Goal: Task Accomplishment & Management: Manage account settings

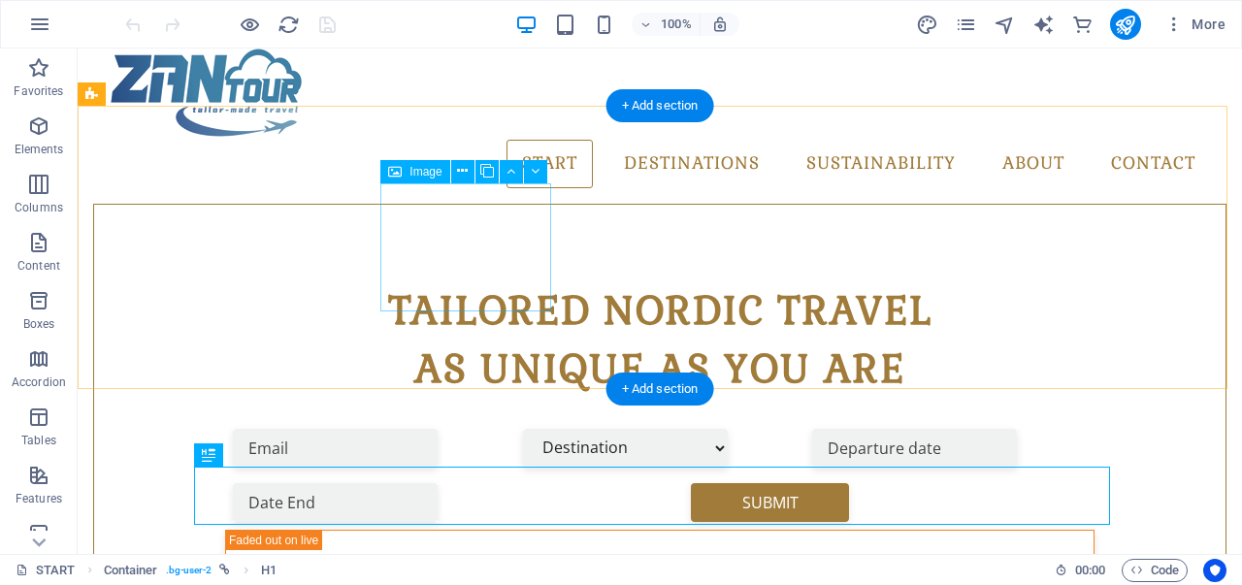
scroll to position [662, 0]
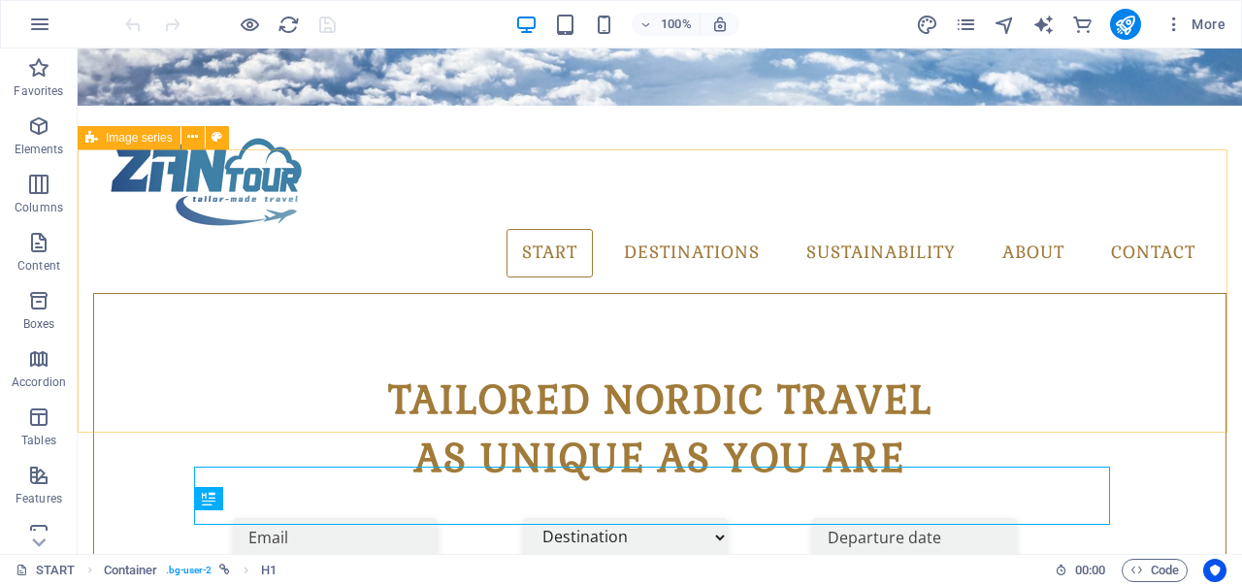
click at [138, 137] on span "Image series" at bounding box center [139, 138] width 67 height 12
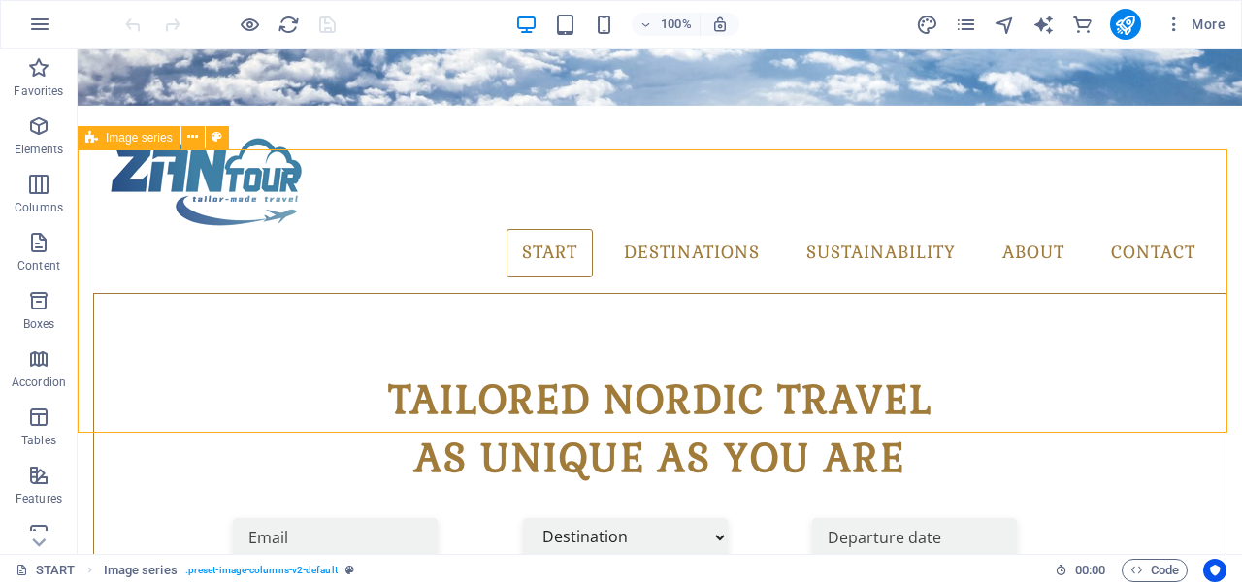
click at [138, 137] on span "Image series" at bounding box center [139, 138] width 67 height 12
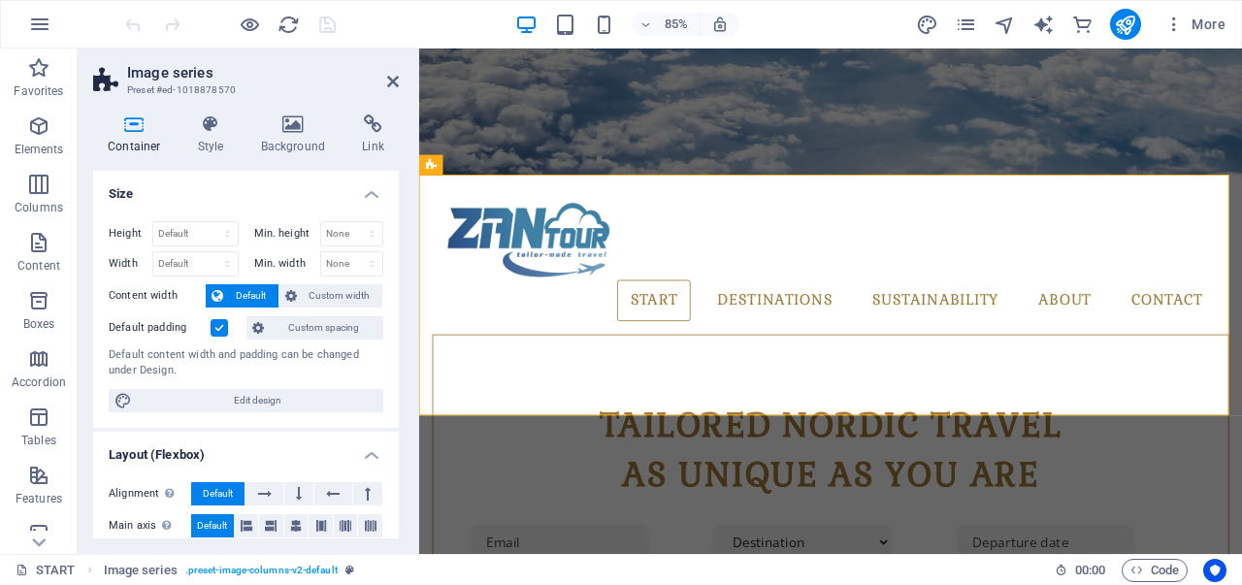
click at [136, 127] on icon at bounding box center [134, 123] width 82 height 19
click at [220, 137] on h4 "Style" at bounding box center [214, 134] width 63 height 41
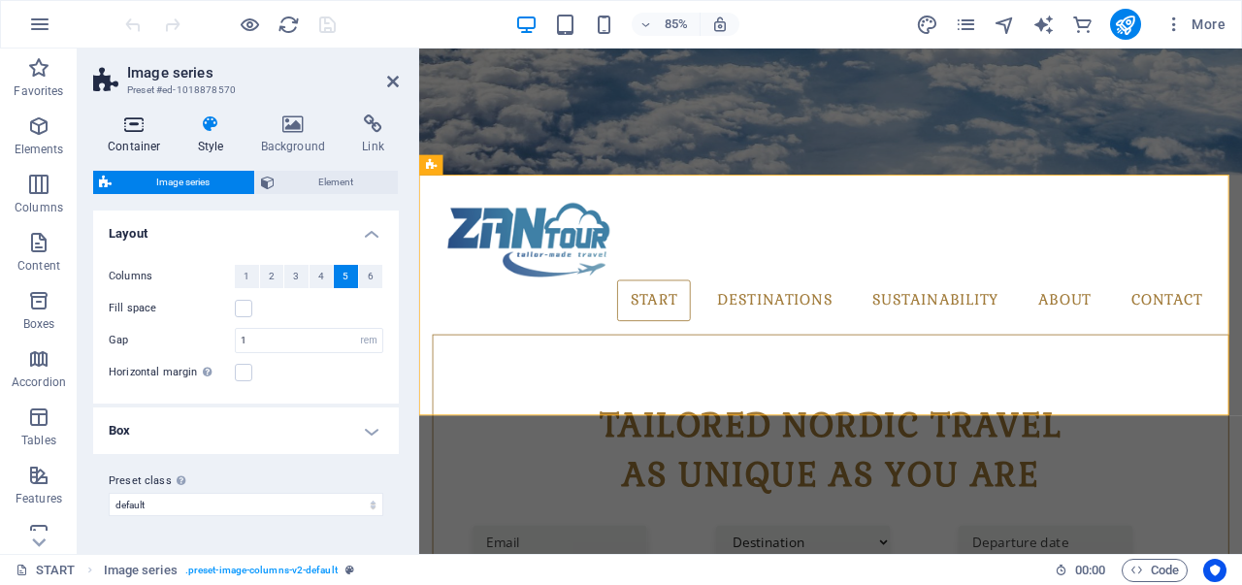
click at [146, 137] on h4 "Container" at bounding box center [138, 134] width 90 height 41
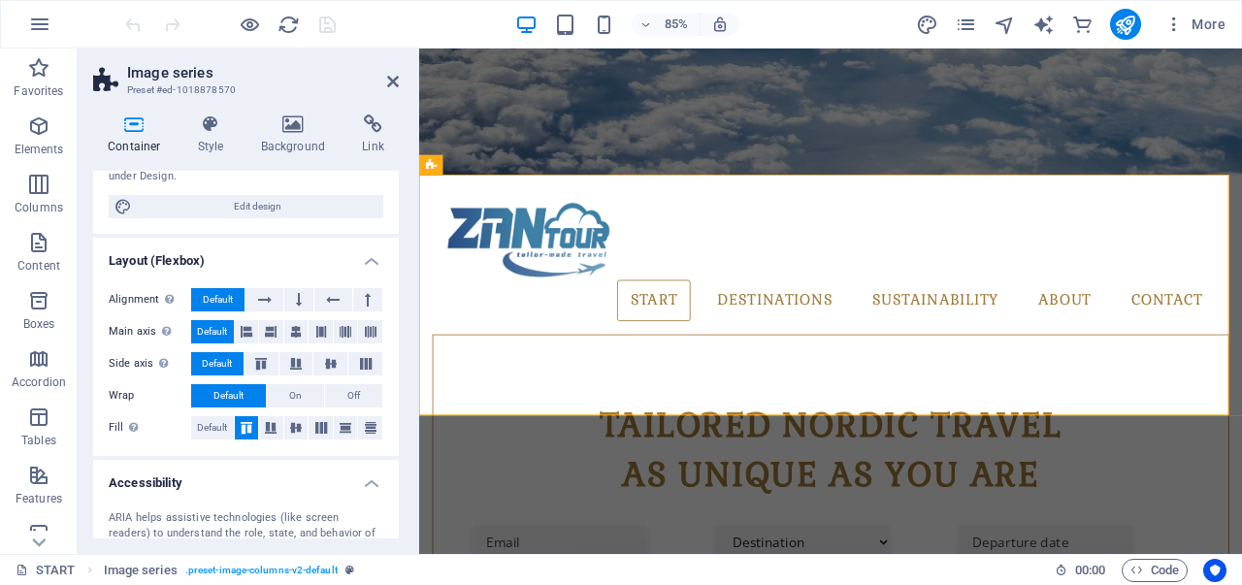
scroll to position [97, 0]
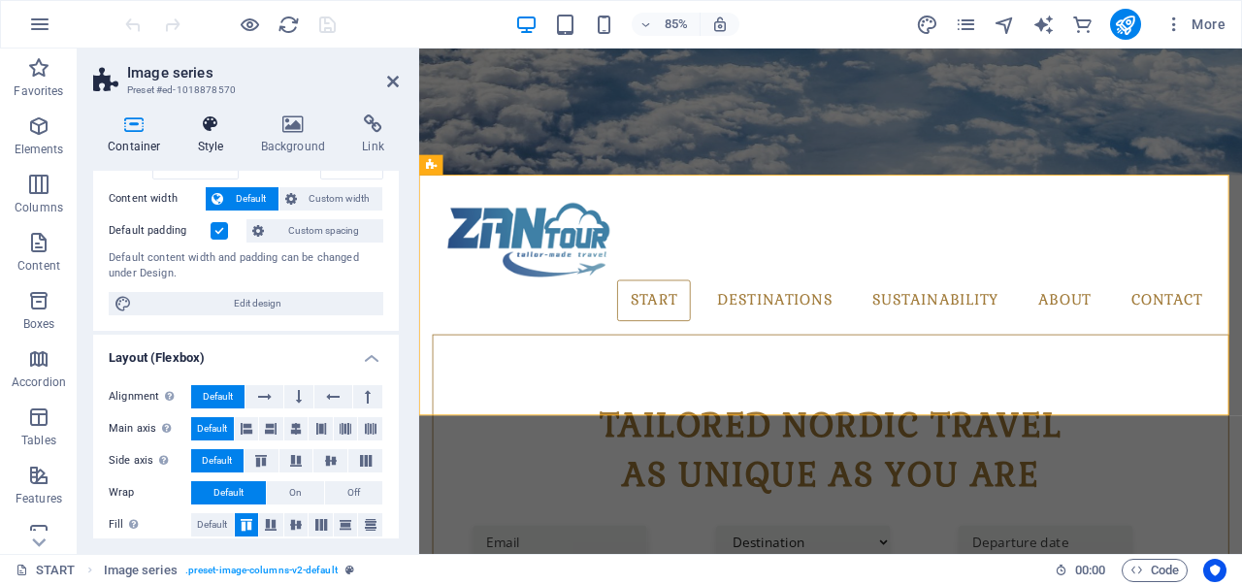
click at [206, 139] on h4 "Style" at bounding box center [214, 134] width 63 height 41
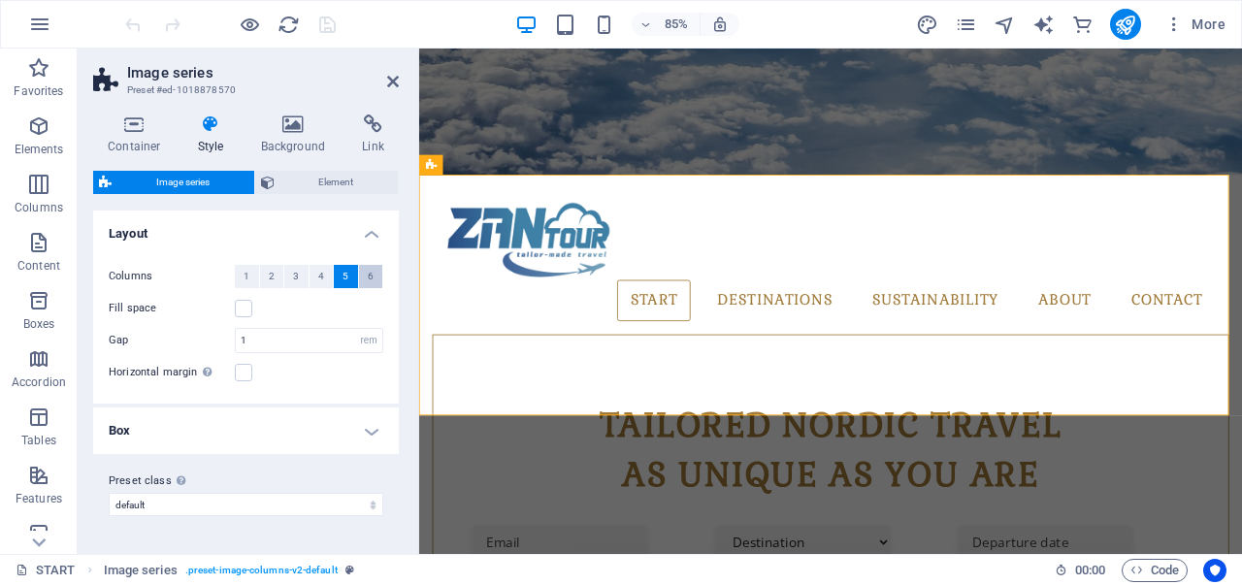
click at [375, 275] on button "6" at bounding box center [371, 276] width 24 height 23
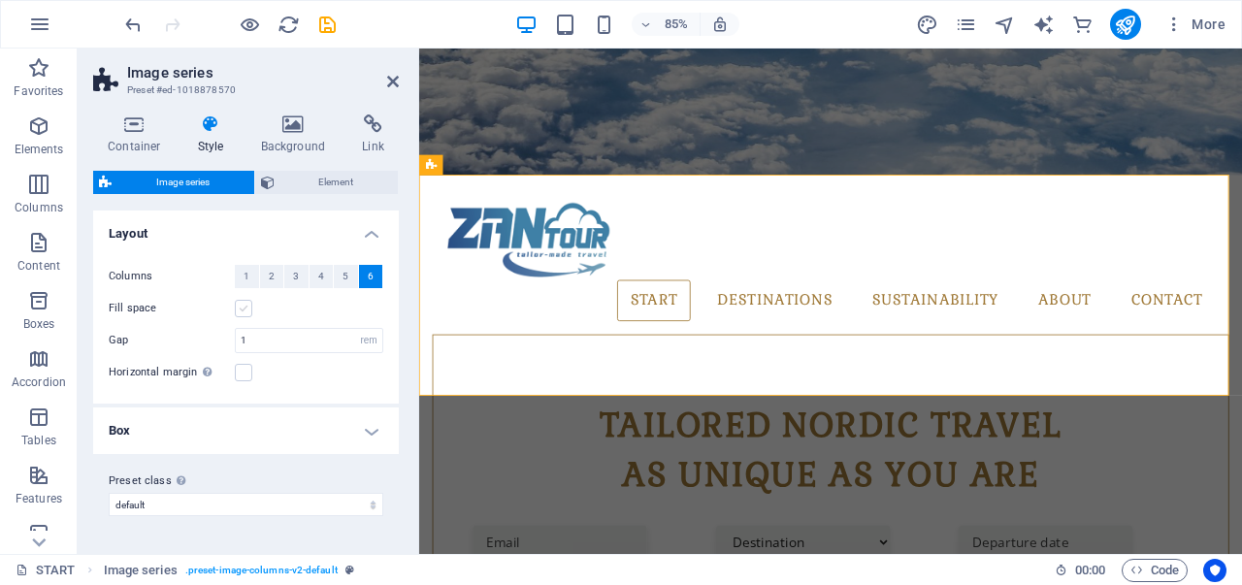
click at [243, 307] on label at bounding box center [243, 308] width 17 height 17
click at [0, 0] on input "Fill space" at bounding box center [0, 0] width 0 height 0
click at [243, 307] on label at bounding box center [243, 308] width 17 height 17
click at [0, 0] on input "Fill space" at bounding box center [0, 0] width 0 height 0
click at [246, 307] on label at bounding box center [243, 308] width 17 height 17
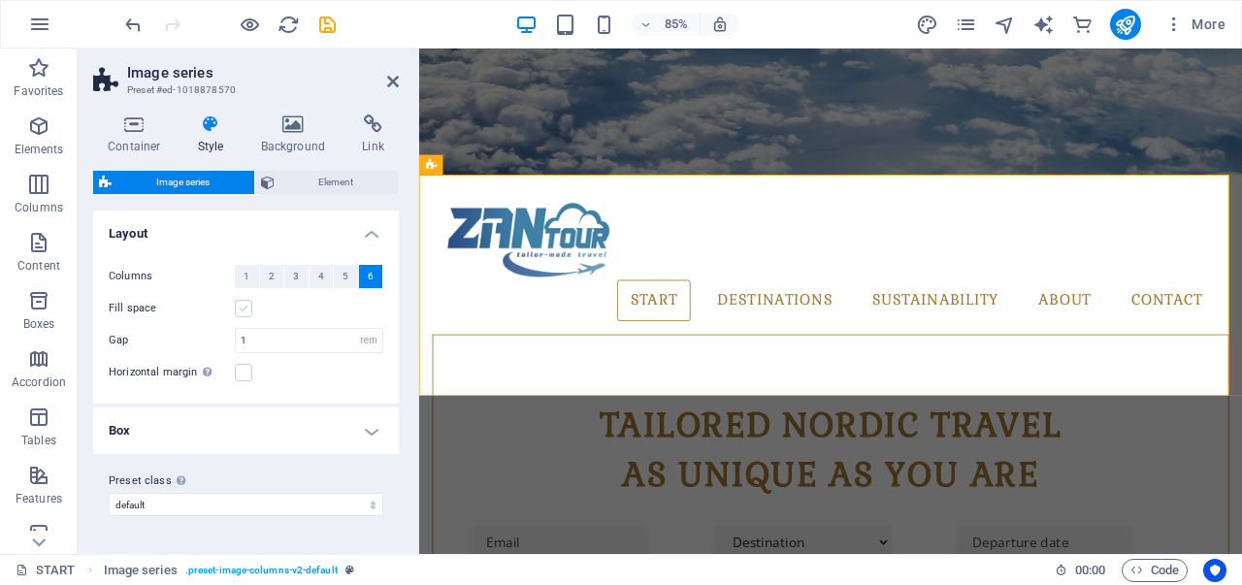
click at [0, 0] on input "Fill space" at bounding box center [0, 0] width 0 height 0
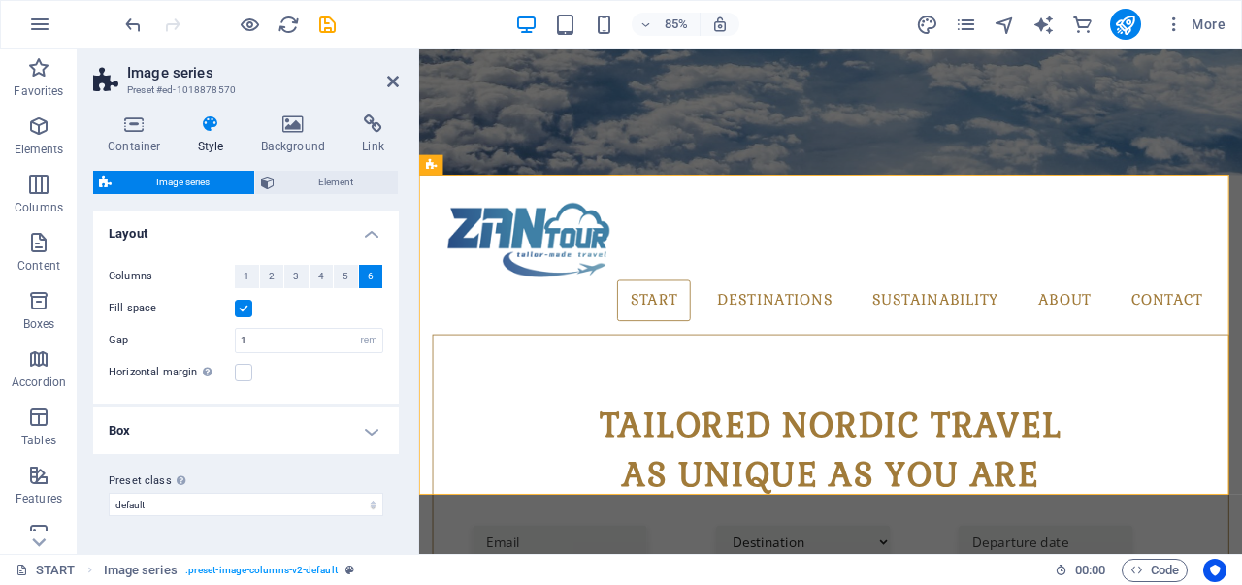
click at [246, 307] on label at bounding box center [243, 308] width 17 height 17
click at [0, 0] on input "Fill space" at bounding box center [0, 0] width 0 height 0
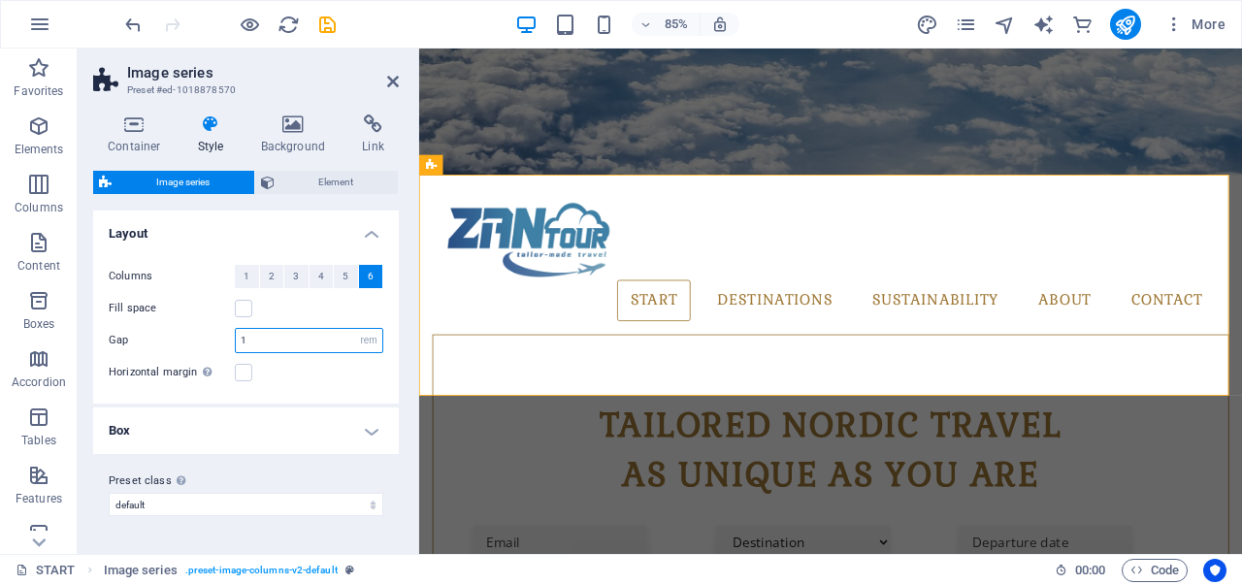
drag, startPoint x: 269, startPoint y: 343, endPoint x: 197, endPoint y: 342, distance: 71.8
click at [197, 342] on div "Gap 1 px rem % vw vh" at bounding box center [246, 340] width 275 height 25
click at [239, 366] on label at bounding box center [243, 372] width 17 height 17
click at [0, 0] on input "Horizontal margin Only if the containers "Content width" is not set to "Default"" at bounding box center [0, 0] width 0 height 0
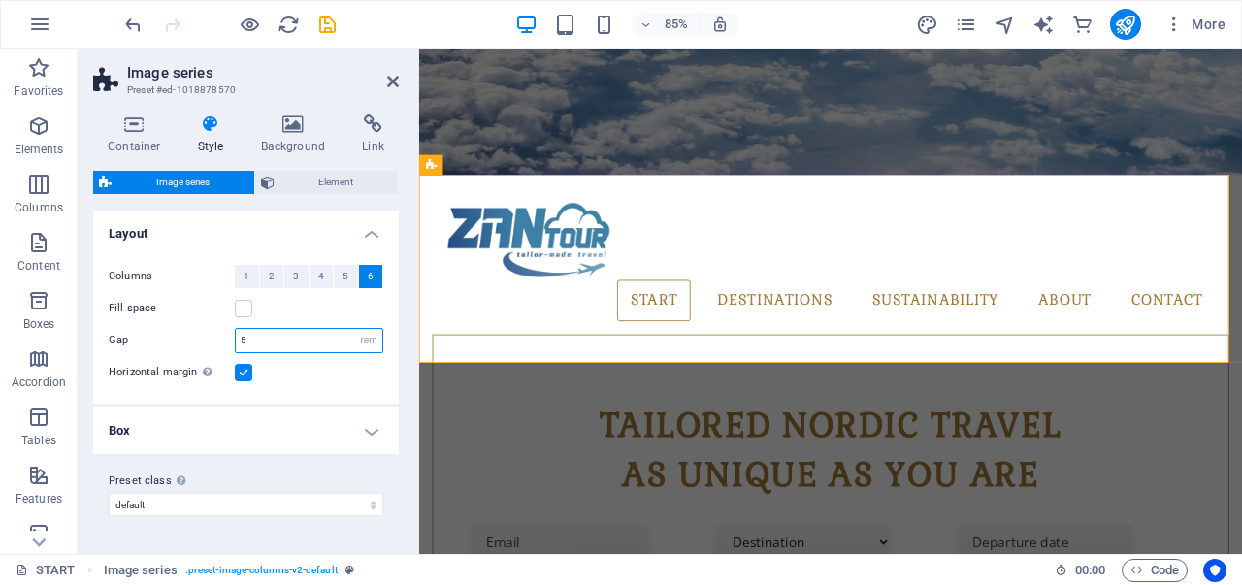
drag, startPoint x: 273, startPoint y: 339, endPoint x: 211, endPoint y: 338, distance: 61.1
click at [211, 338] on div "Gap 5 px rem % vw vh" at bounding box center [246, 340] width 275 height 25
type input "1"
click at [288, 365] on div "Horizontal margin Only if the containers "Content width" is not set to "Default"" at bounding box center [246, 372] width 275 height 23
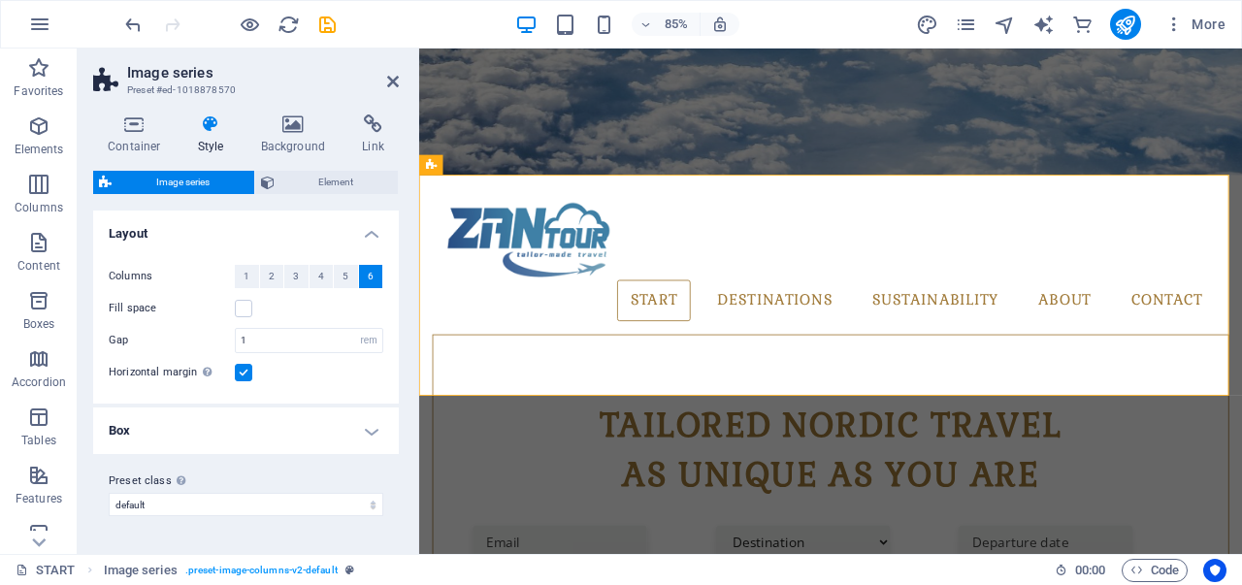
click at [367, 431] on h4 "Box" at bounding box center [246, 430] width 306 height 47
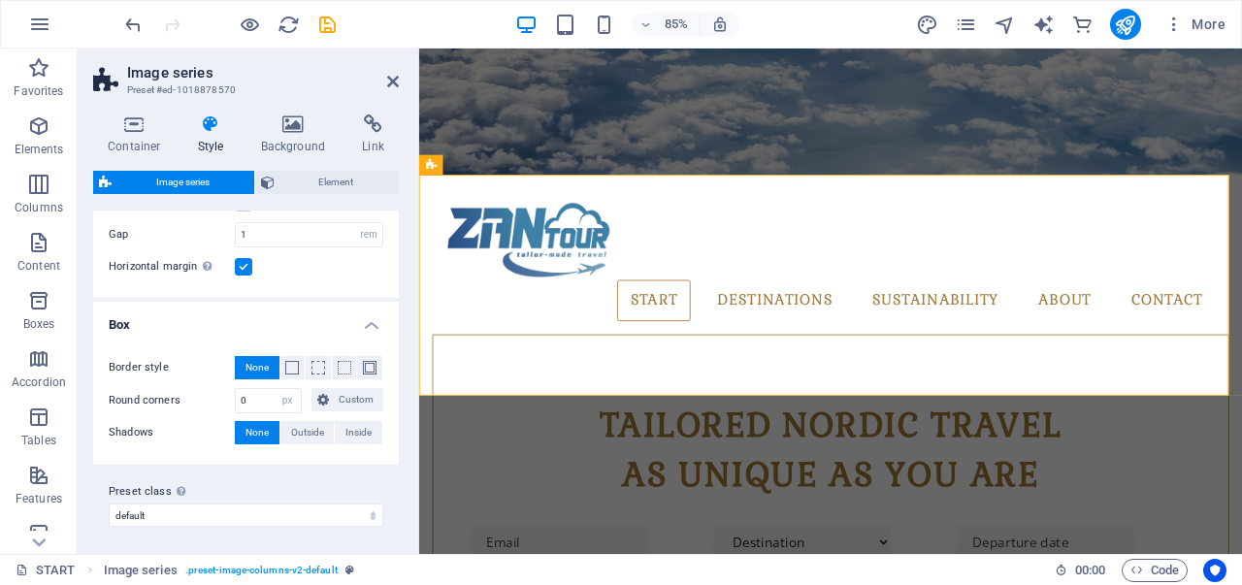
scroll to position [107, 0]
click at [300, 505] on select "default Add preset class" at bounding box center [246, 513] width 275 height 23
click at [305, 473] on div "Preset class Above chosen variant and settings affect all elements which carry …" at bounding box center [246, 503] width 306 height 78
click at [281, 186] on span "Element" at bounding box center [336, 182] width 113 height 23
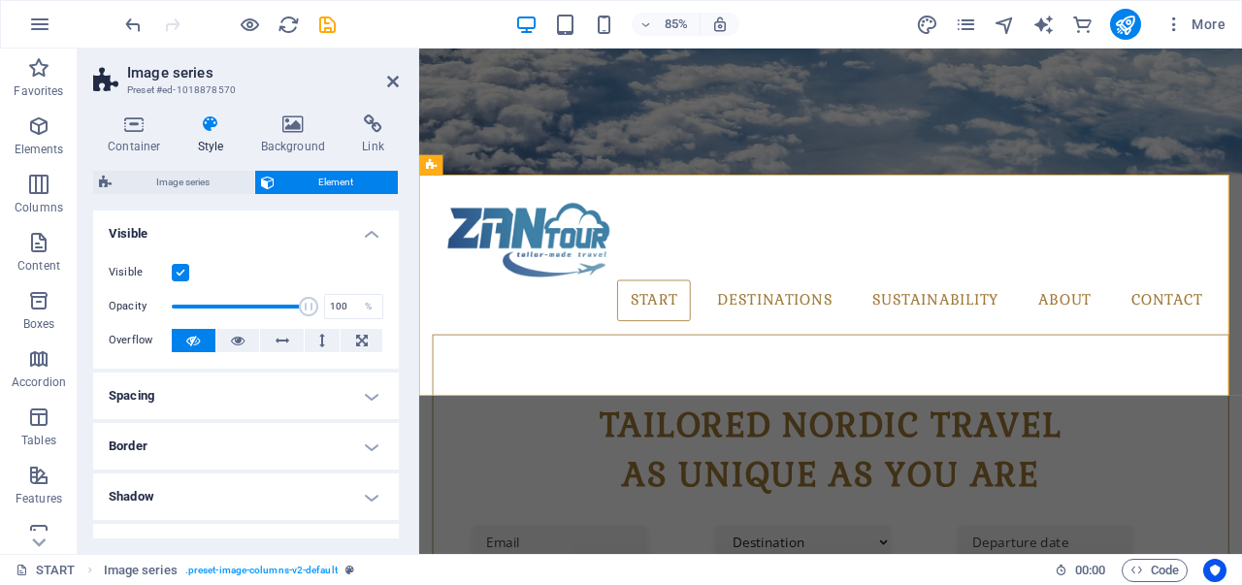
scroll to position [97, 0]
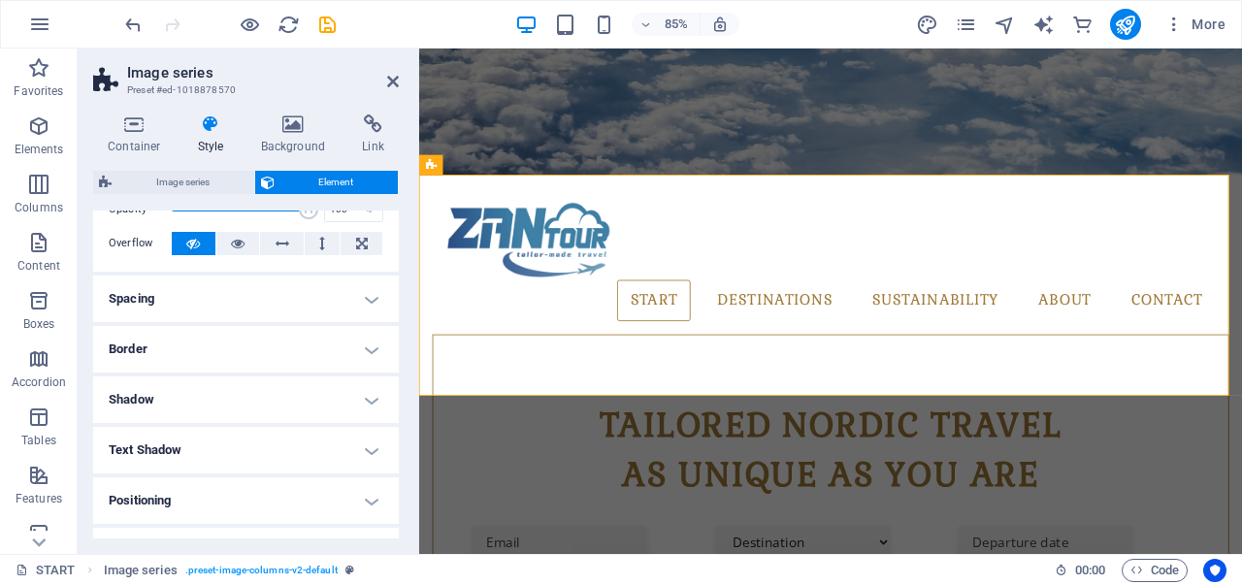
click at [361, 294] on h4 "Spacing" at bounding box center [246, 298] width 306 height 47
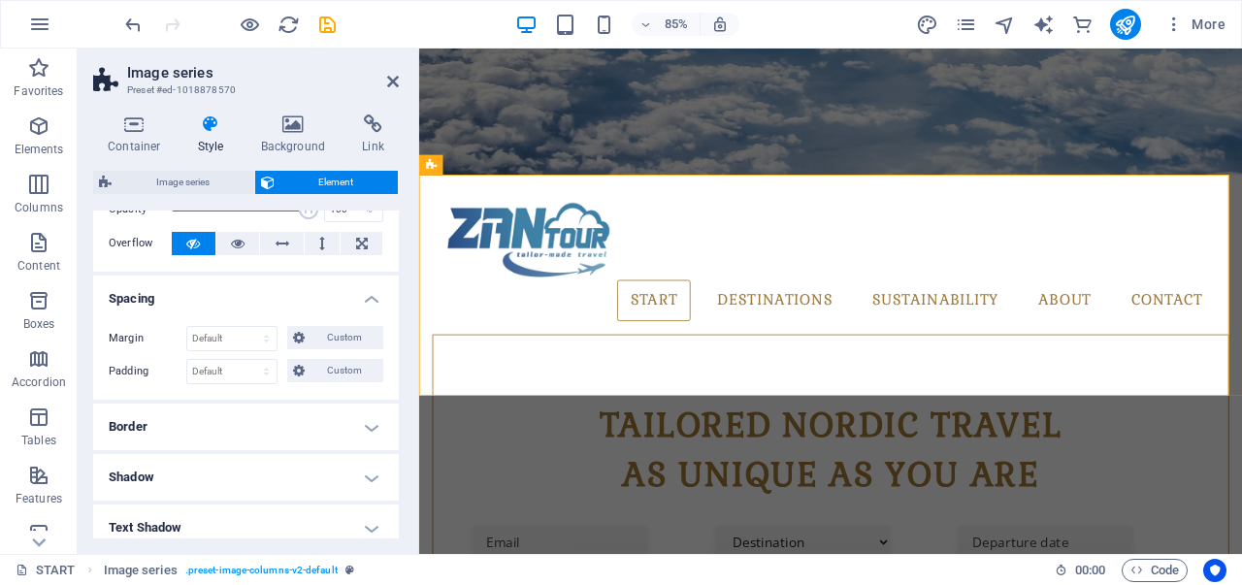
click at [372, 294] on h4 "Spacing" at bounding box center [246, 292] width 306 height 35
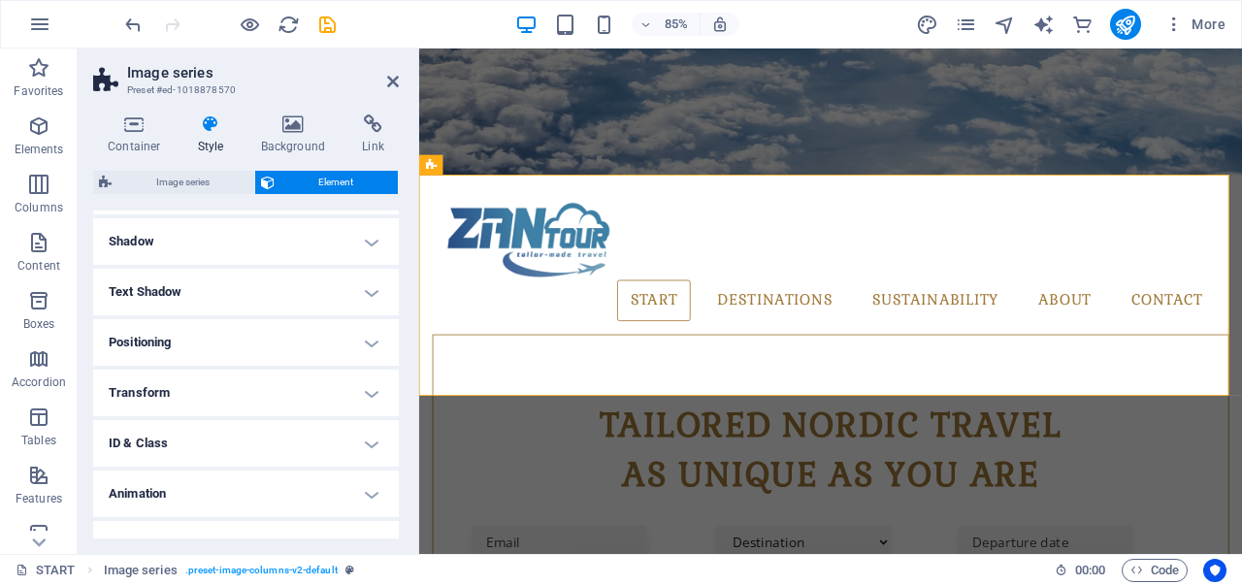
scroll to position [283, 0]
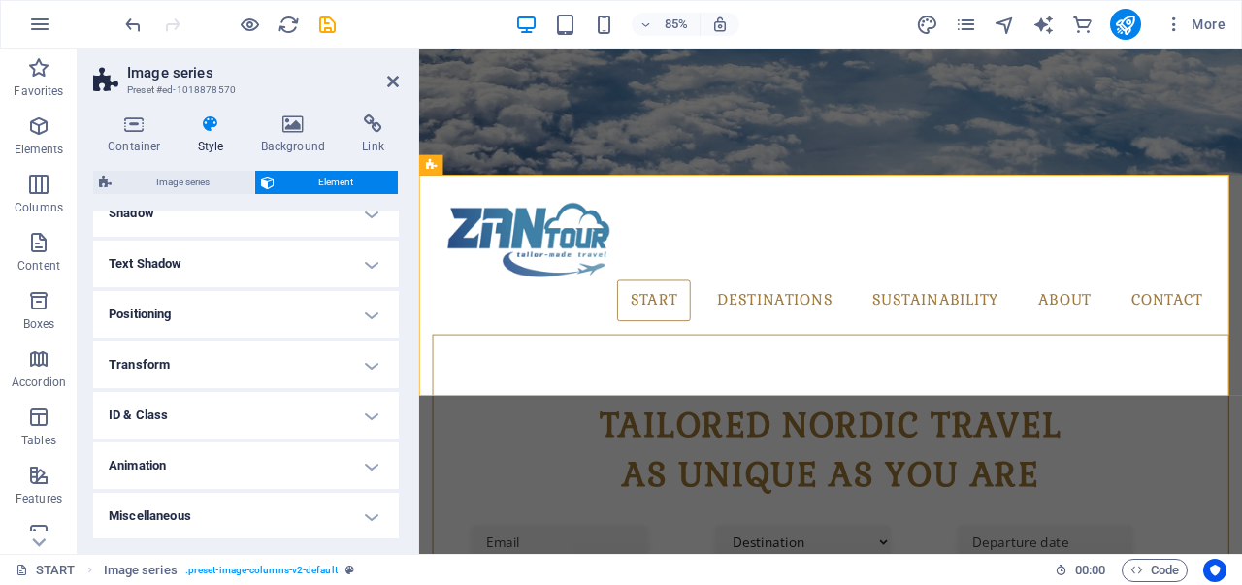
click at [367, 359] on h4 "Transform" at bounding box center [246, 364] width 306 height 47
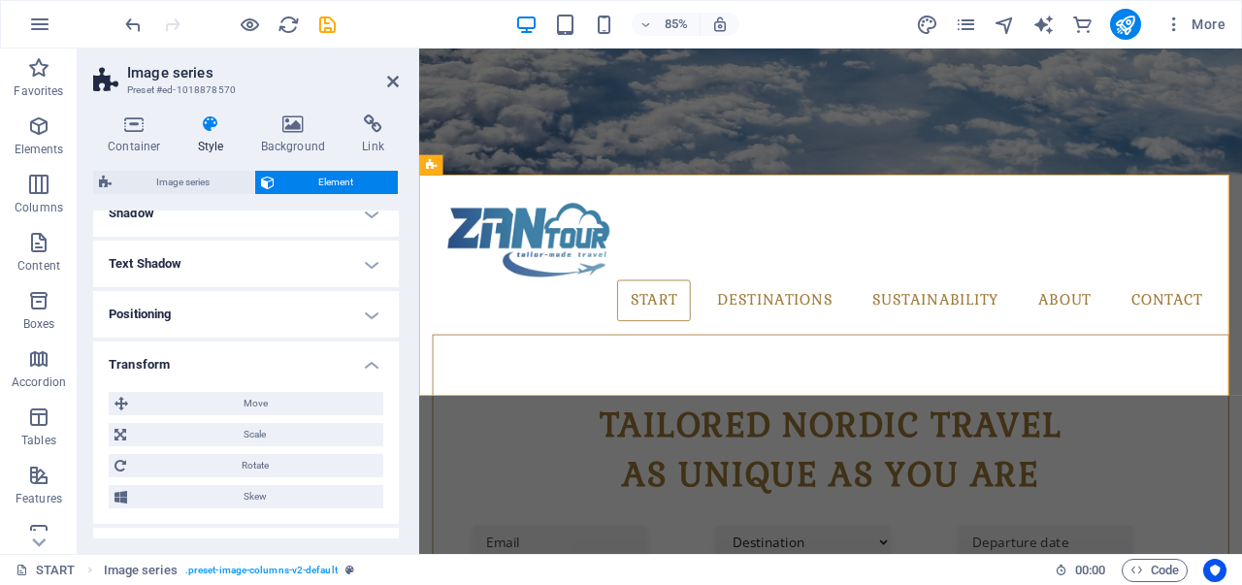
click at [352, 298] on h4 "Positioning" at bounding box center [246, 314] width 306 height 47
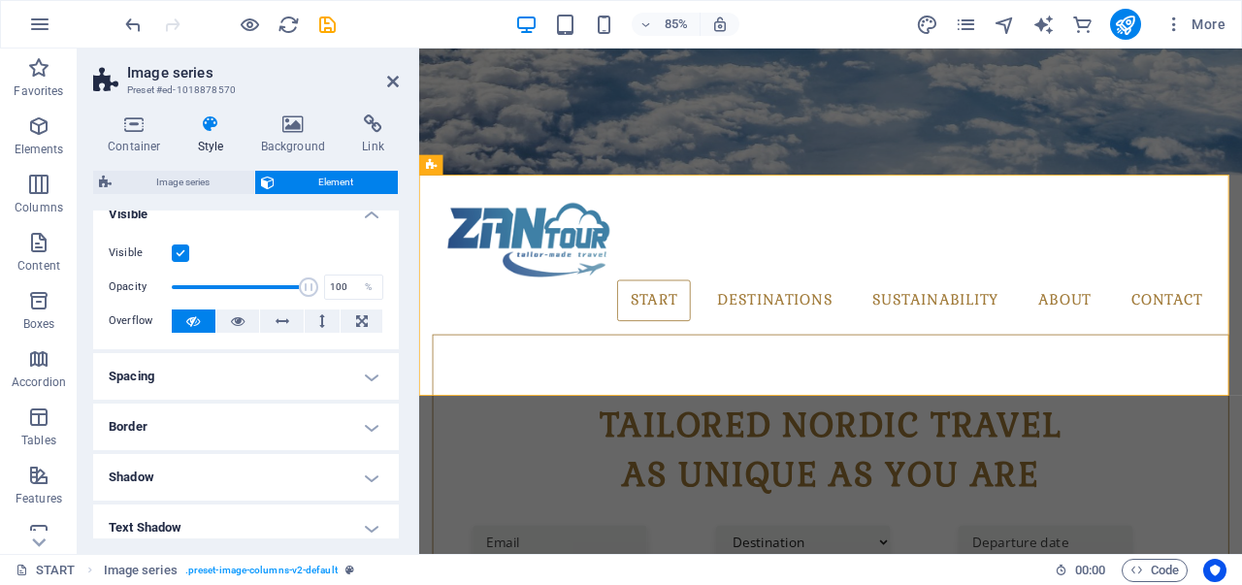
scroll to position [0, 0]
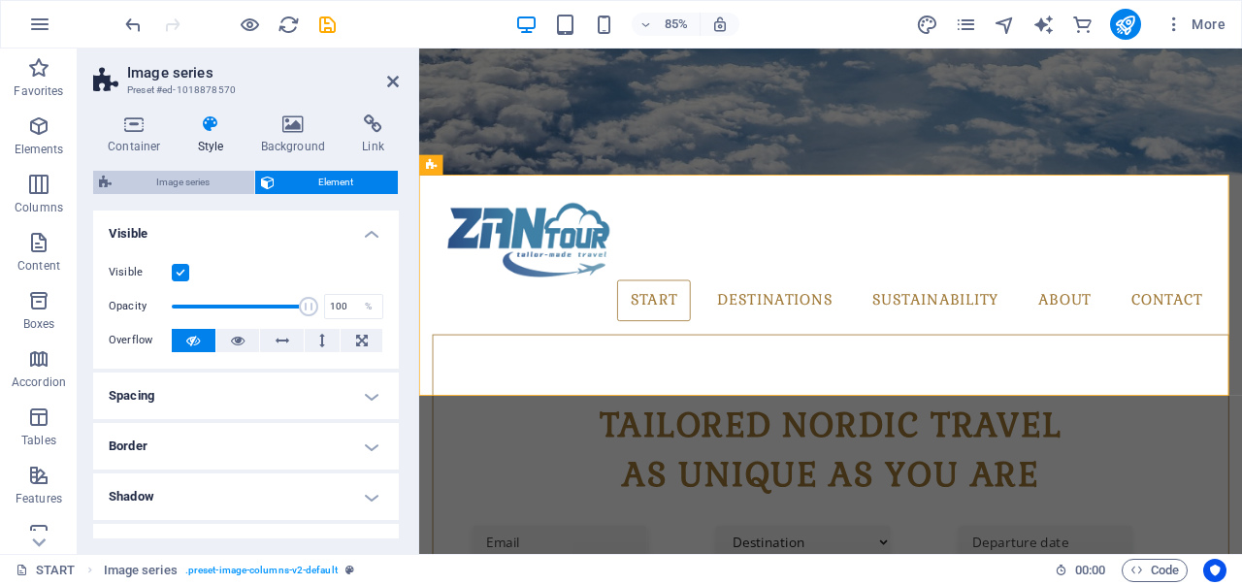
click at [176, 179] on span "Image series" at bounding box center [182, 182] width 131 height 23
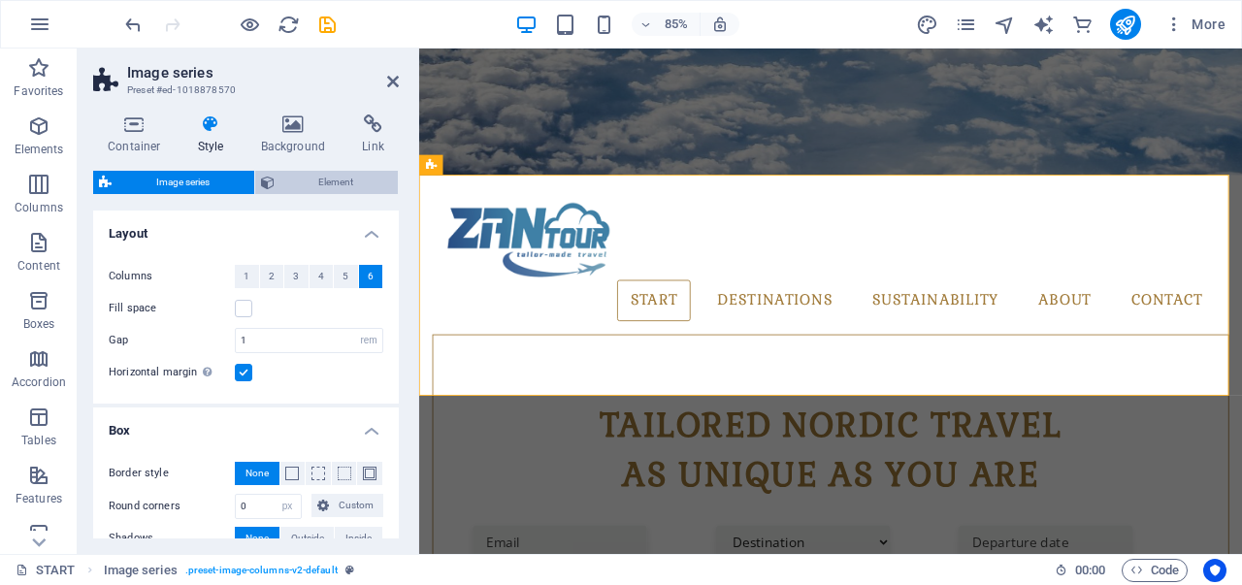
click at [301, 189] on span "Element" at bounding box center [336, 182] width 113 height 23
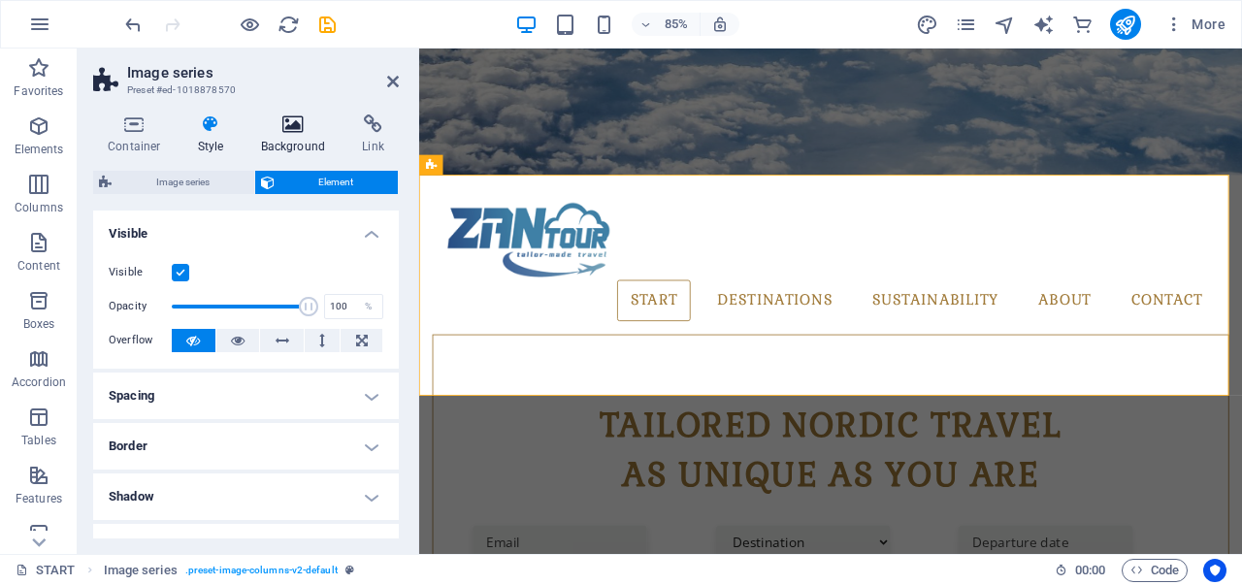
click at [291, 139] on h4 "Background" at bounding box center [297, 134] width 102 height 41
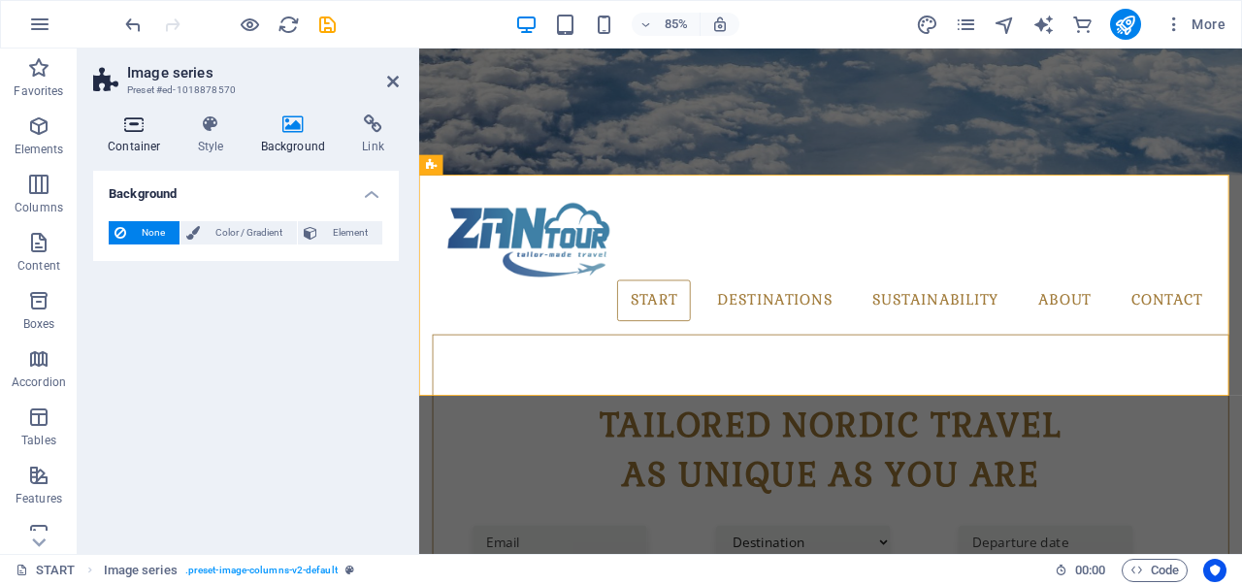
click at [129, 125] on icon at bounding box center [134, 123] width 82 height 19
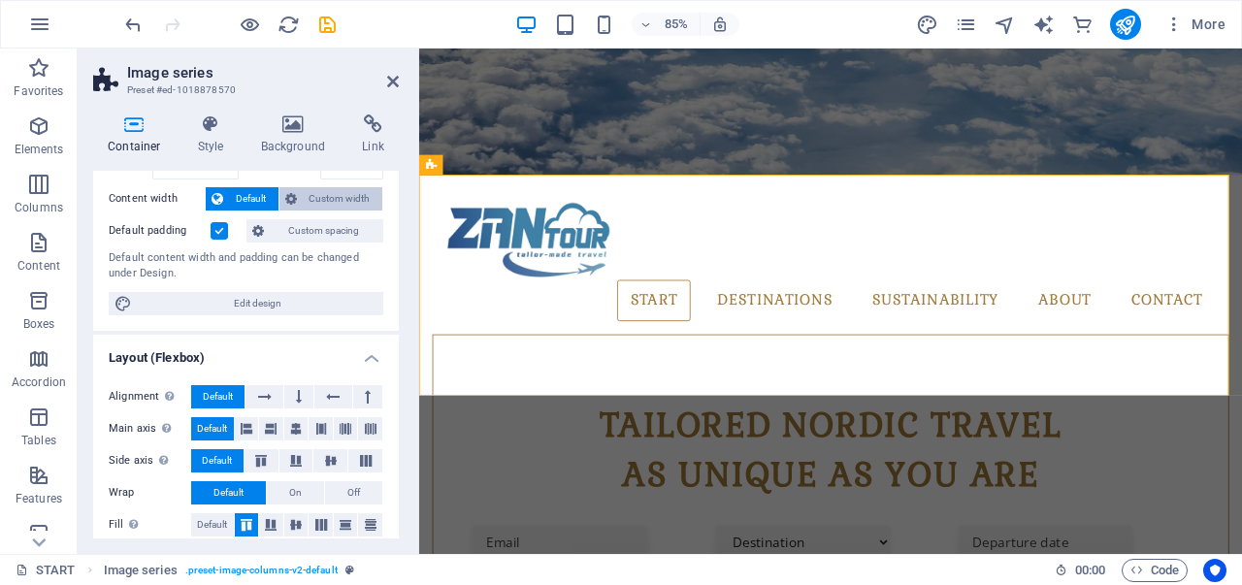
click at [341, 202] on span "Custom width" at bounding box center [340, 198] width 75 height 23
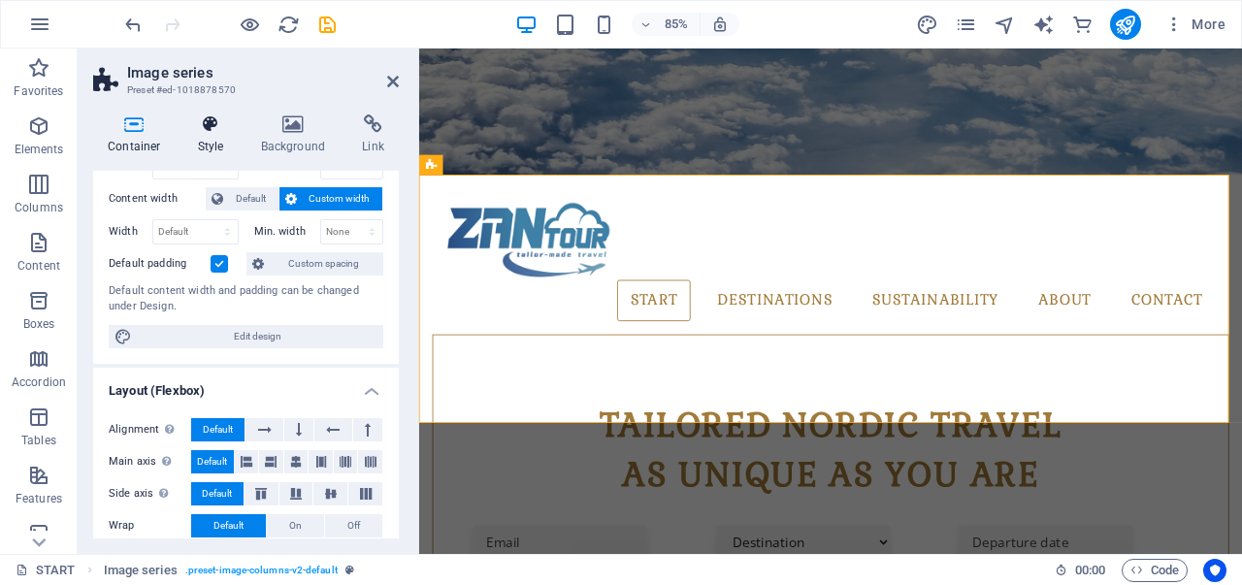
click at [200, 136] on h4 "Style" at bounding box center [214, 134] width 63 height 41
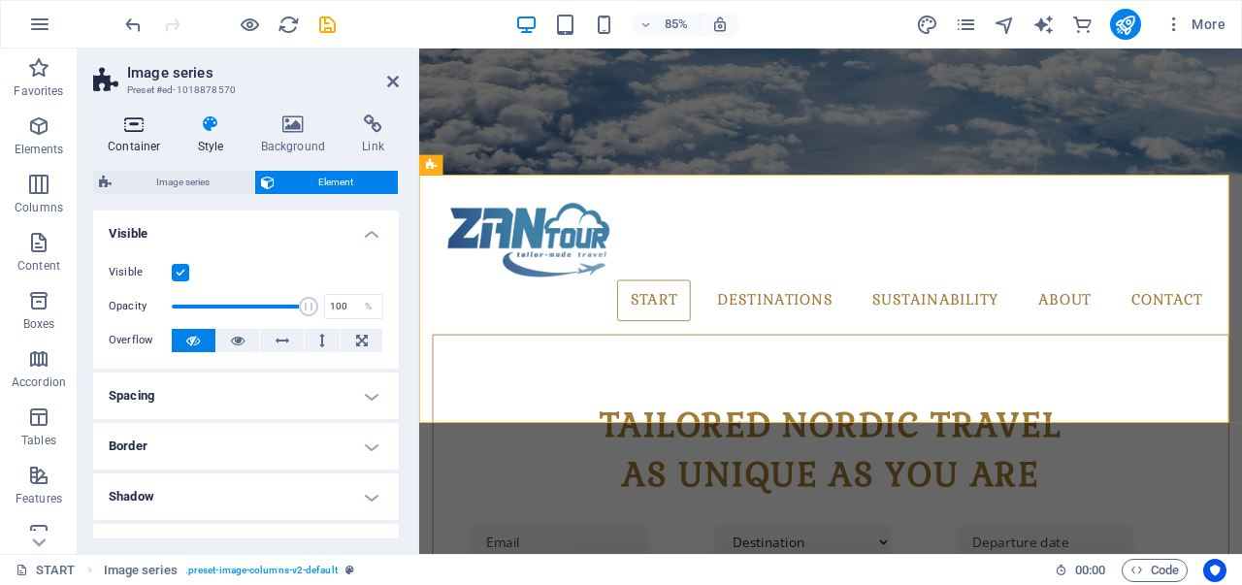
click at [139, 129] on icon at bounding box center [134, 123] width 82 height 19
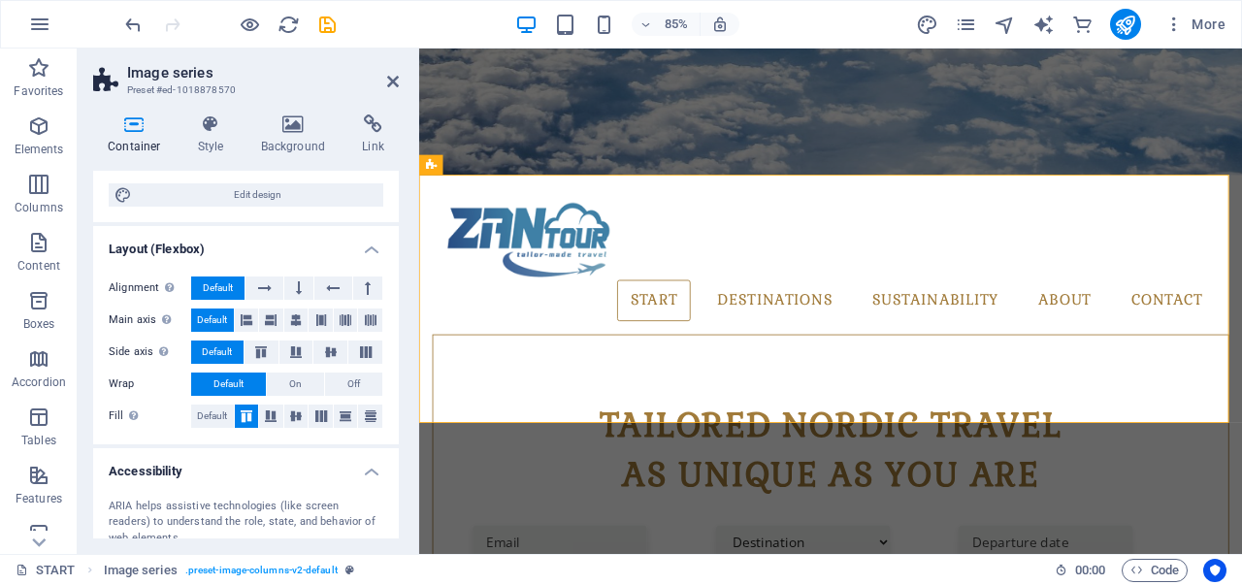
scroll to position [123, 0]
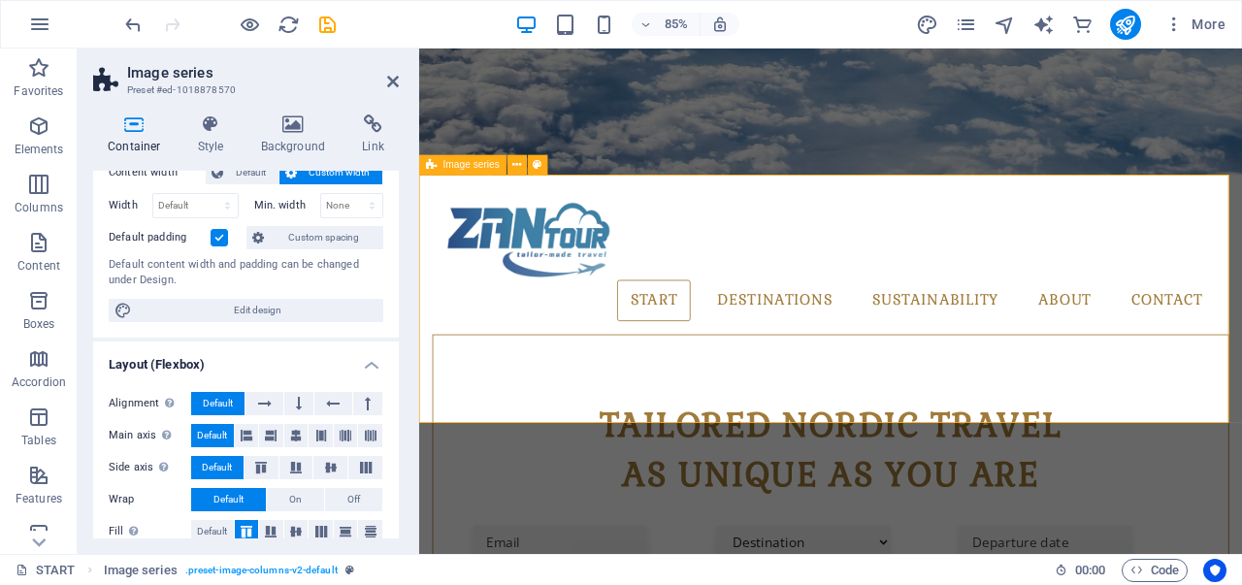
click at [473, 162] on span "Image series" at bounding box center [471, 165] width 56 height 10
click at [516, 172] on icon at bounding box center [516, 164] width 9 height 17
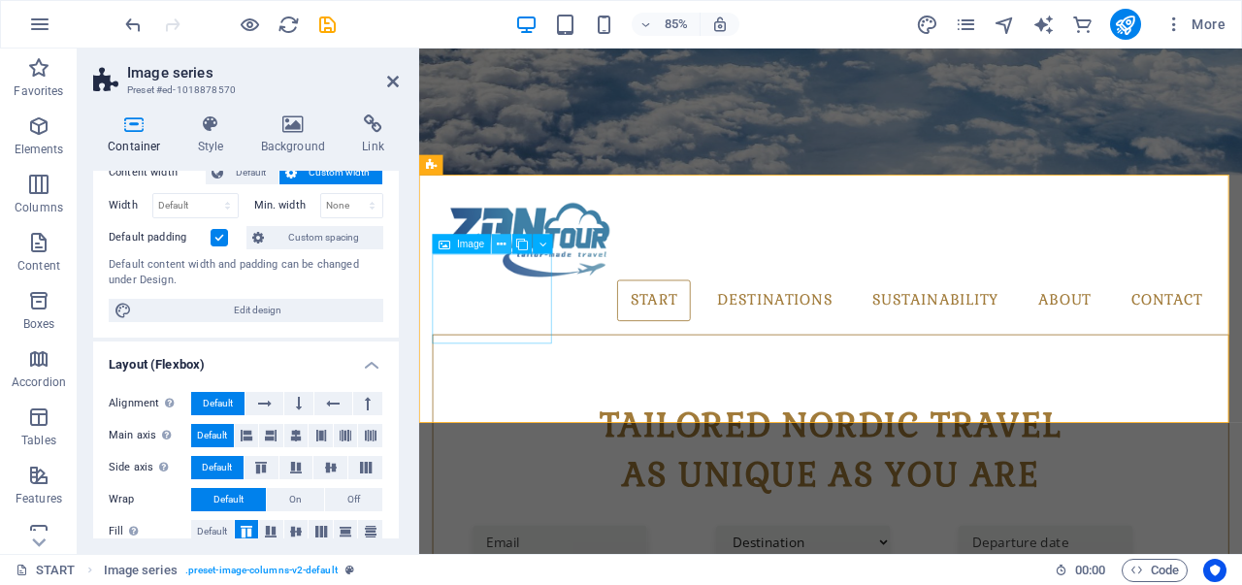
click at [500, 245] on icon at bounding box center [502, 244] width 9 height 17
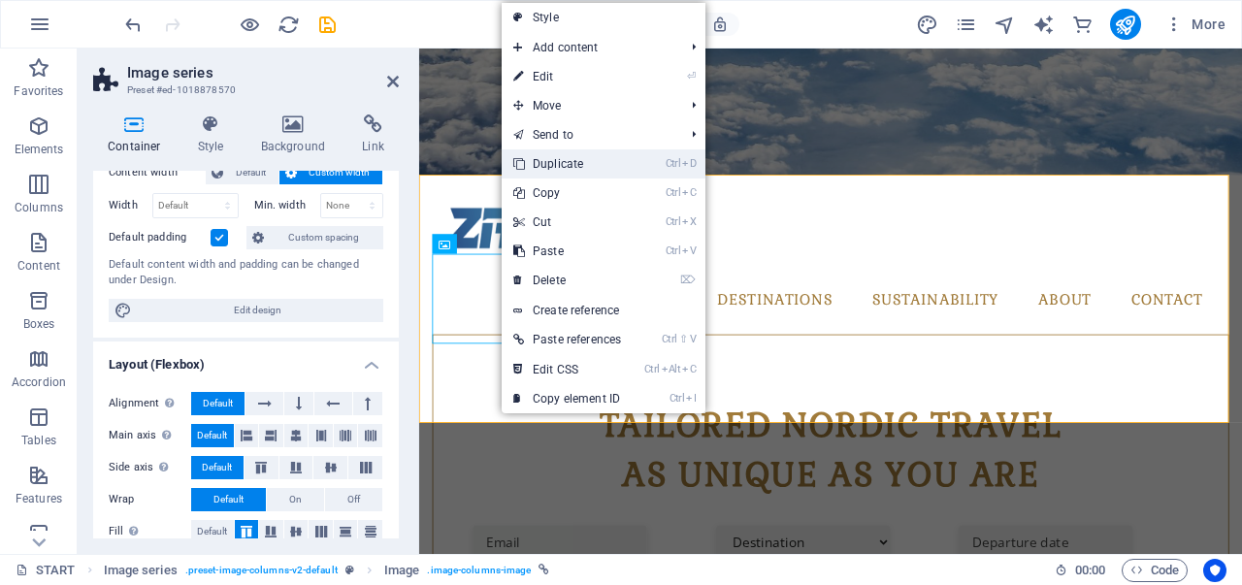
click at [584, 168] on link "Ctrl D Duplicate" at bounding box center [566, 163] width 131 height 29
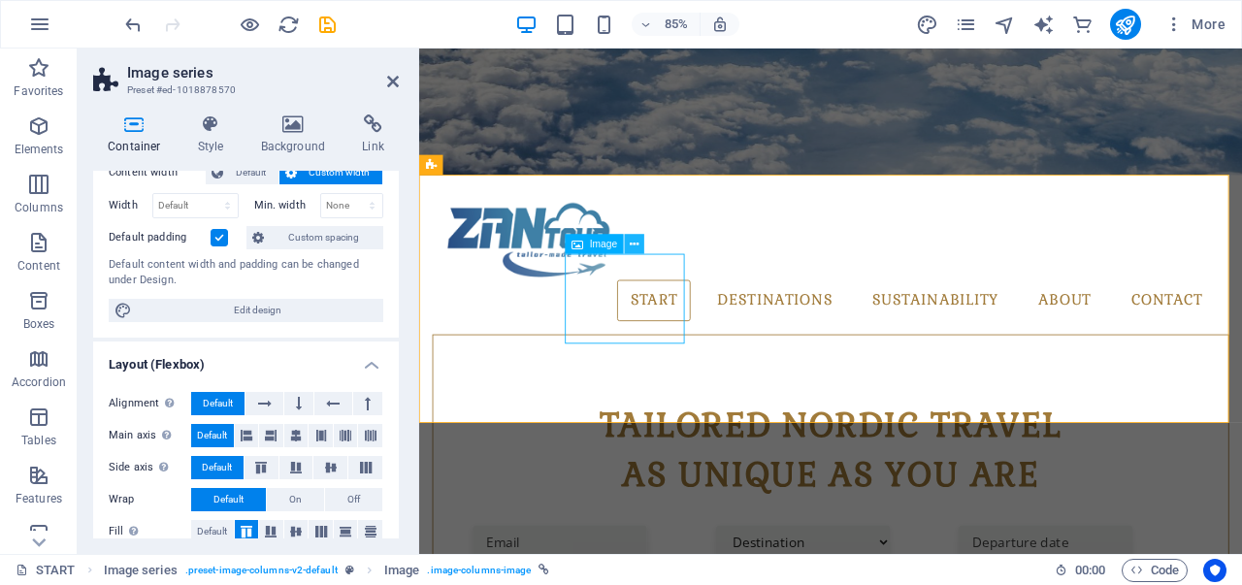
click at [632, 247] on icon at bounding box center [634, 244] width 9 height 17
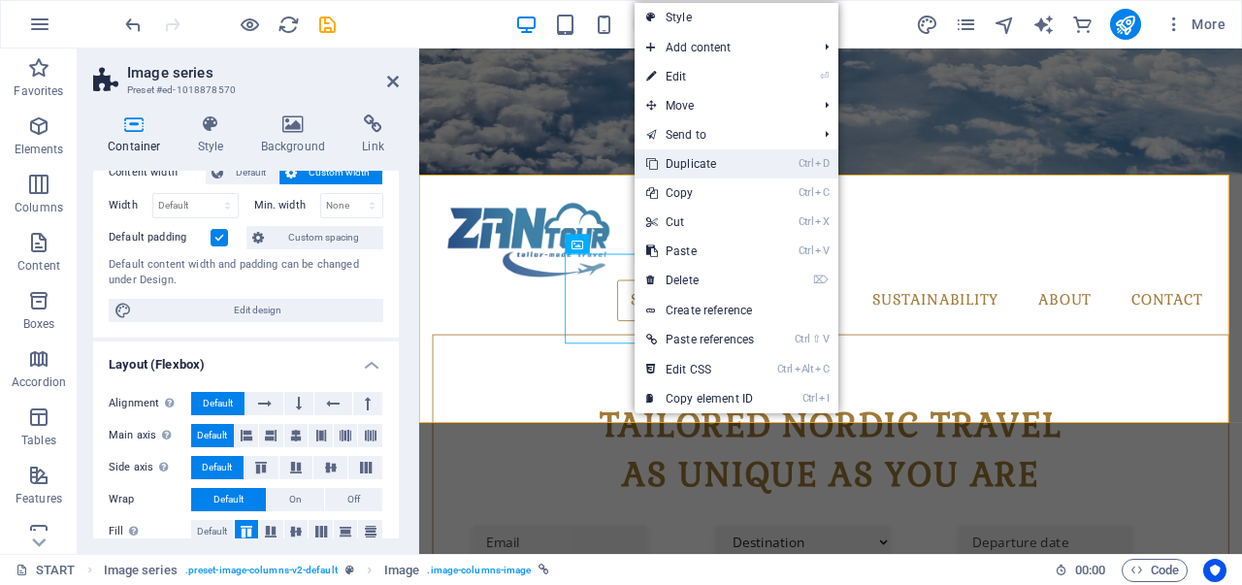
click at [701, 170] on link "Ctrl D Duplicate" at bounding box center [699, 163] width 131 height 29
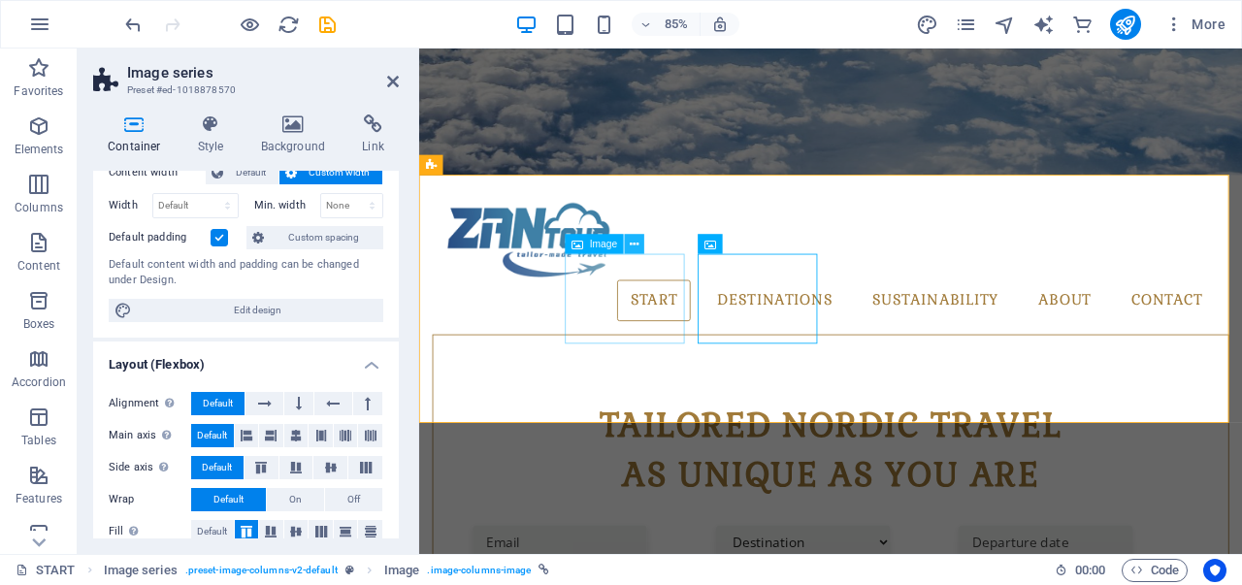
click at [633, 242] on icon at bounding box center [634, 244] width 9 height 17
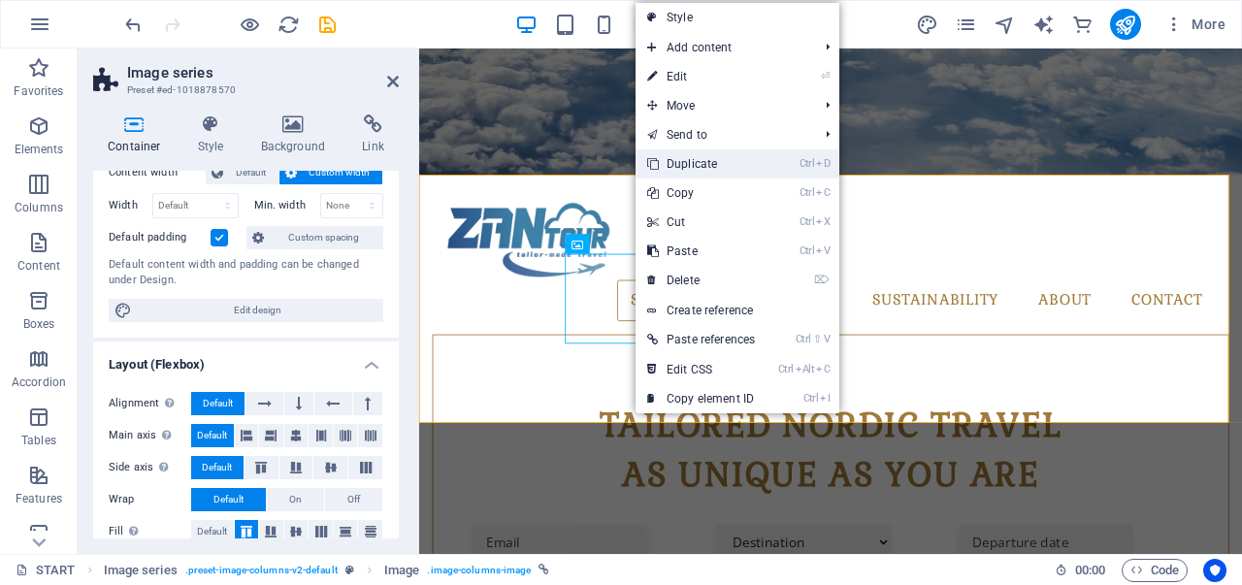
click at [711, 165] on link "Ctrl D Duplicate" at bounding box center [700, 163] width 131 height 29
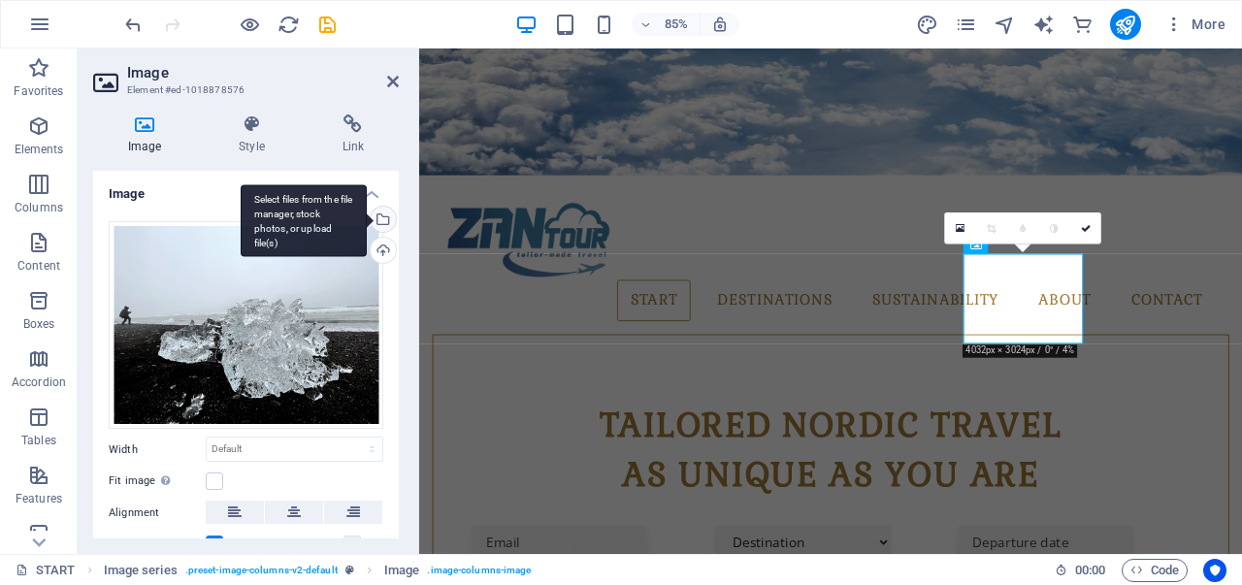
click at [381, 222] on div "Select files from the file manager, stock photos, or upload file(s)" at bounding box center [381, 221] width 29 height 29
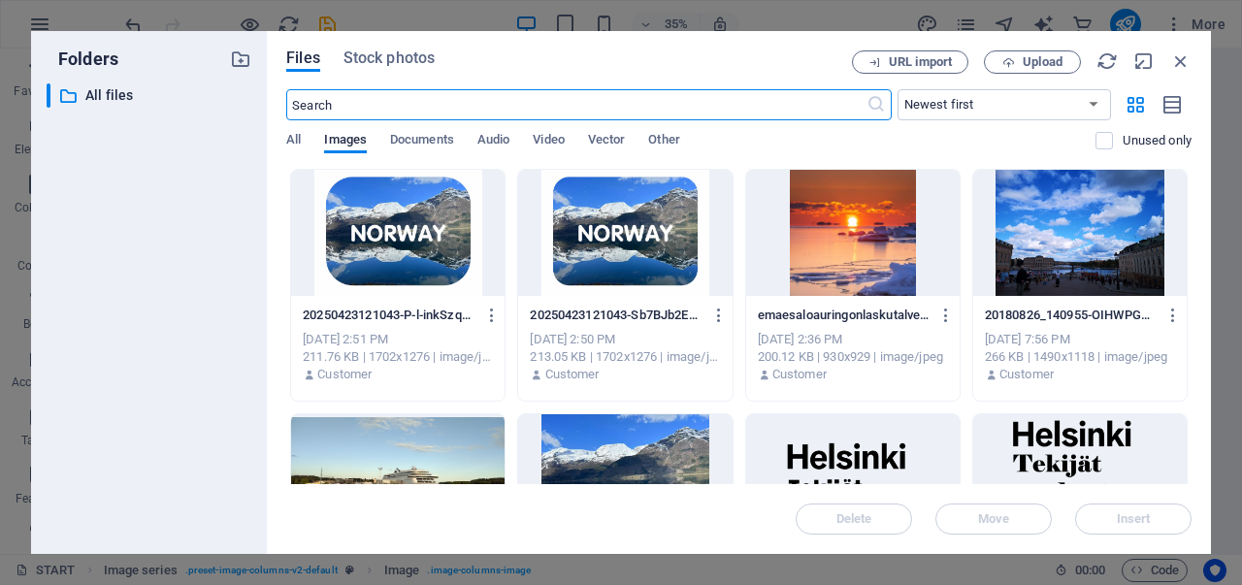
click at [552, 227] on div at bounding box center [624, 233] width 213 height 126
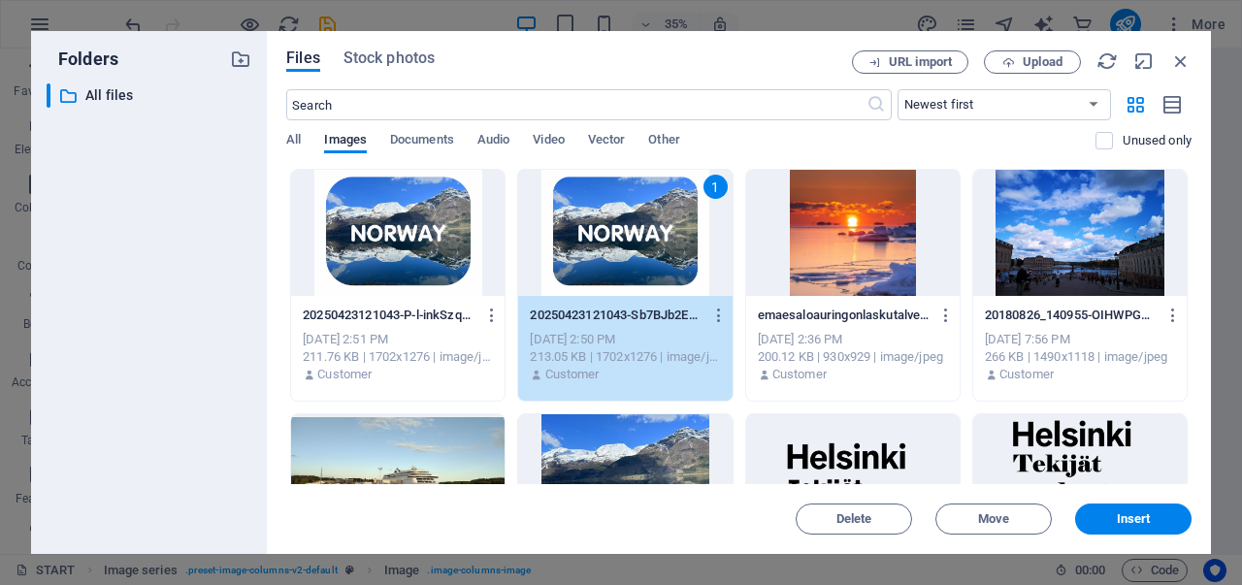
click at [552, 227] on div "1" at bounding box center [624, 233] width 213 height 126
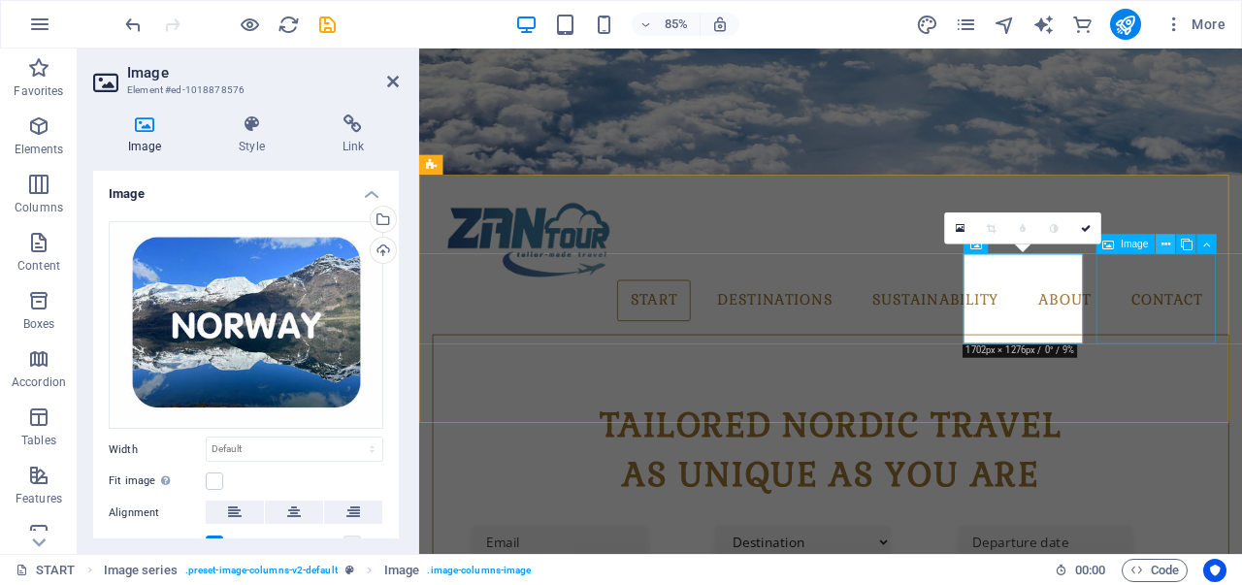
click at [1164, 243] on icon at bounding box center [1165, 244] width 9 height 17
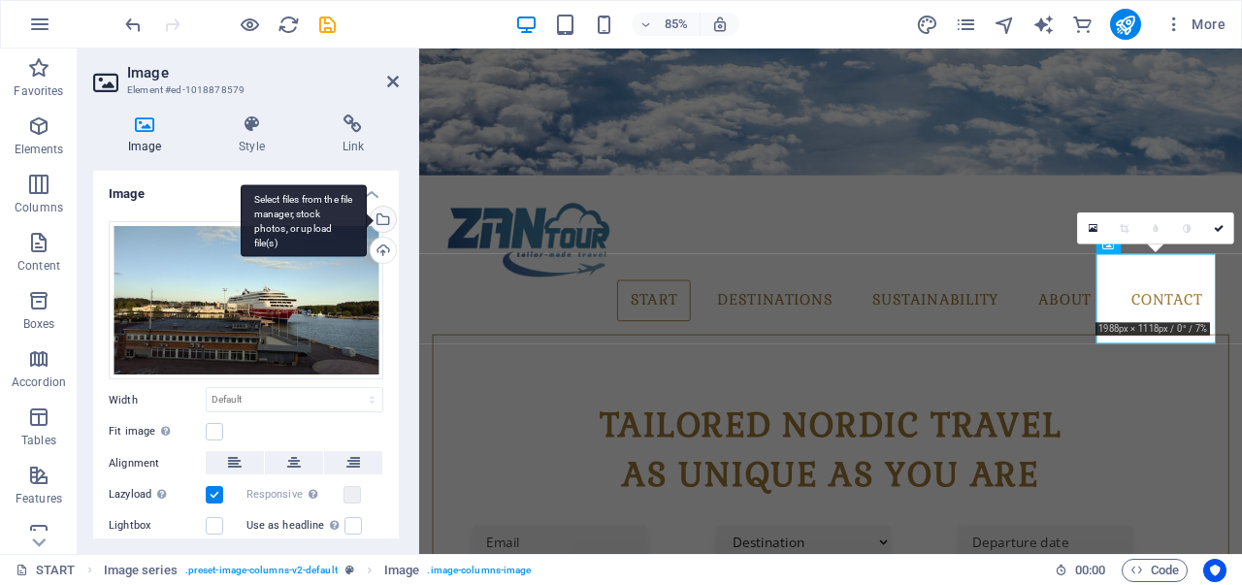
click at [379, 218] on div "Select files from the file manager, stock photos, or upload file(s)" at bounding box center [381, 221] width 29 height 29
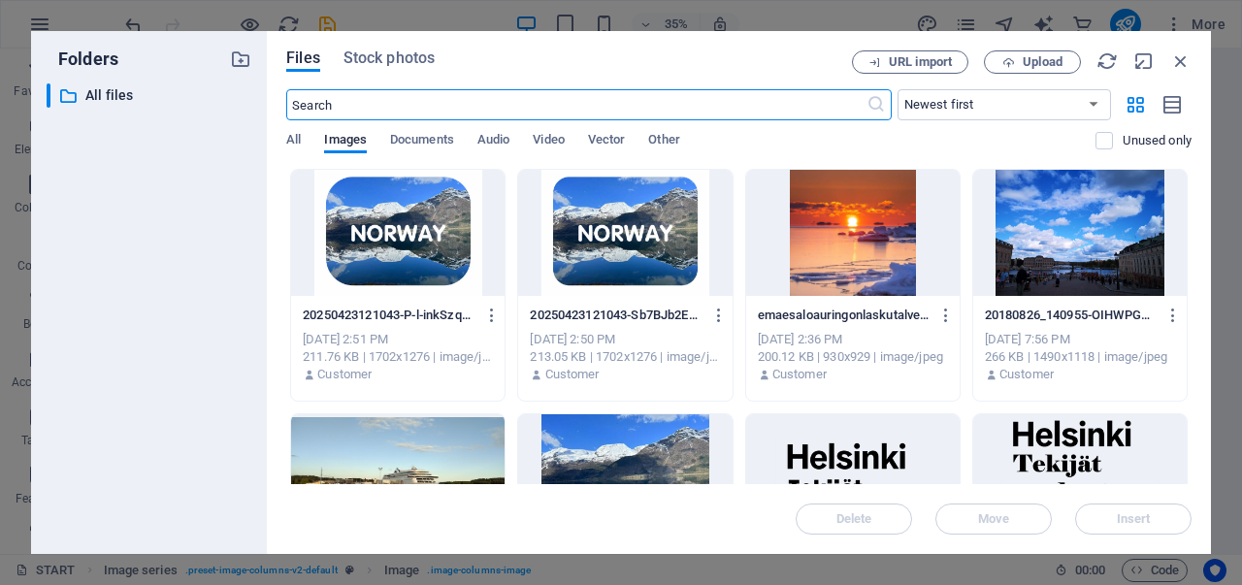
click at [639, 245] on div at bounding box center [624, 233] width 213 height 126
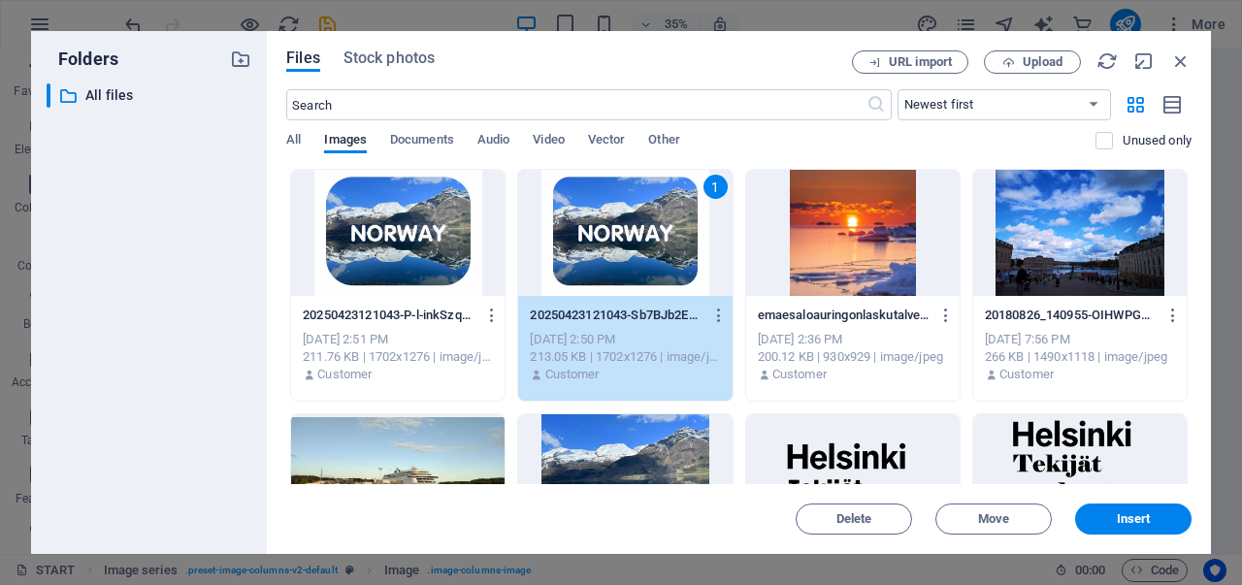
click at [639, 245] on div "1" at bounding box center [624, 233] width 213 height 126
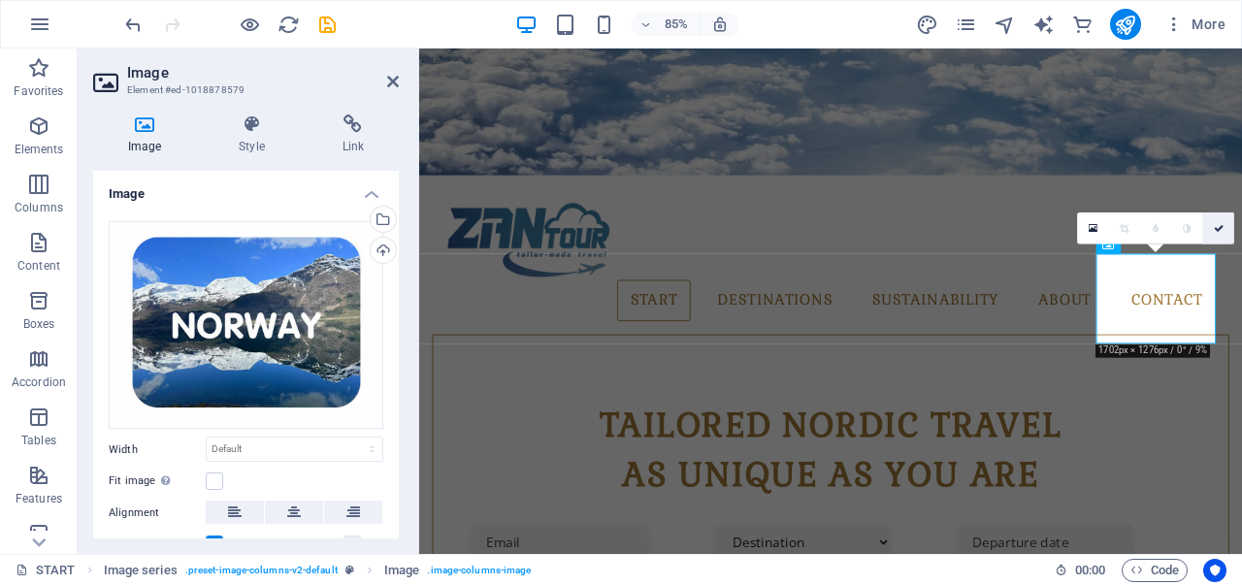
click at [1219, 228] on icon at bounding box center [1218, 228] width 10 height 10
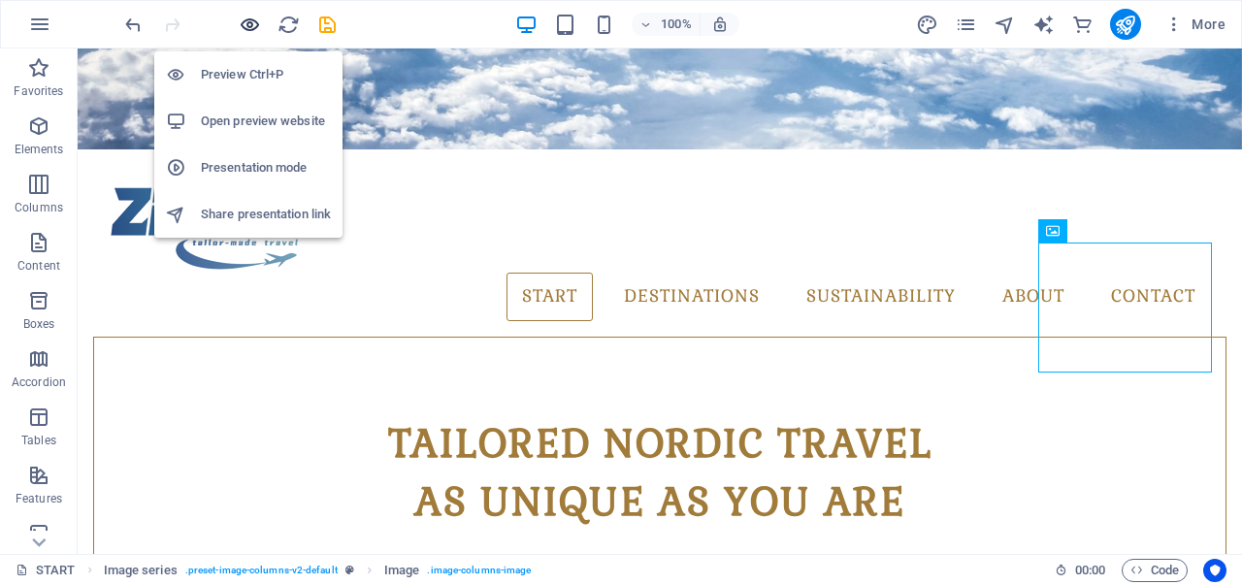
click at [247, 22] on icon "button" at bounding box center [250, 25] width 22 height 22
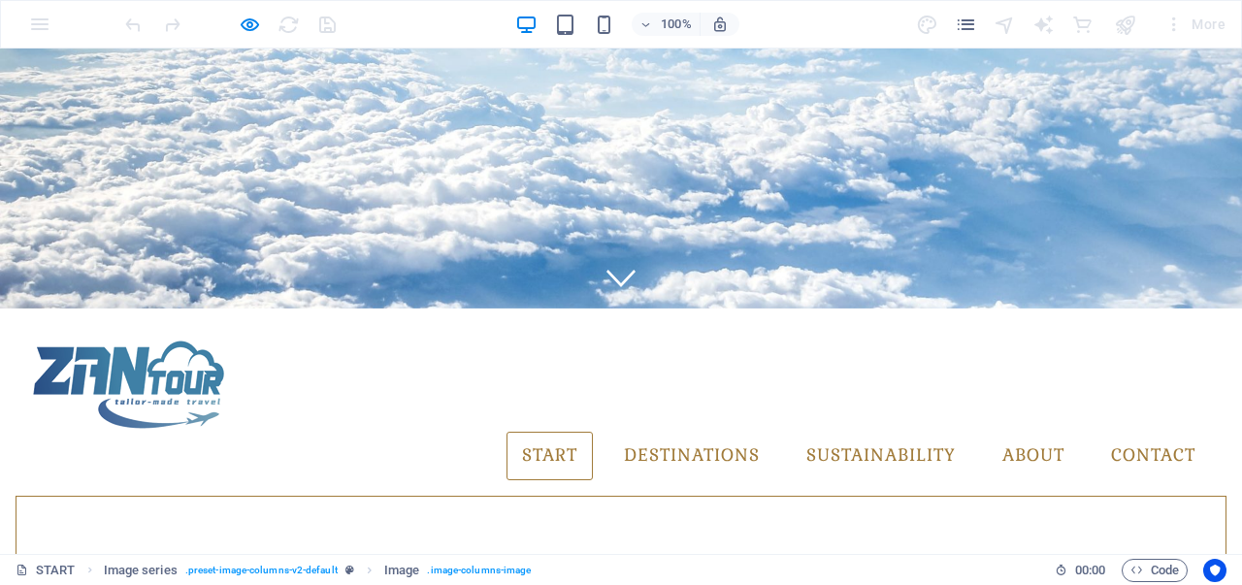
scroll to position [235, 0]
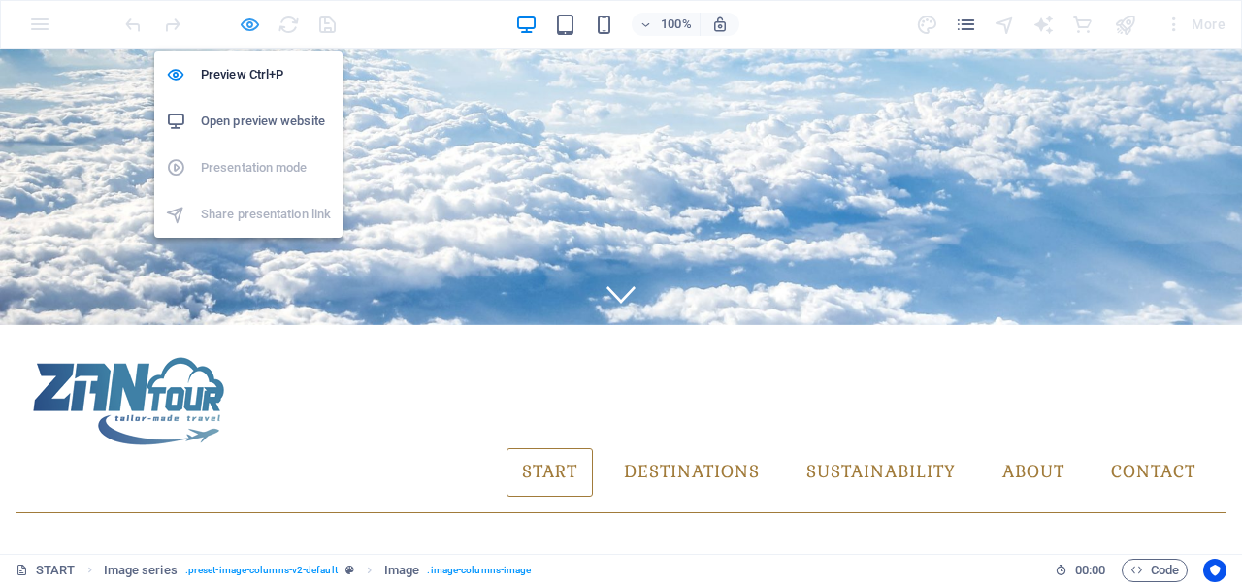
click at [244, 23] on icon "button" at bounding box center [250, 25] width 22 height 22
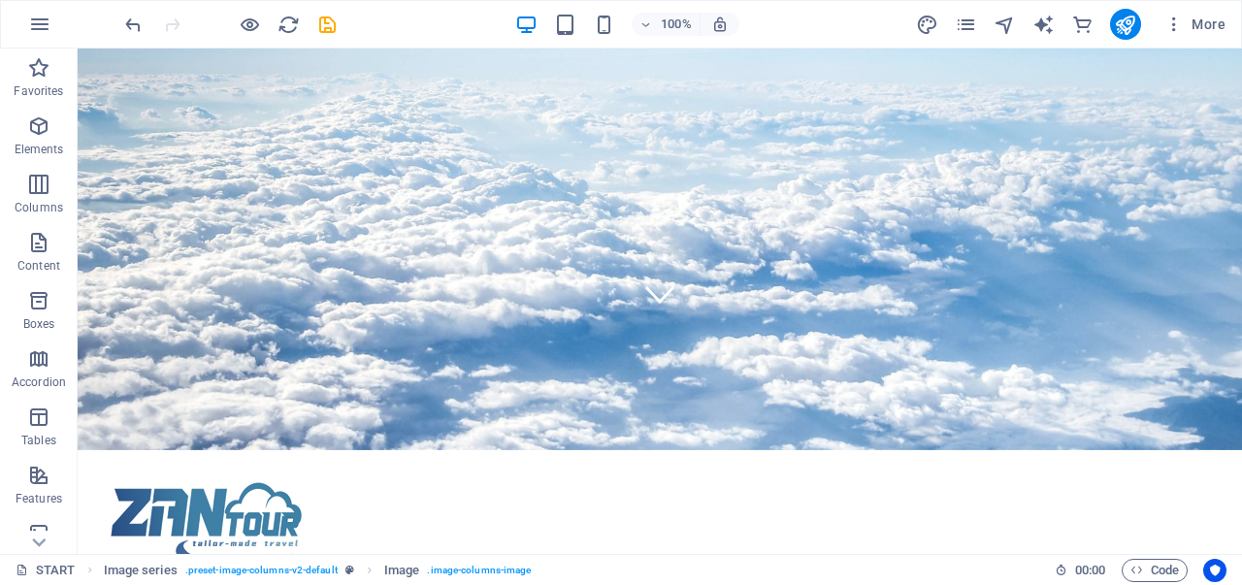
scroll to position [668, 0]
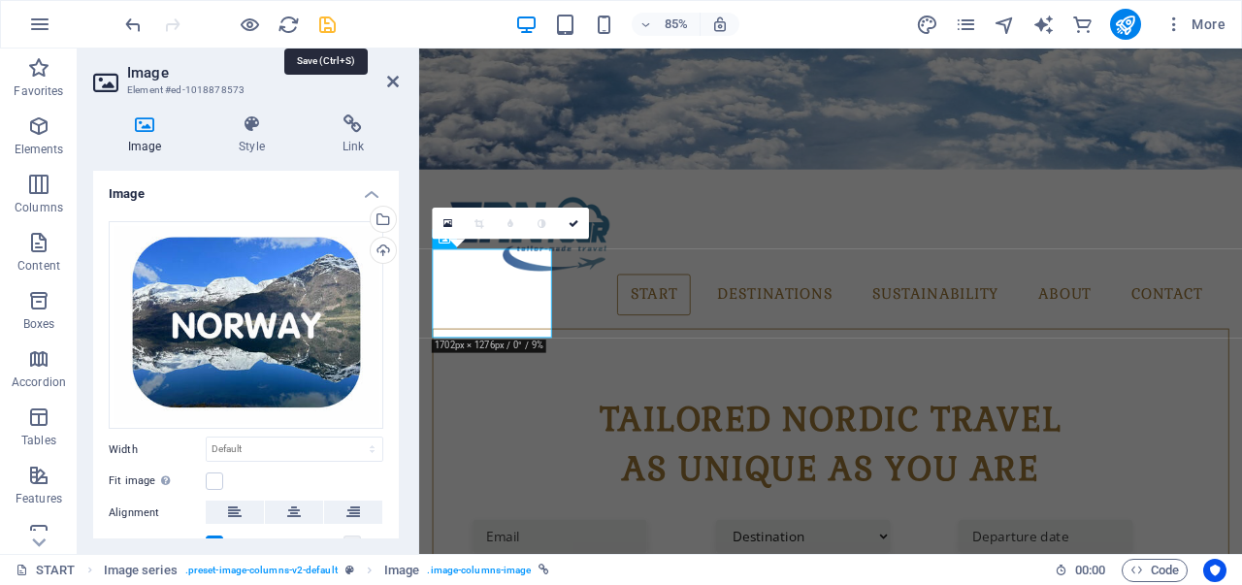
click at [328, 18] on icon "save" at bounding box center [327, 25] width 22 height 22
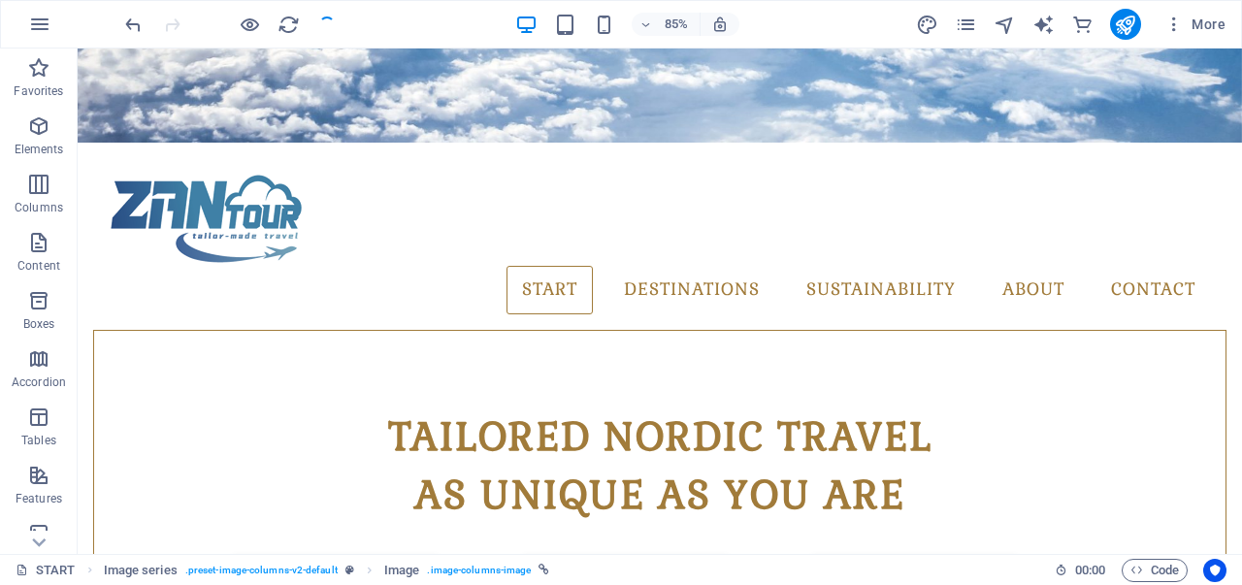
checkbox input "false"
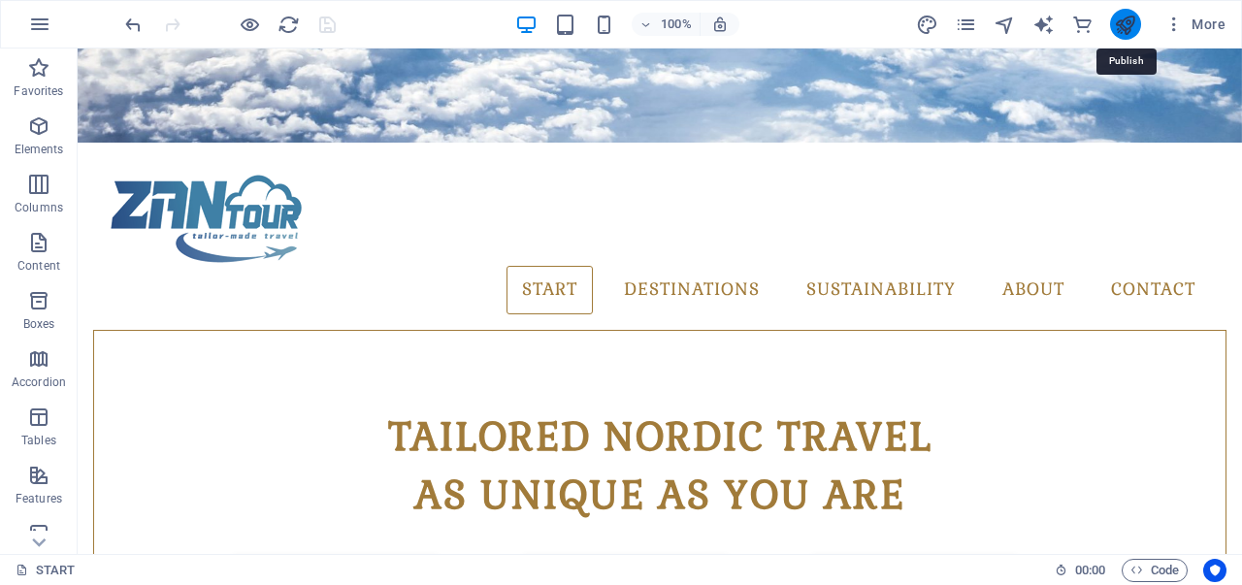
click at [1121, 16] on icon "publish" at bounding box center [1125, 25] width 22 height 22
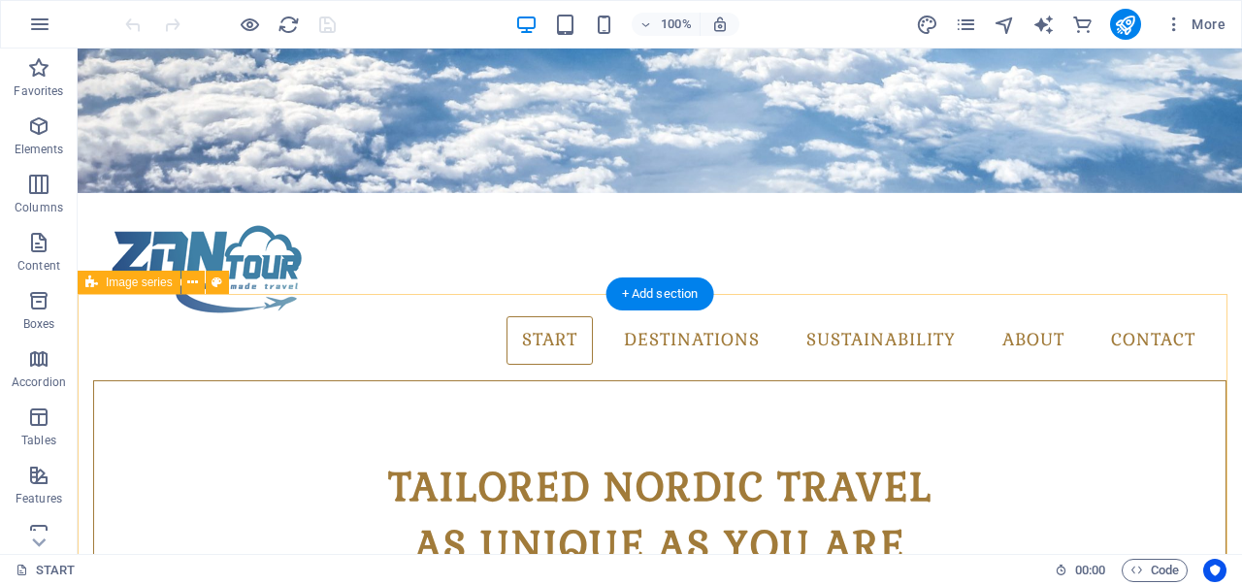
scroll to position [598, 0]
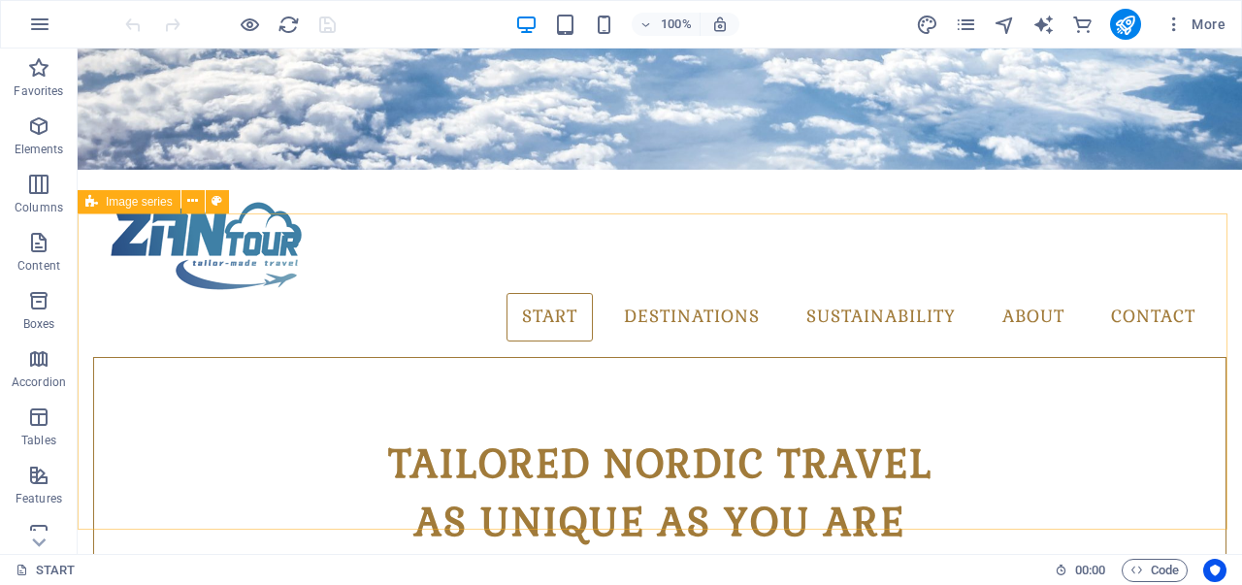
click at [132, 202] on span "Image series" at bounding box center [139, 202] width 67 height 12
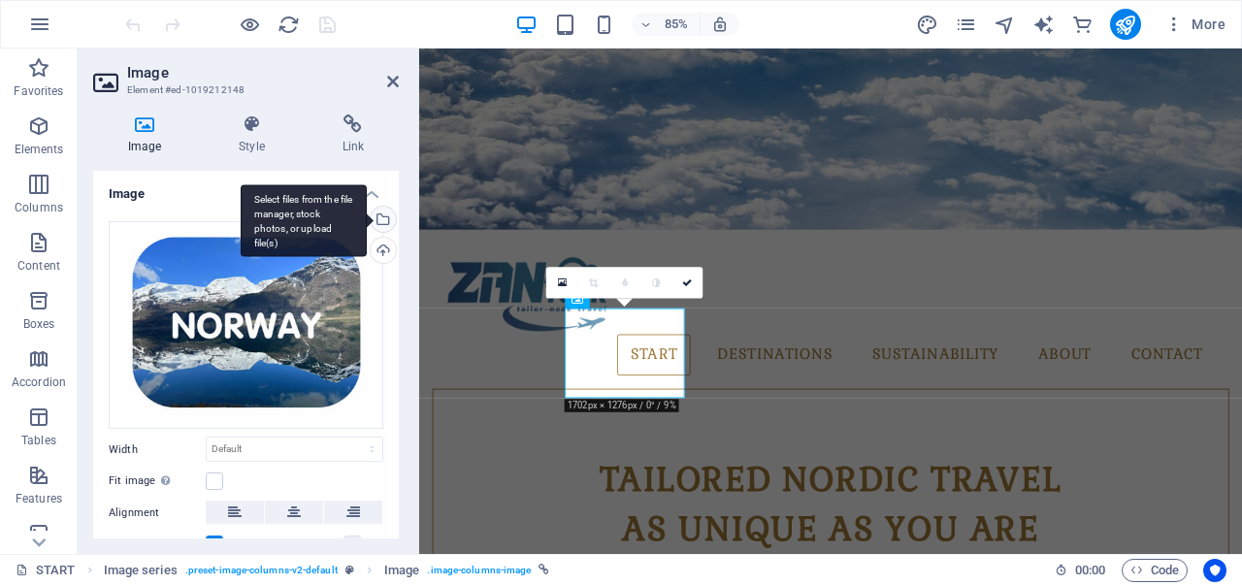
click at [367, 222] on div "Select files from the file manager, stock photos, or upload file(s)" at bounding box center [304, 220] width 126 height 73
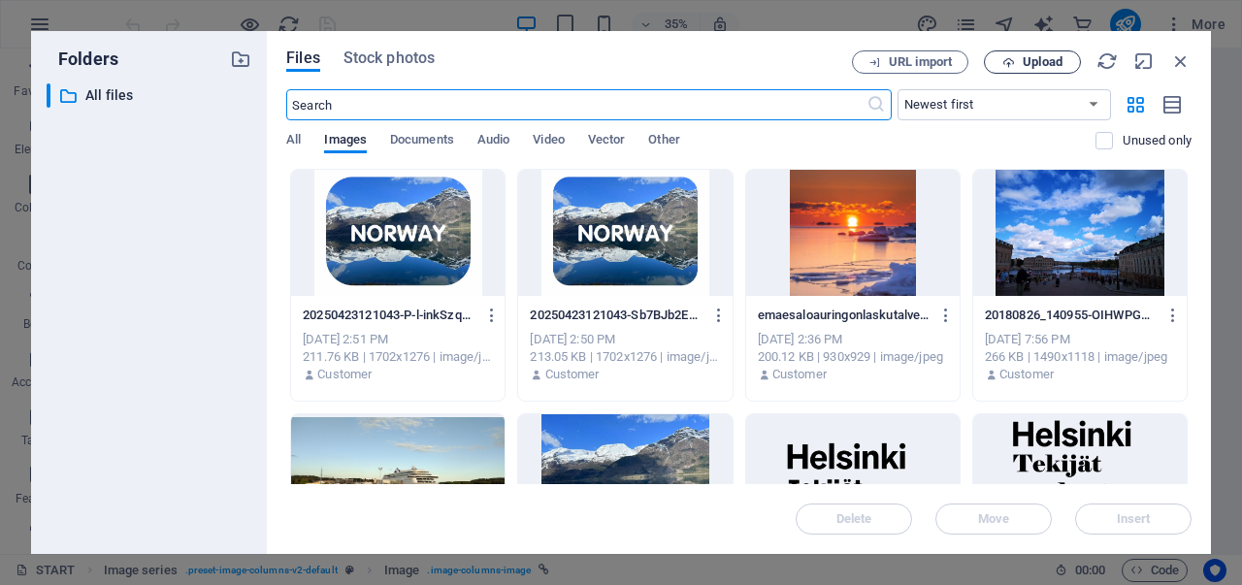
click at [1029, 61] on span "Upload" at bounding box center [1042, 62] width 40 height 12
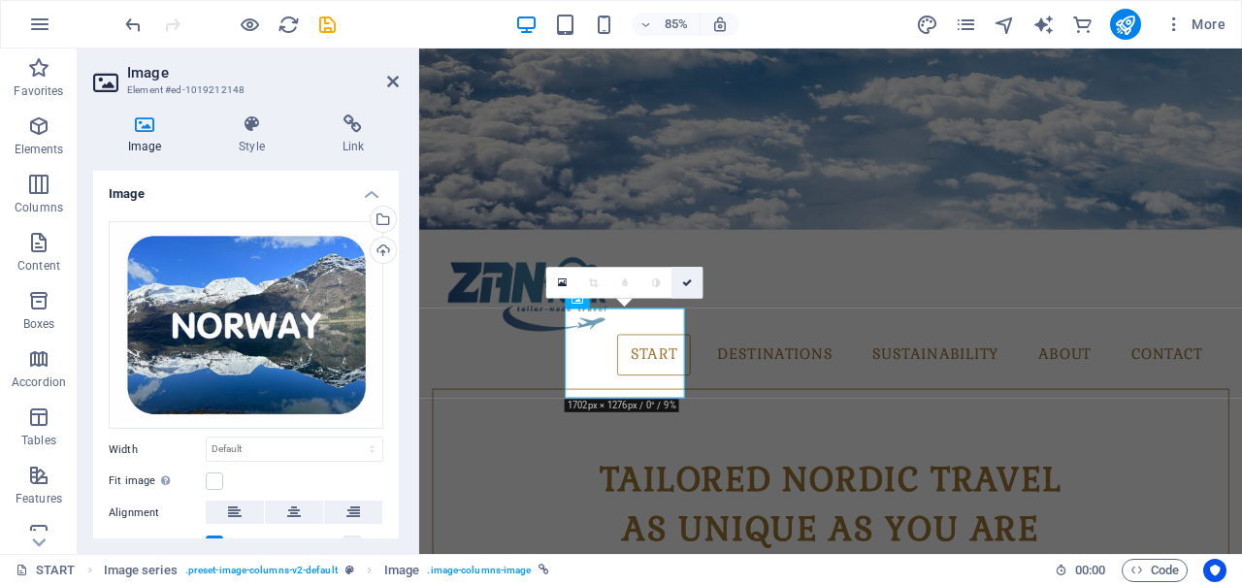
click at [693, 280] on link at bounding box center [687, 282] width 31 height 31
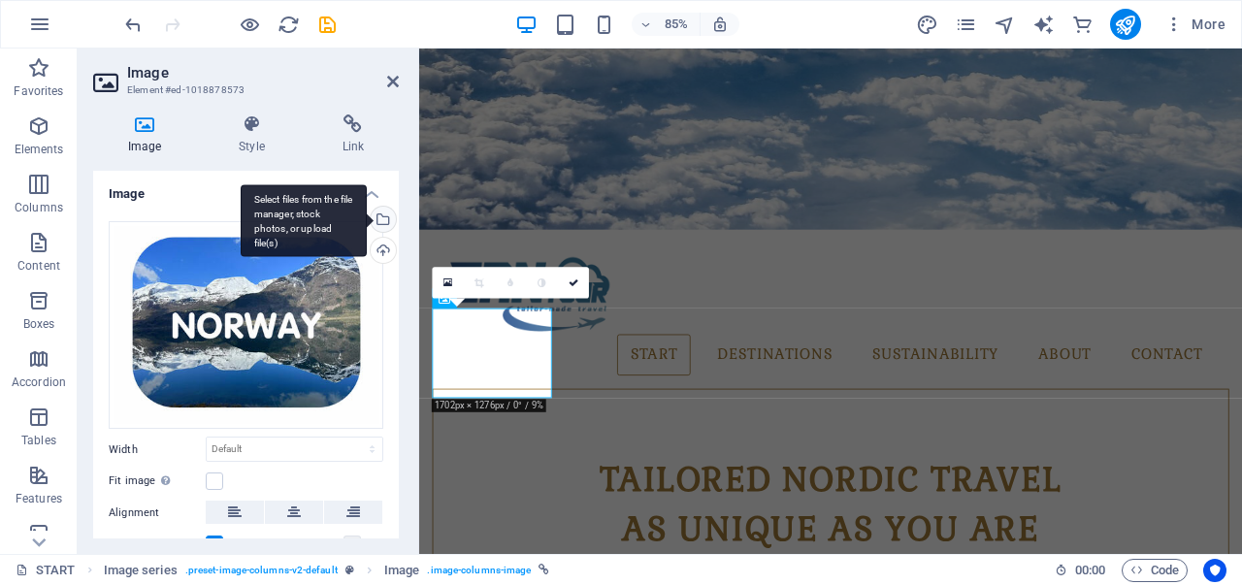
click at [380, 214] on div "Select files from the file manager, stock photos, or upload file(s)" at bounding box center [381, 221] width 29 height 29
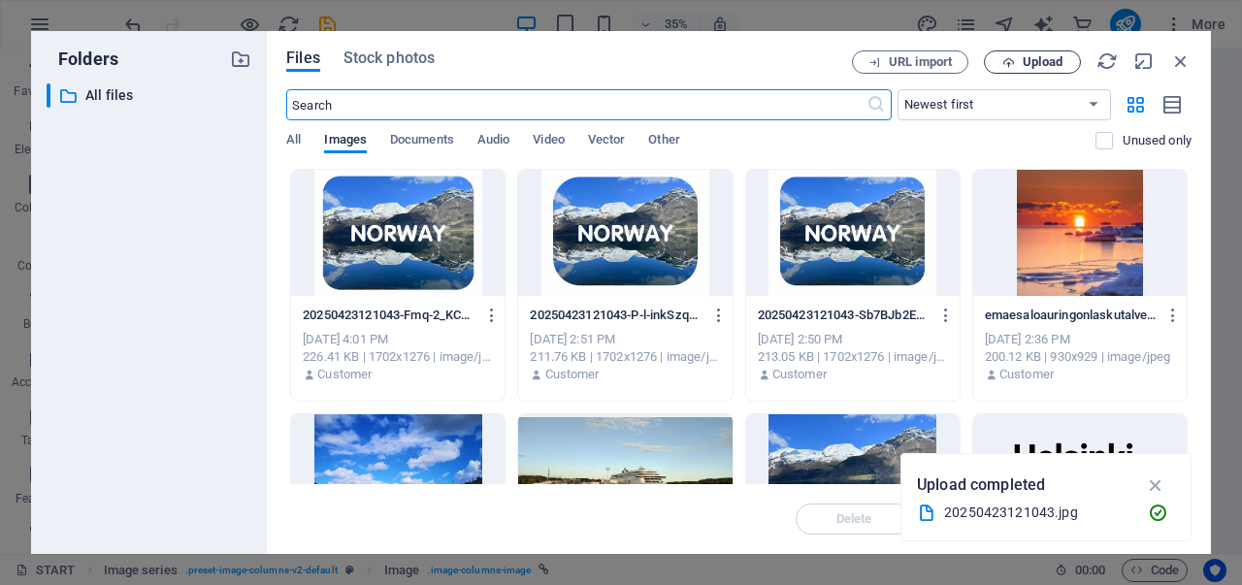
click at [1033, 56] on span "Upload" at bounding box center [1042, 62] width 40 height 12
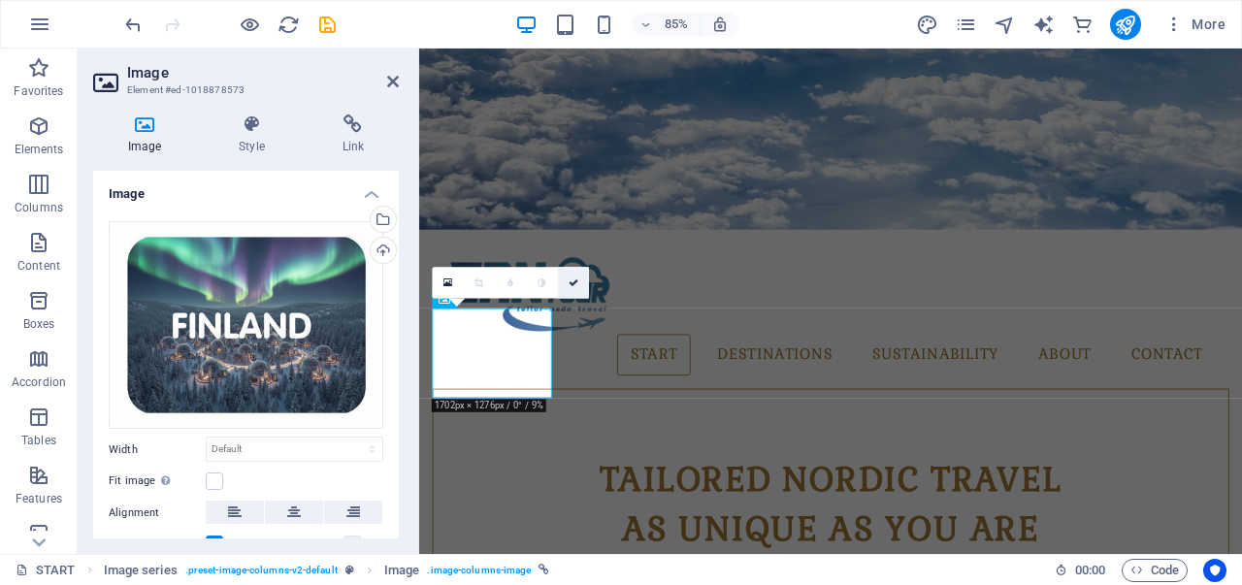
click at [570, 285] on icon at bounding box center [573, 283] width 10 height 10
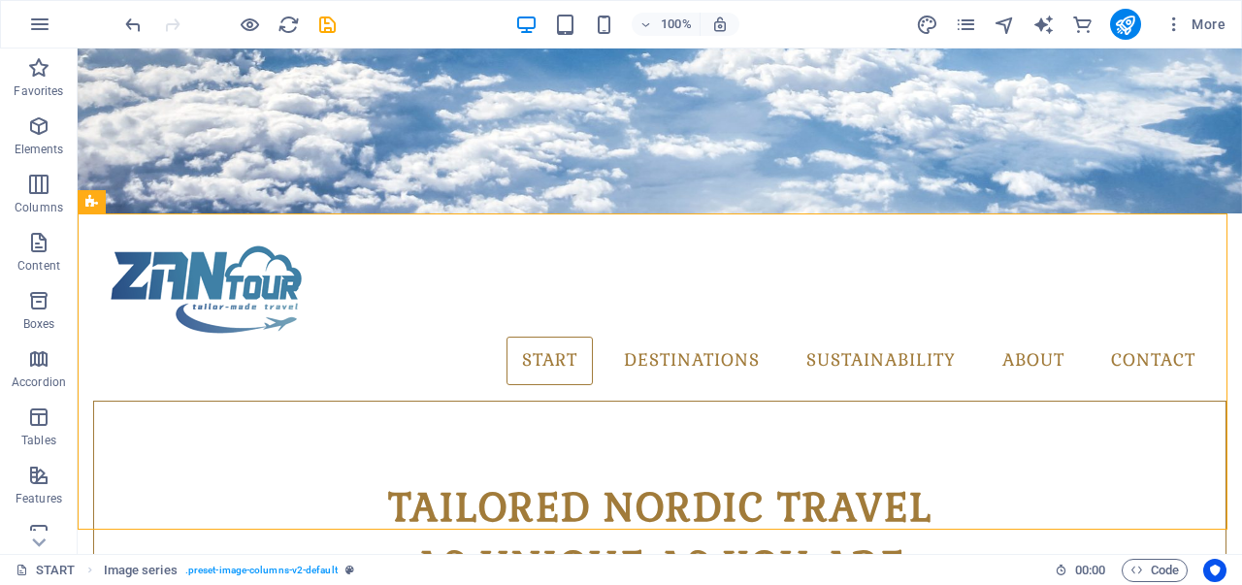
click at [250, 11] on div at bounding box center [229, 24] width 217 height 31
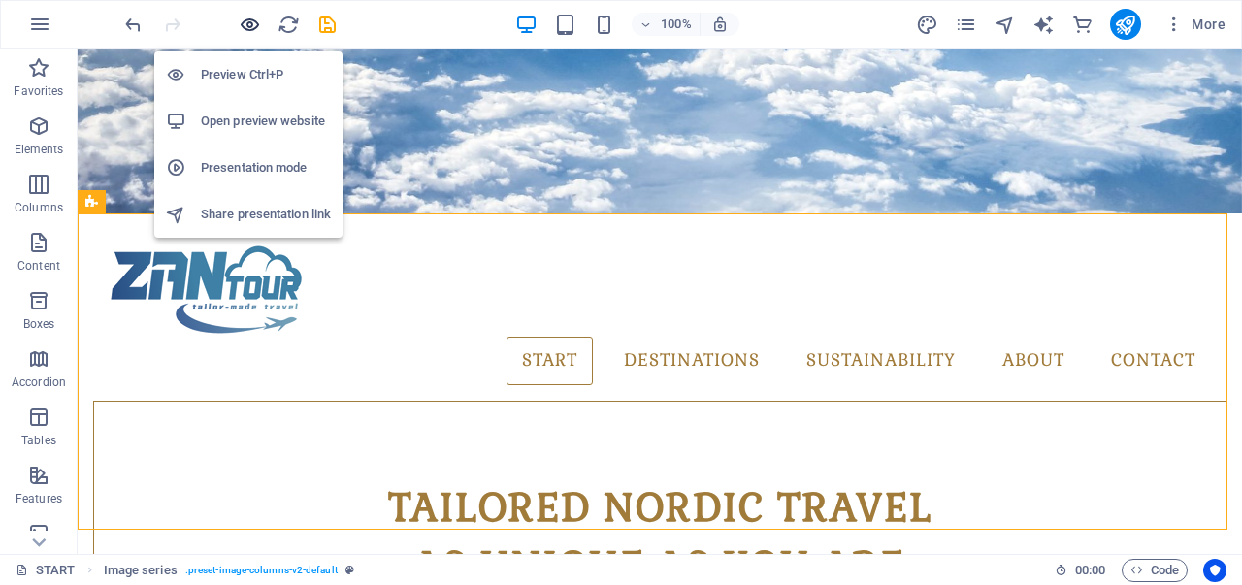
click at [250, 19] on icon "button" at bounding box center [250, 25] width 22 height 22
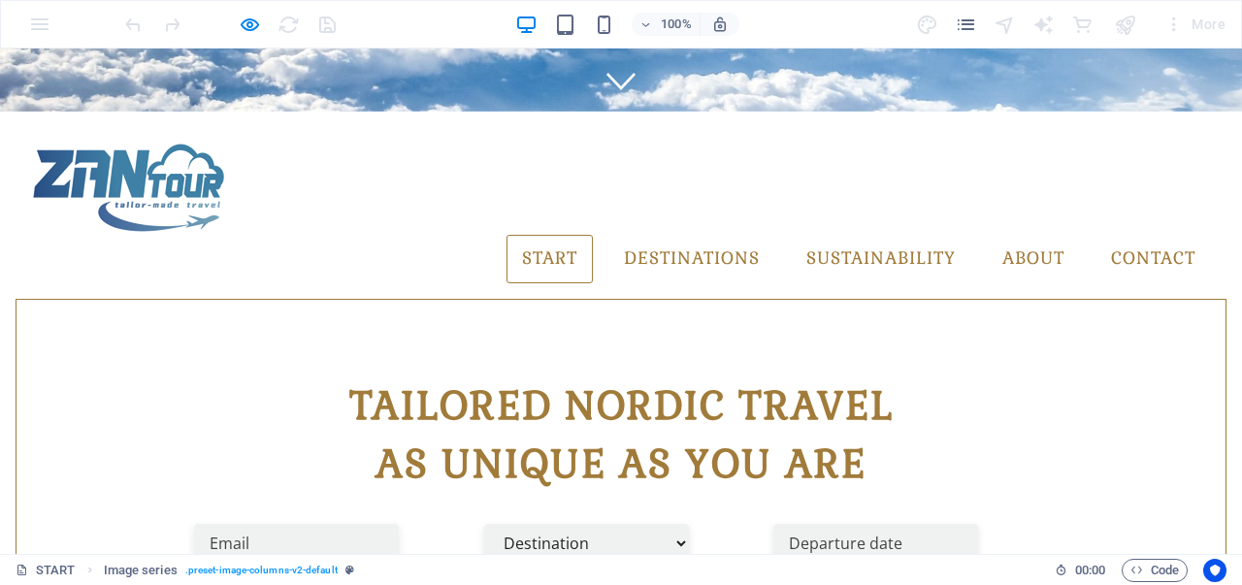
scroll to position [433, 0]
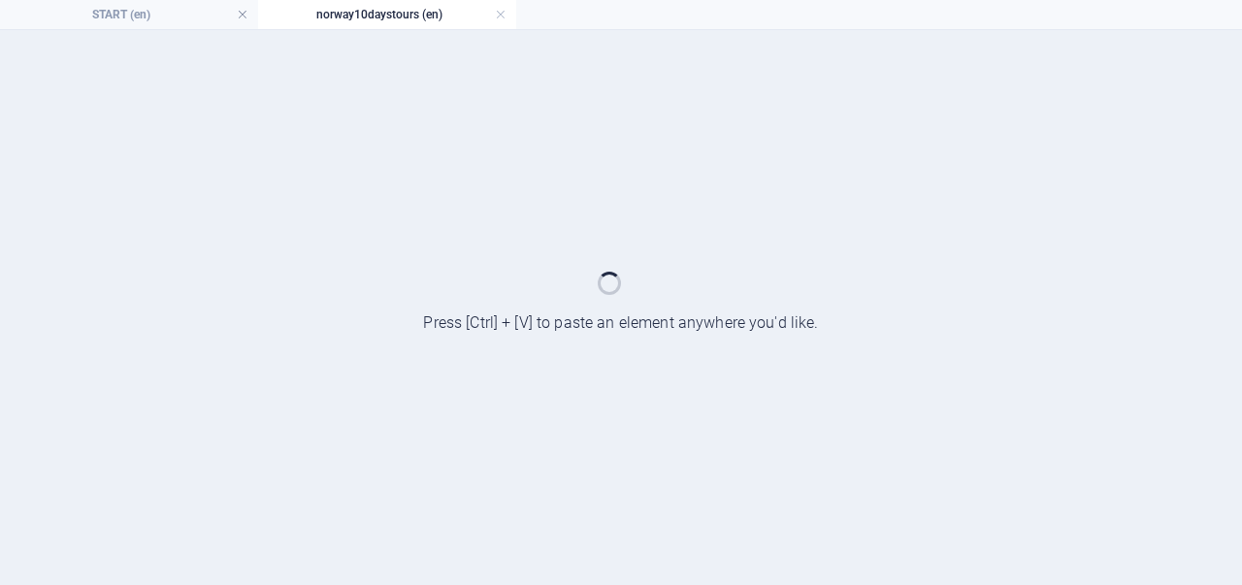
click at [479, 284] on div at bounding box center [621, 307] width 1242 height 555
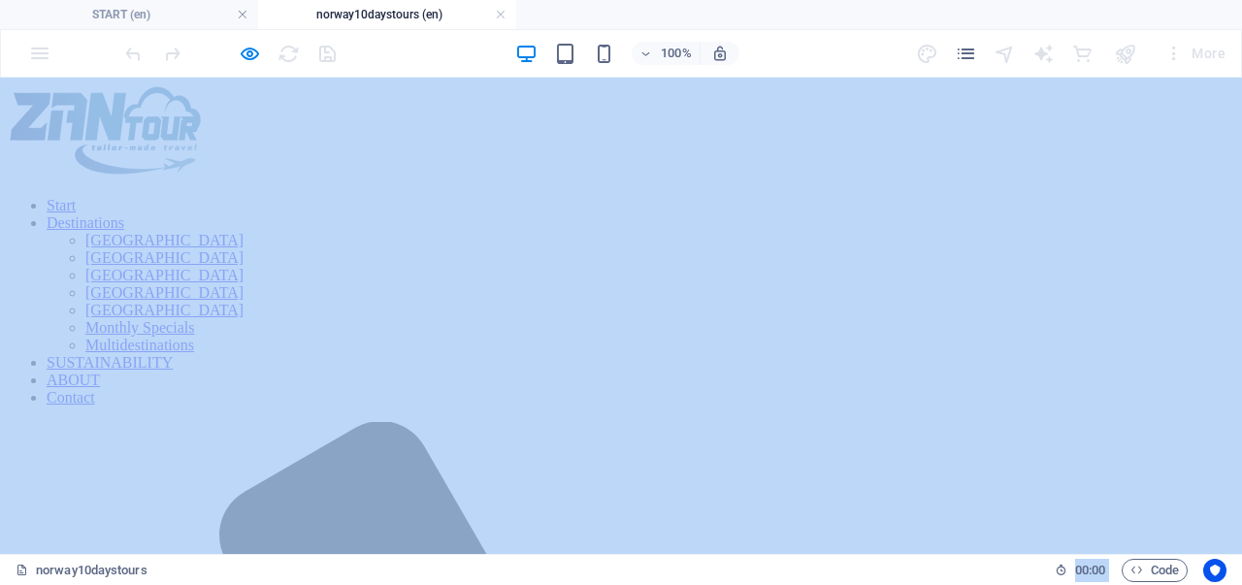
scroll to position [12, 0]
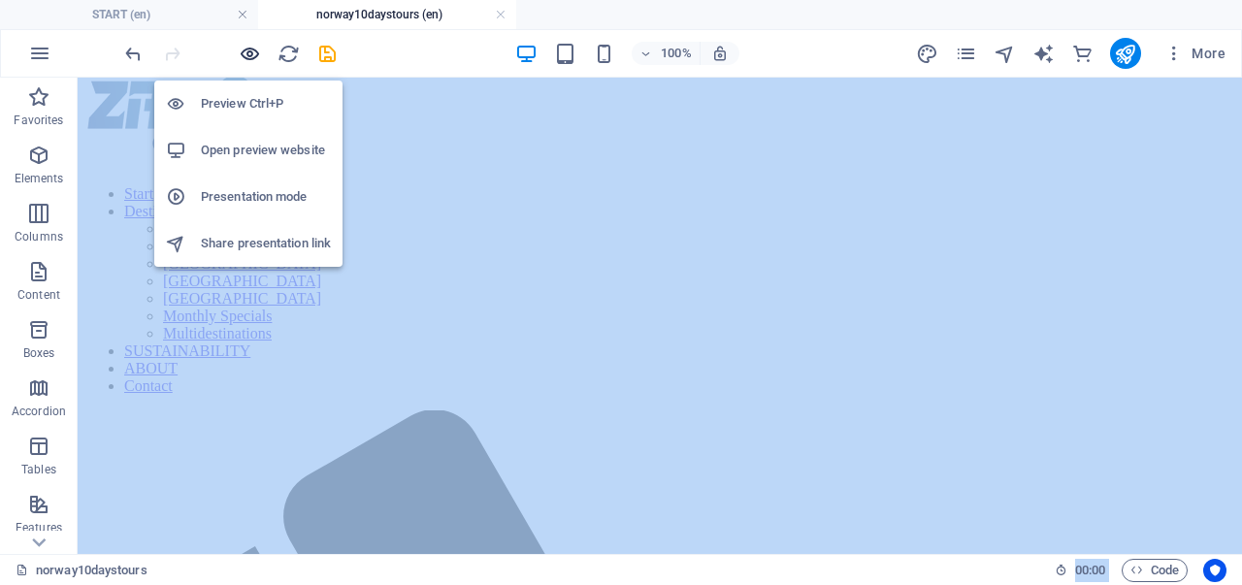
click at [252, 54] on icon "button" at bounding box center [250, 54] width 22 height 22
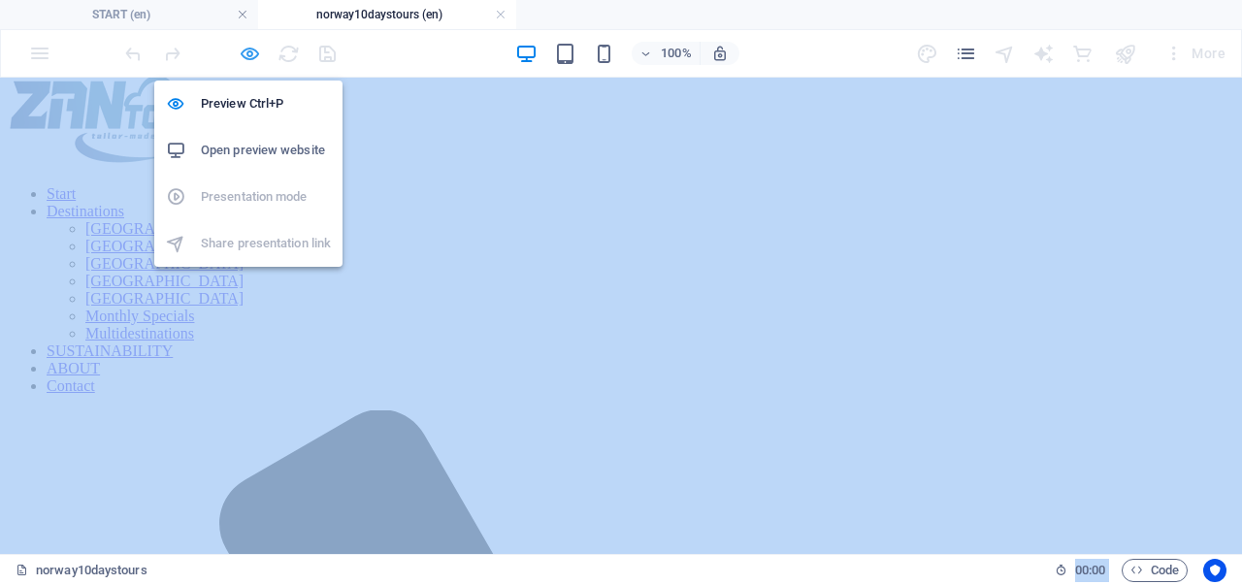
click at [252, 54] on icon "button" at bounding box center [250, 54] width 22 height 22
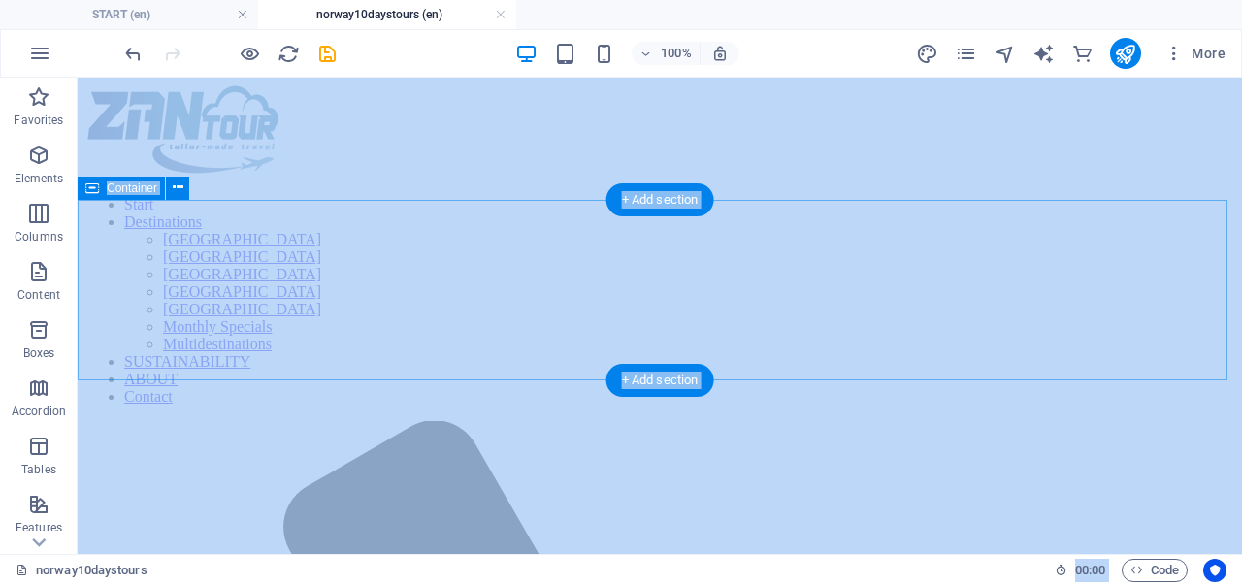
scroll to position [0, 0]
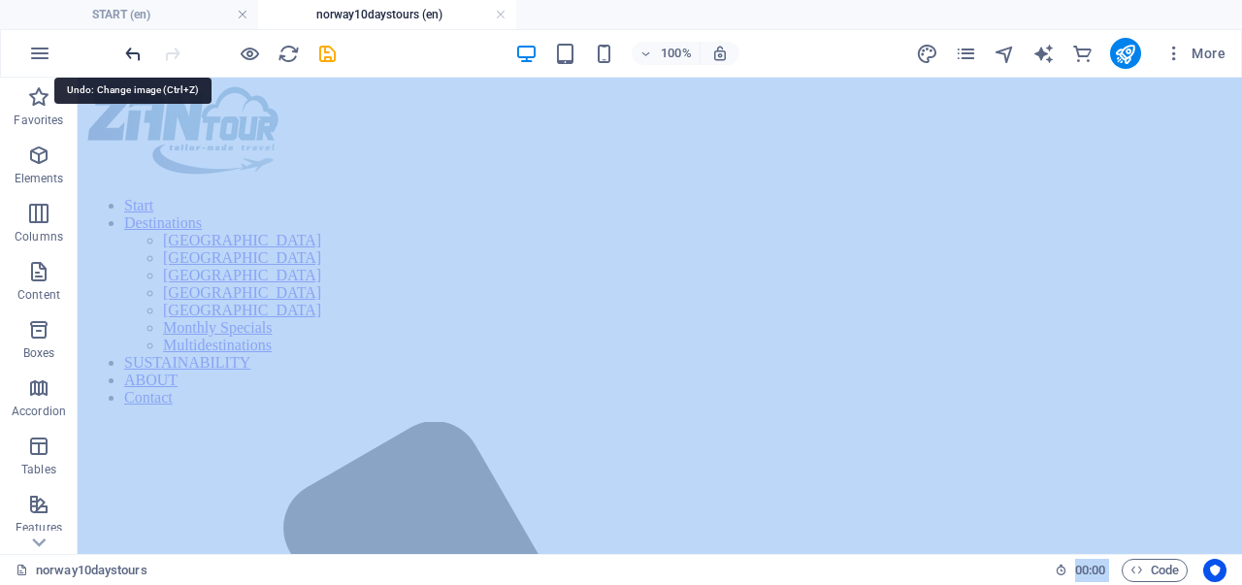
click at [127, 46] on icon "undo" at bounding box center [133, 54] width 22 height 22
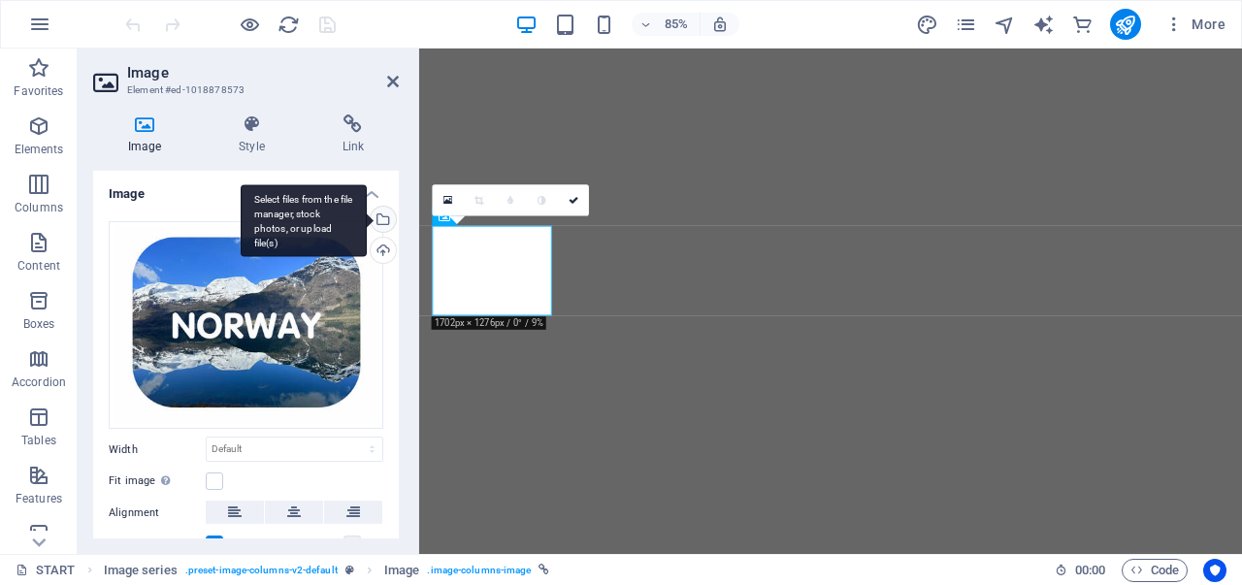
click at [367, 218] on div "Select files from the file manager, stock photos, or upload file(s)" at bounding box center [304, 220] width 126 height 73
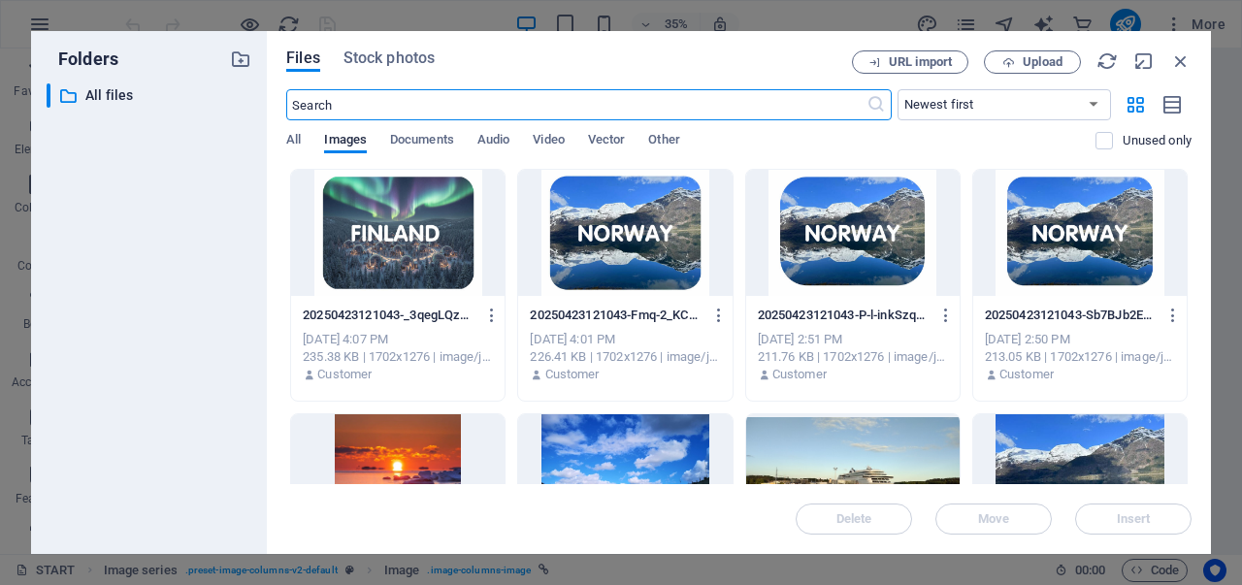
click at [401, 241] on div at bounding box center [397, 233] width 213 height 126
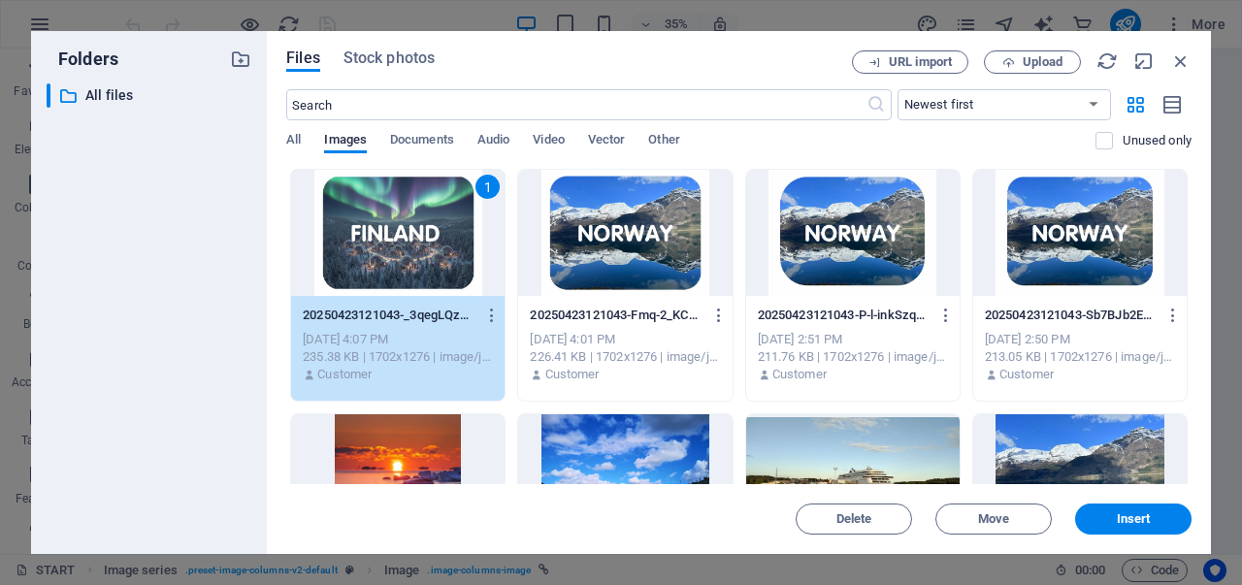
click at [401, 241] on div "1" at bounding box center [397, 233] width 213 height 126
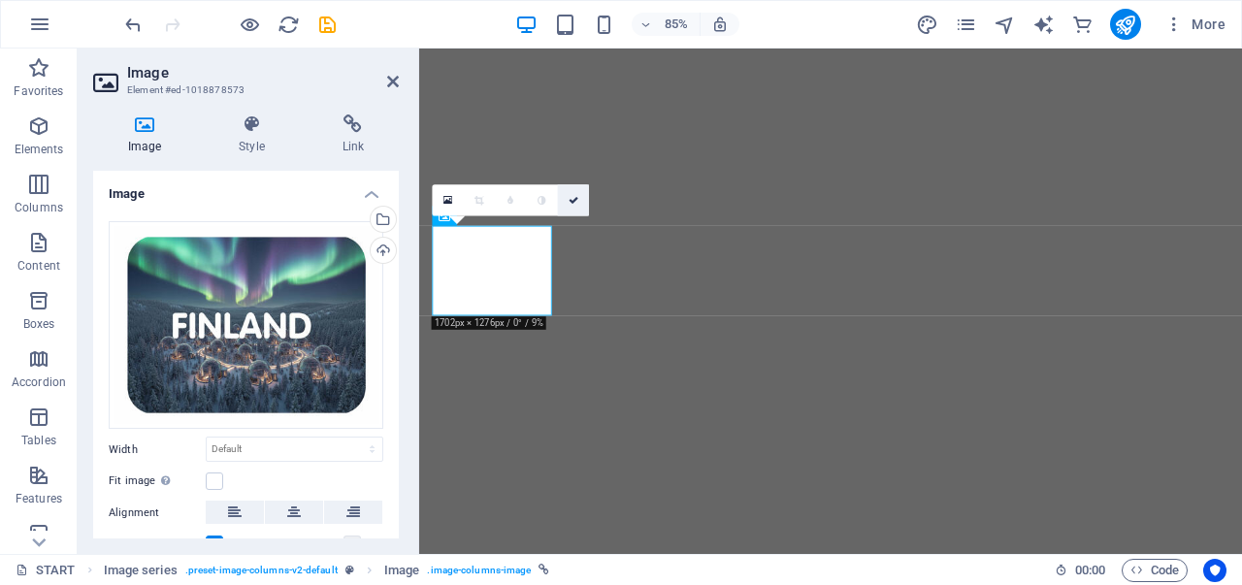
click at [574, 201] on icon at bounding box center [573, 201] width 10 height 10
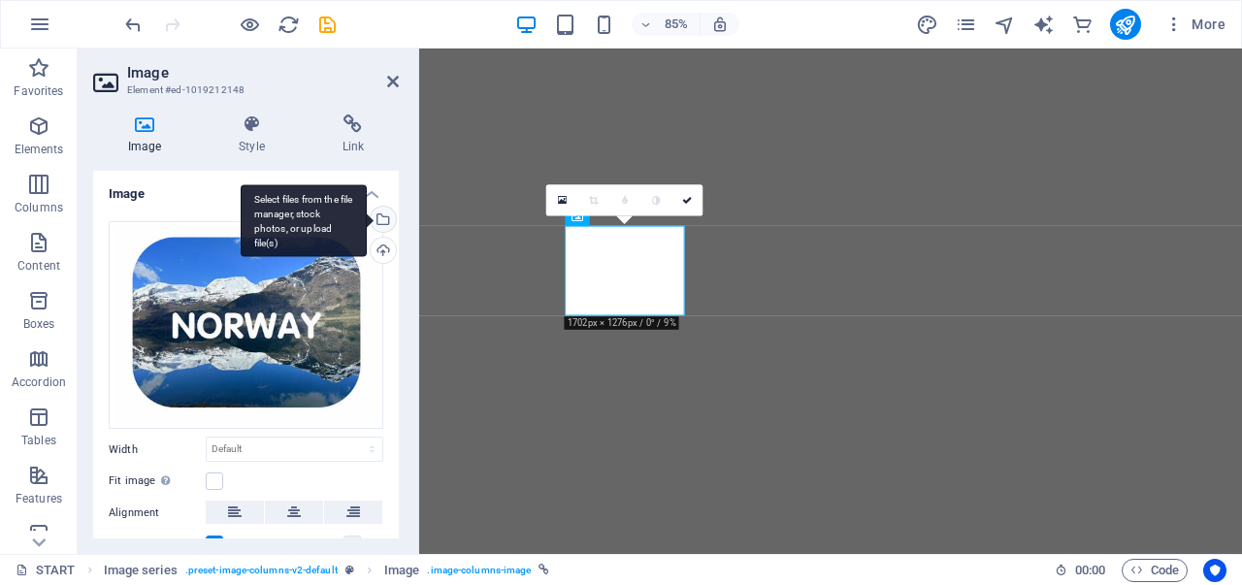
click at [378, 220] on div "Select files from the file manager, stock photos, or upload file(s)" at bounding box center [381, 221] width 29 height 29
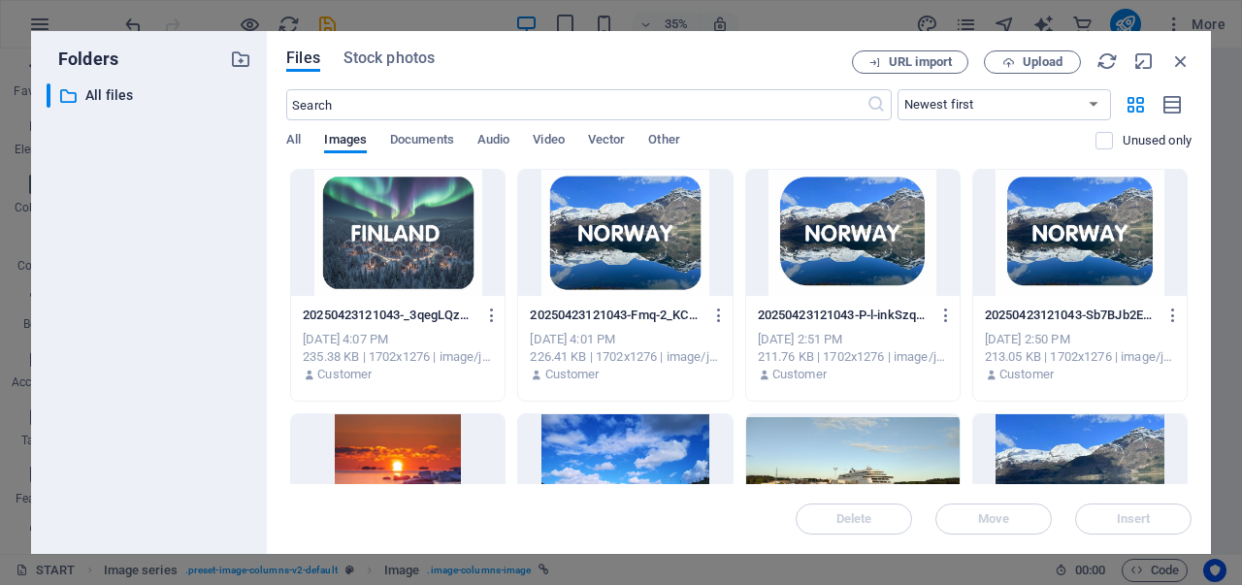
click at [664, 258] on div at bounding box center [624, 233] width 213 height 126
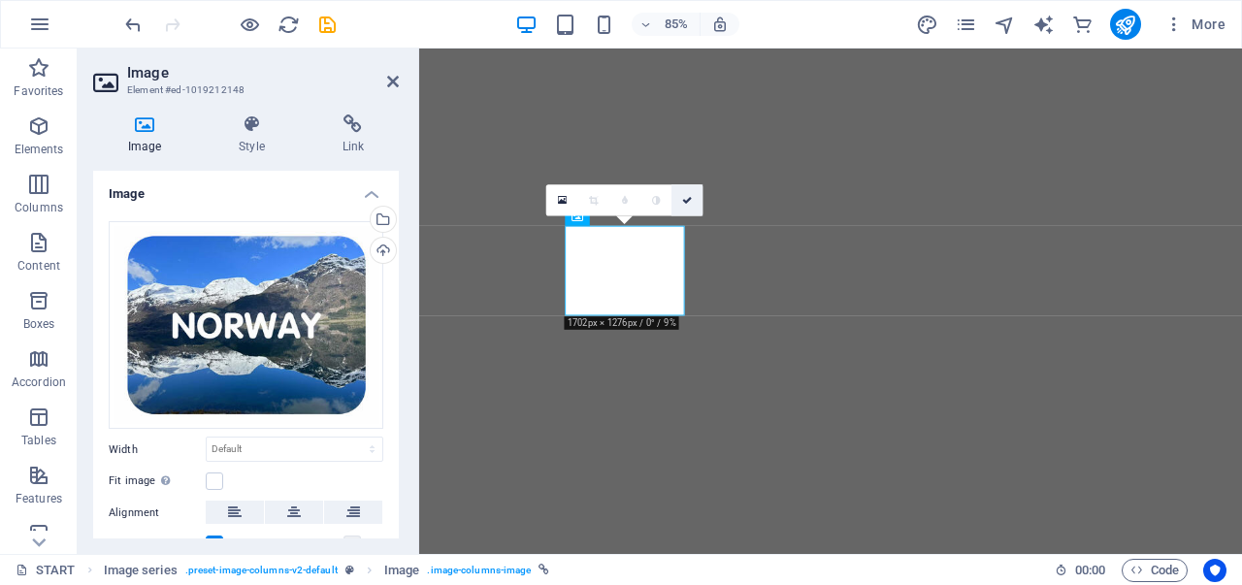
click at [685, 197] on icon at bounding box center [688, 201] width 10 height 10
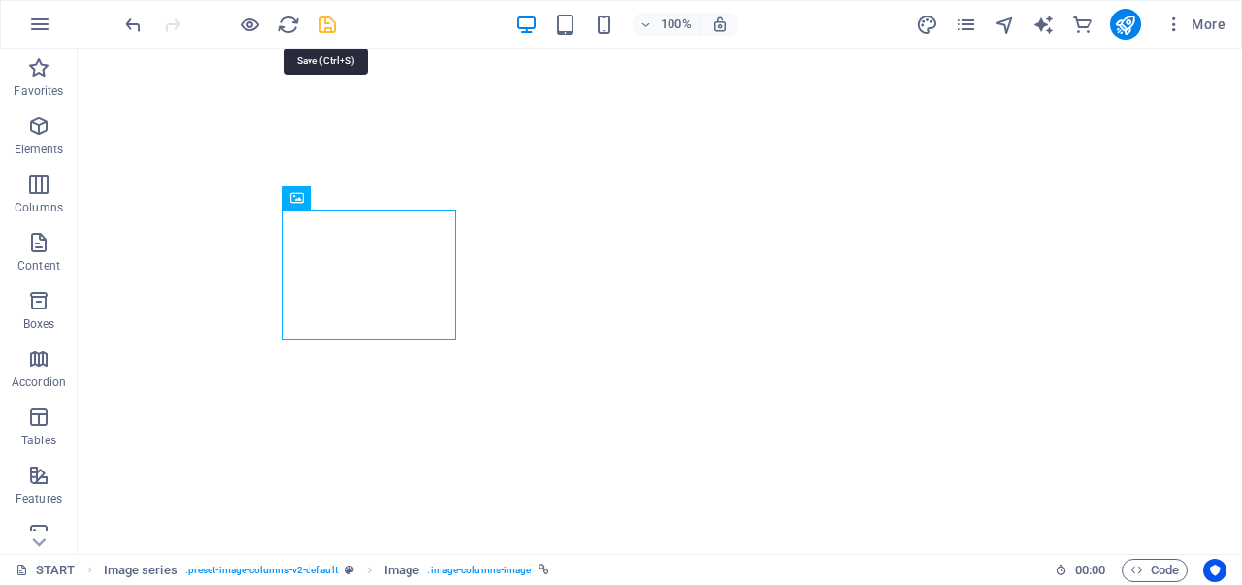
click at [330, 20] on icon "save" at bounding box center [327, 25] width 22 height 22
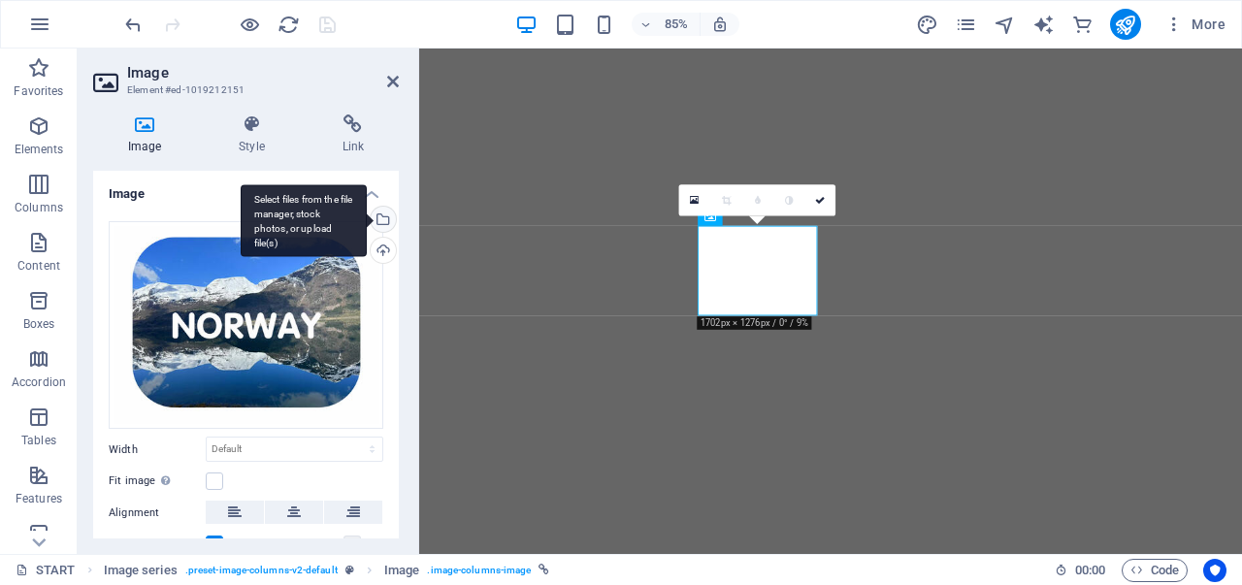
click at [380, 222] on div "Select files from the file manager, stock photos, or upload file(s)" at bounding box center [381, 221] width 29 height 29
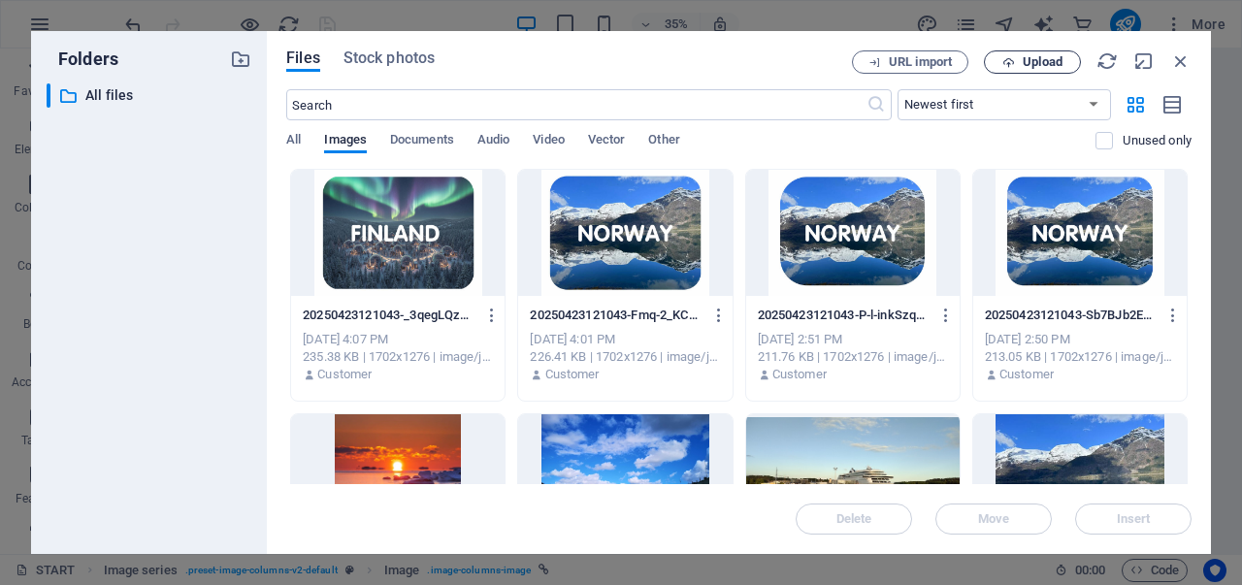
click at [1044, 56] on span "Upload" at bounding box center [1042, 62] width 40 height 12
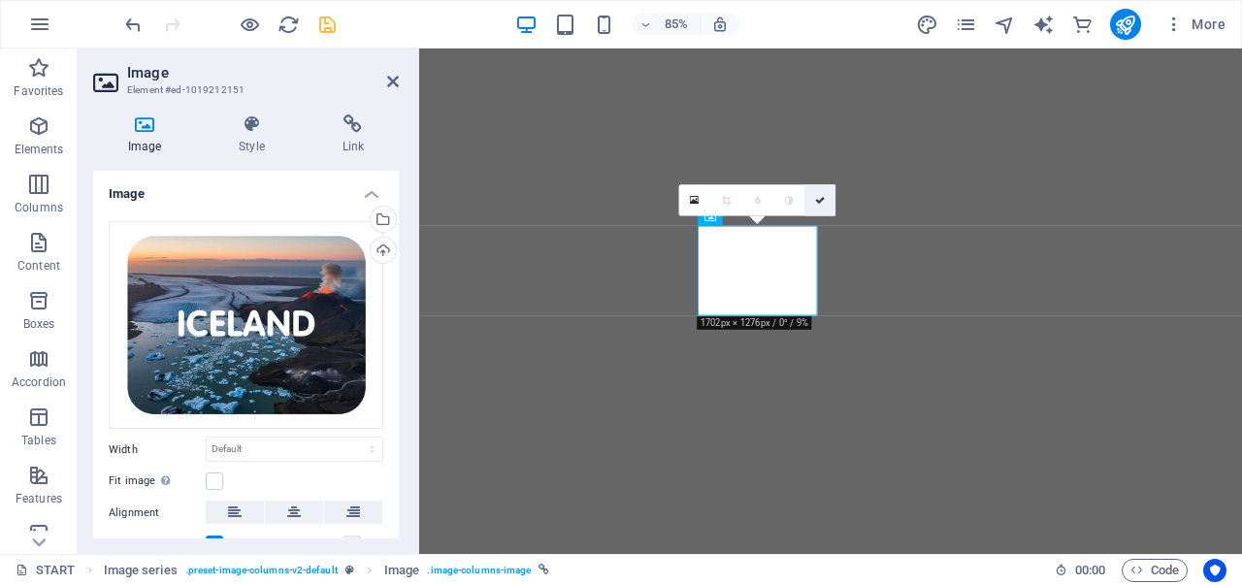
click at [825, 197] on icon at bounding box center [820, 201] width 10 height 10
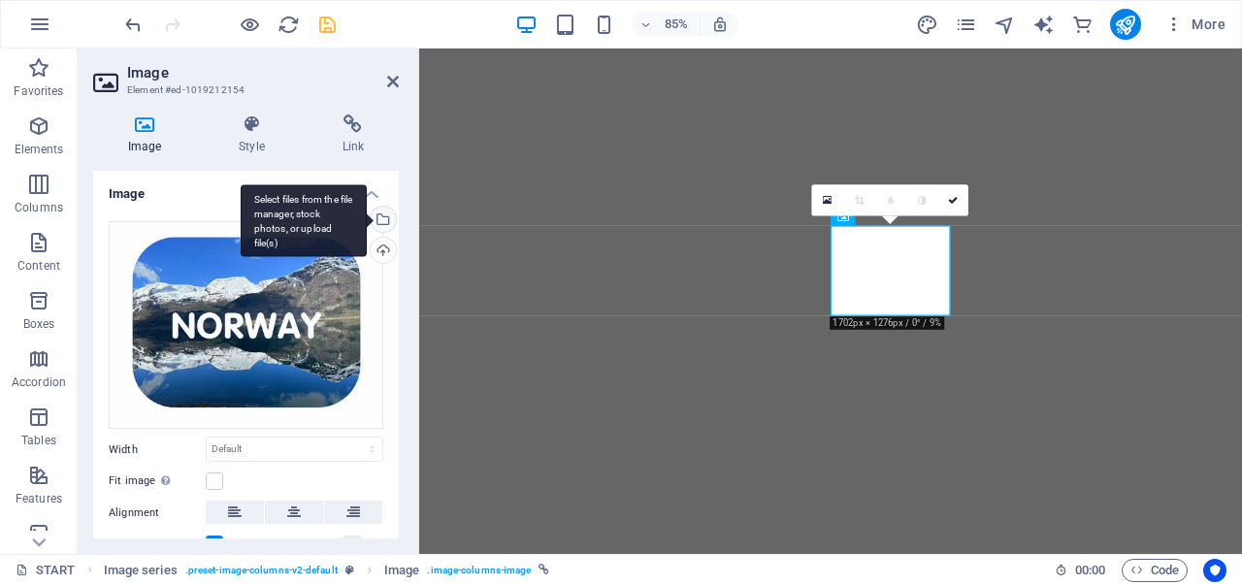
click at [385, 211] on div "Select files from the file manager, stock photos, or upload file(s)" at bounding box center [381, 221] width 29 height 29
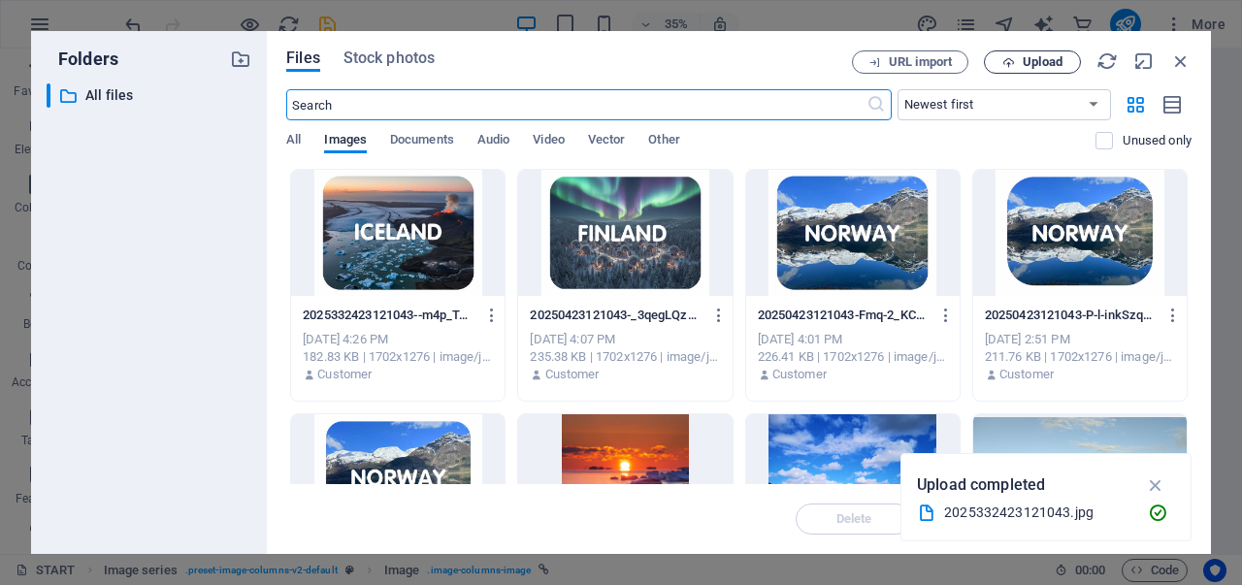
click at [1031, 57] on span "Upload" at bounding box center [1042, 62] width 40 height 12
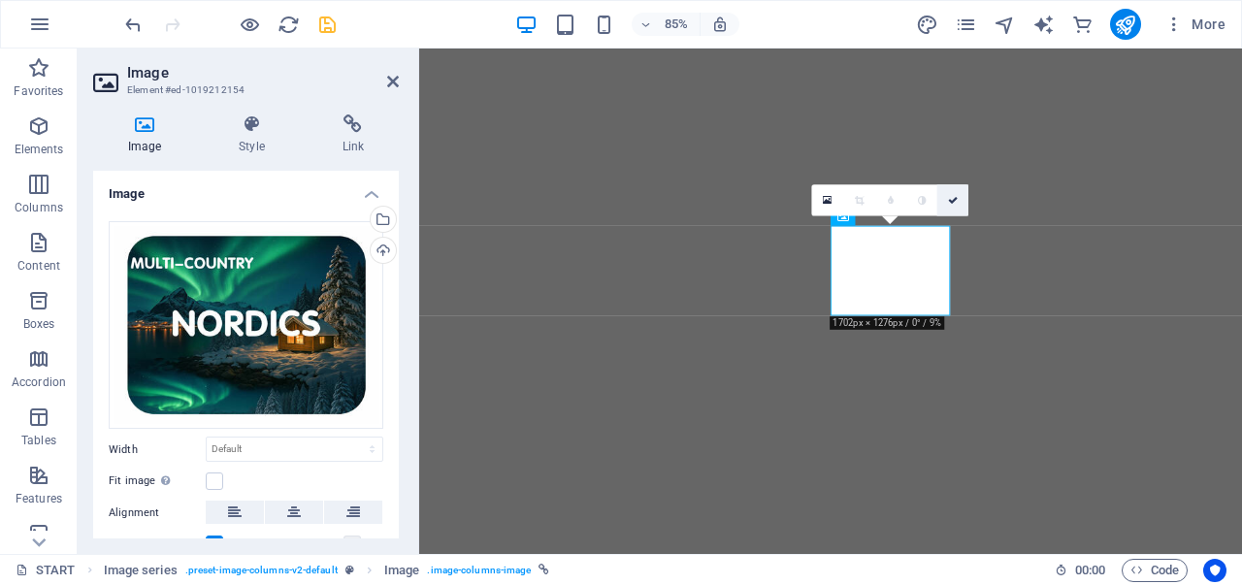
click at [958, 195] on link at bounding box center [952, 199] width 31 height 31
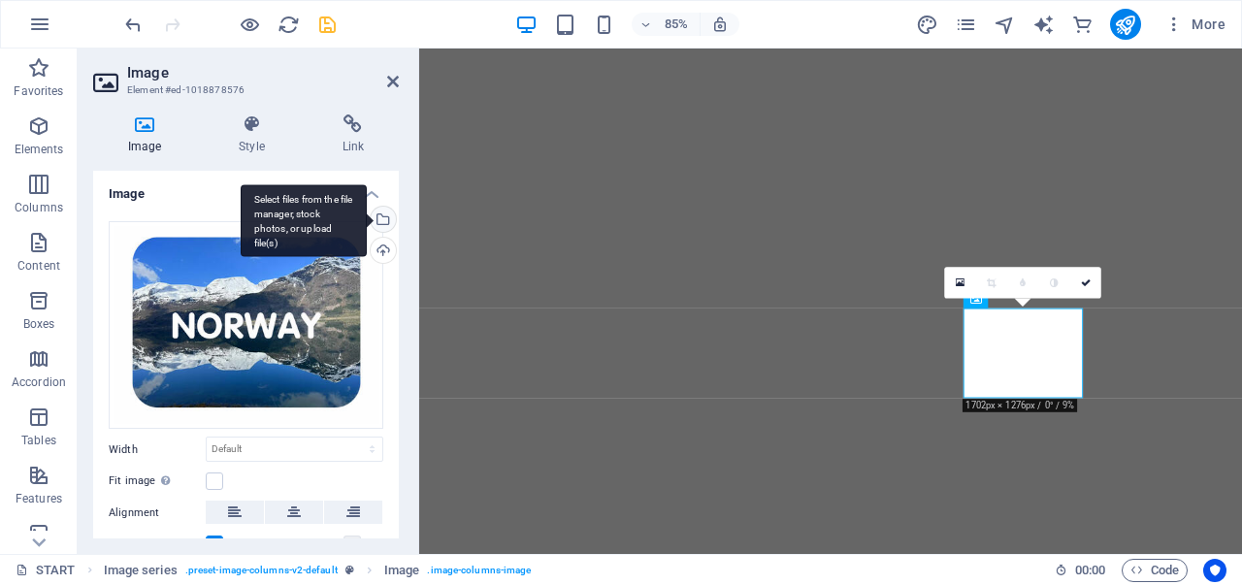
click at [367, 216] on div "Select files from the file manager, stock photos, or upload file(s)" at bounding box center [304, 220] width 126 height 73
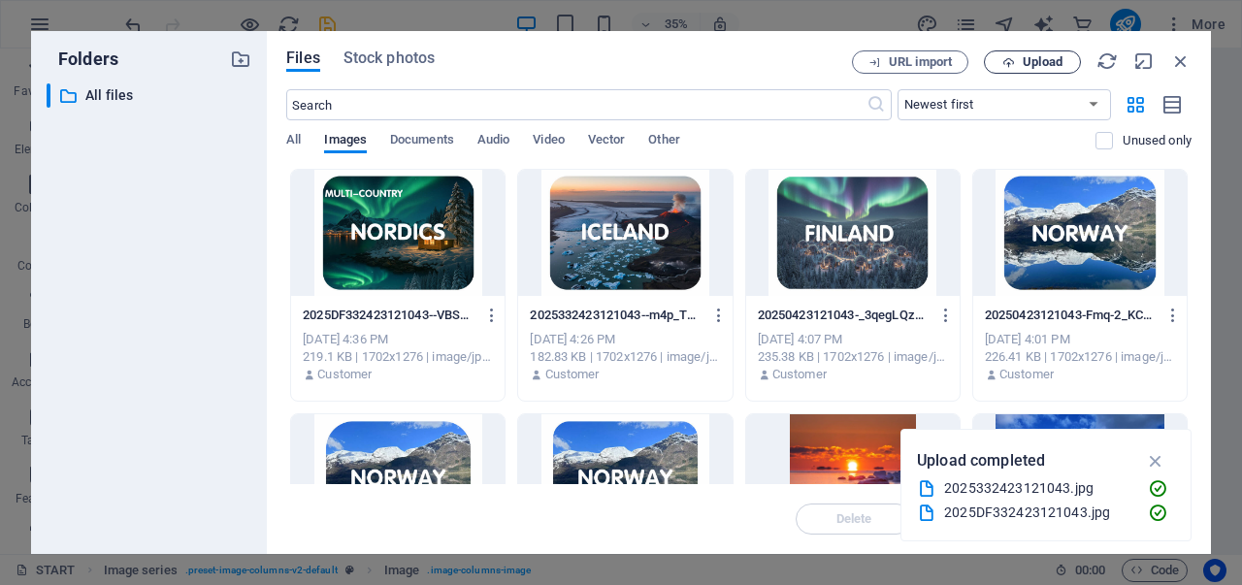
click at [1026, 61] on span "Upload" at bounding box center [1042, 62] width 40 height 12
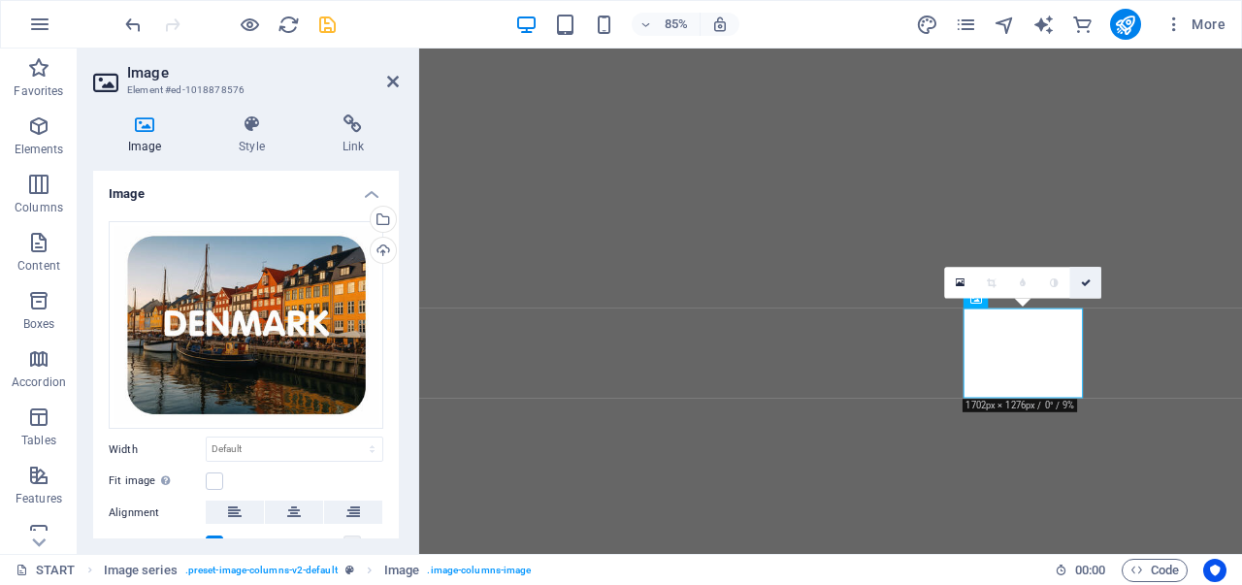
click at [1086, 275] on link at bounding box center [1085, 282] width 31 height 31
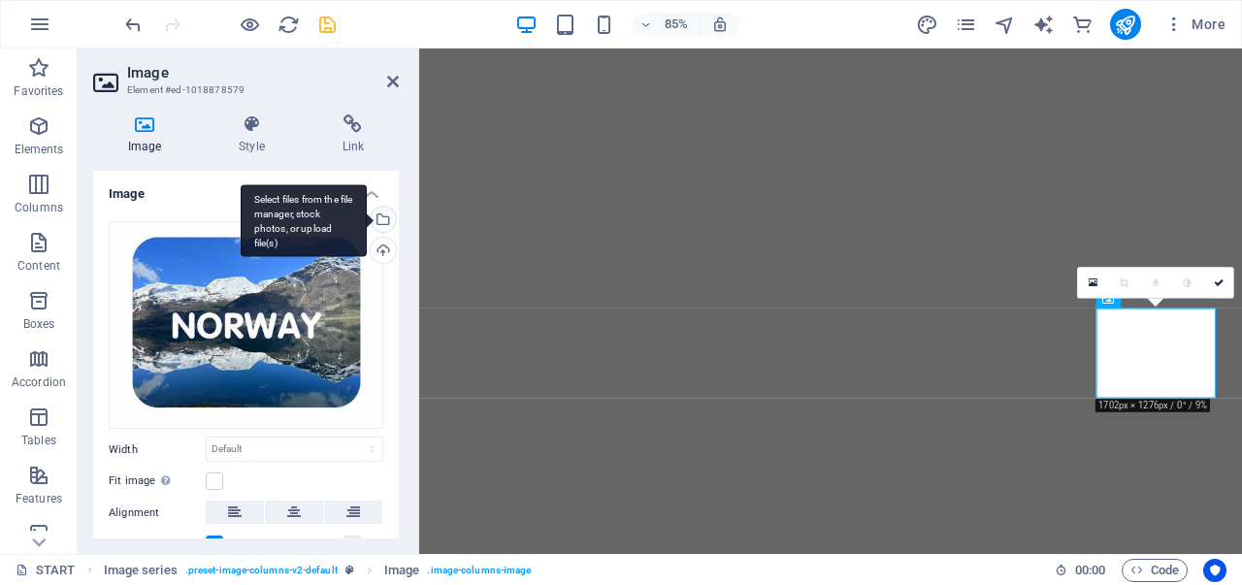
click at [375, 210] on div "Select files from the file manager, stock photos, or upload file(s)" at bounding box center [381, 221] width 29 height 29
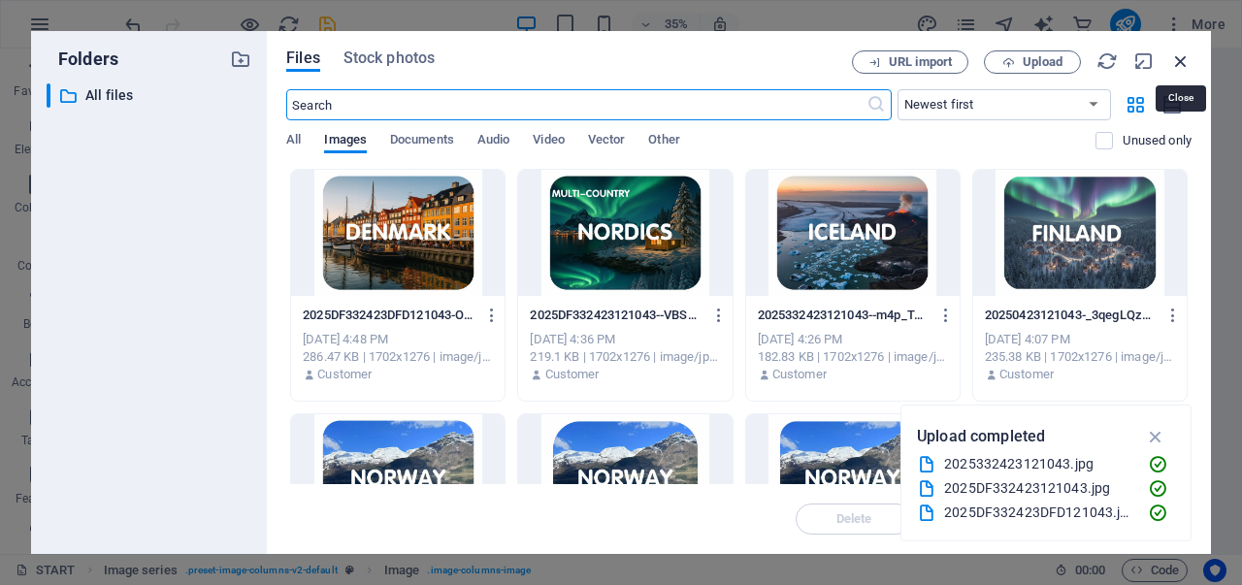
click at [1174, 61] on icon "button" at bounding box center [1180, 60] width 21 height 21
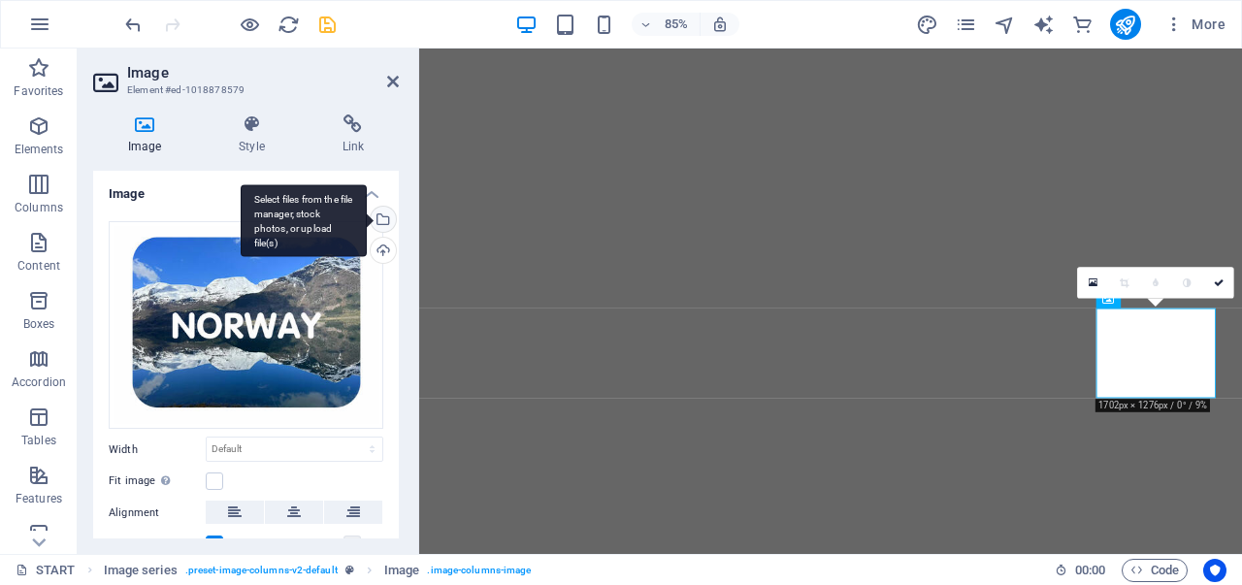
click at [367, 221] on div "Select files from the file manager, stock photos, or upload file(s)" at bounding box center [304, 220] width 126 height 73
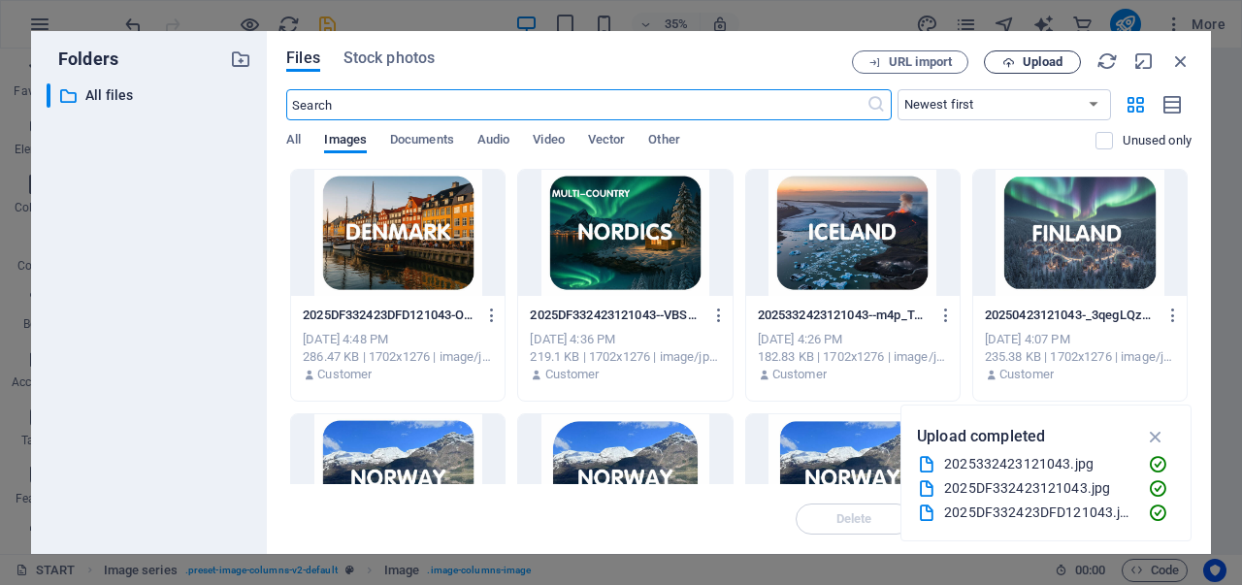
click at [1029, 73] on button "Upload" at bounding box center [1032, 61] width 97 height 23
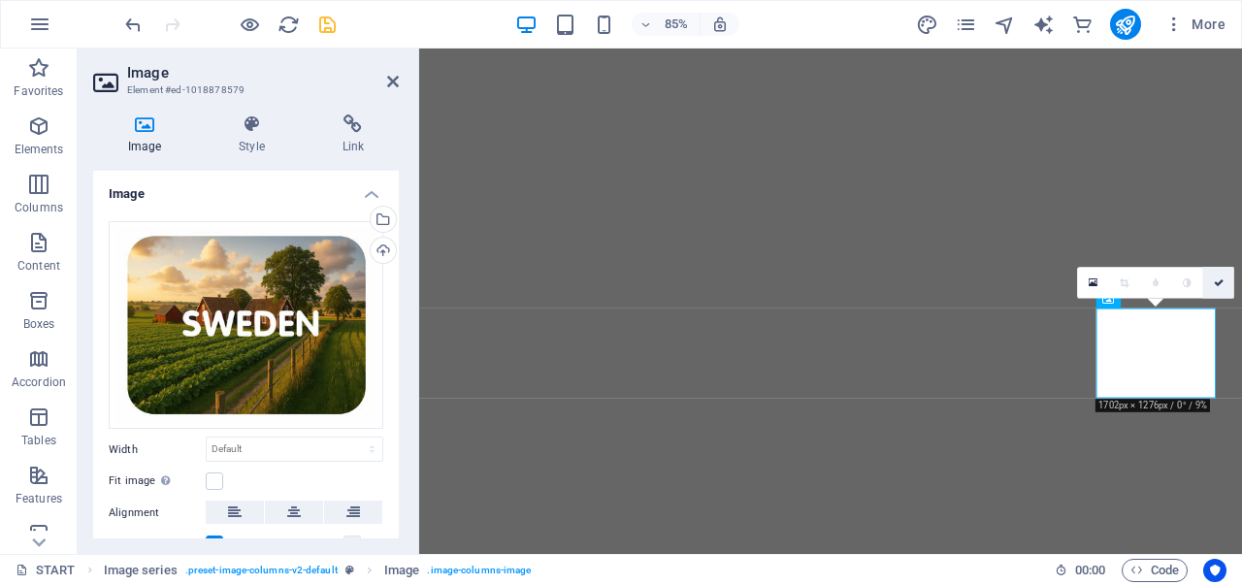
click at [1223, 283] on icon at bounding box center [1218, 283] width 10 height 10
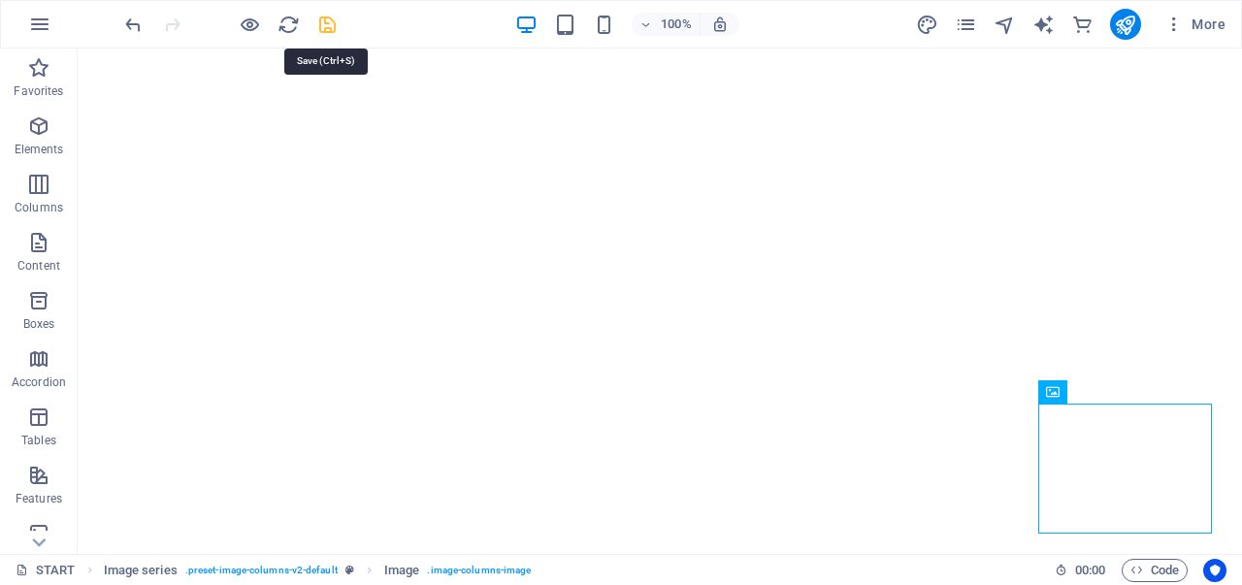
click at [318, 29] on icon "save" at bounding box center [327, 25] width 22 height 22
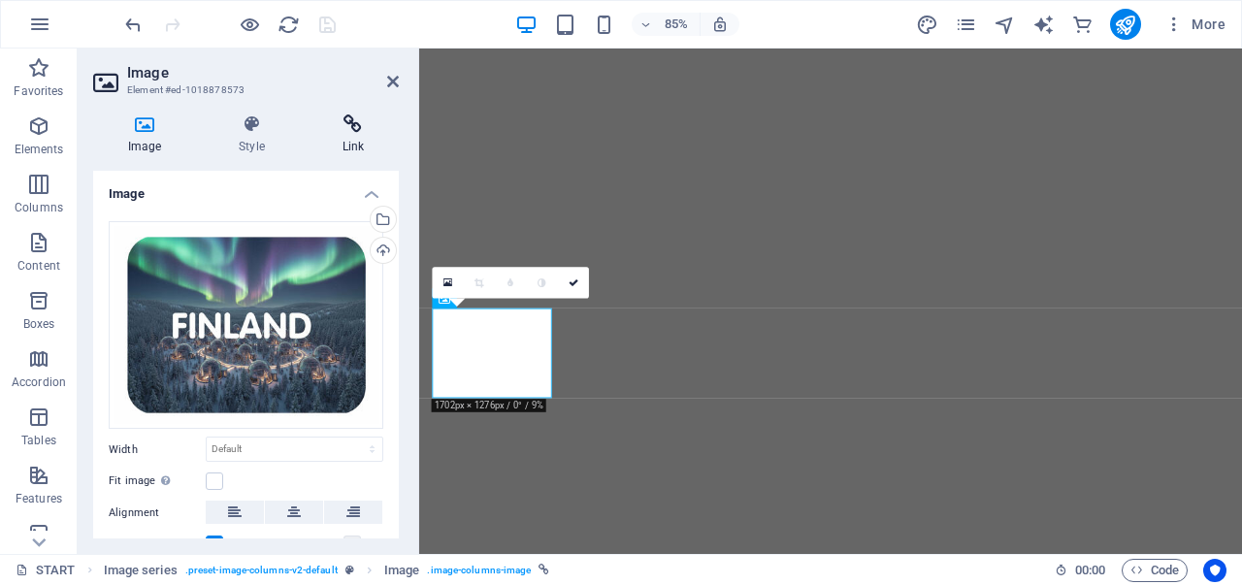
click at [355, 144] on h4 "Link" at bounding box center [352, 134] width 91 height 41
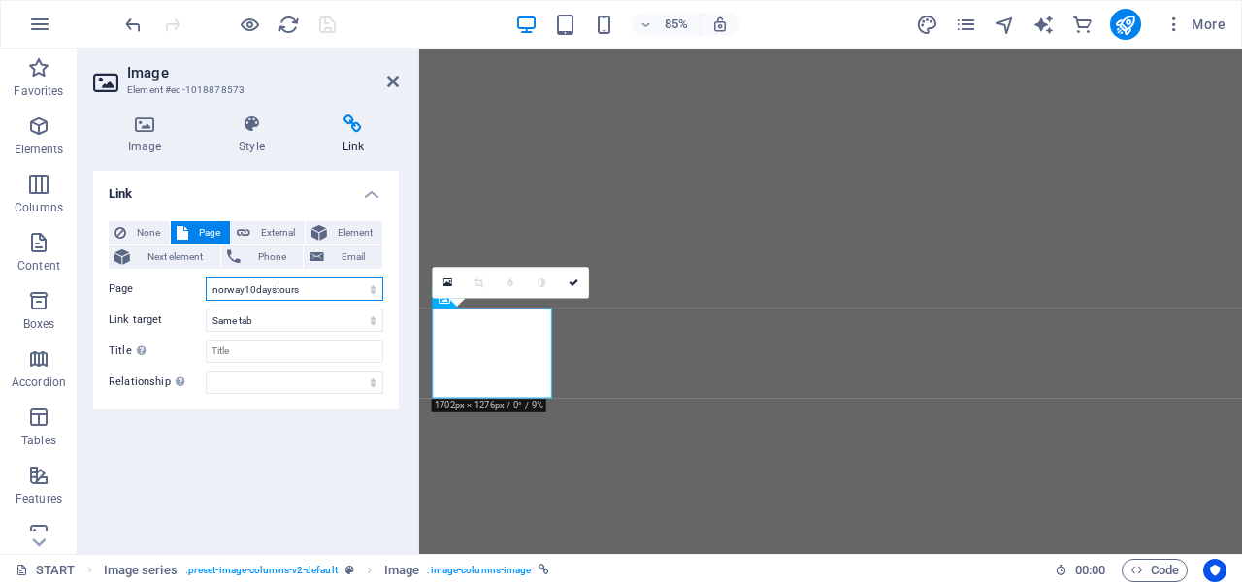
click at [347, 288] on select "START All Destinations Finland Legal Notice Privacy About sustainability Helsin…" at bounding box center [295, 288] width 178 height 23
select select "7"
click at [206, 277] on select "START All Destinations Finland Legal Notice Privacy About sustainability Helsin…" at bounding box center [295, 288] width 178 height 23
click at [570, 284] on icon at bounding box center [573, 283] width 10 height 10
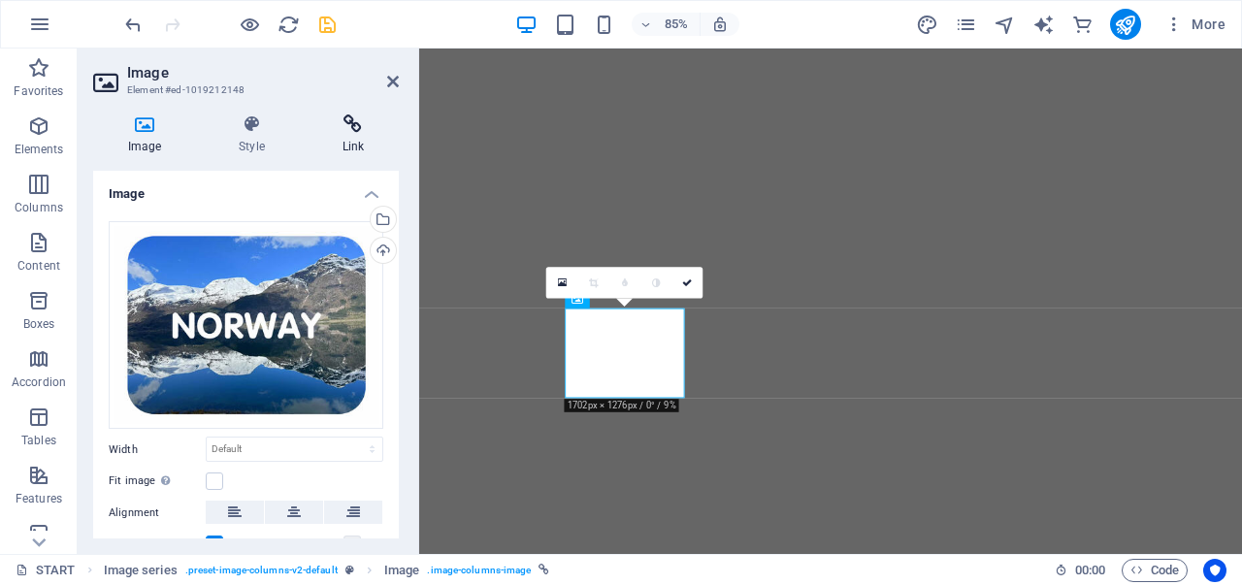
click at [355, 140] on h4 "Link" at bounding box center [352, 134] width 91 height 41
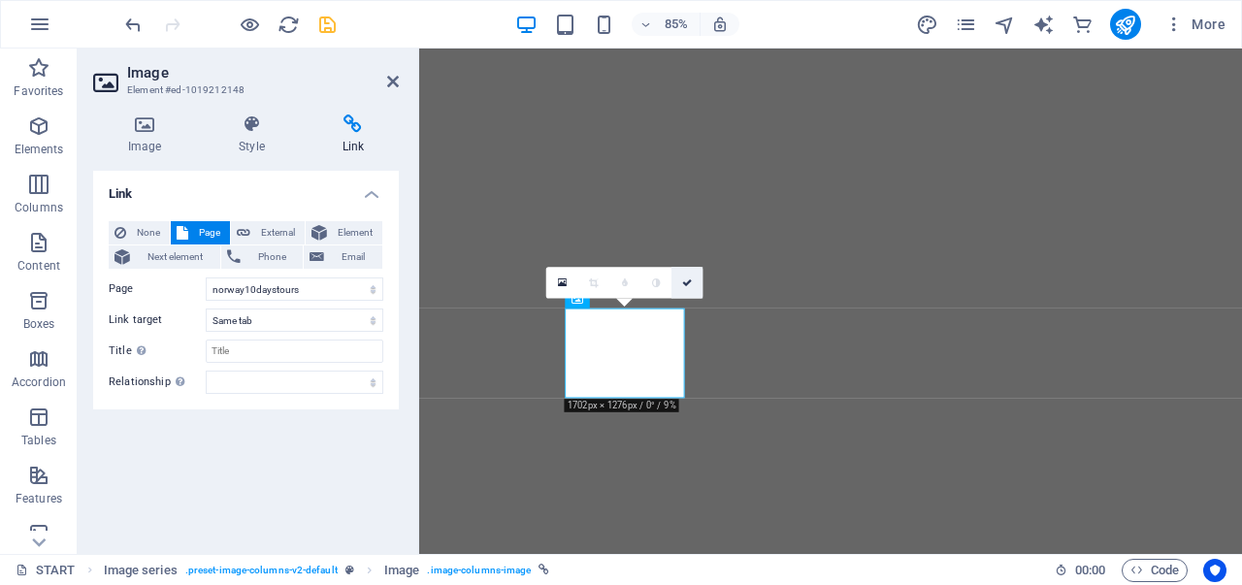
click at [692, 284] on icon at bounding box center [688, 283] width 10 height 10
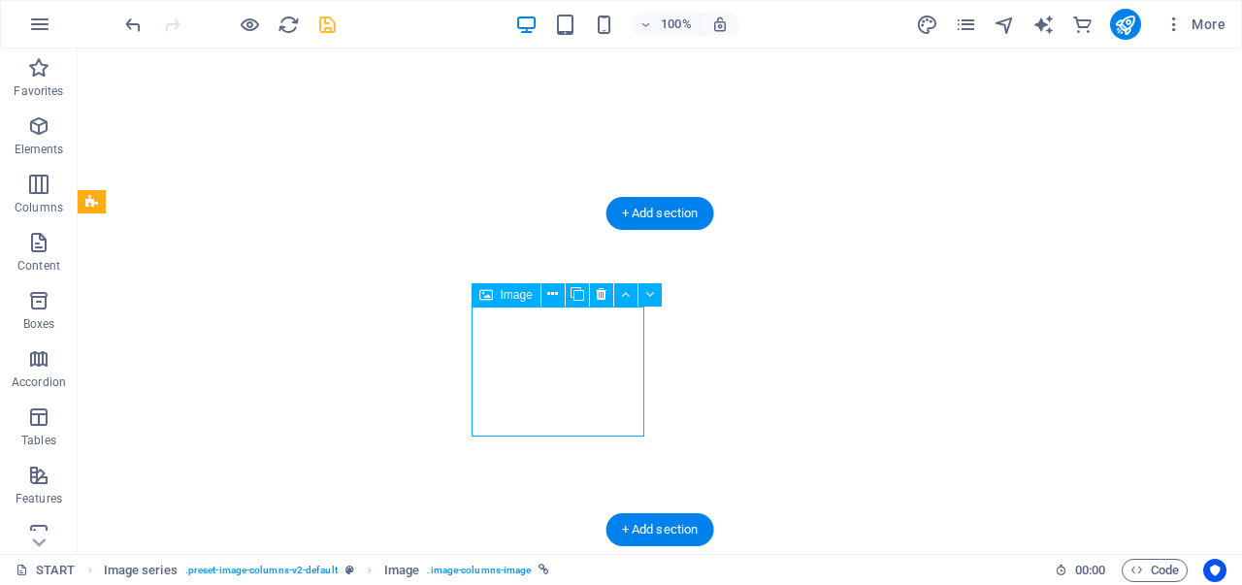
select select "8"
select select
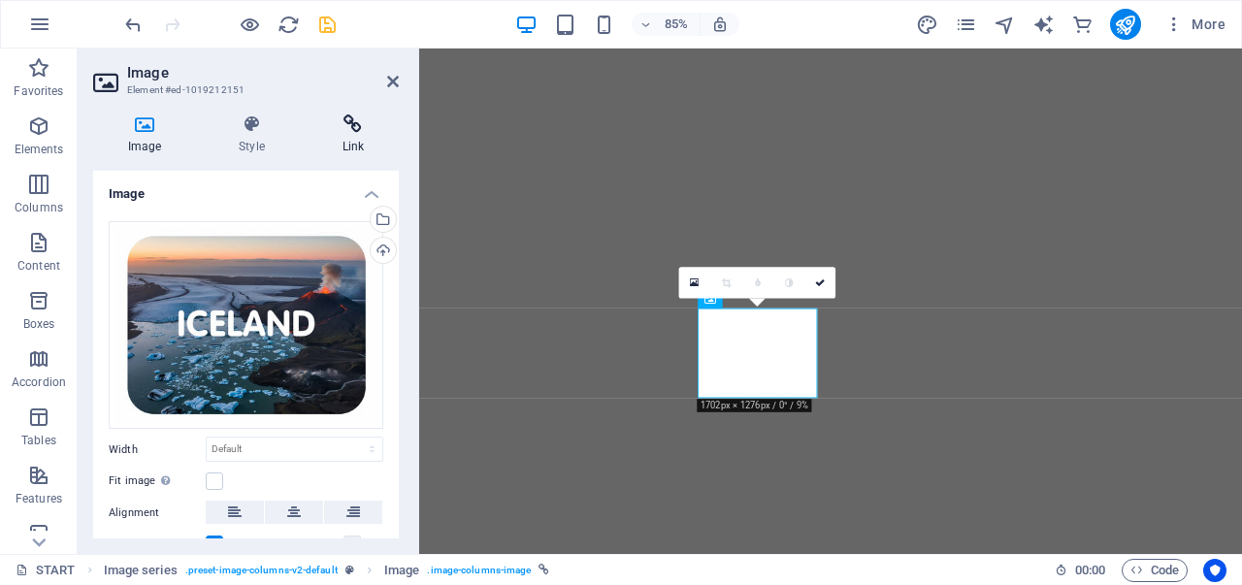
click at [355, 136] on h4 "Link" at bounding box center [352, 134] width 91 height 41
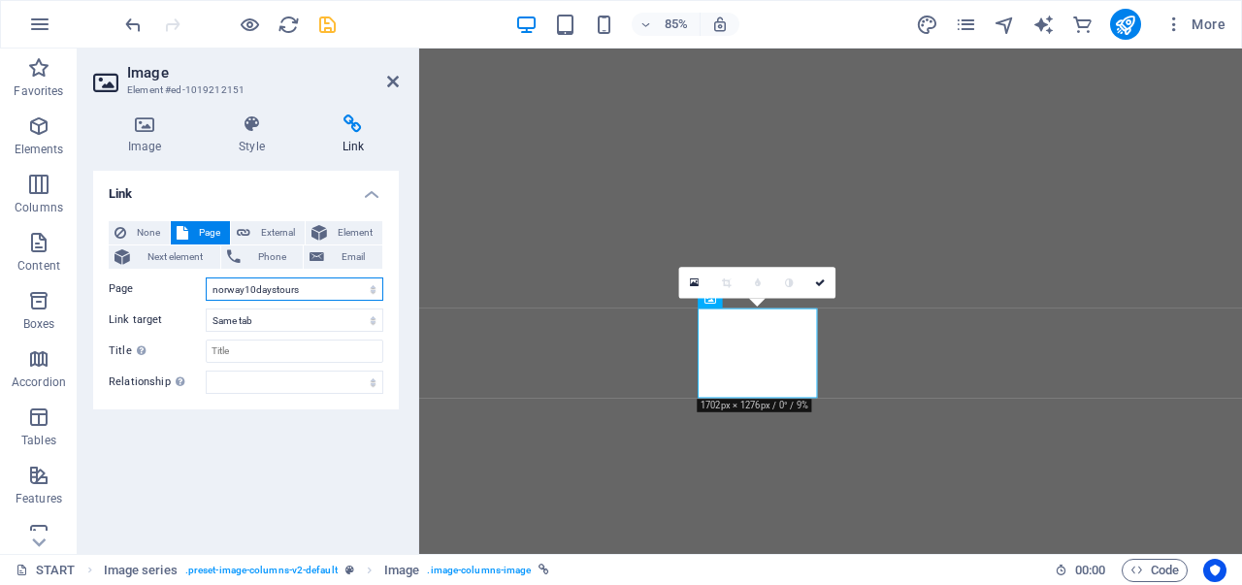
click at [309, 284] on select "START All Destinations Finland Legal Notice Privacy About sustainability Helsin…" at bounding box center [295, 288] width 178 height 23
select select "11"
click at [206, 277] on select "START All Destinations Finland Legal Notice Privacy About sustainability Helsin…" at bounding box center [295, 288] width 178 height 23
click at [818, 286] on icon at bounding box center [820, 283] width 10 height 10
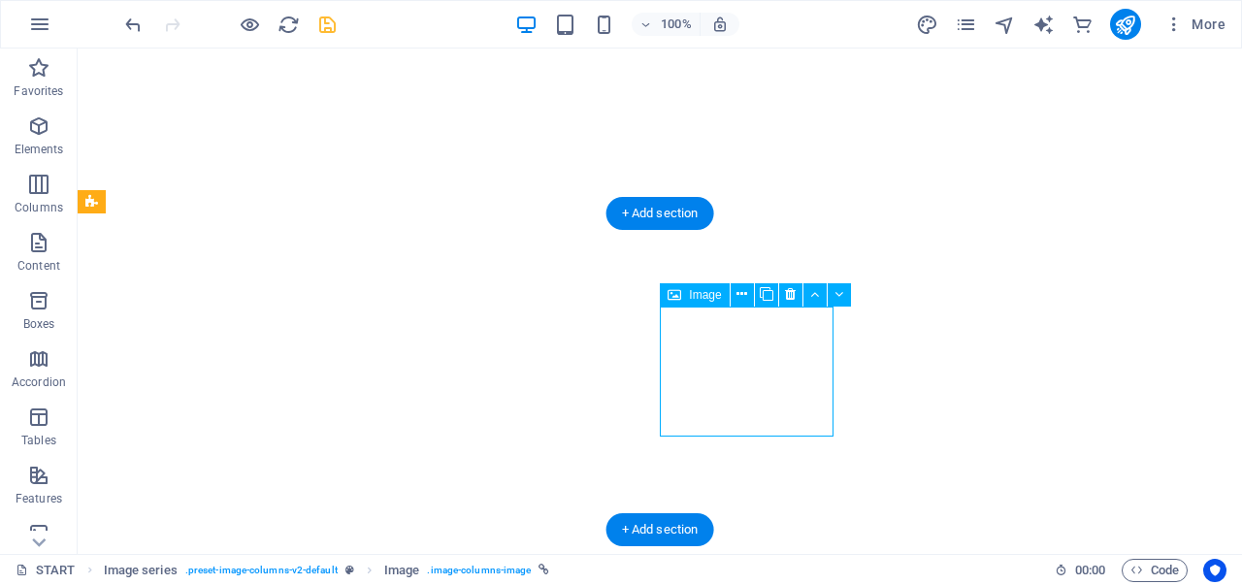
select select "8"
select select
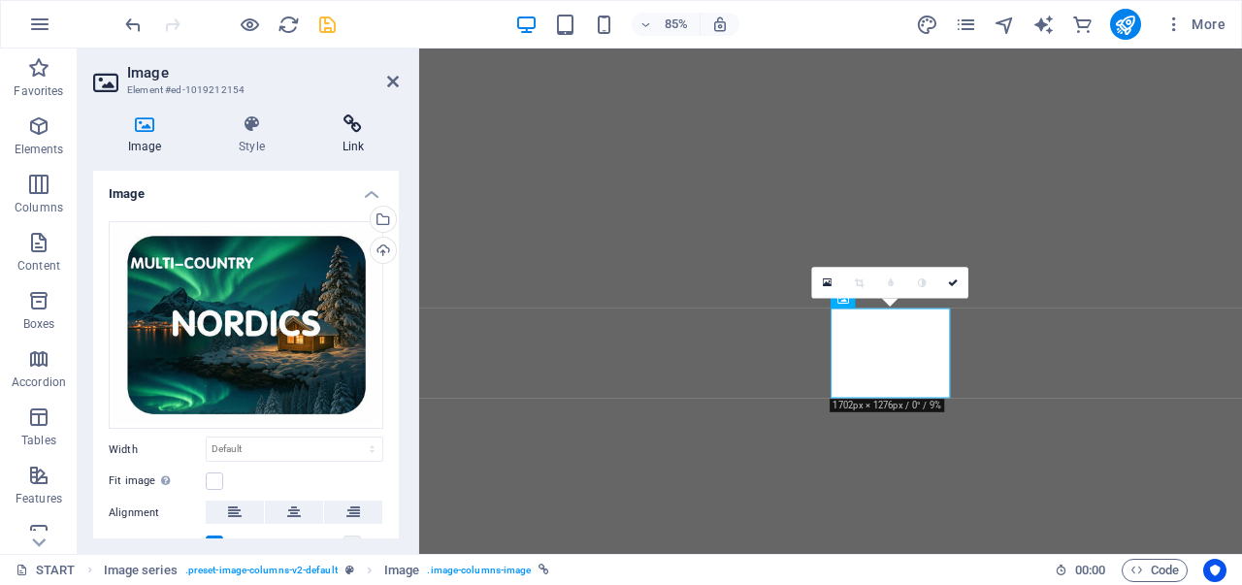
click at [359, 142] on h4 "Link" at bounding box center [352, 134] width 91 height 41
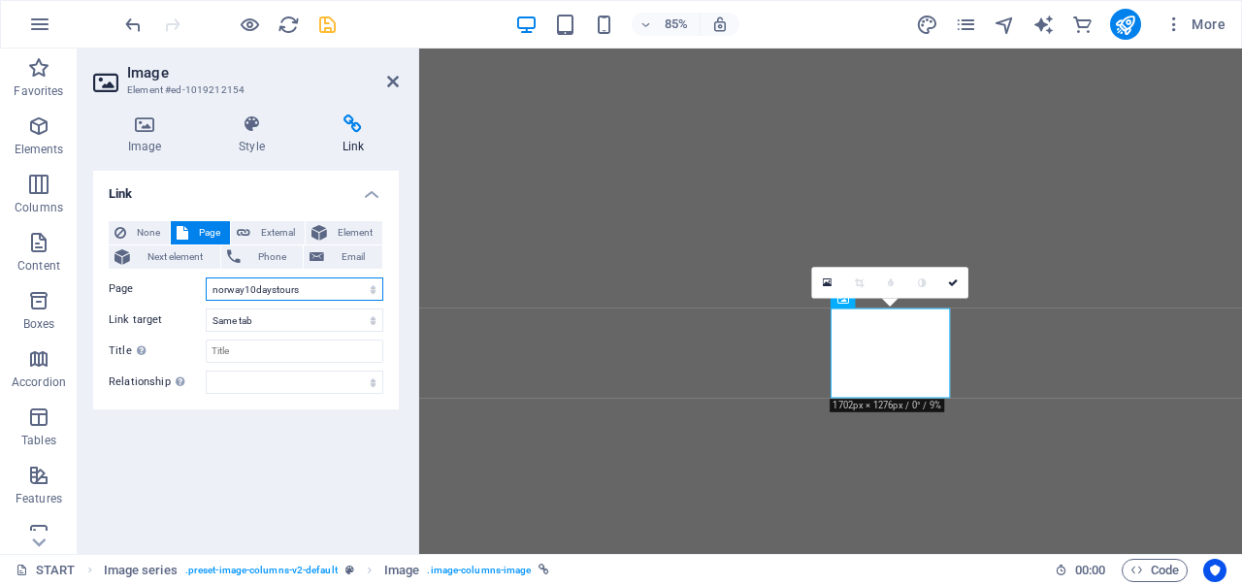
click at [337, 282] on select "START All Destinations Finland Legal Notice Privacy About sustainability Helsin…" at bounding box center [295, 288] width 178 height 23
select select "1"
click at [206, 277] on select "START All Destinations Finland Legal Notice Privacy About sustainability Helsin…" at bounding box center [295, 288] width 178 height 23
click at [947, 280] on link at bounding box center [952, 282] width 31 height 31
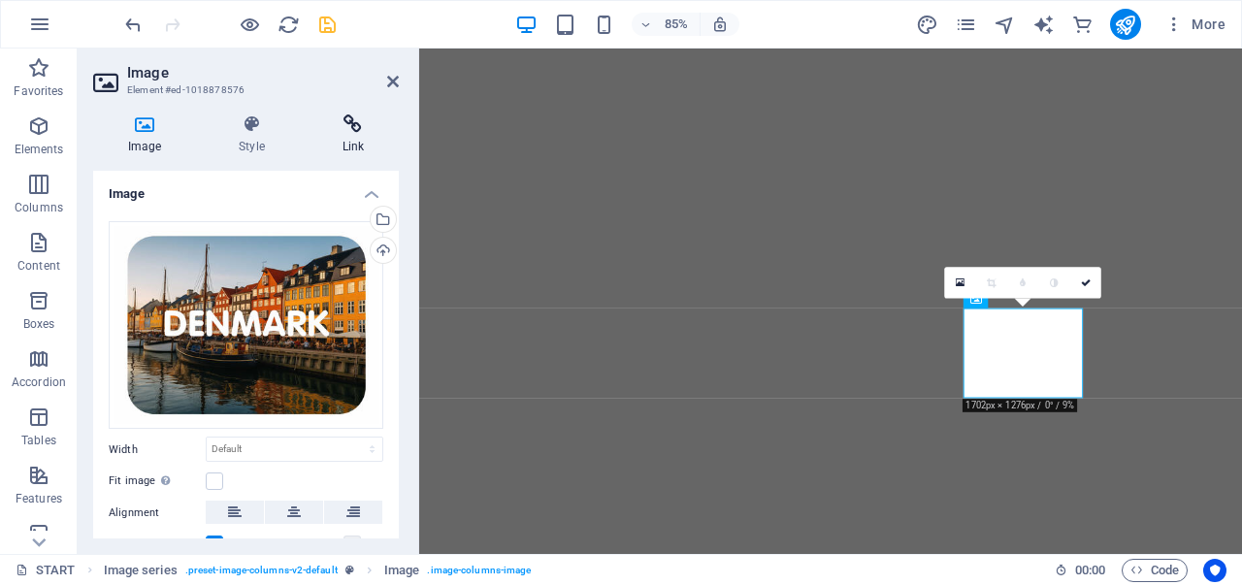
click at [357, 136] on h4 "Link" at bounding box center [352, 134] width 91 height 41
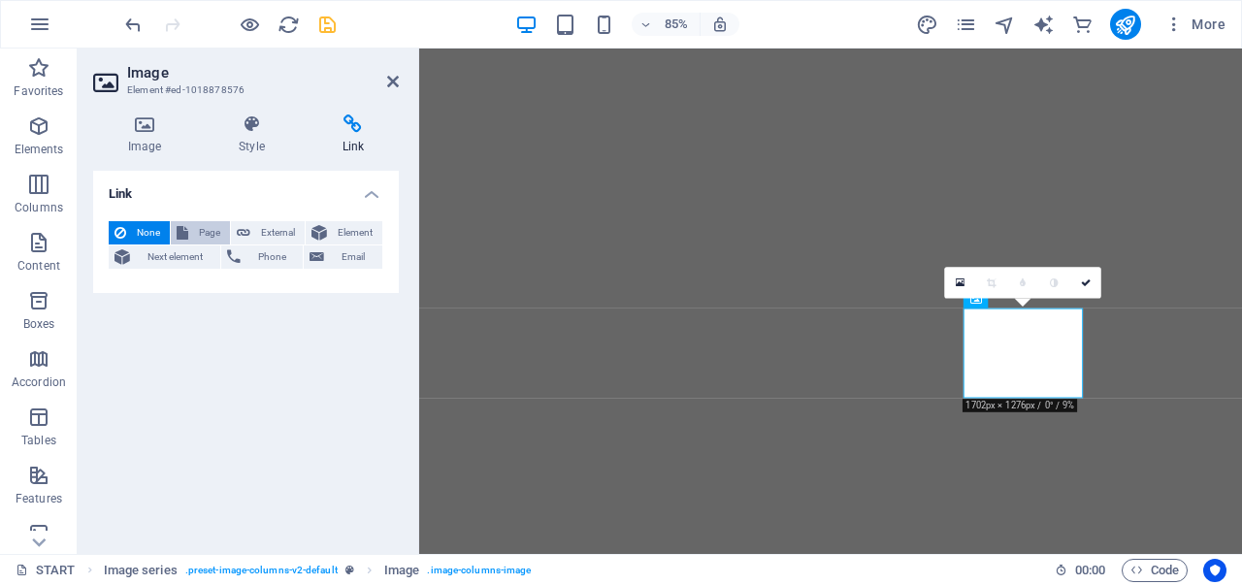
click at [204, 229] on span "Page" at bounding box center [209, 232] width 30 height 23
select select
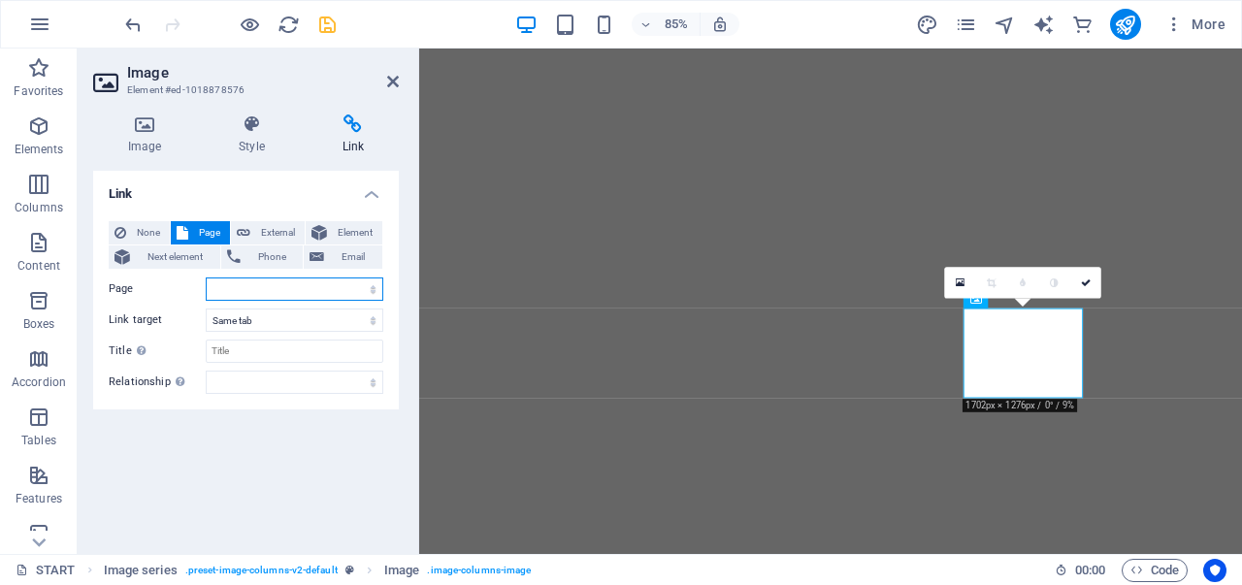
click at [265, 284] on select "START All Destinations Finland Legal Notice Privacy About sustainability Helsin…" at bounding box center [295, 288] width 178 height 23
click at [273, 232] on span "External" at bounding box center [277, 232] width 43 height 23
select select "blank"
paste input "https://widgets.bokun.io/online-sales/a3cc2fcc-b3fe-4b5f-a5c8-ea5db0d4e2ce/prod…"
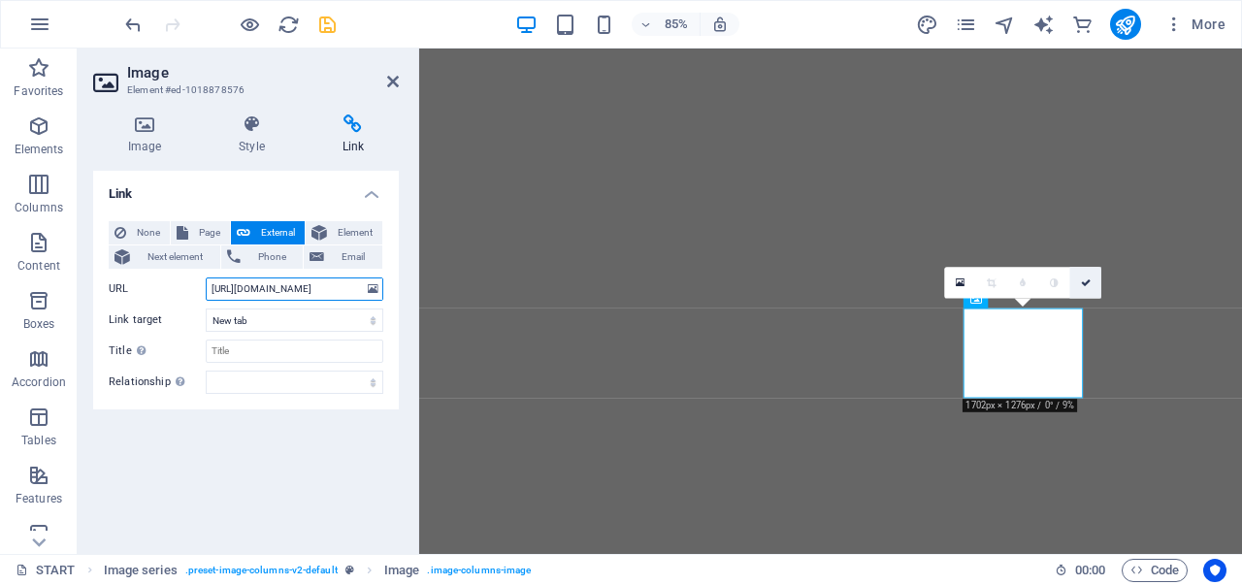
type input "https://widgets.bokun.io/online-sales/a3cc2fcc-b3fe-4b5f-a5c8-ea5db0d4e2ce/prod…"
click at [1092, 278] on link at bounding box center [1085, 282] width 31 height 31
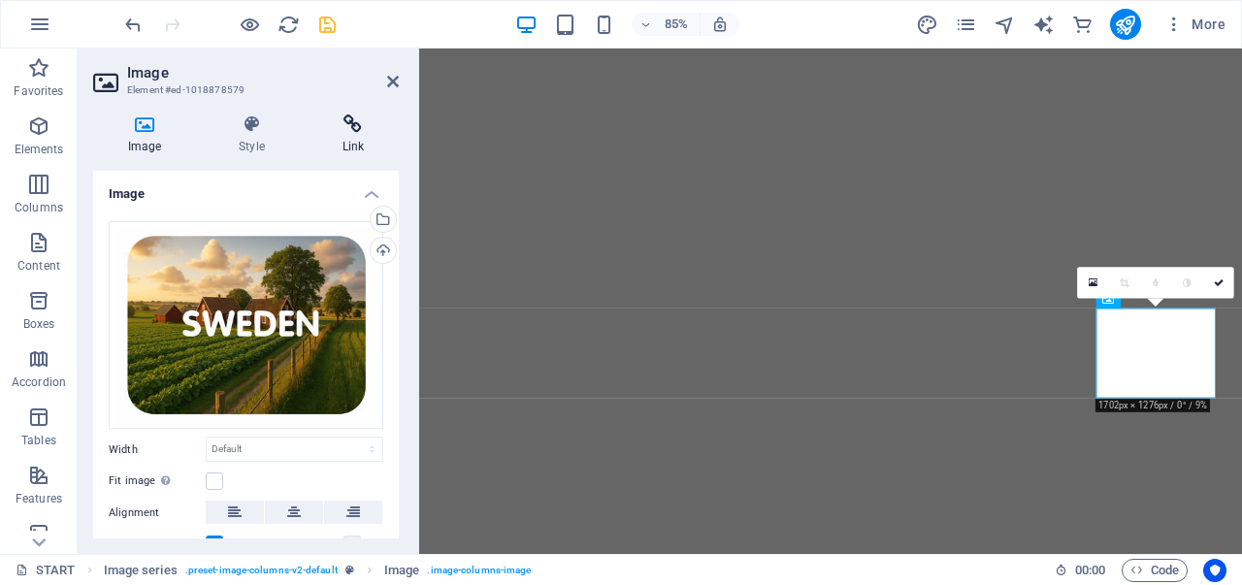
click at [351, 139] on h4 "Link" at bounding box center [352, 134] width 91 height 41
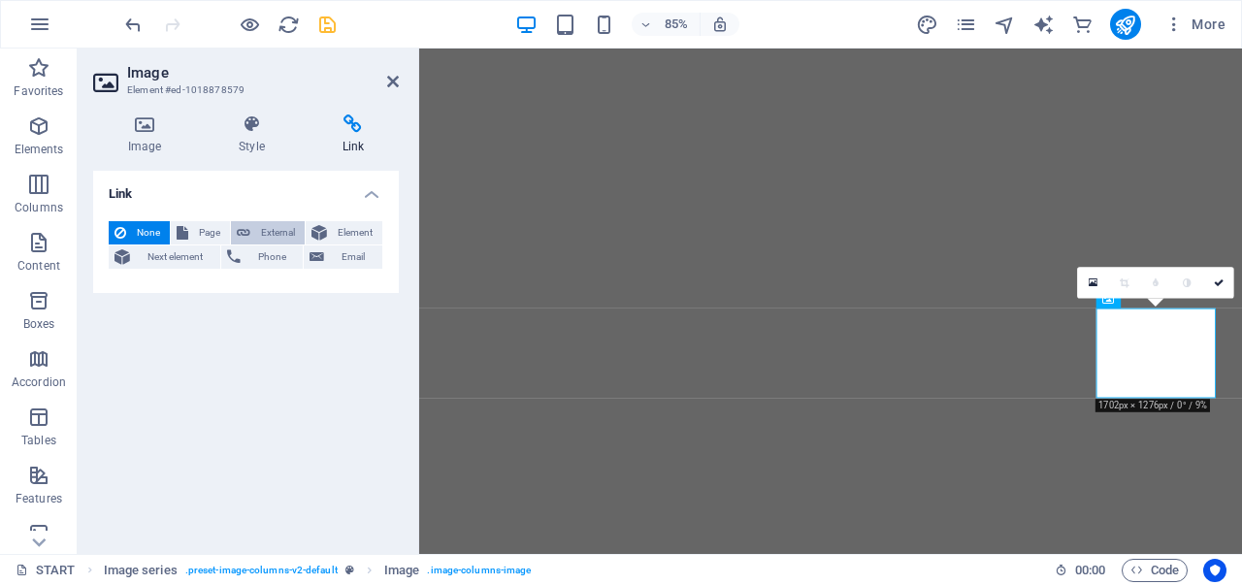
click at [264, 228] on span "External" at bounding box center [277, 232] width 43 height 23
select select "blank"
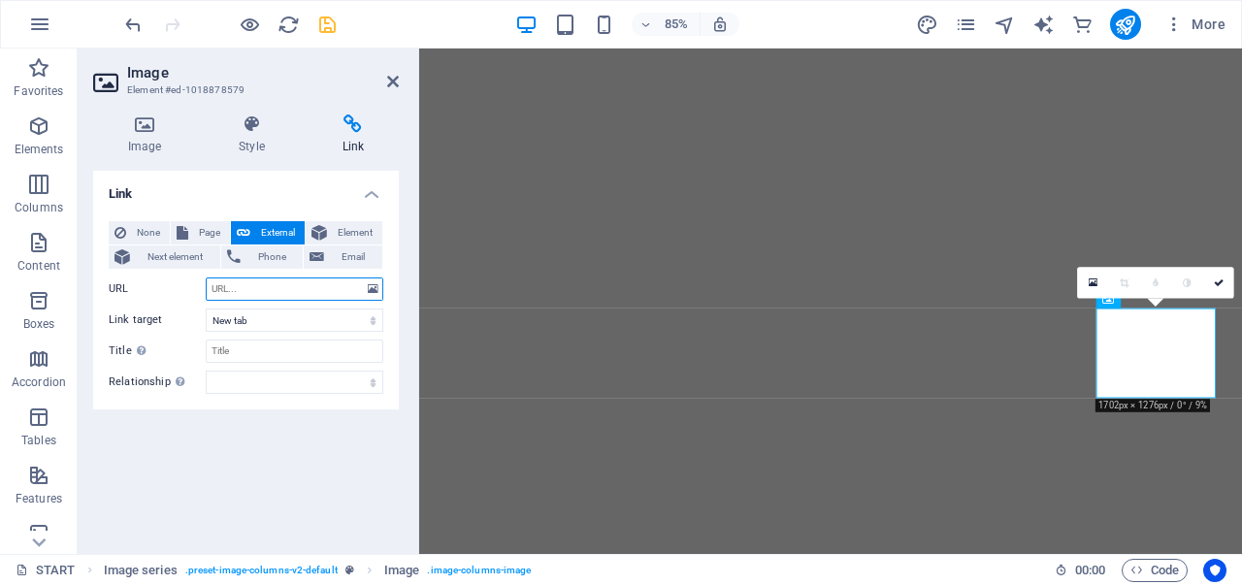
paste input "https://widgets.bokun.io/online-sales/a3cc2fcc-b3fe-4b5f-a5c8-ea5db0d4e2ce/prod…"
type input "https://widgets.bokun.io/online-sales/a3cc2fcc-b3fe-4b5f-a5c8-ea5db0d4e2ce/prod…"
click at [322, 24] on icon "save" at bounding box center [327, 25] width 22 height 22
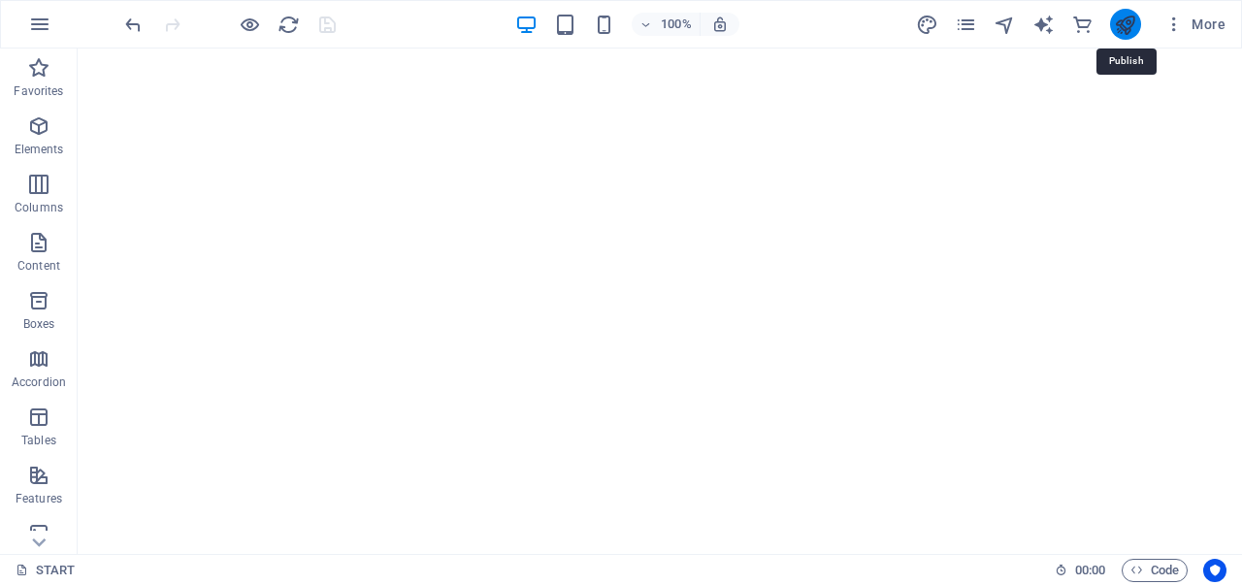
click at [1125, 28] on icon "publish" at bounding box center [1125, 25] width 22 height 22
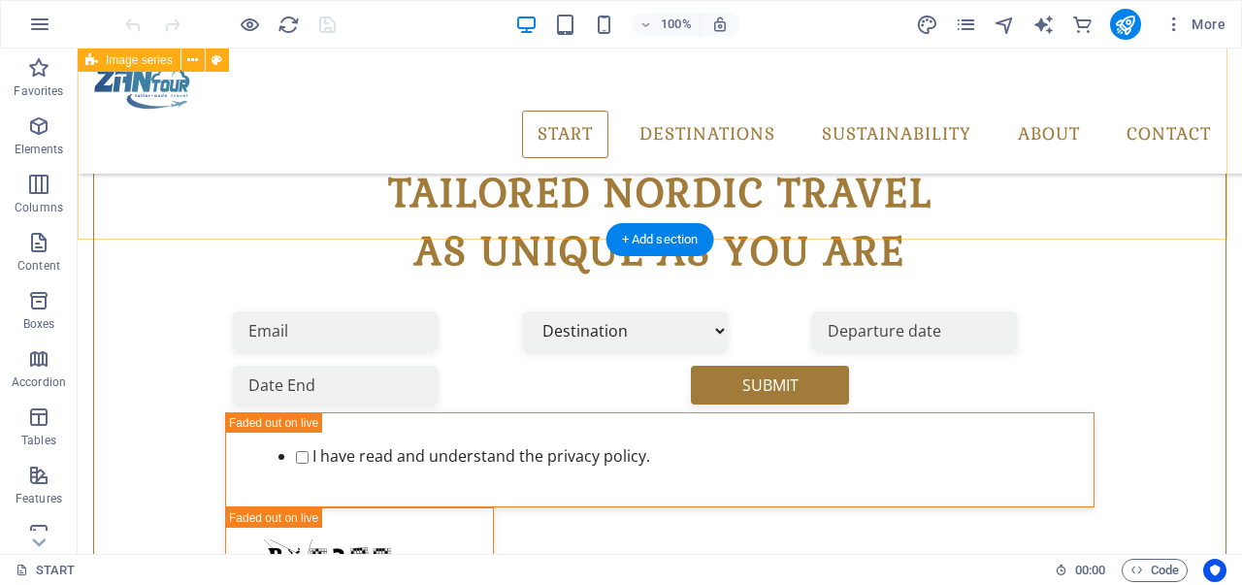
scroll to position [651, 0]
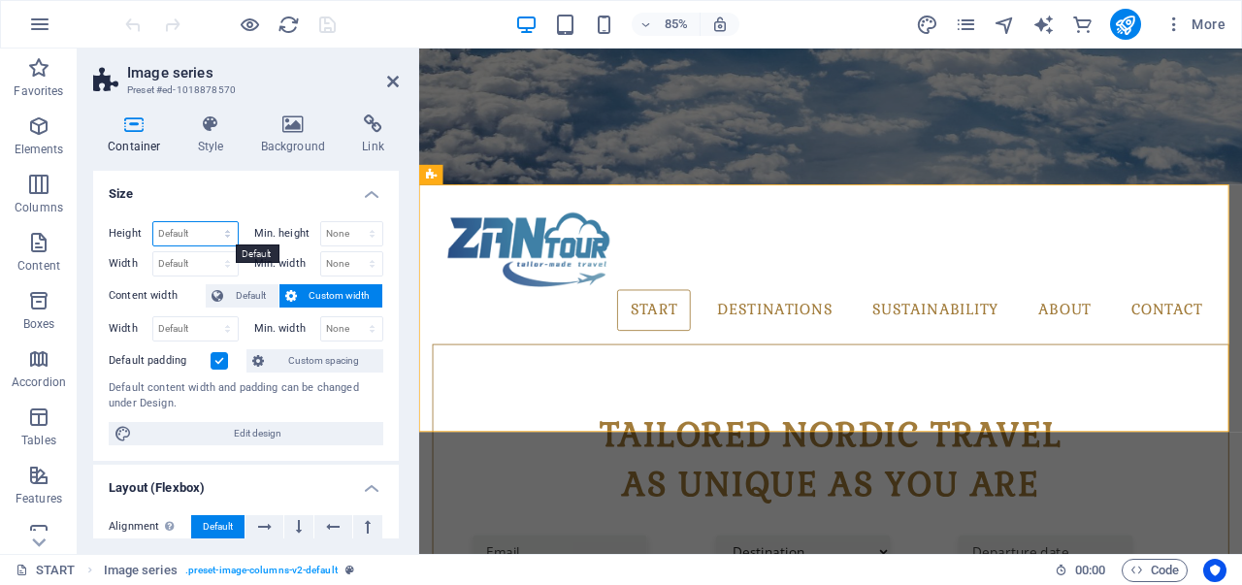
click at [212, 232] on select "Default px rem % vh vw" at bounding box center [195, 233] width 84 height 23
click at [223, 191] on h4 "Size" at bounding box center [246, 188] width 306 height 35
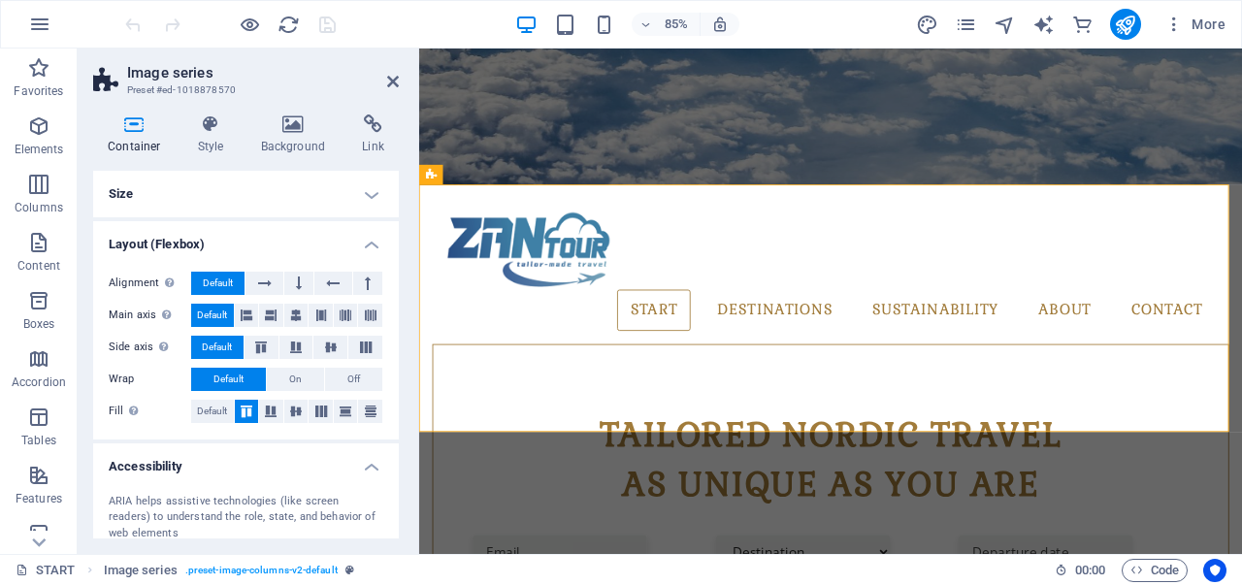
click at [223, 191] on h4 "Size" at bounding box center [246, 194] width 306 height 47
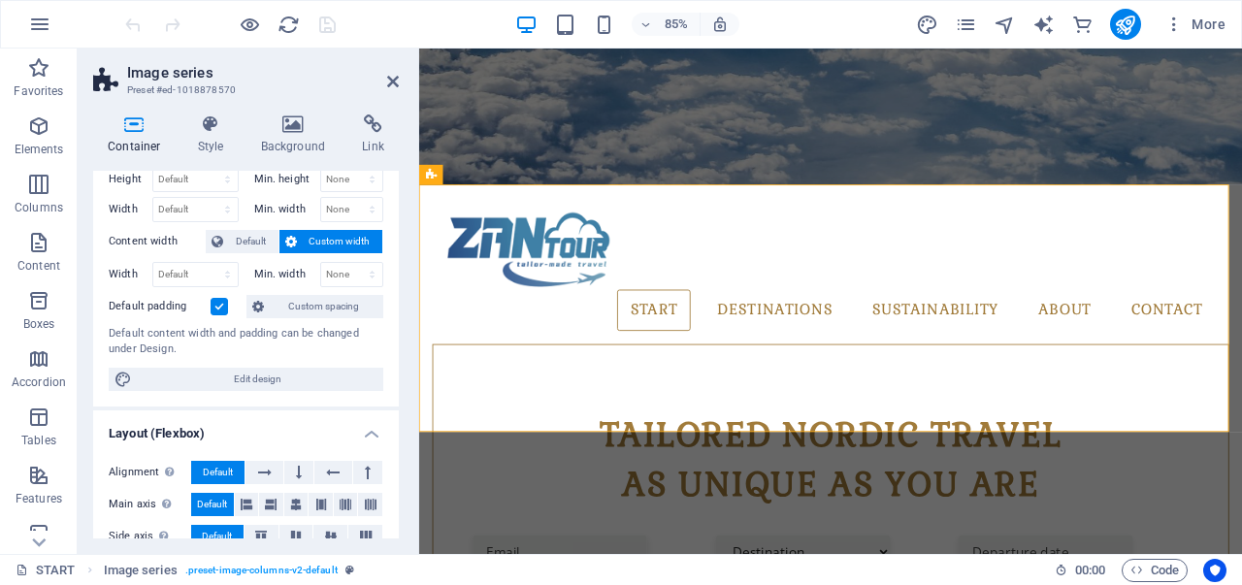
scroll to position [0, 0]
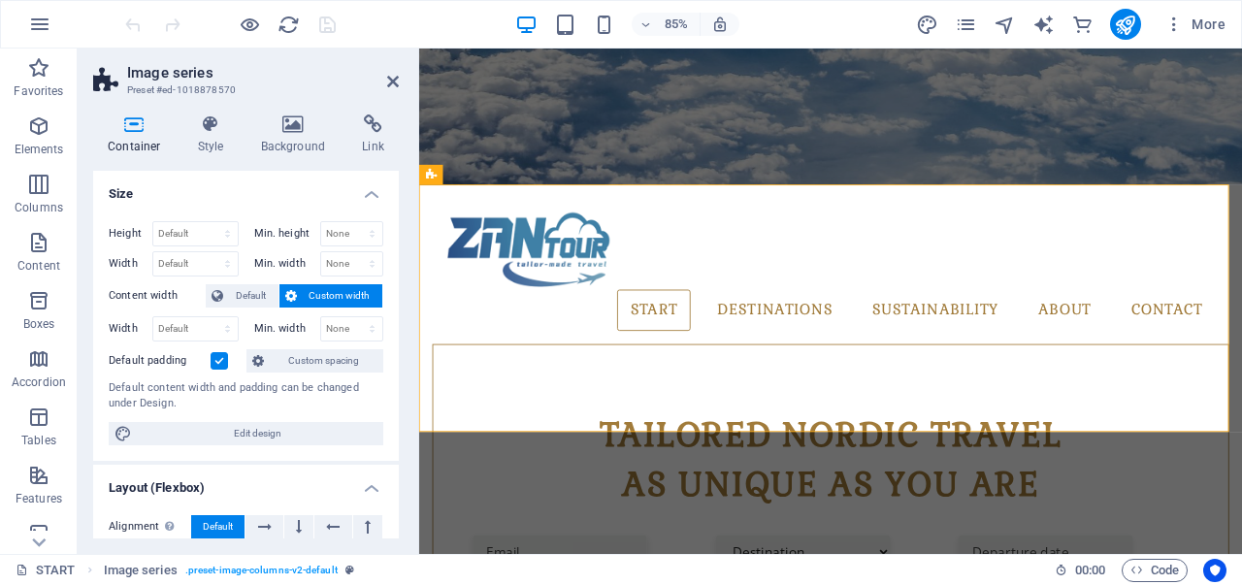
click at [217, 354] on label at bounding box center [218, 360] width 17 height 17
click at [0, 0] on input "Default padding" at bounding box center [0, 0] width 0 height 0
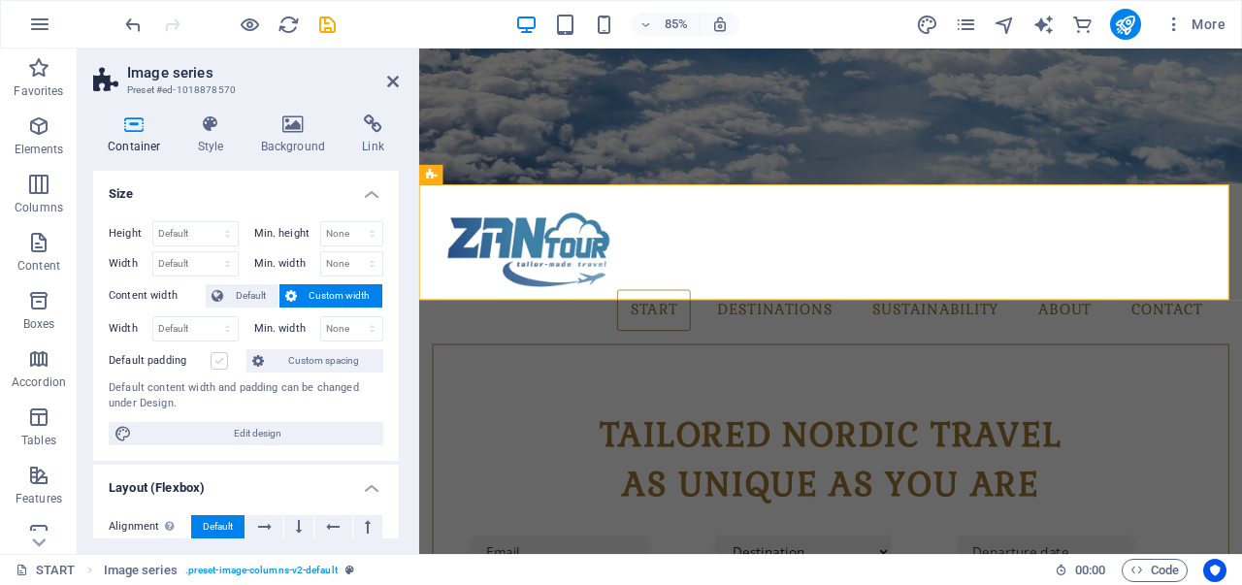
click at [217, 354] on label at bounding box center [218, 360] width 17 height 17
click at [0, 0] on input "Default padding" at bounding box center [0, 0] width 0 height 0
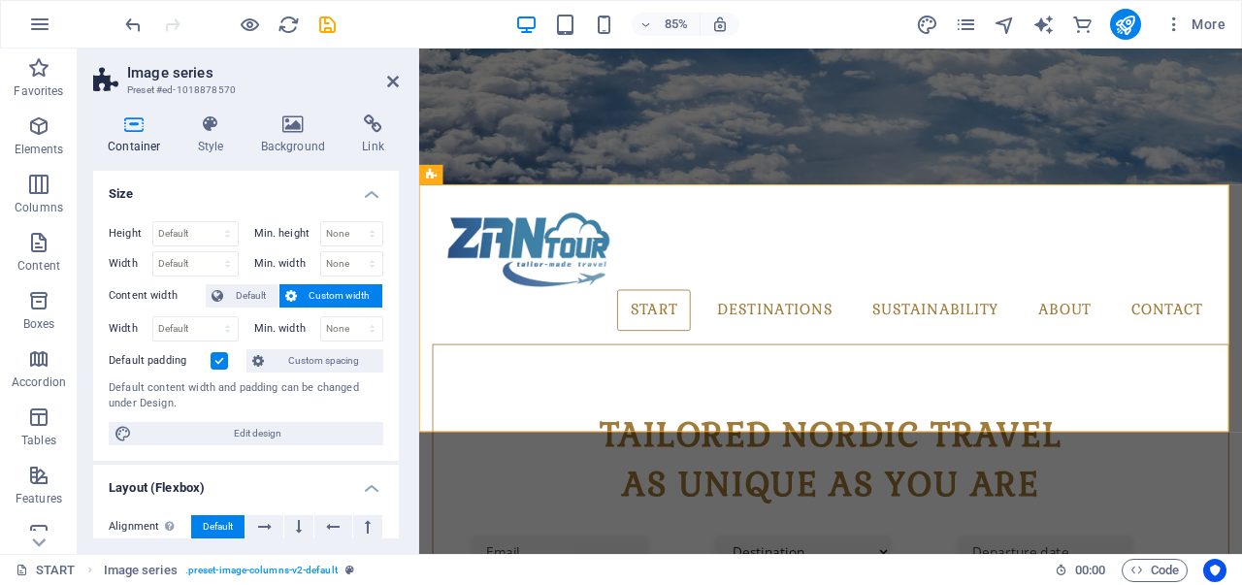
click at [217, 354] on label at bounding box center [218, 360] width 17 height 17
click at [0, 0] on input "Default padding" at bounding box center [0, 0] width 0 height 0
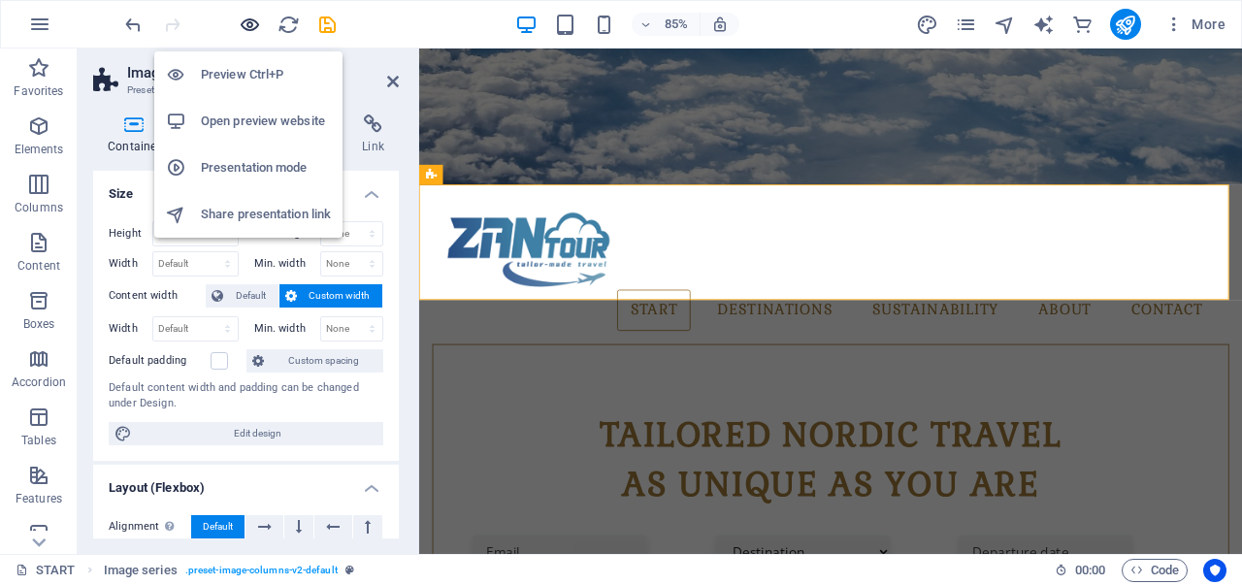
click at [244, 26] on icon "button" at bounding box center [250, 25] width 22 height 22
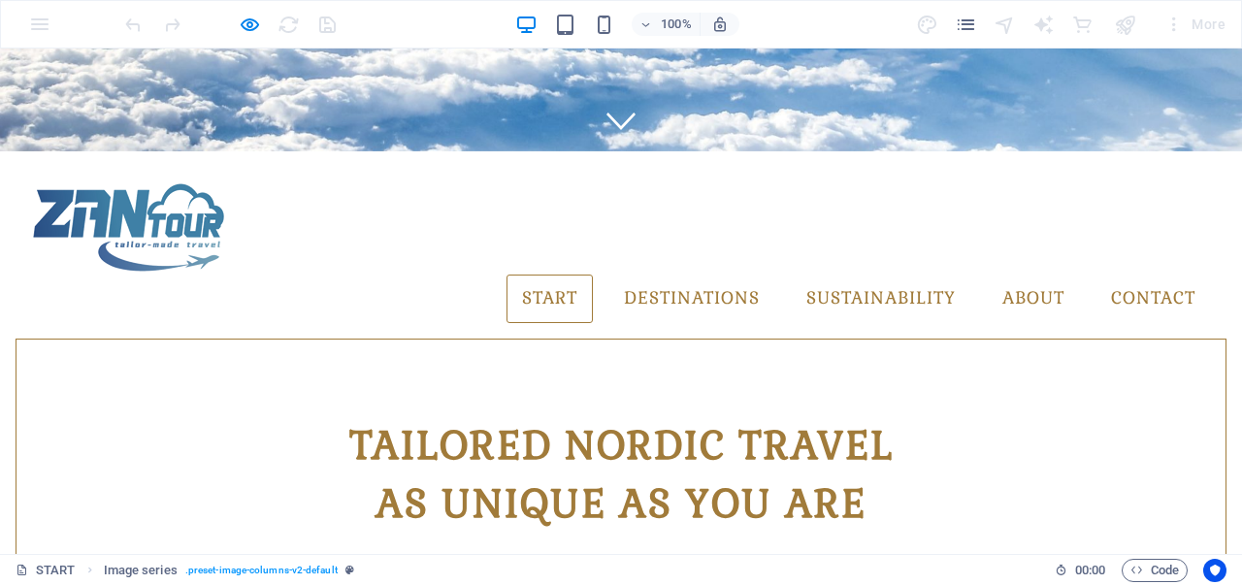
scroll to position [424, 0]
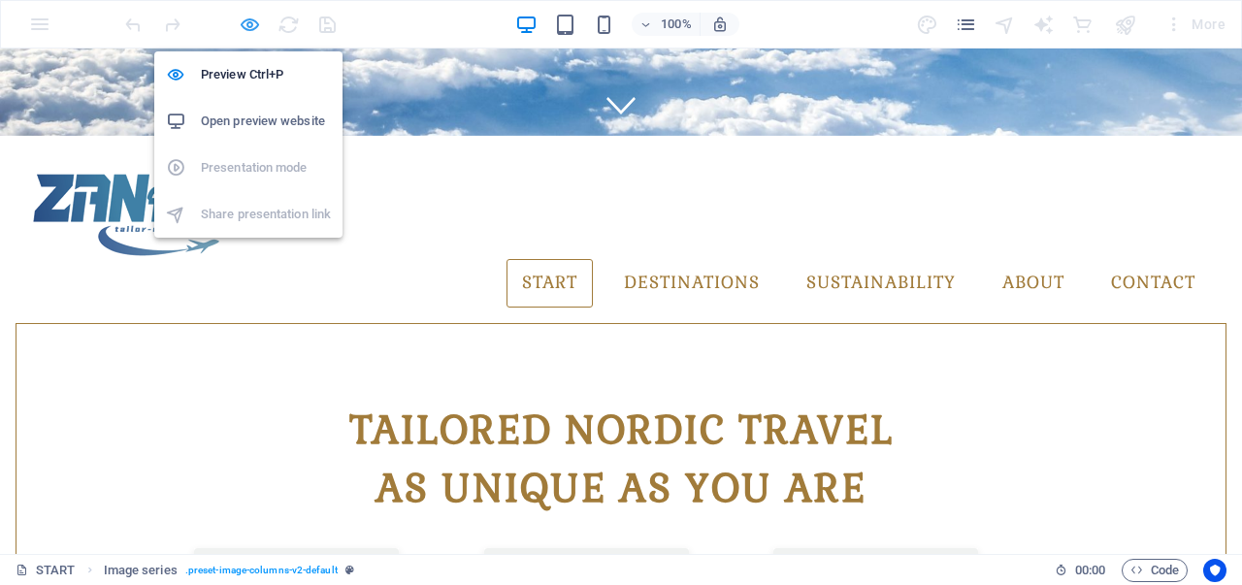
click at [248, 18] on icon "button" at bounding box center [250, 25] width 22 height 22
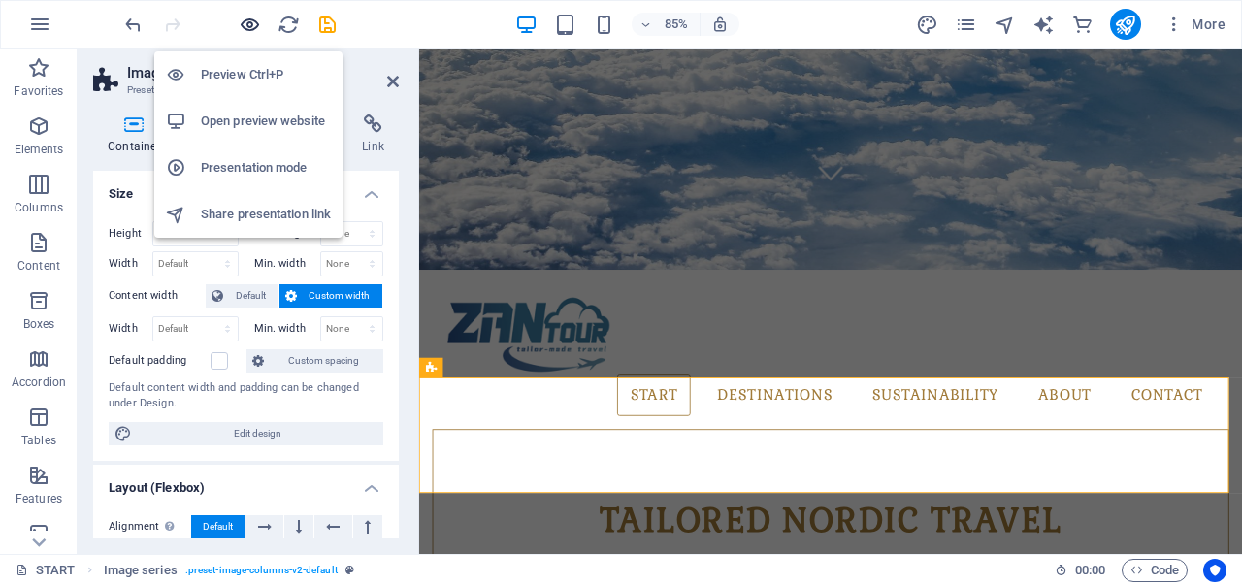
click at [248, 18] on icon "button" at bounding box center [250, 25] width 22 height 22
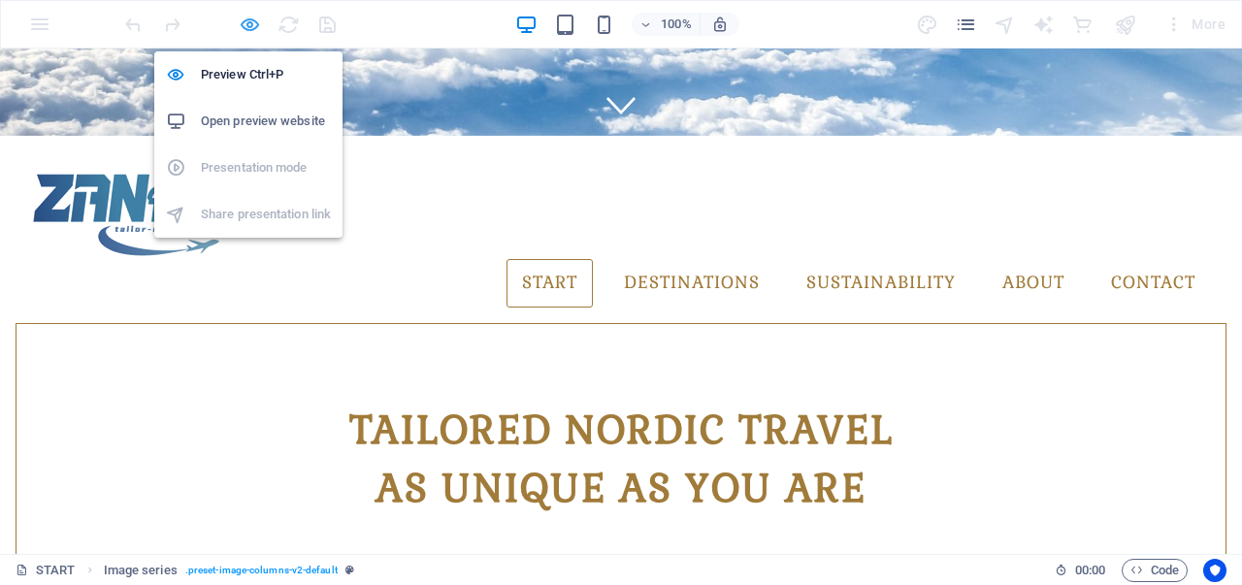
click at [248, 18] on icon "button" at bounding box center [250, 25] width 22 height 22
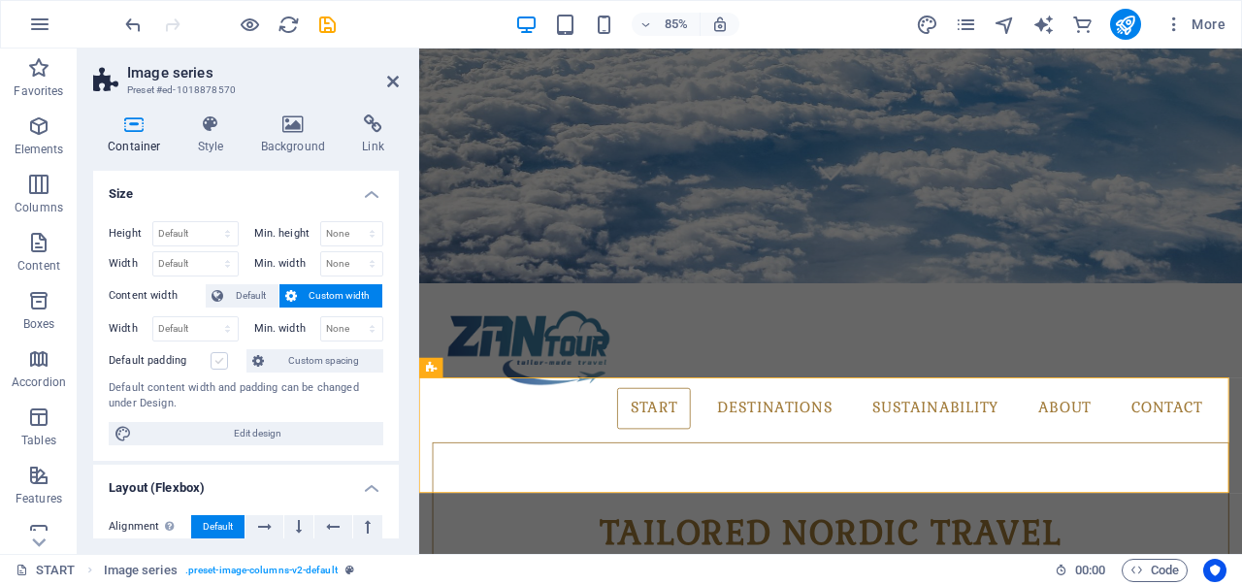
click at [222, 364] on label at bounding box center [218, 360] width 17 height 17
click at [0, 0] on input "Default padding" at bounding box center [0, 0] width 0 height 0
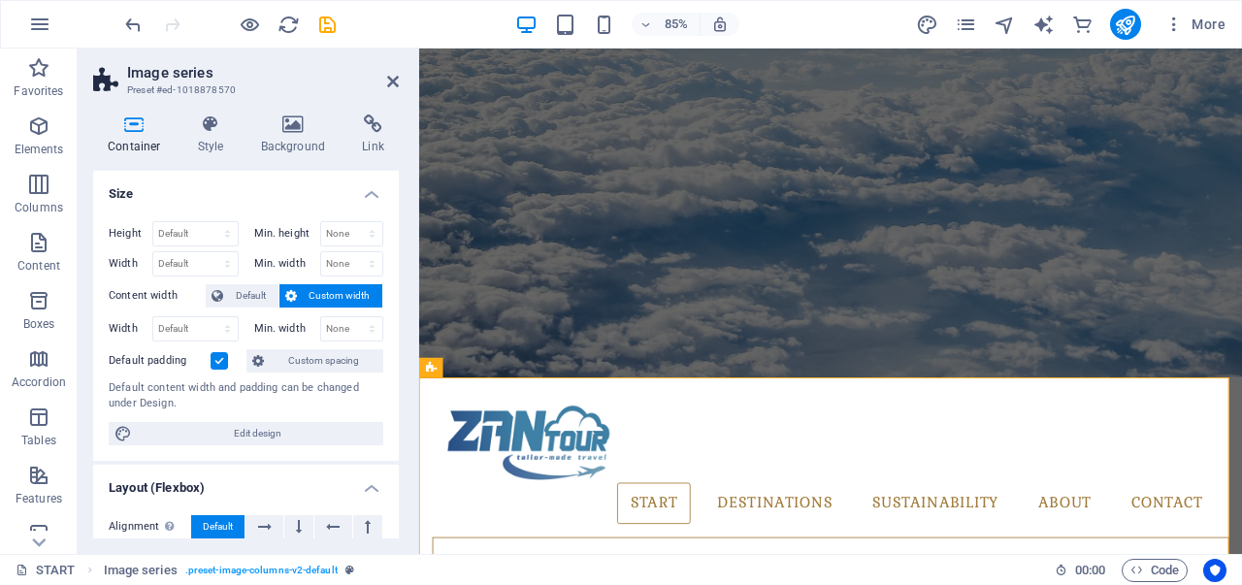
click at [222, 364] on label at bounding box center [218, 360] width 17 height 17
click at [0, 0] on input "Default padding" at bounding box center [0, 0] width 0 height 0
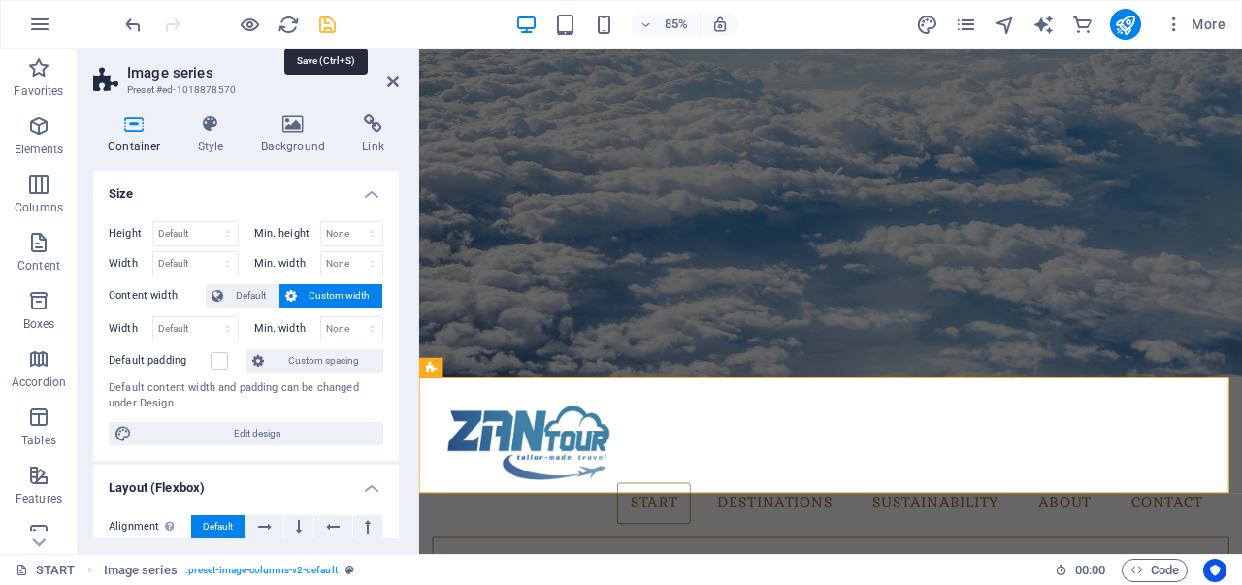
click at [324, 27] on icon "save" at bounding box center [327, 25] width 22 height 22
checkbox input "false"
click at [1132, 24] on icon "publish" at bounding box center [1125, 25] width 22 height 22
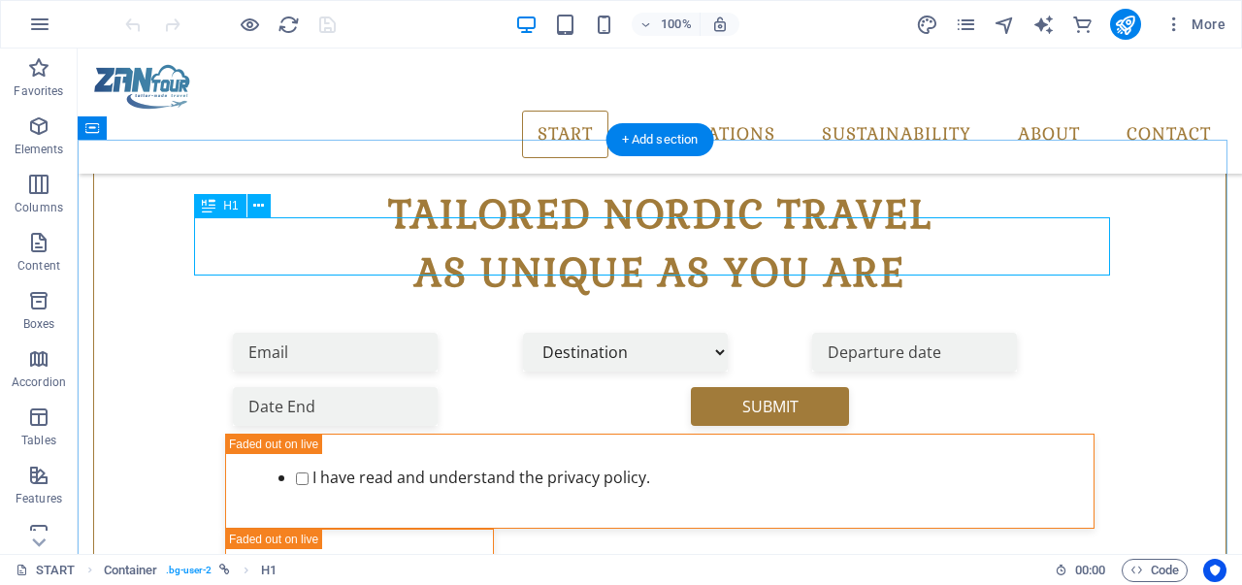
scroll to position [830, 0]
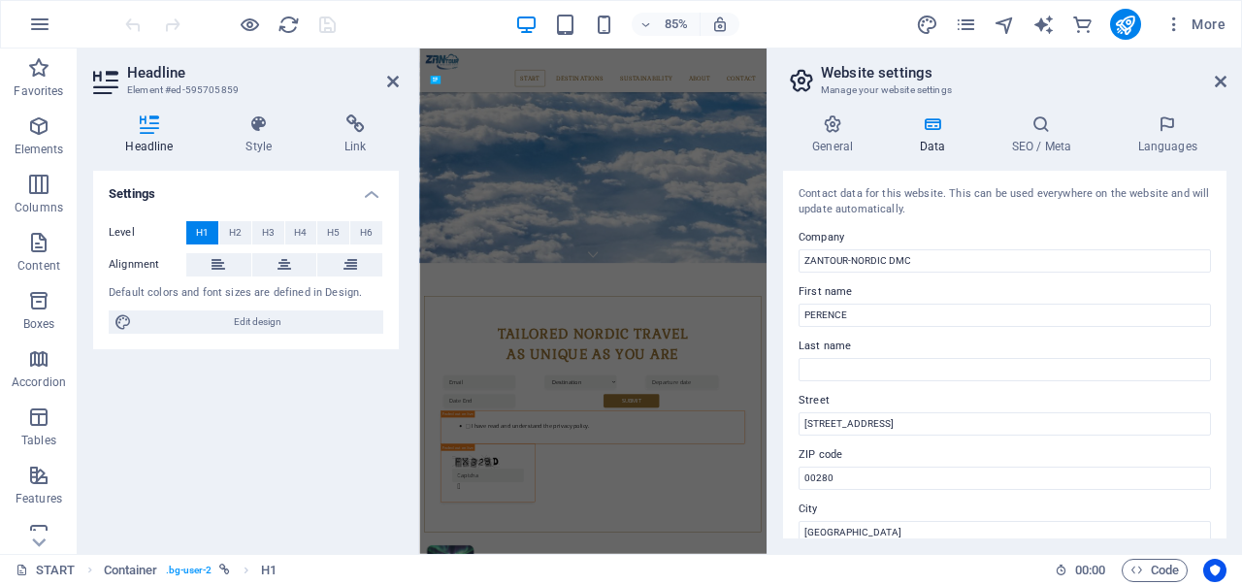
scroll to position [1560, 0]
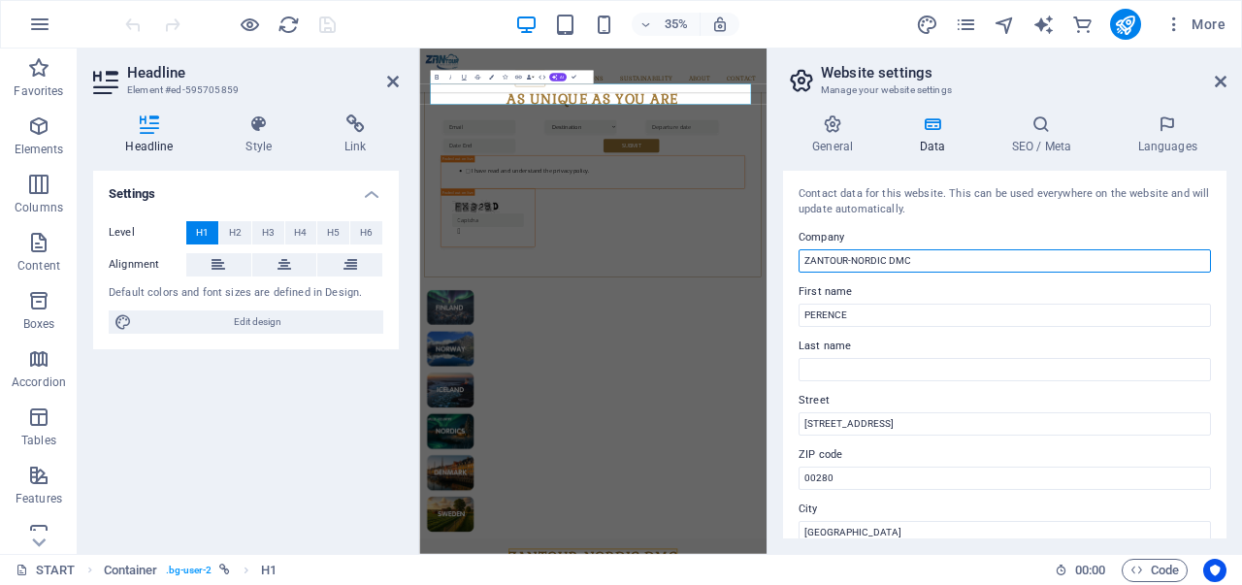
drag, startPoint x: 887, startPoint y: 257, endPoint x: 846, endPoint y: 253, distance: 40.9
click at [846, 253] on input "ZANTOUR-NORDIC DMC" at bounding box center [1004, 260] width 412 height 23
type input "ZANTOUR DMC"
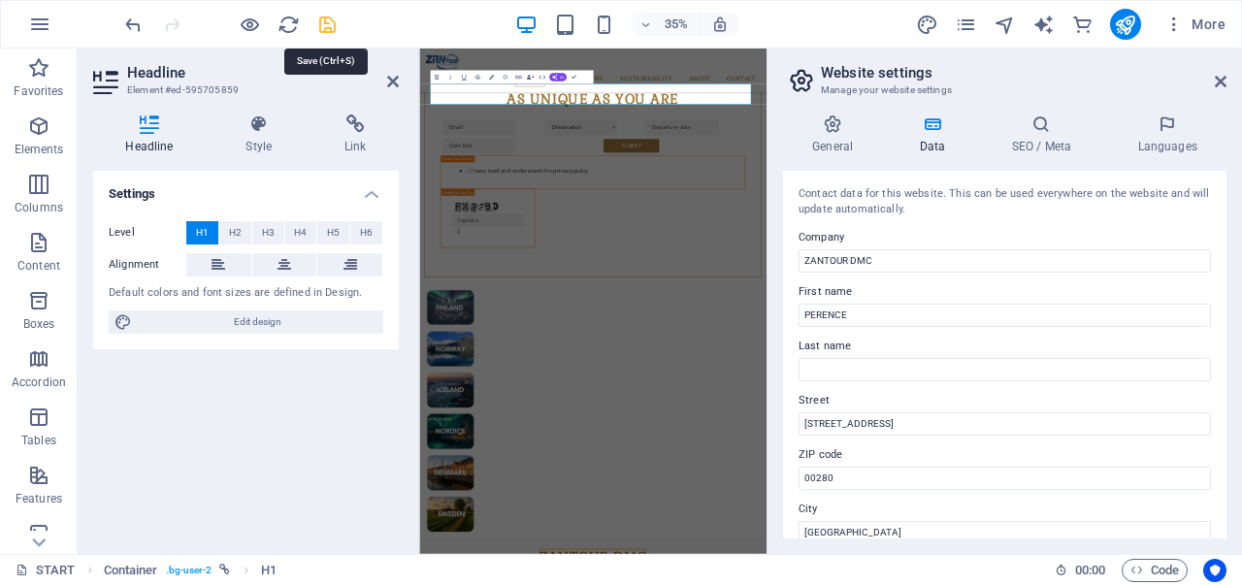
click at [328, 21] on icon "save" at bounding box center [327, 25] width 22 height 22
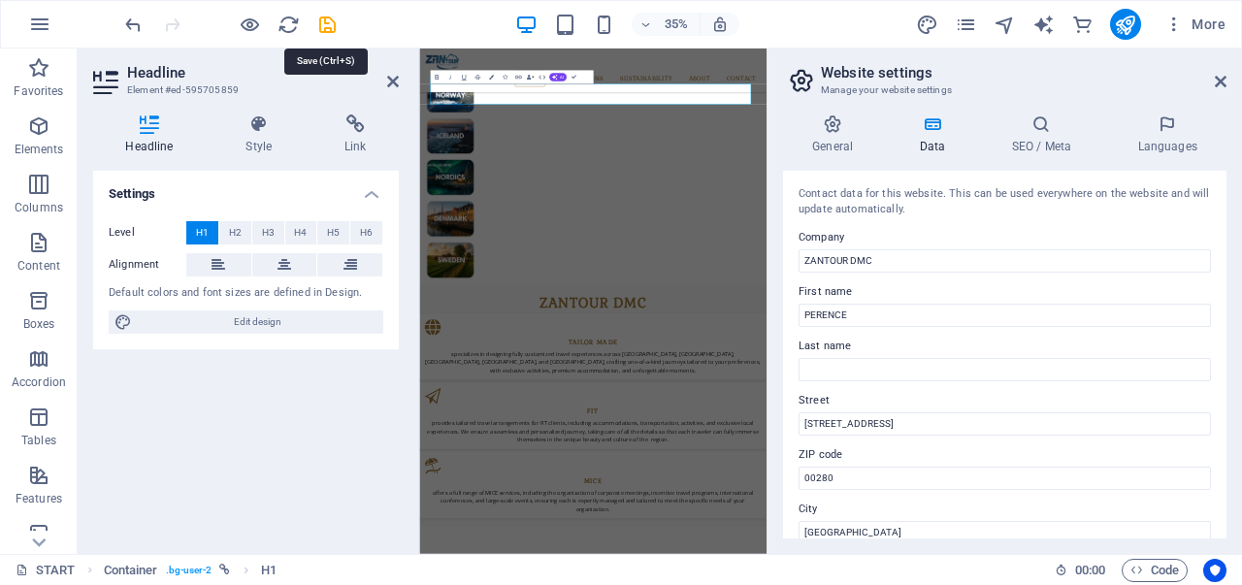
checkbox input "false"
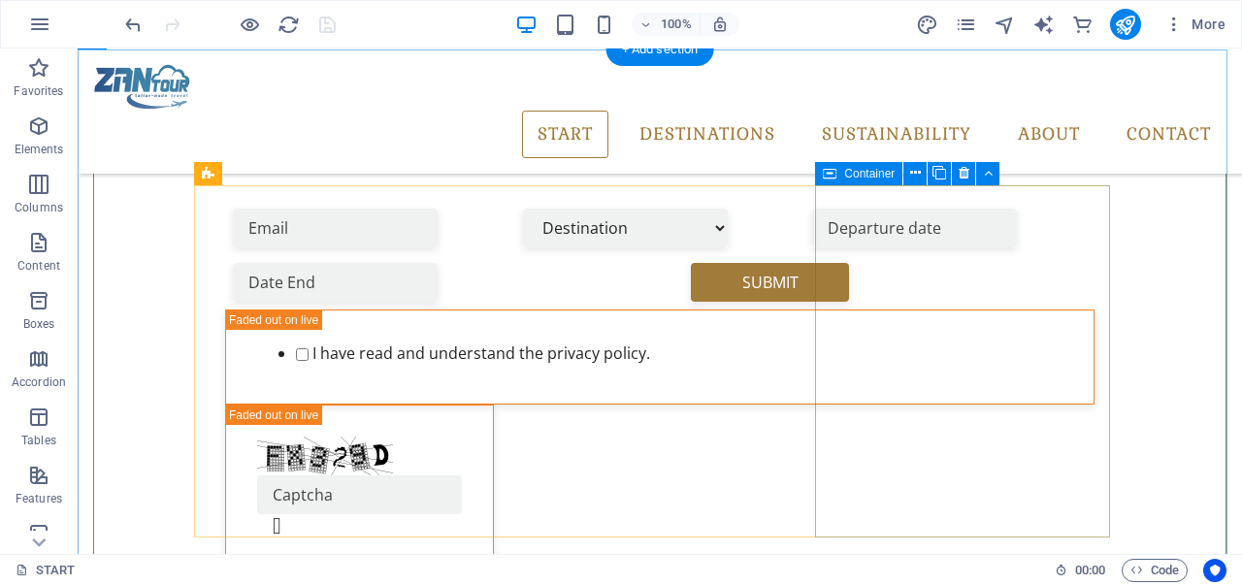
scroll to position [931, 0]
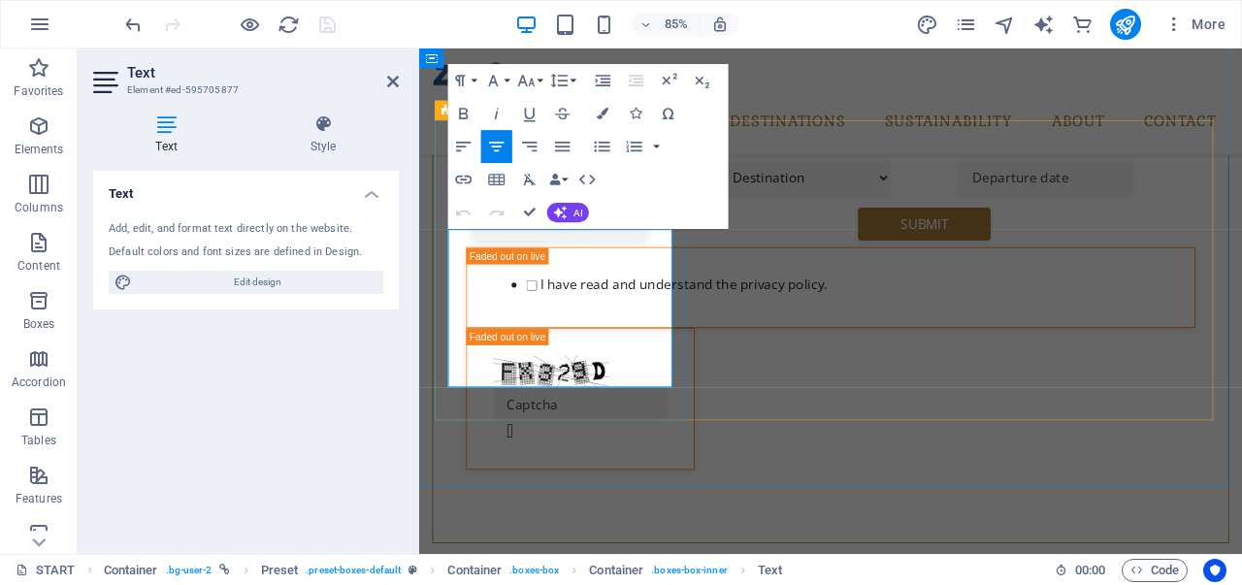
scroll to position [883, 0]
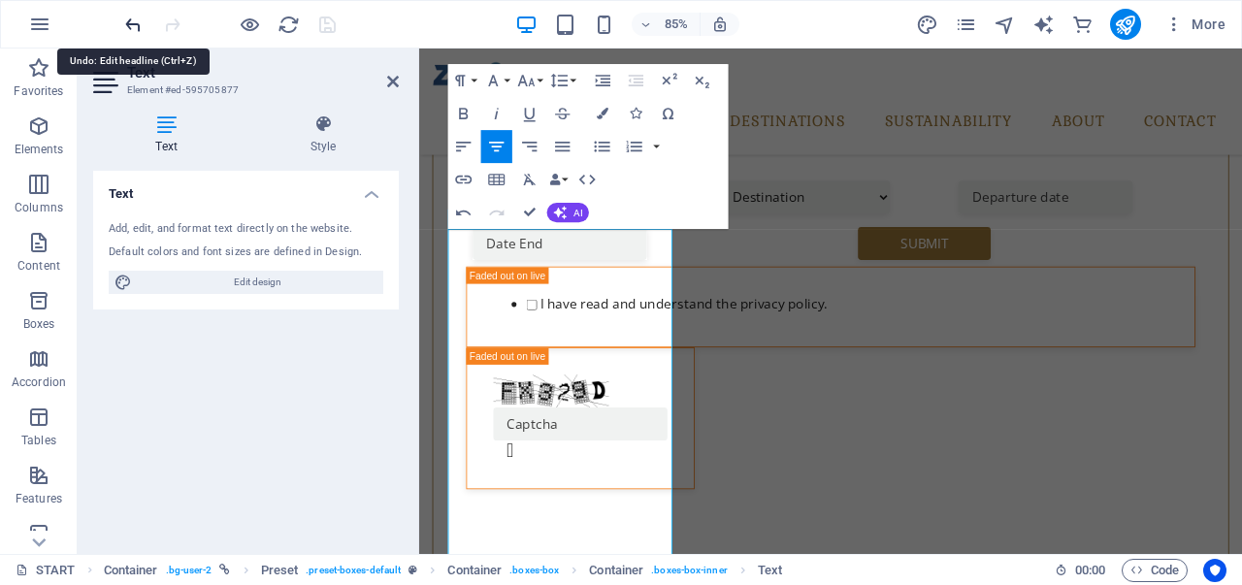
click at [130, 20] on icon "undo" at bounding box center [133, 25] width 22 height 22
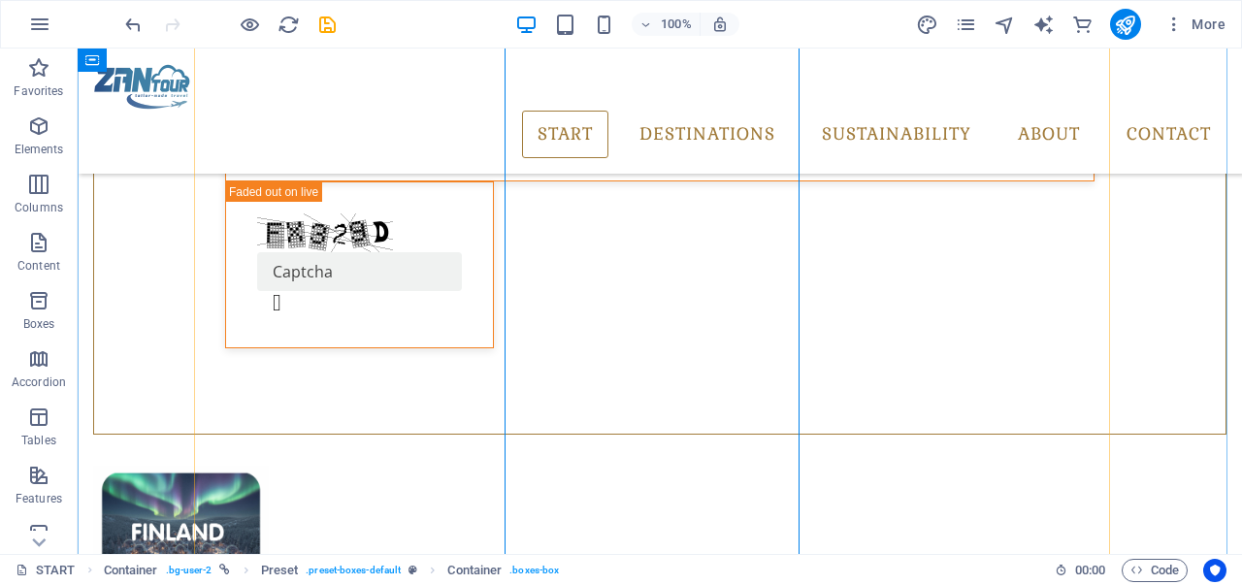
scroll to position [908, 0]
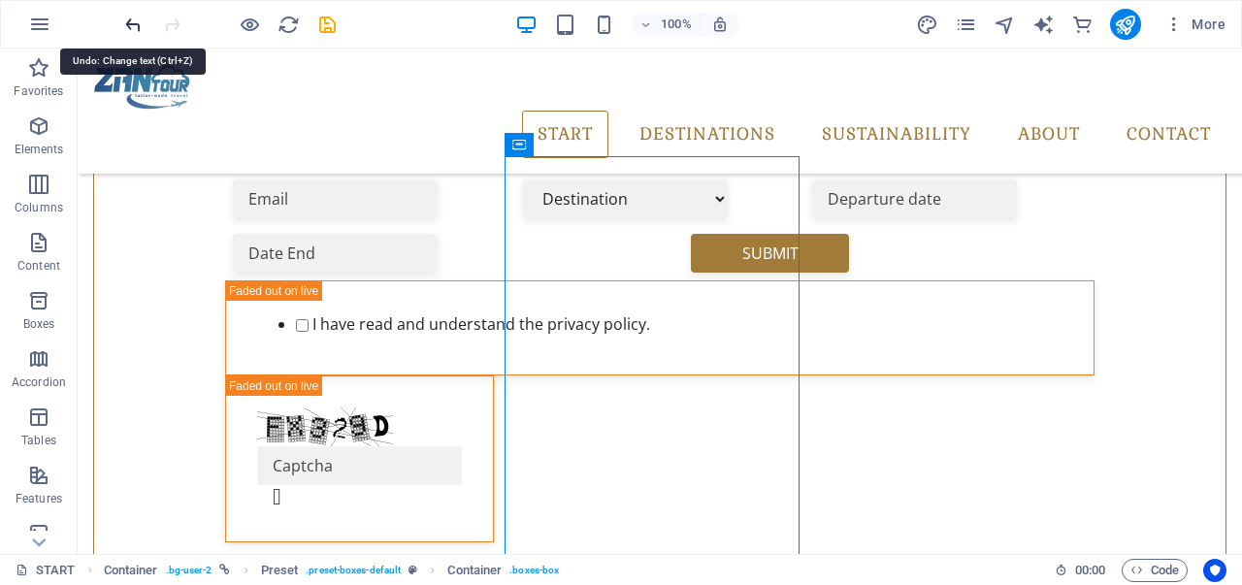
click at [128, 23] on icon "undo" at bounding box center [133, 25] width 22 height 22
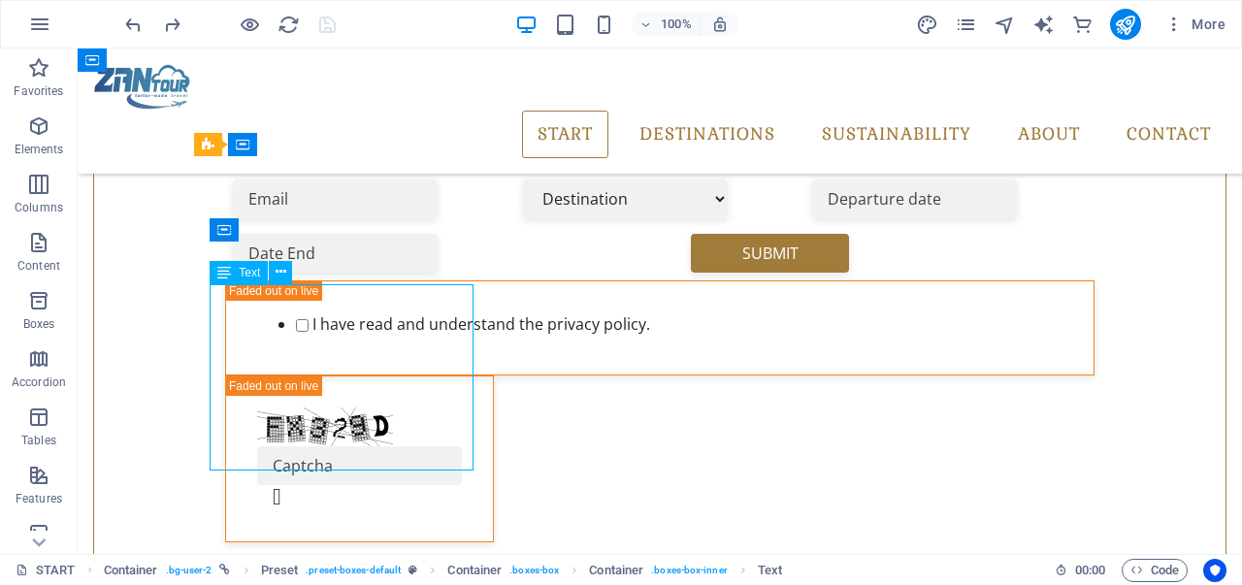
click at [278, 275] on icon at bounding box center [280, 272] width 11 height 20
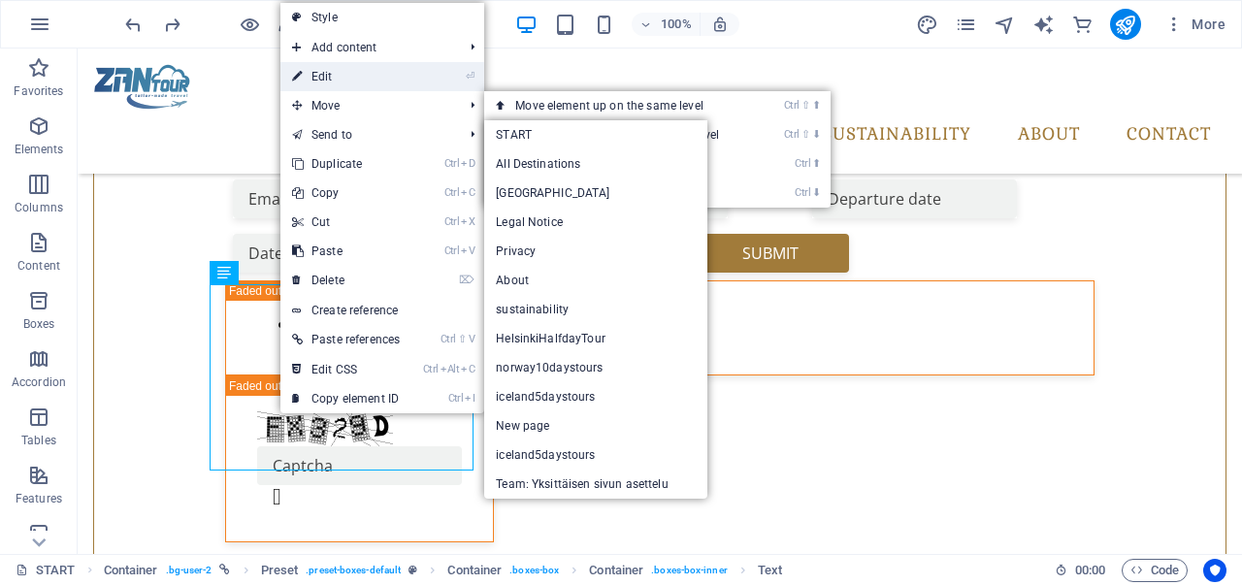
click at [332, 73] on link "⏎ Edit" at bounding box center [345, 76] width 131 height 29
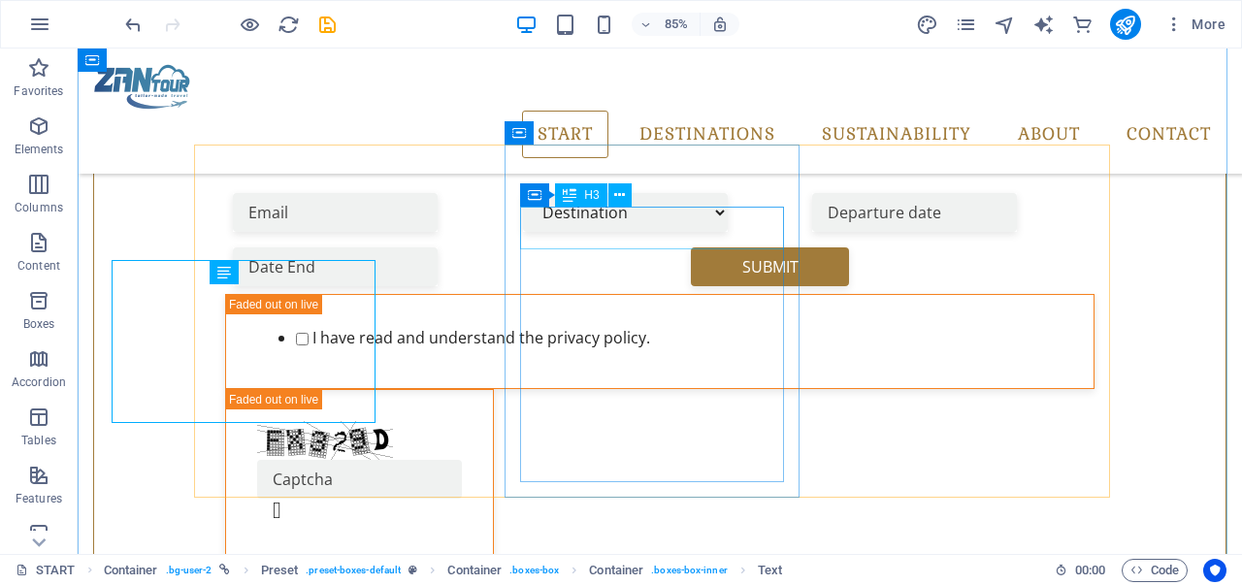
scroll to position [920, 0]
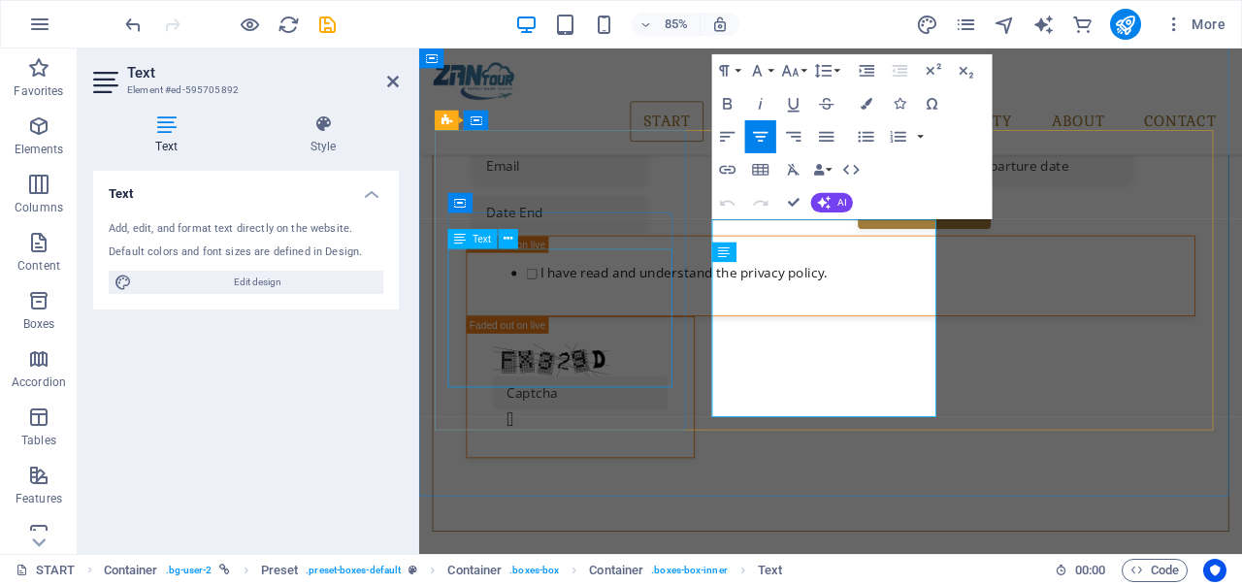
scroll to position [894, 0]
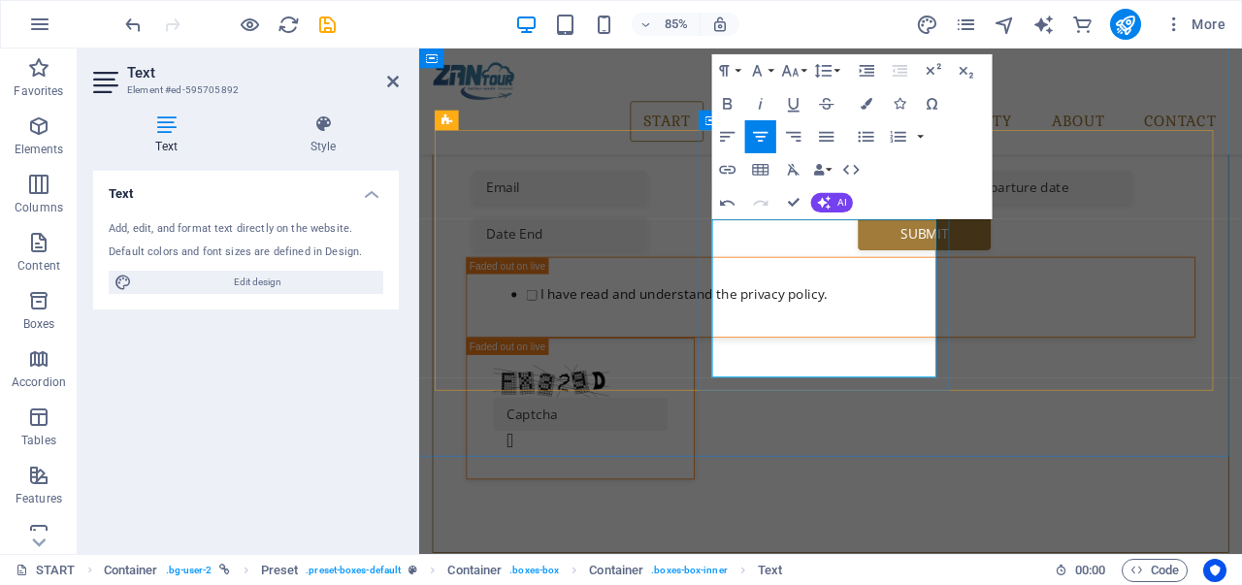
scroll to position [3750, 2]
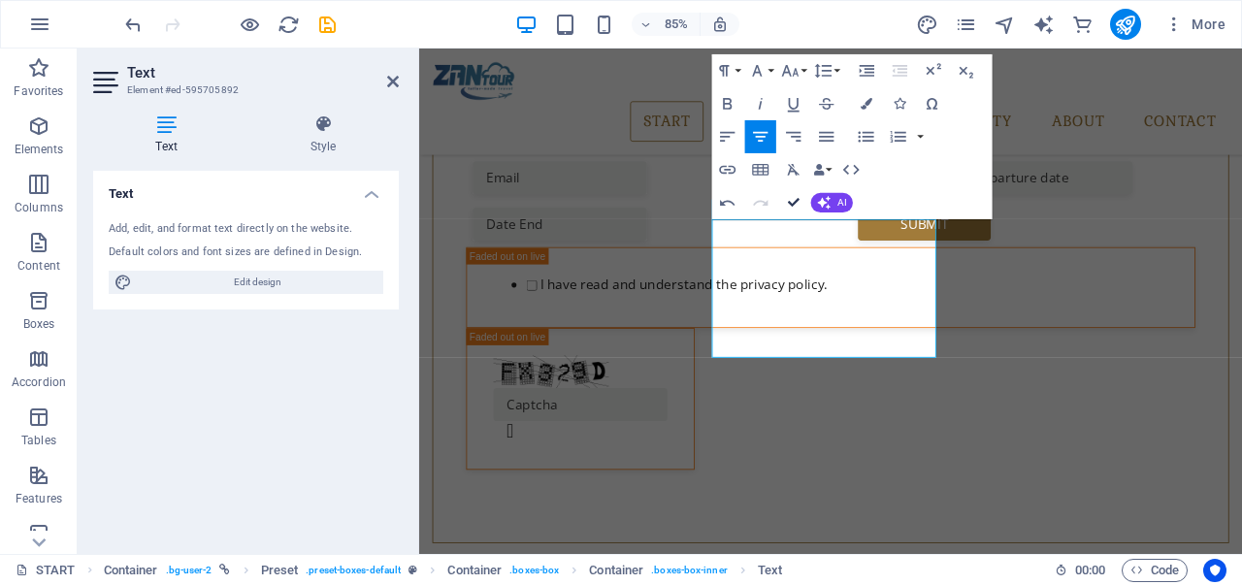
scroll to position [931, 0]
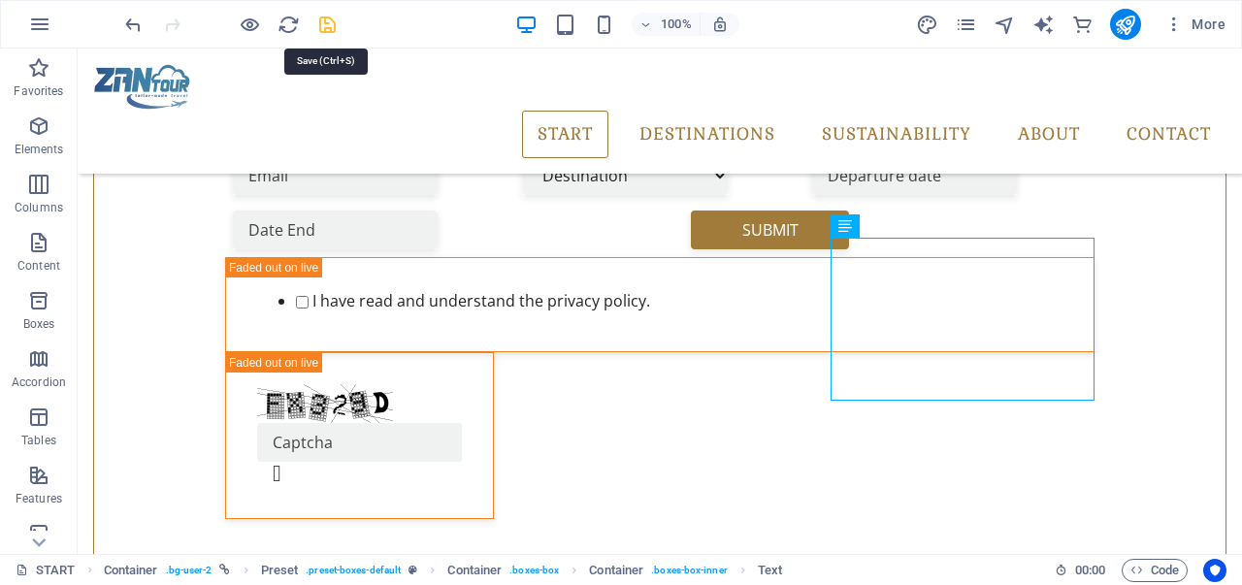
click at [326, 32] on icon "save" at bounding box center [327, 25] width 22 height 22
checkbox input "false"
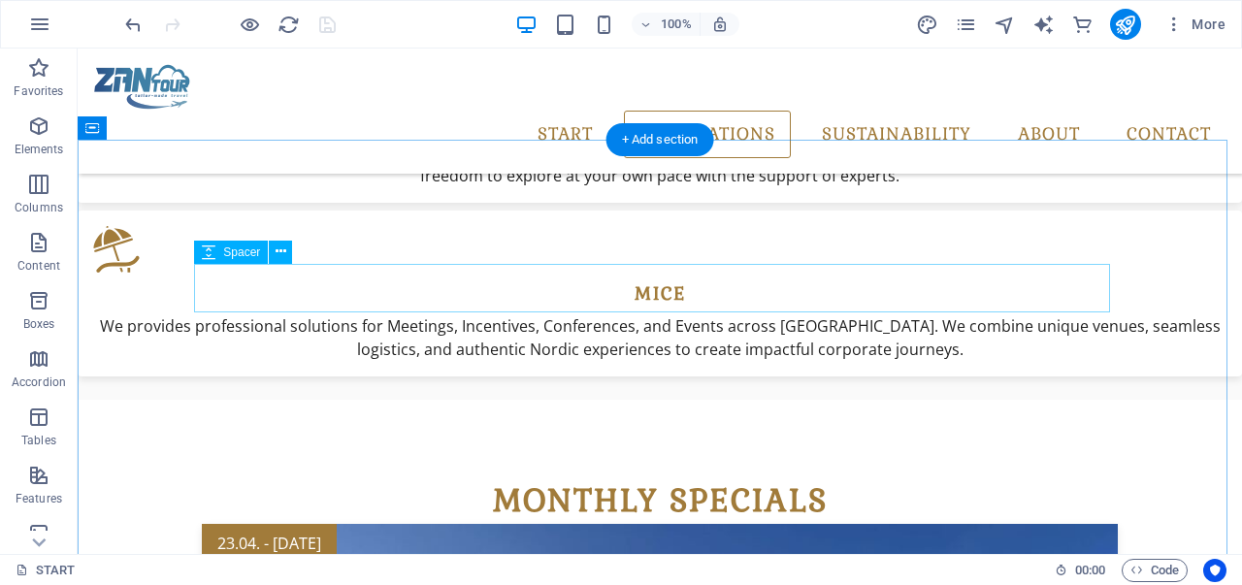
scroll to position [2827, 0]
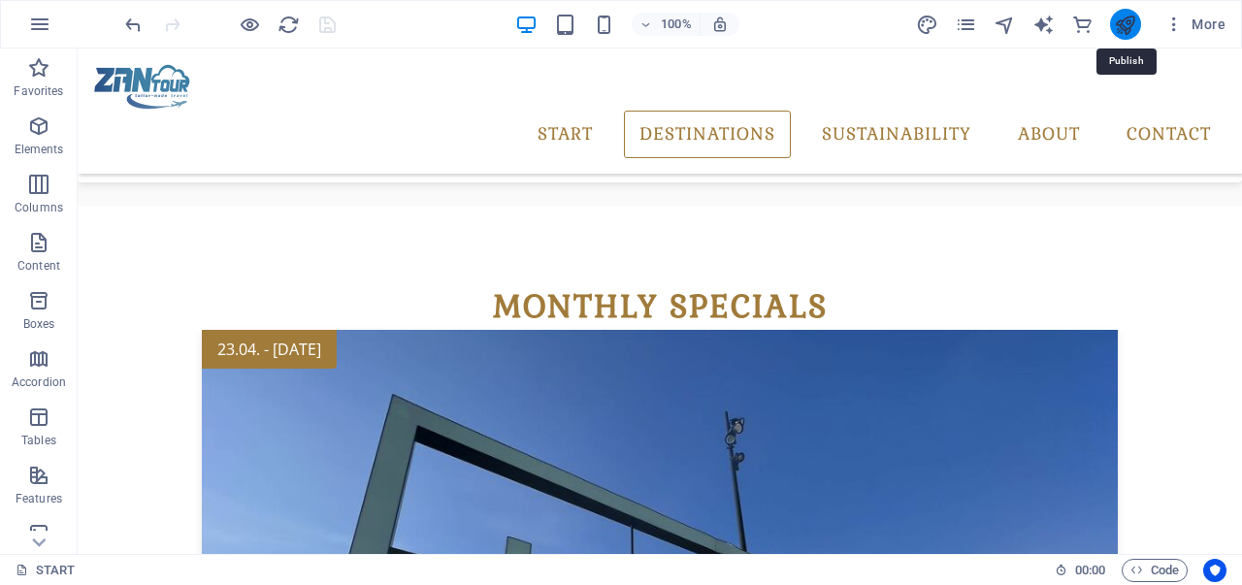
click at [1117, 26] on icon "publish" at bounding box center [1125, 25] width 22 height 22
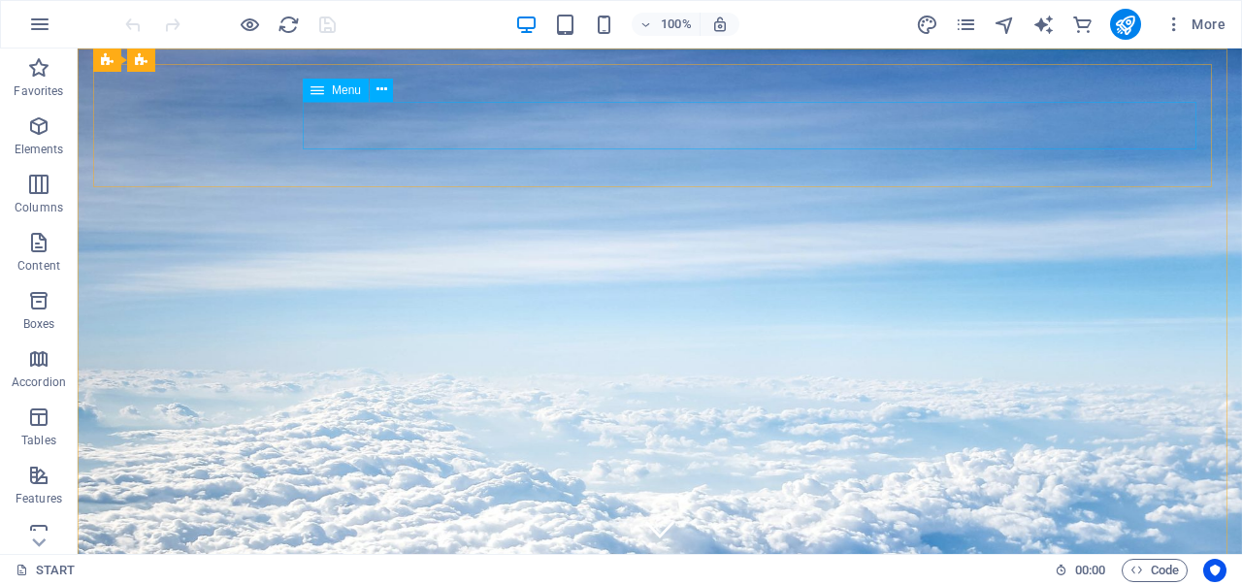
click at [347, 88] on span "Menu" at bounding box center [346, 90] width 29 height 12
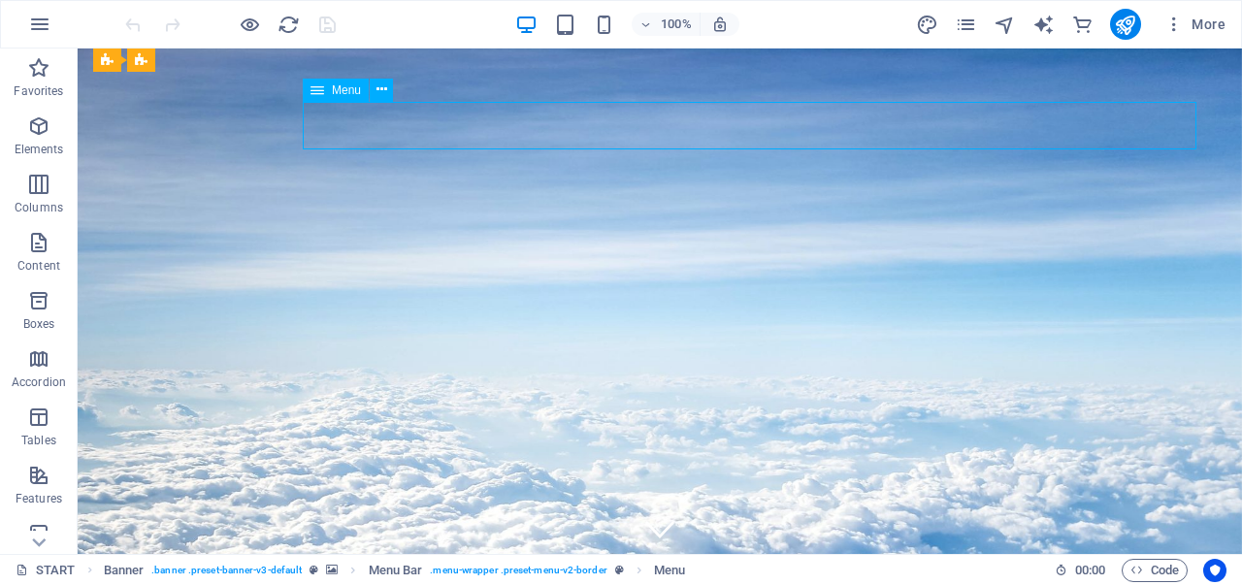
click at [347, 88] on span "Menu" at bounding box center [346, 90] width 29 height 12
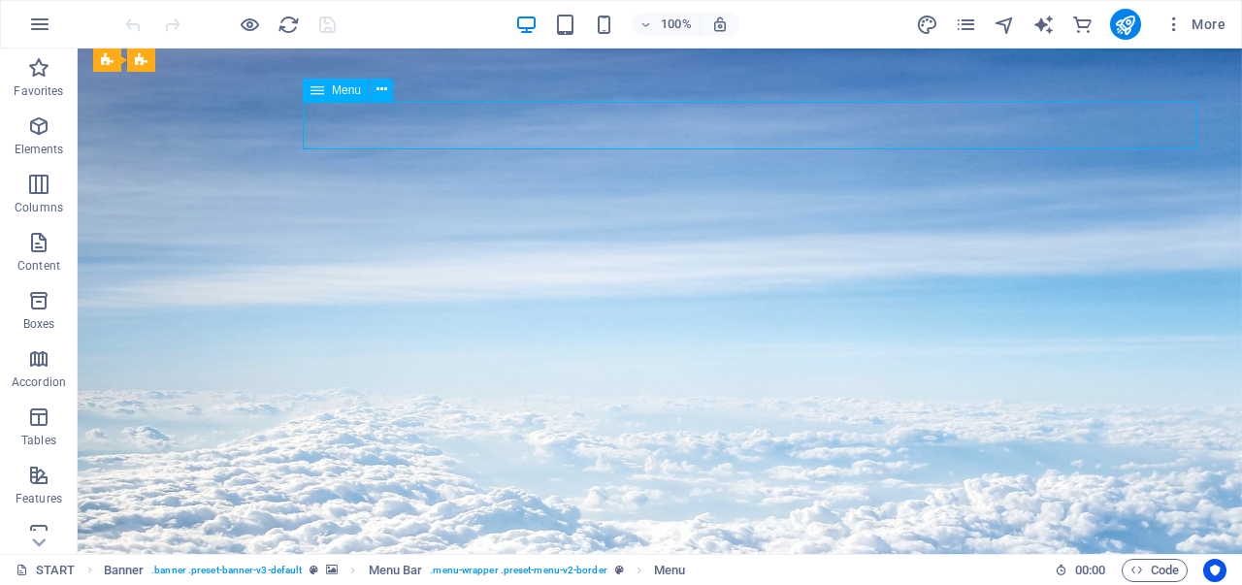
select select
select select "6"
select select
select select "5"
select select
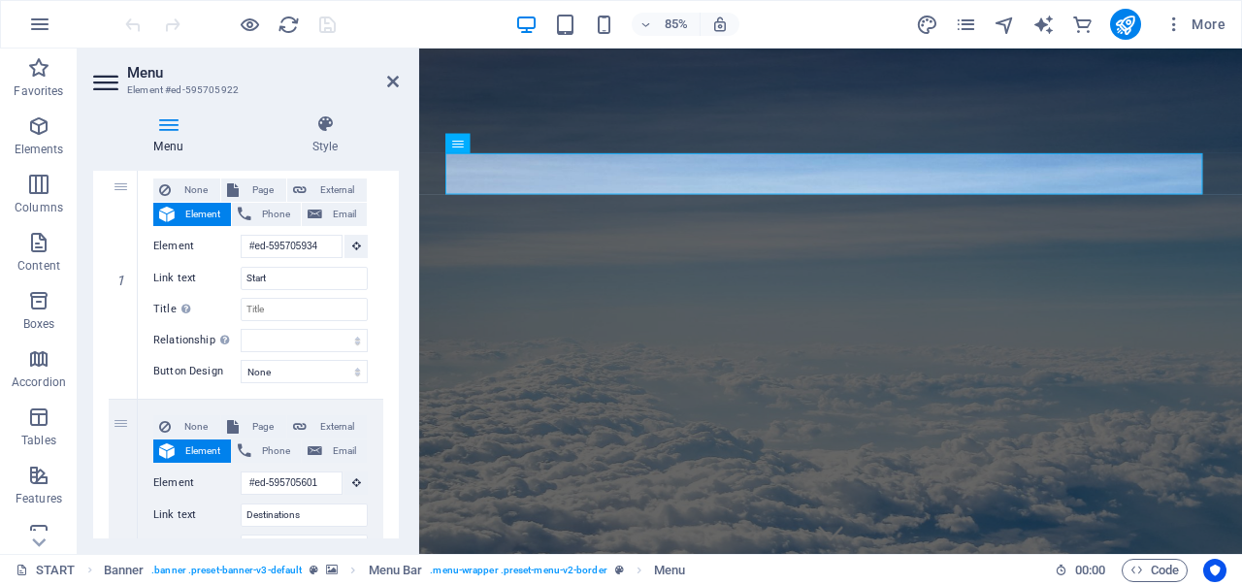
scroll to position [194, 0]
click at [177, 133] on icon at bounding box center [168, 123] width 150 height 19
click at [171, 133] on icon at bounding box center [168, 123] width 150 height 19
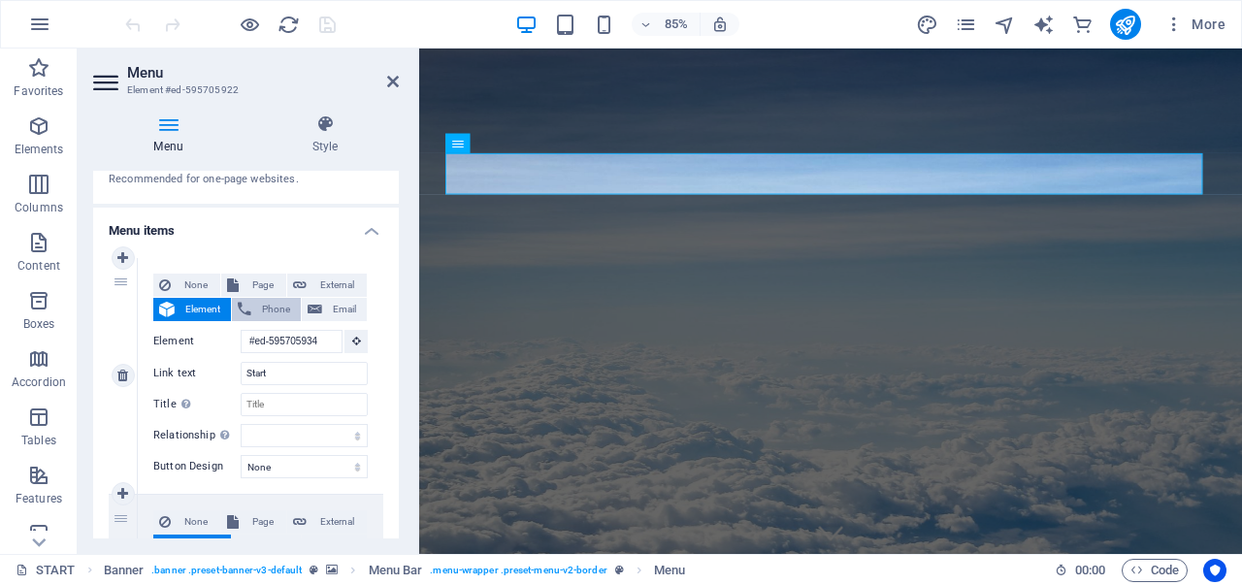
scroll to position [0, 0]
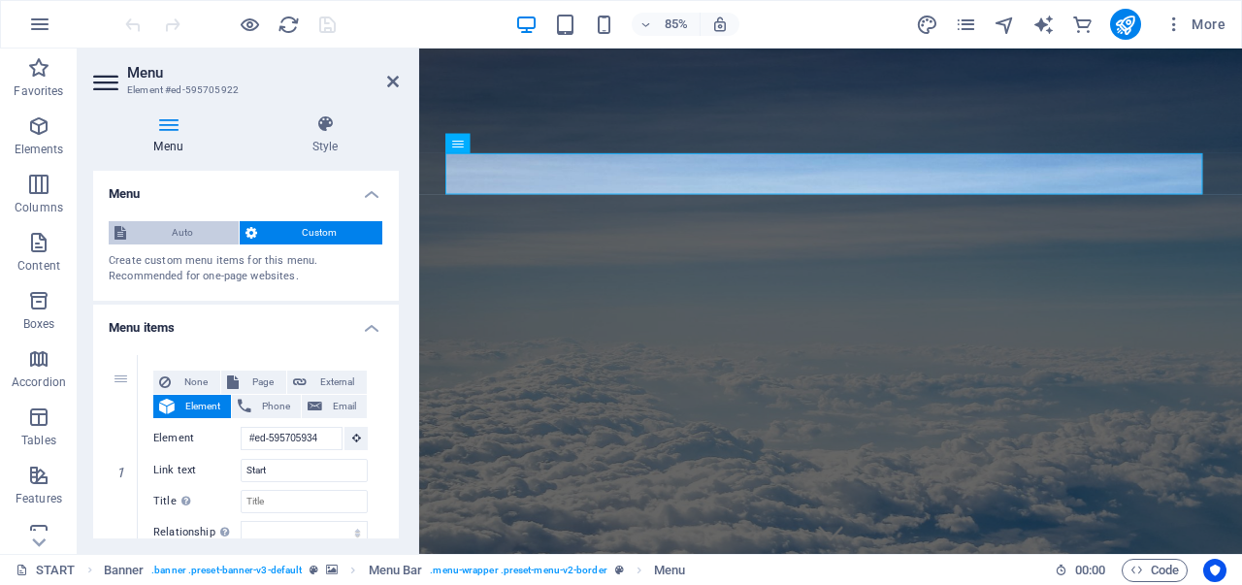
click at [180, 226] on span "Auto" at bounding box center [182, 232] width 101 height 23
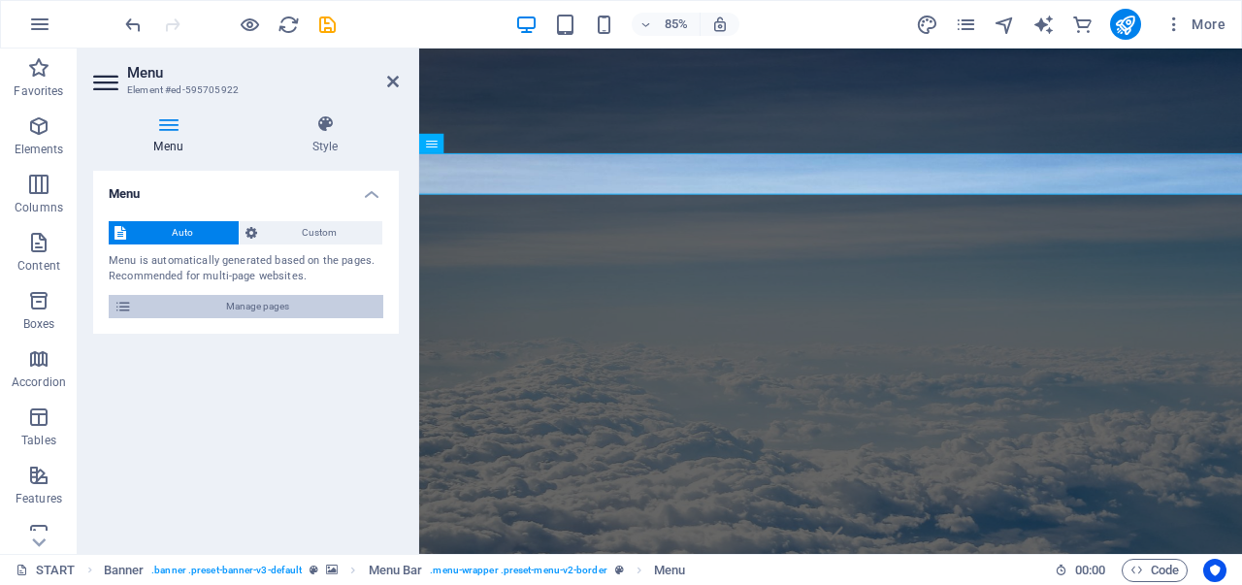
click at [119, 301] on icon at bounding box center [122, 306] width 17 height 23
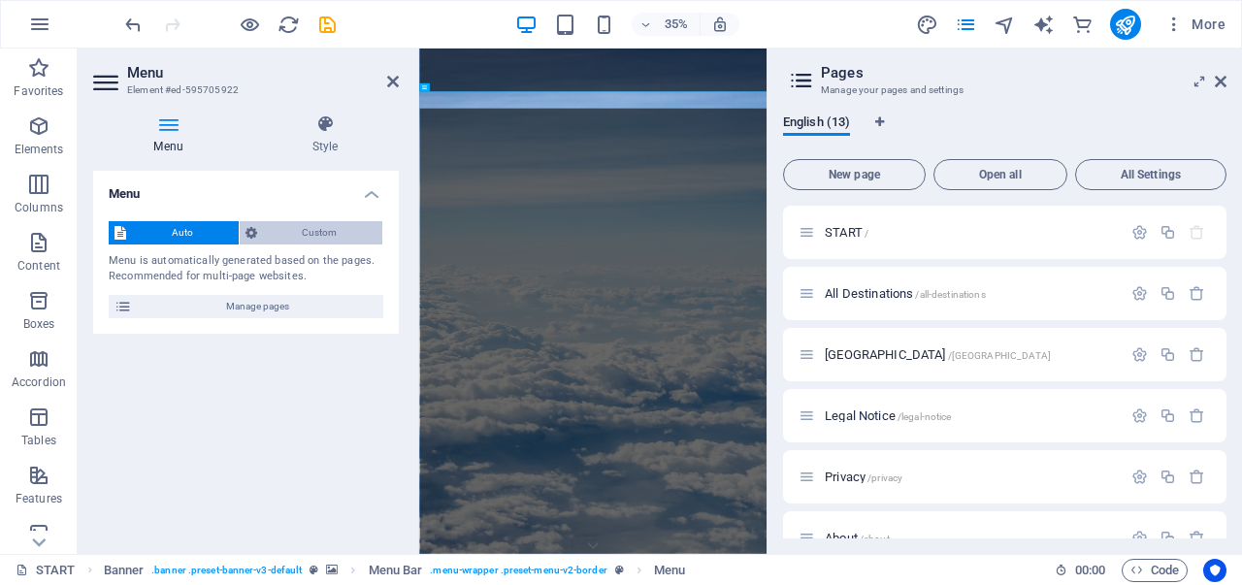
click at [307, 231] on span "Custom" at bounding box center [320, 232] width 114 height 23
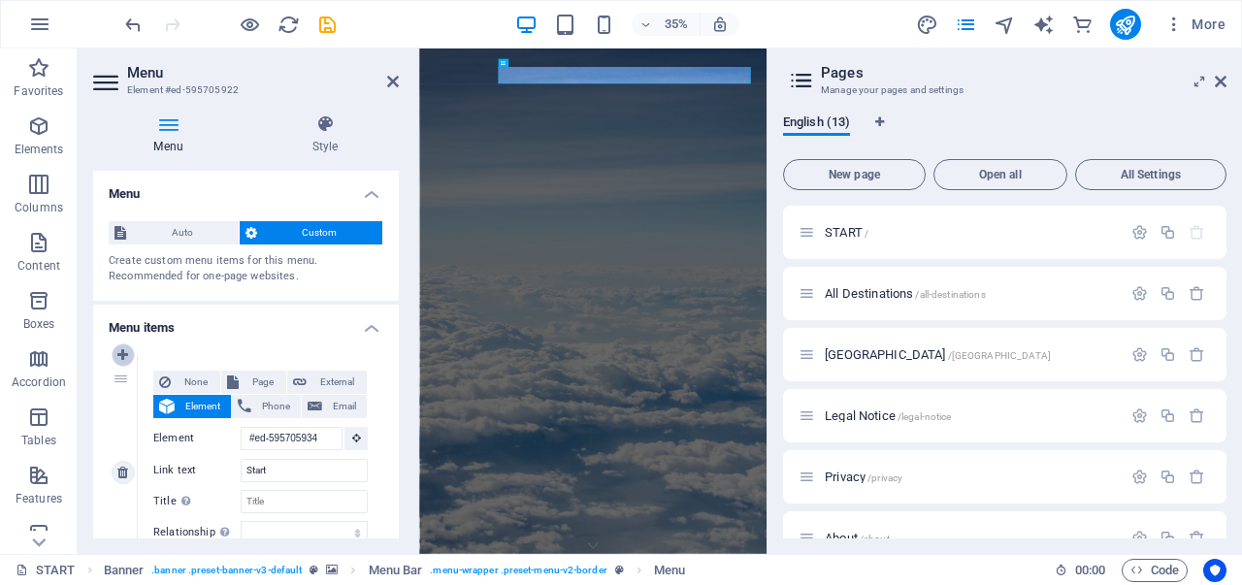
click at [126, 350] on icon at bounding box center [122, 355] width 11 height 14
select select
type input "#ed-595705934"
type input "Start"
select select
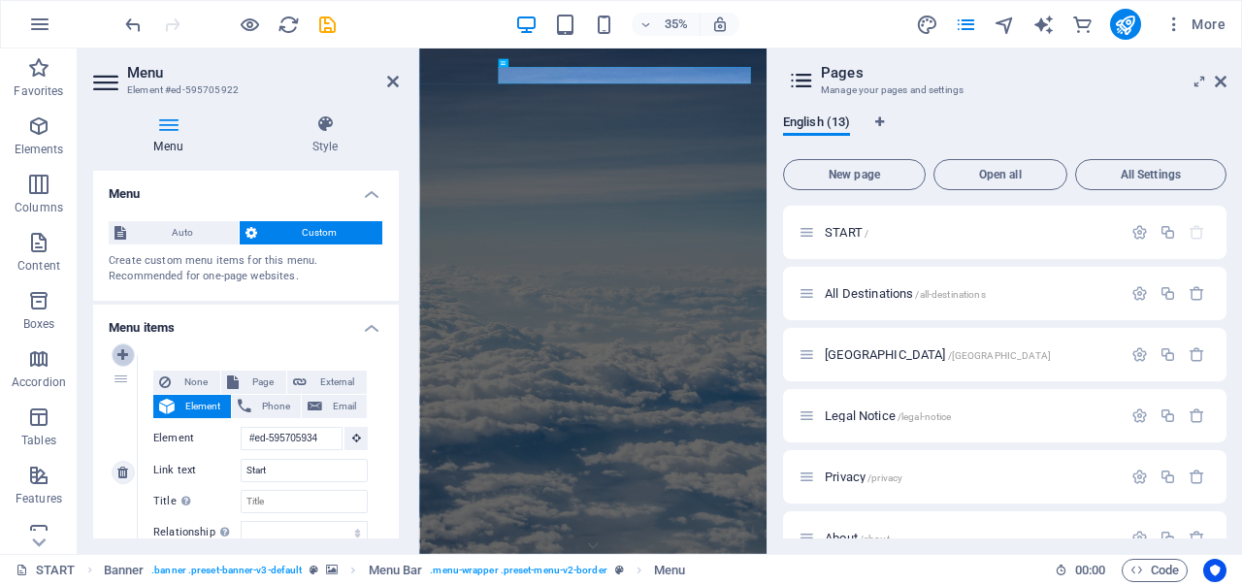
type input "#ed-595705601"
type input "Destinations"
select select
select select "6"
type input "SUSTAINABILITY"
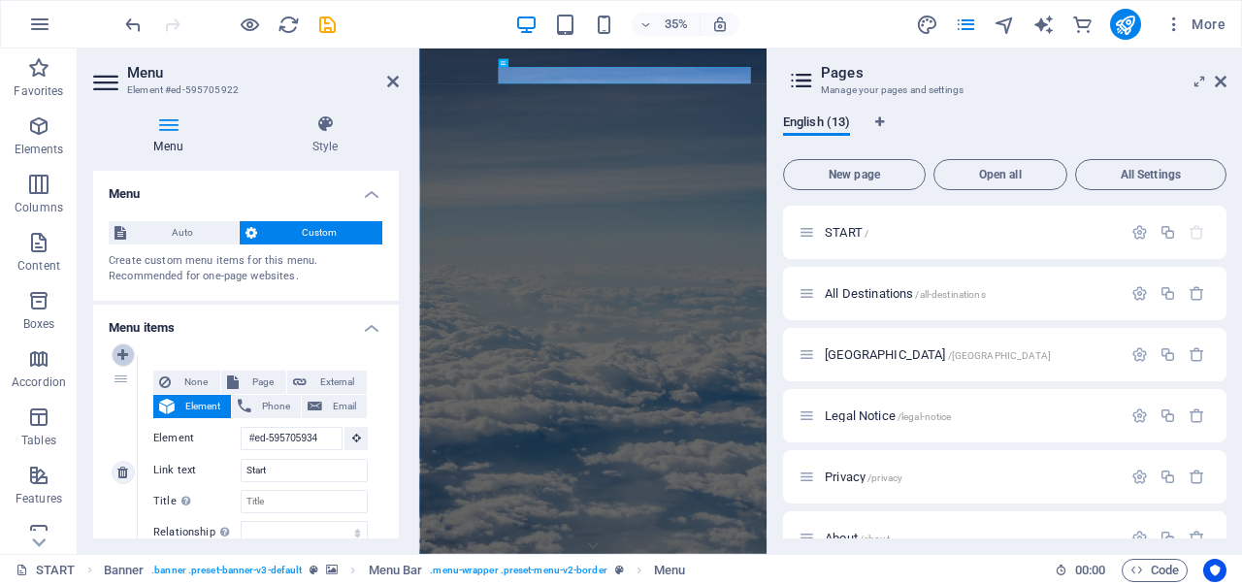
select select
select select "5"
type input "ABOUT"
select select
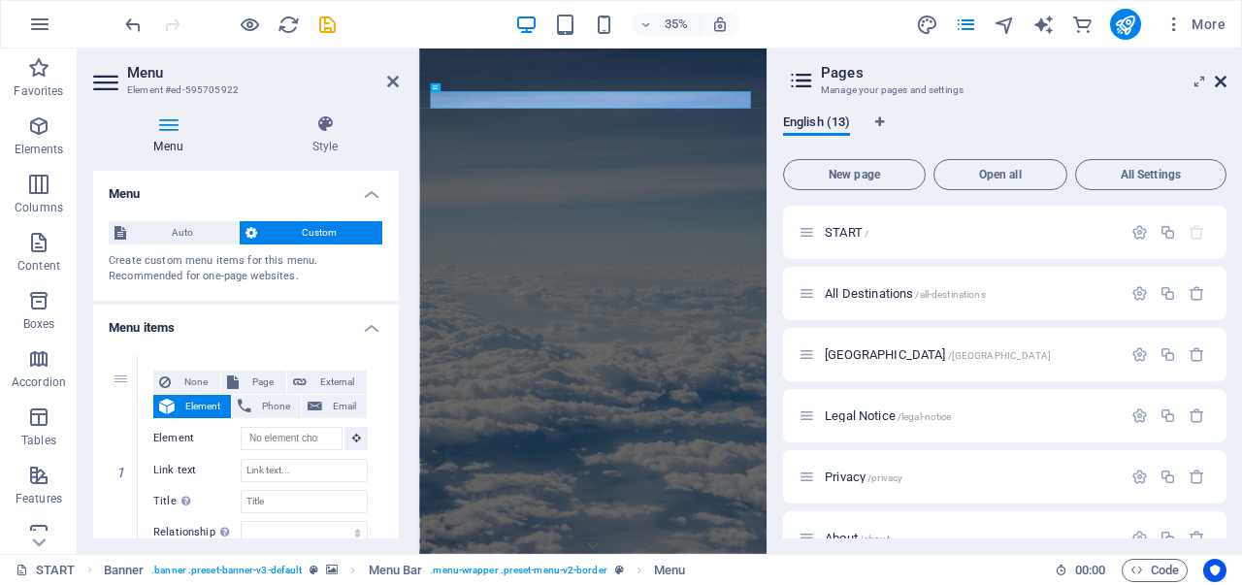
click at [1218, 85] on icon at bounding box center [1220, 82] width 12 height 16
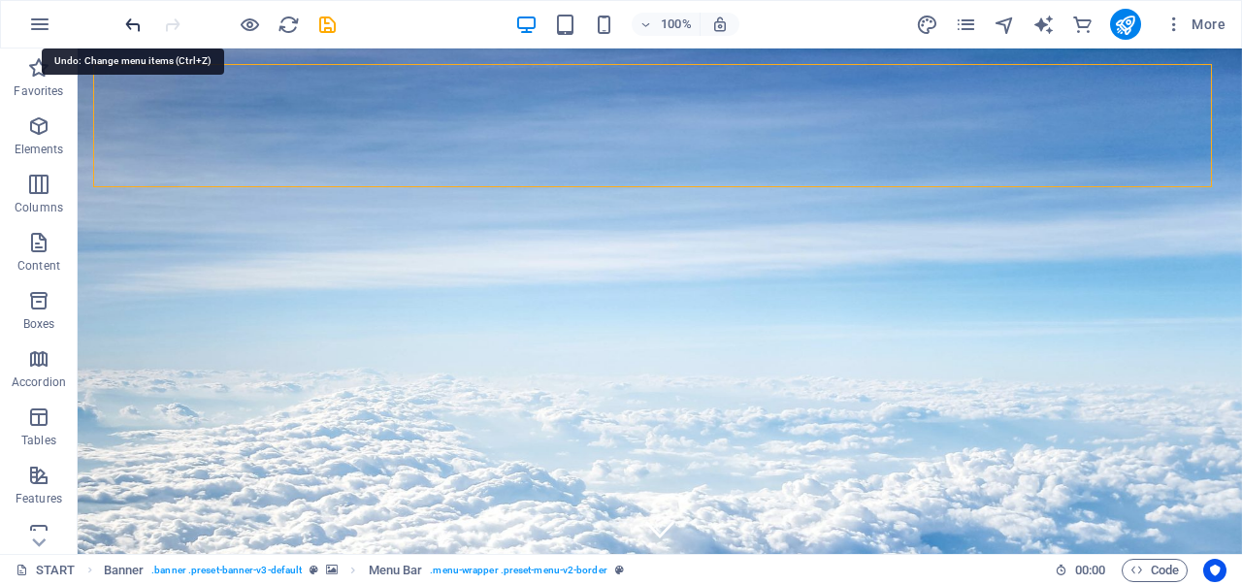
click at [127, 28] on icon "undo" at bounding box center [133, 25] width 22 height 22
click at [135, 24] on icon "undo" at bounding box center [133, 25] width 22 height 22
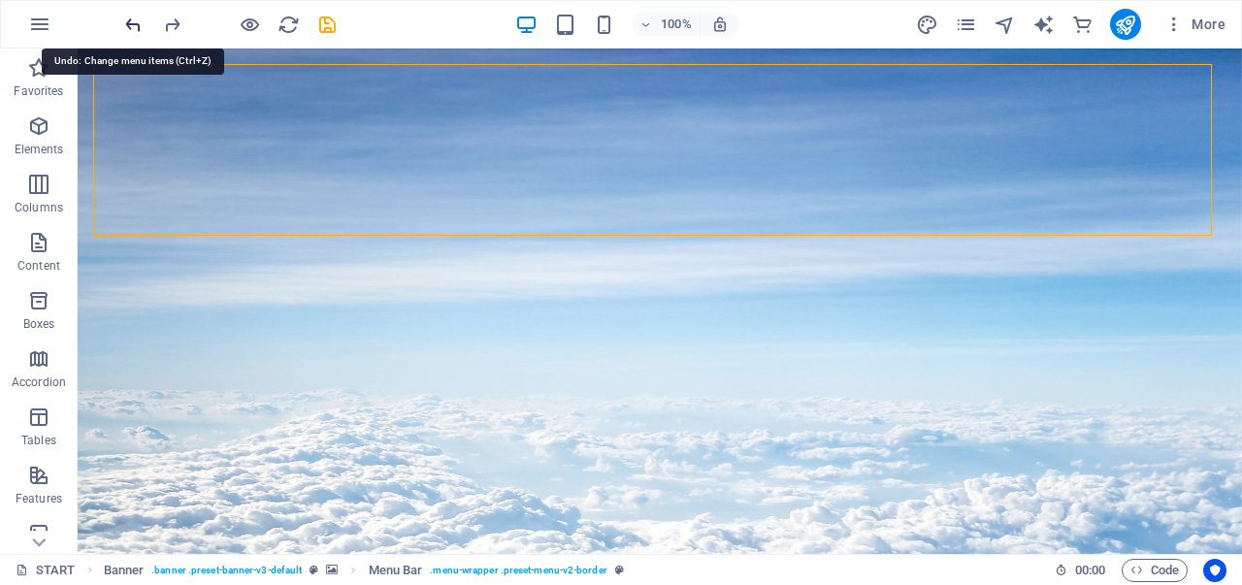
click at [134, 25] on icon "undo" at bounding box center [133, 25] width 22 height 22
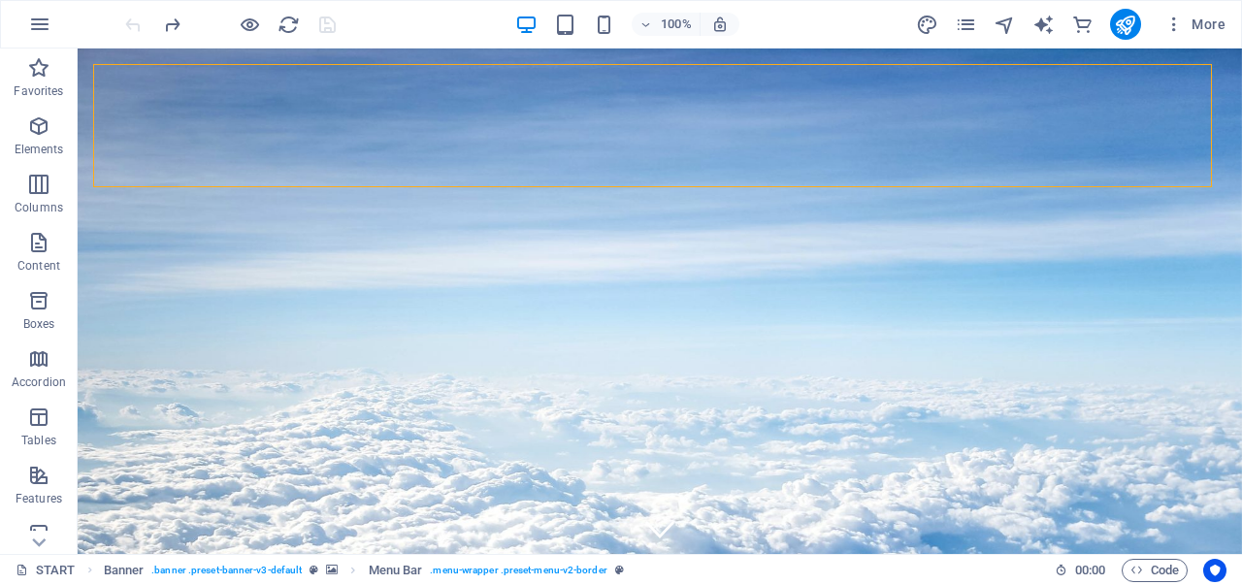
click at [134, 25] on div at bounding box center [229, 24] width 217 height 31
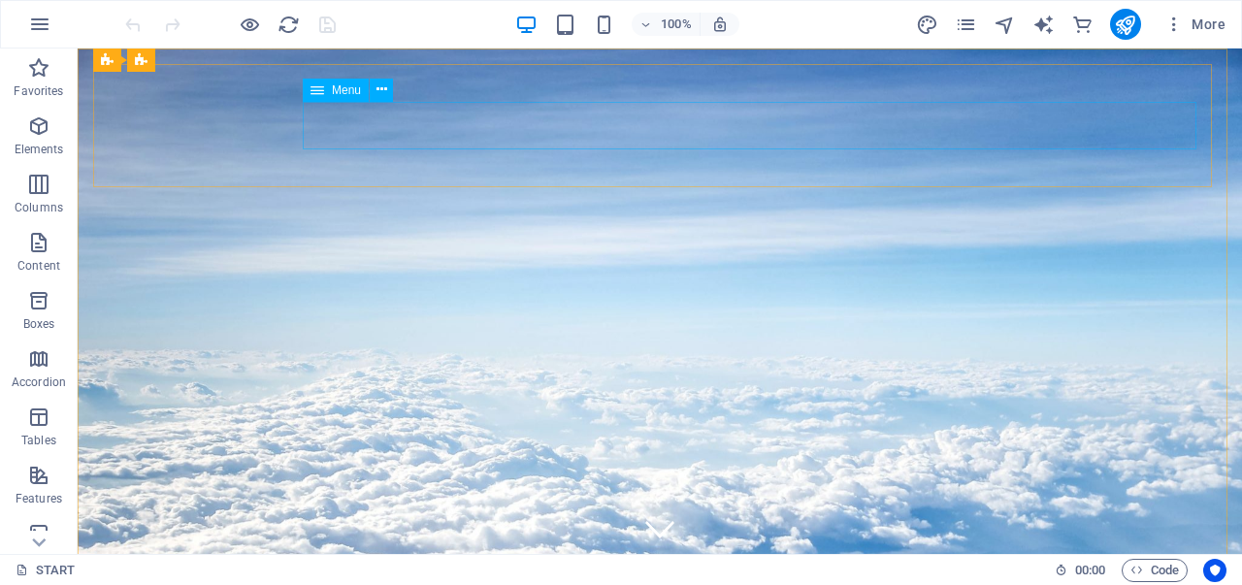
click at [353, 96] on span "Menu" at bounding box center [346, 90] width 29 height 12
select select
select select "6"
select select
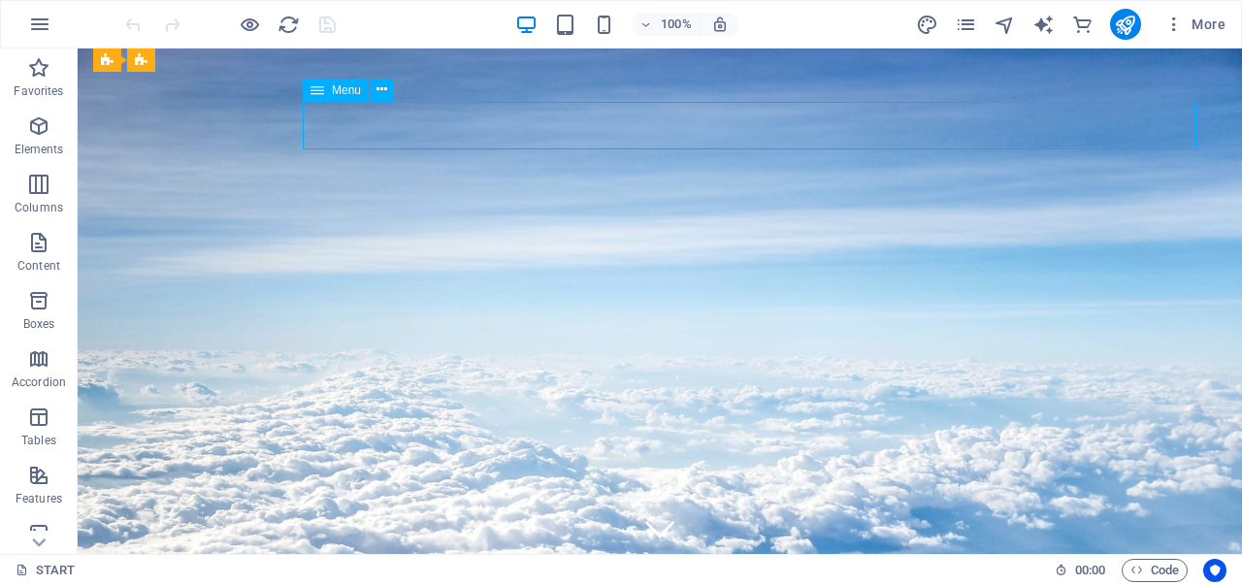
select select "5"
select select
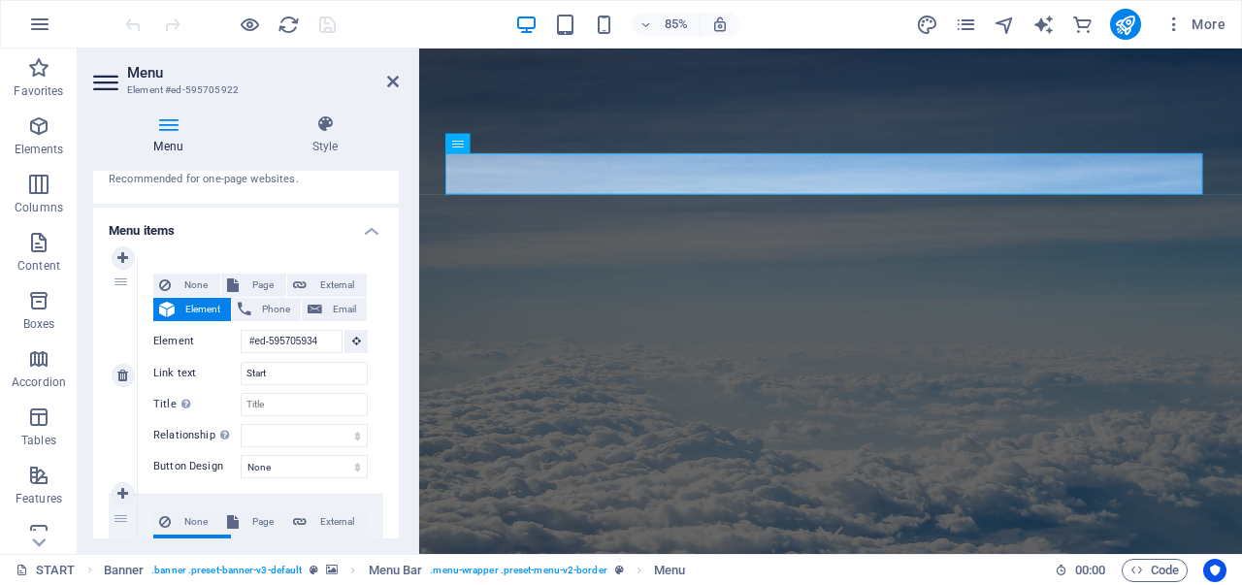
click at [118, 280] on div "1" at bounding box center [123, 376] width 29 height 236
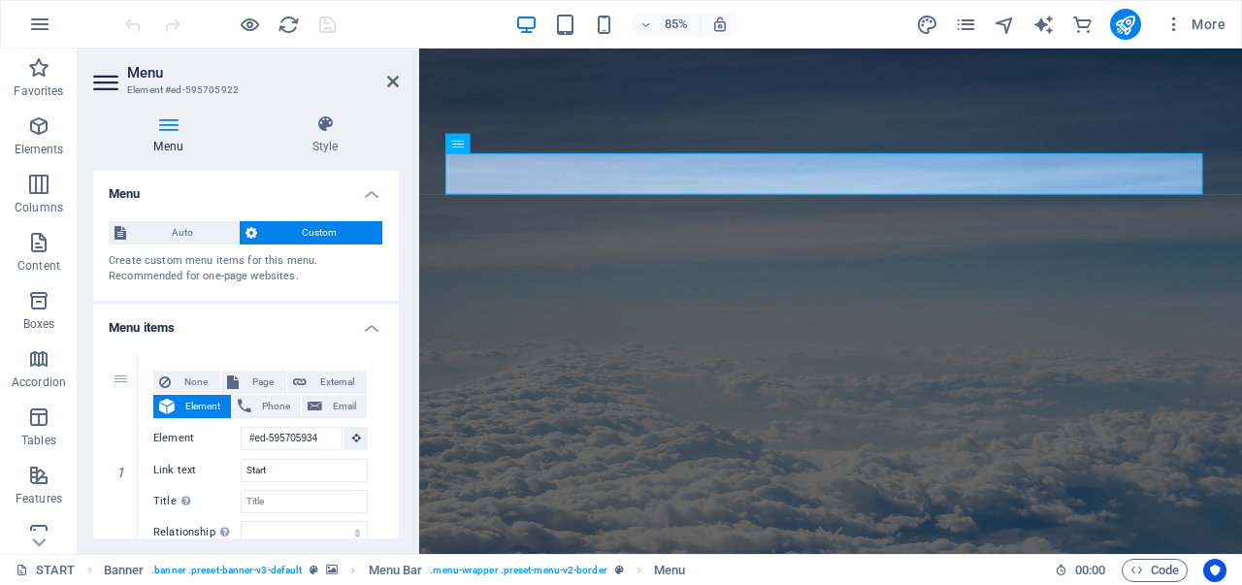
click at [176, 131] on icon at bounding box center [168, 123] width 150 height 19
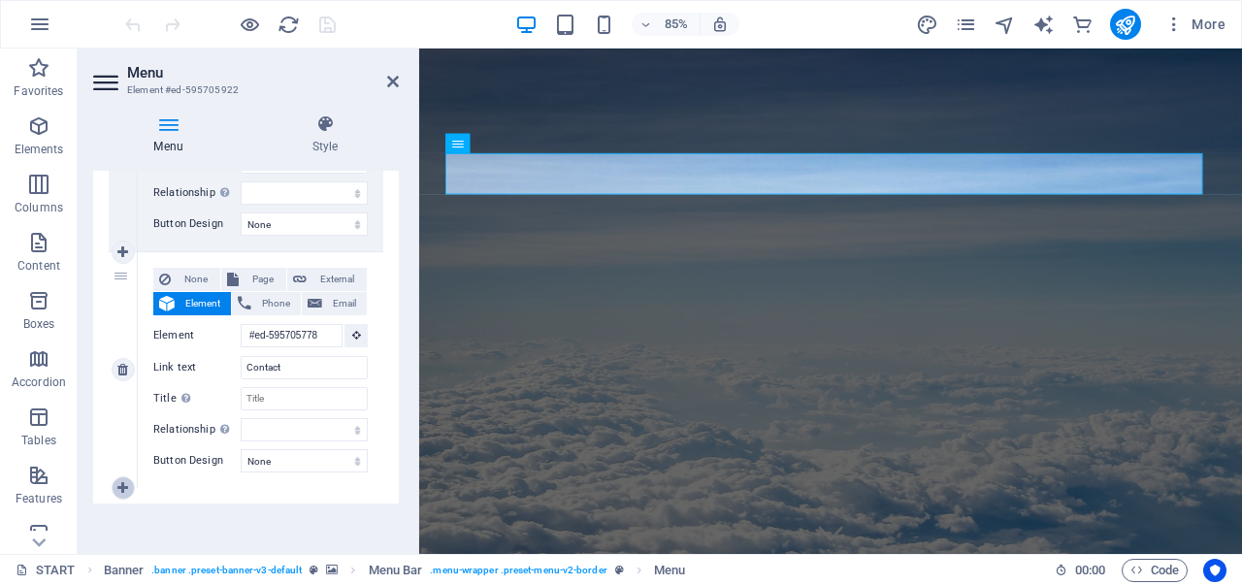
click at [114, 480] on link at bounding box center [123, 487] width 23 height 23
select select
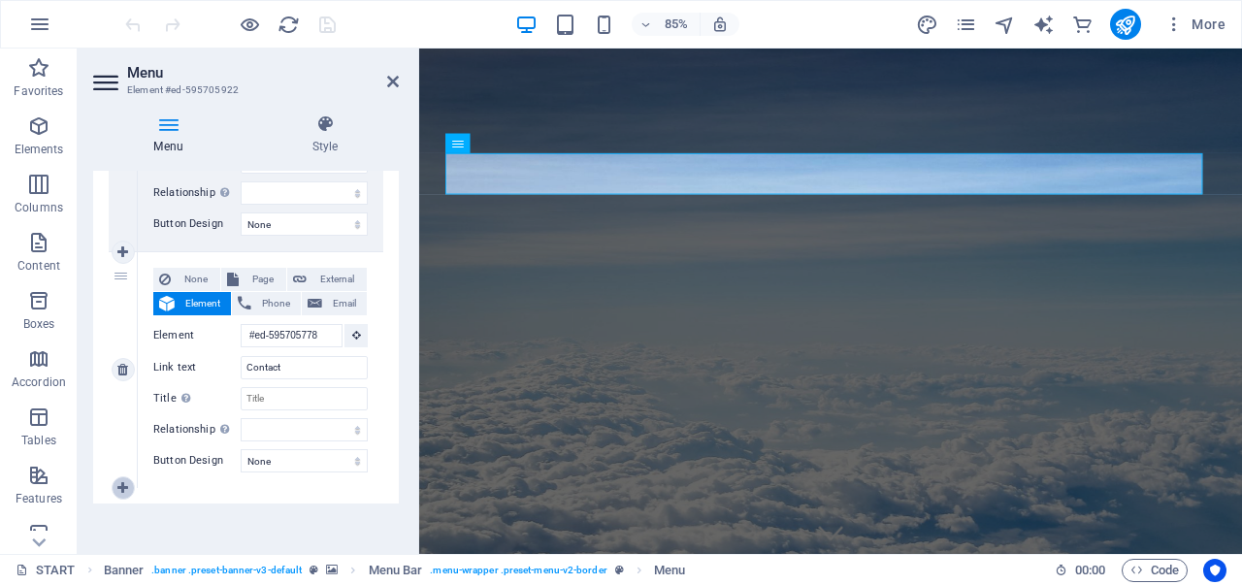
select select
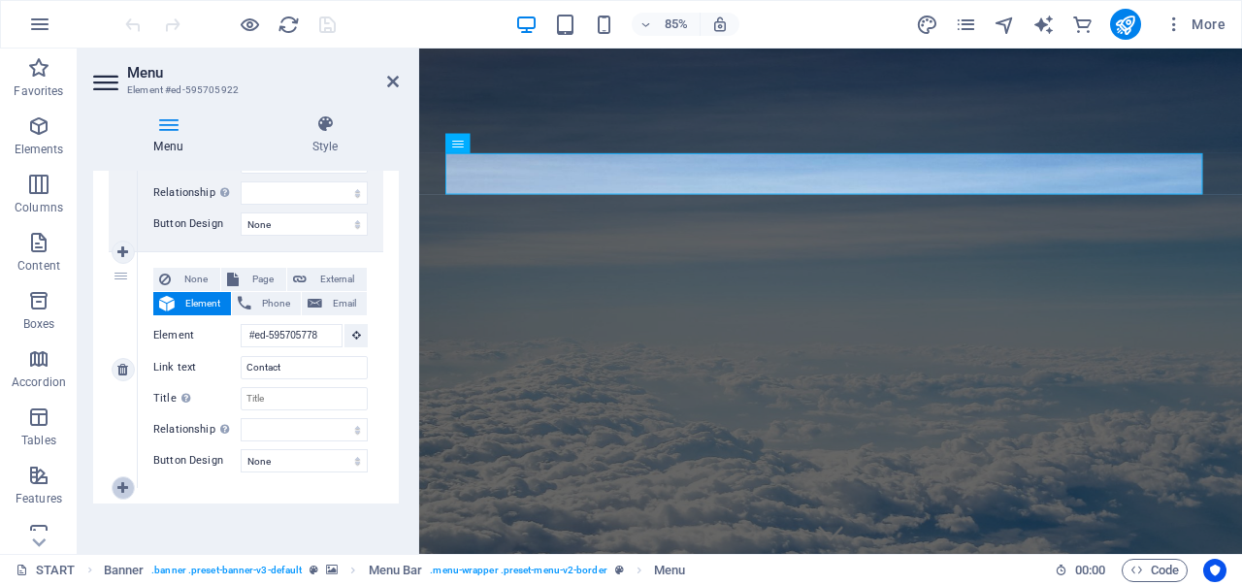
select select
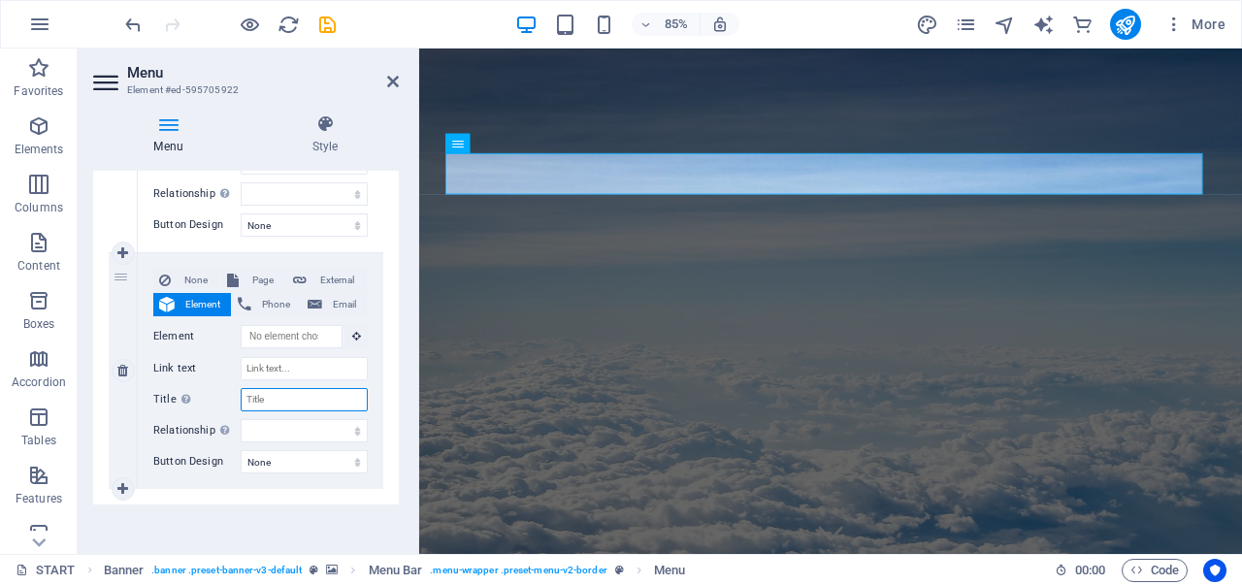
click at [258, 388] on input "Title Additional link description, should not be the same as the link text. The…" at bounding box center [304, 399] width 127 height 23
type input "la"
select select
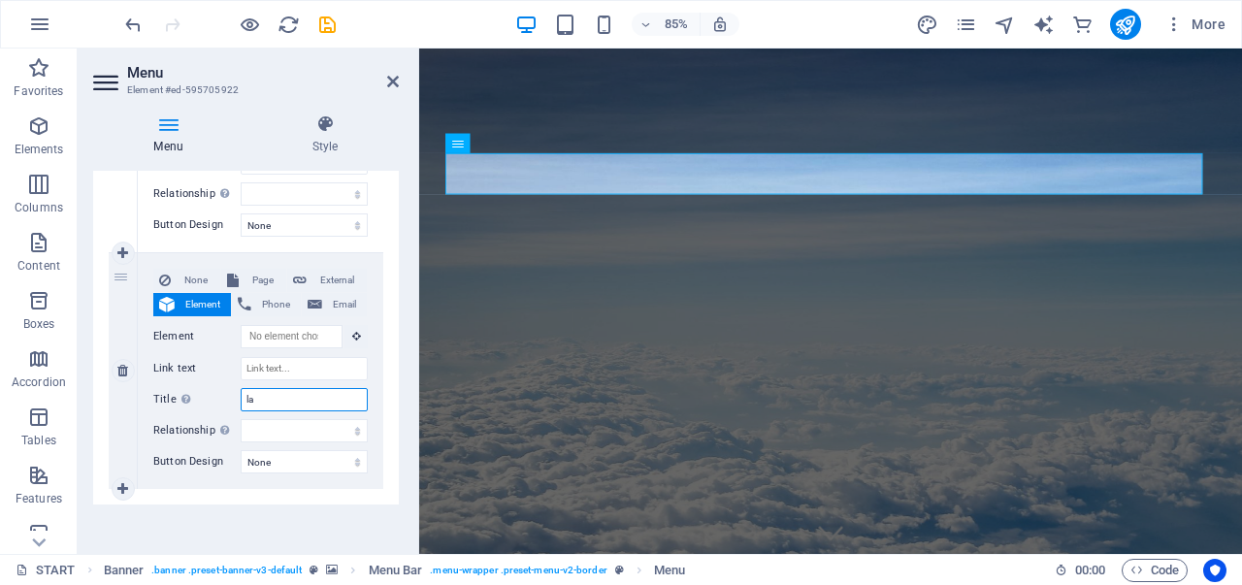
select select
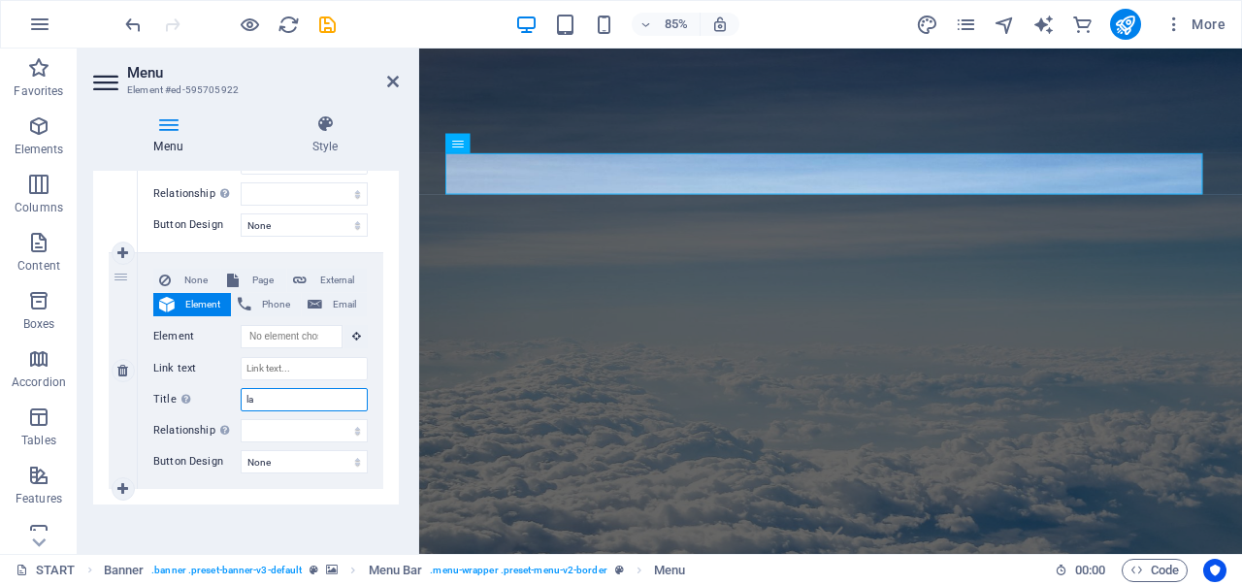
select select
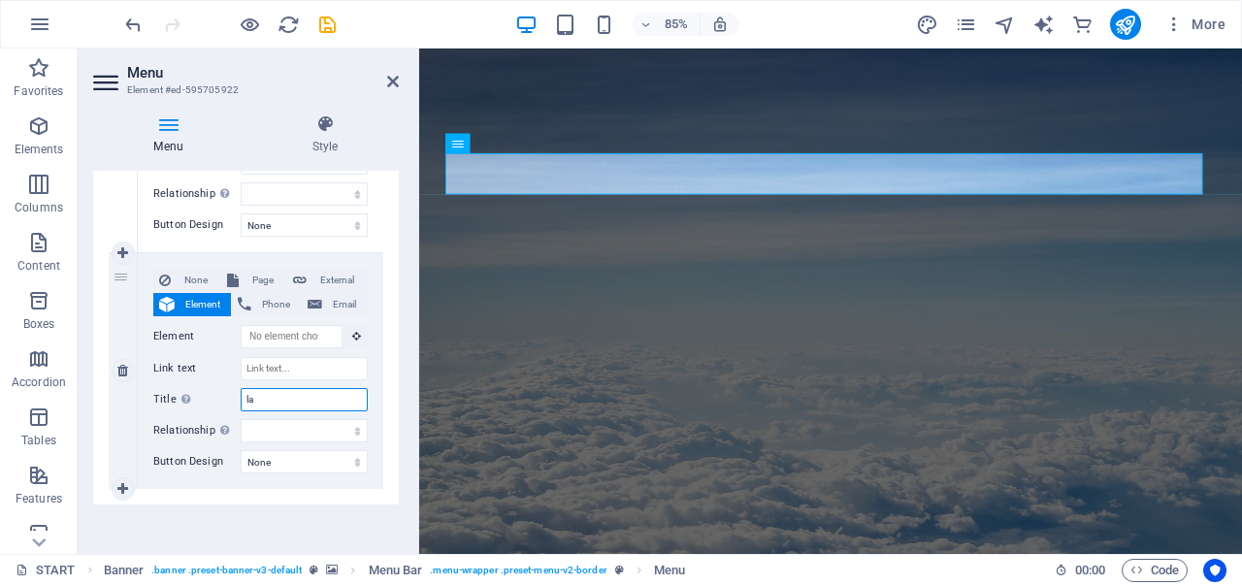
type input "l"
type input "LANGUAGE"
select select
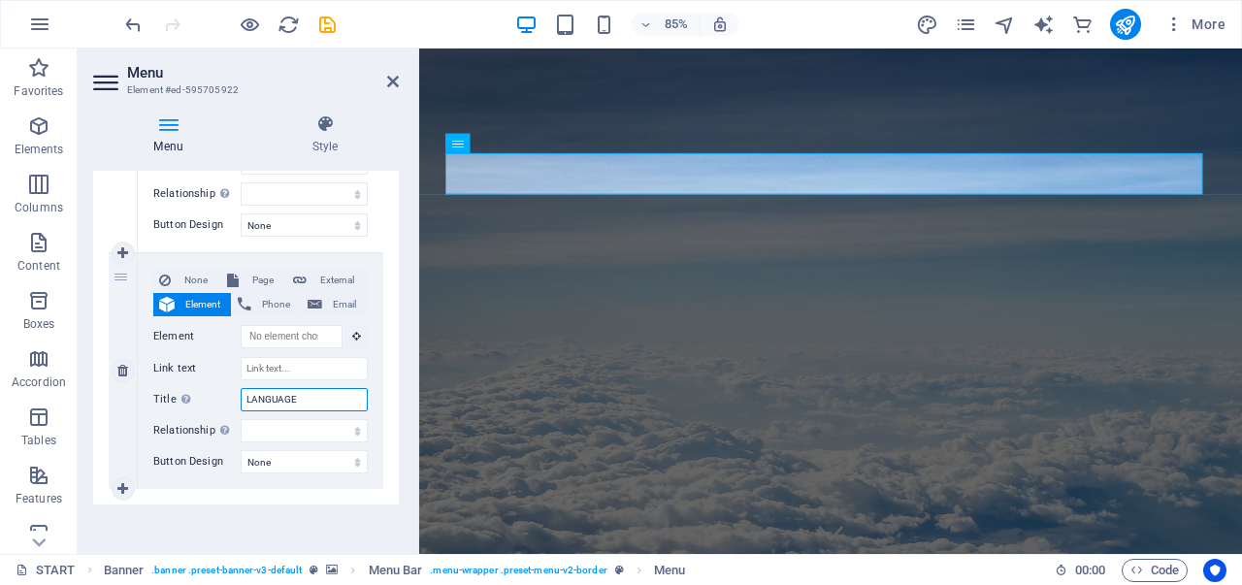
select select
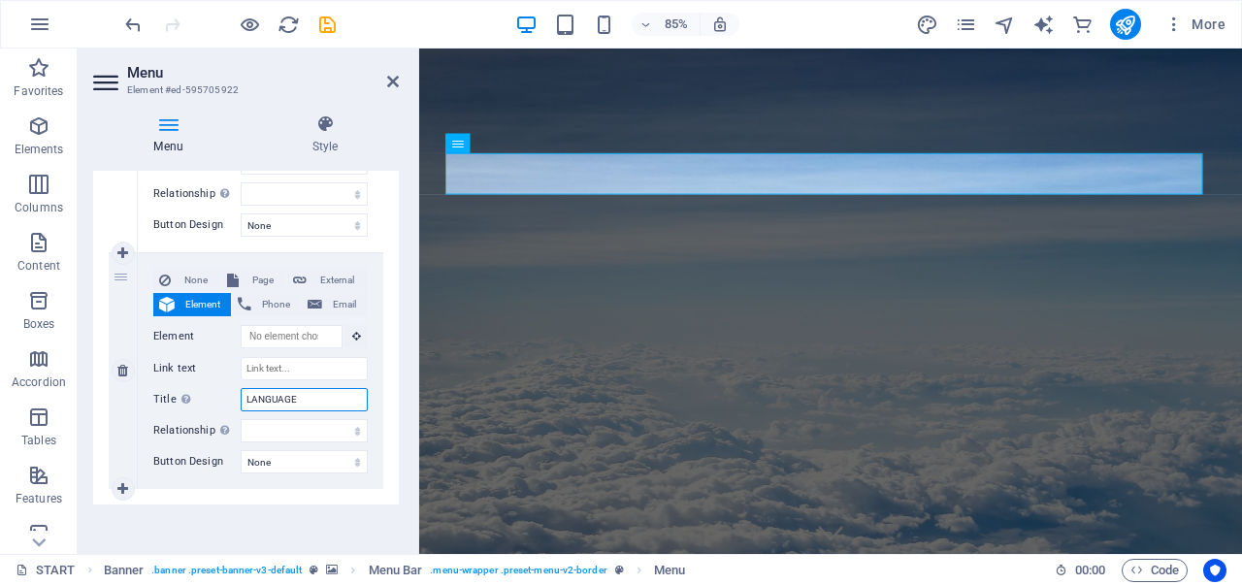
select select
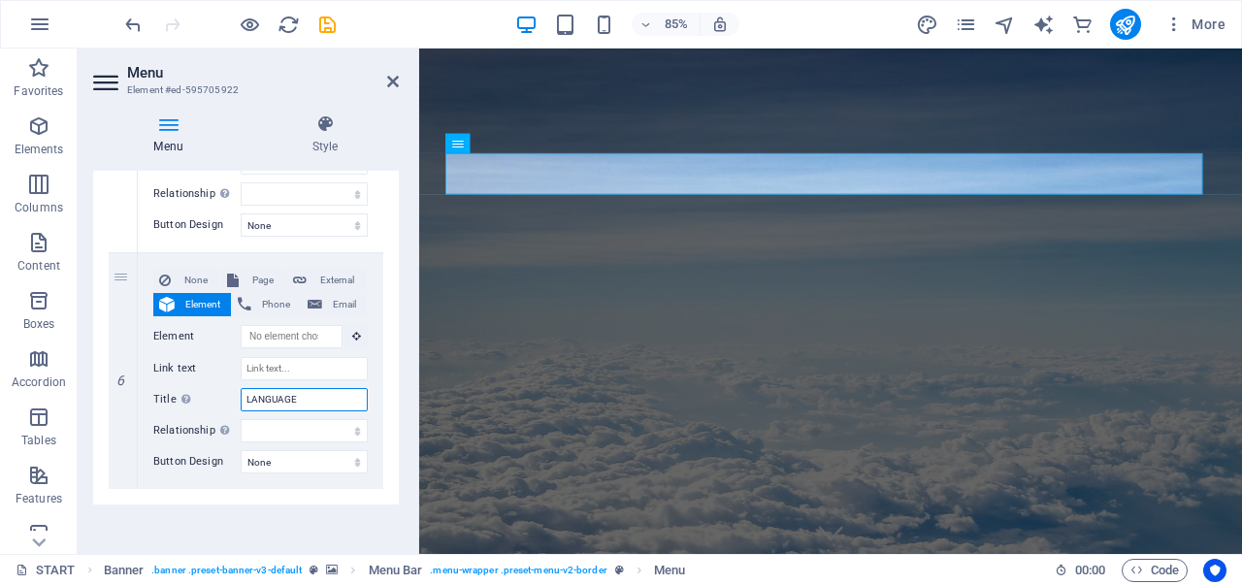
type input "LANGUAGE"
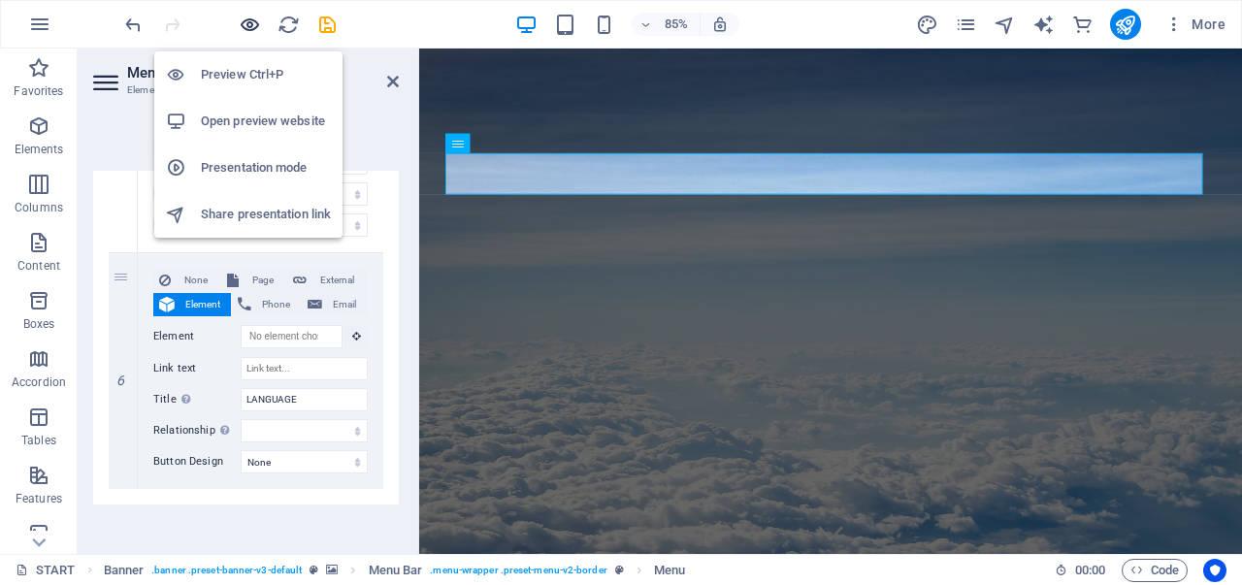
click at [252, 20] on icon "button" at bounding box center [250, 25] width 22 height 22
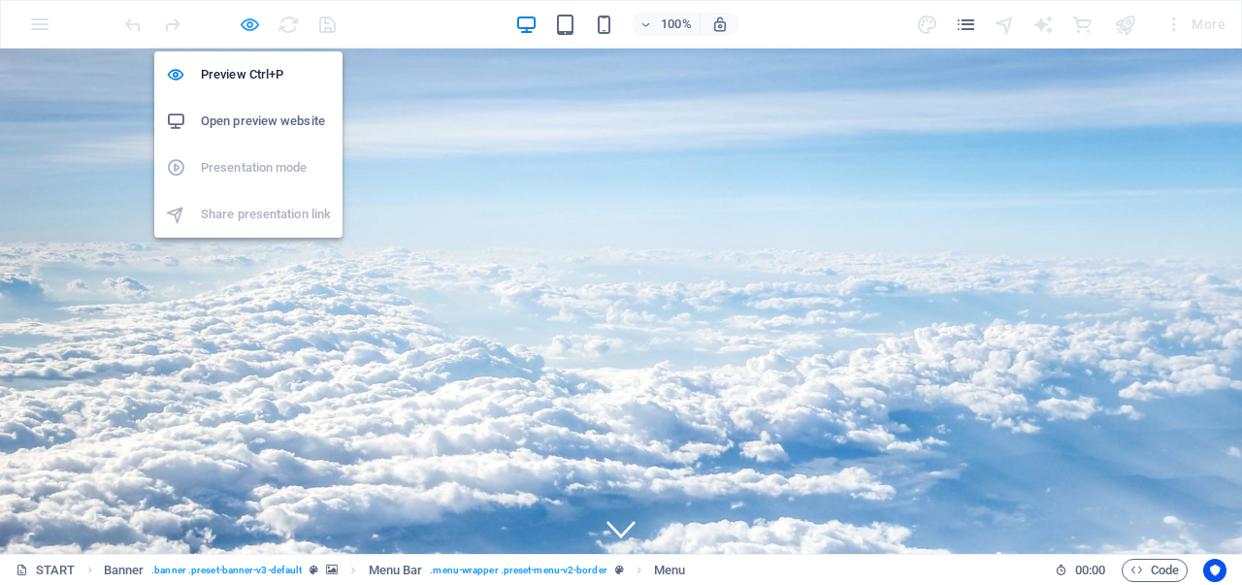
drag, startPoint x: 241, startPoint y: 20, endPoint x: 243, endPoint y: 30, distance: 10.1
click at [242, 20] on icon "button" at bounding box center [250, 25] width 22 height 22
select select
select select "6"
select select
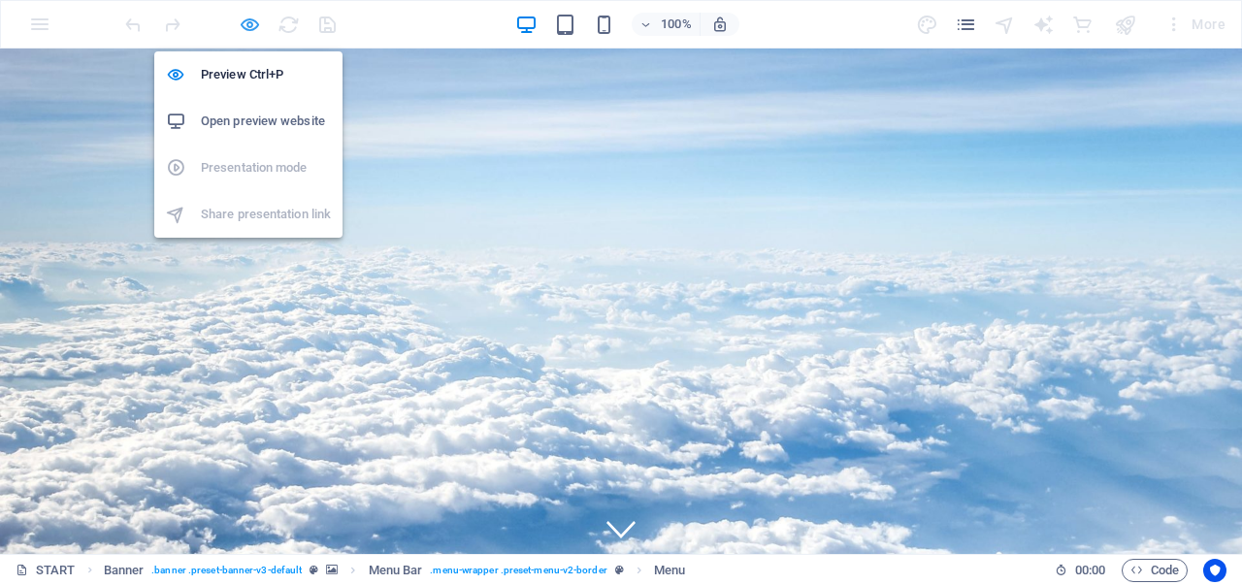
select select "5"
select select
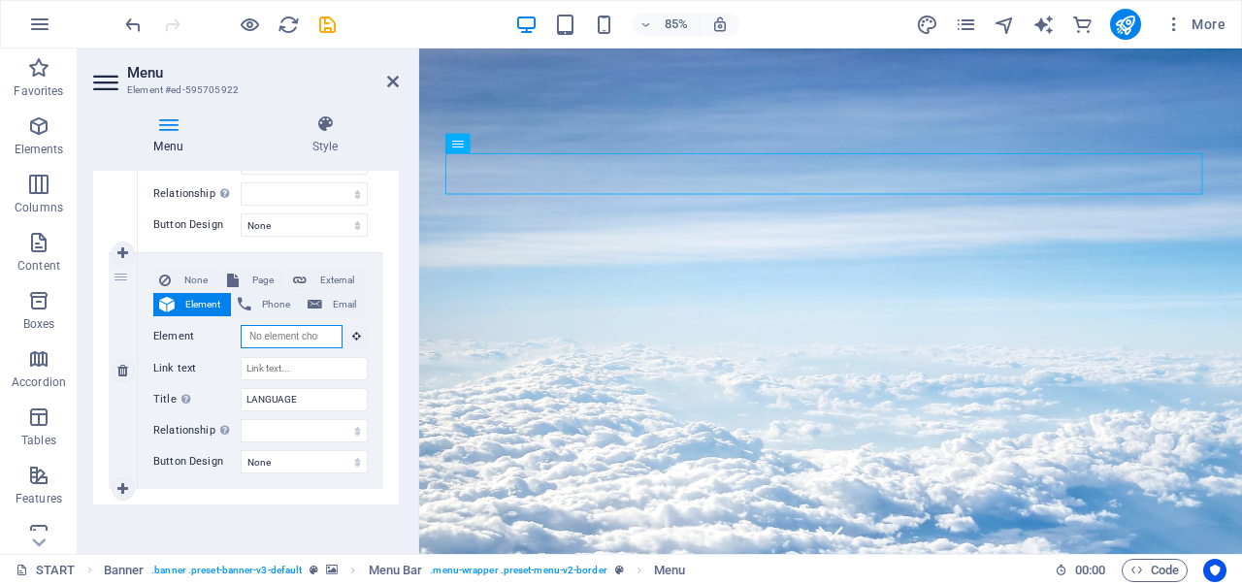
click at [267, 327] on input "Element" at bounding box center [292, 336] width 102 height 23
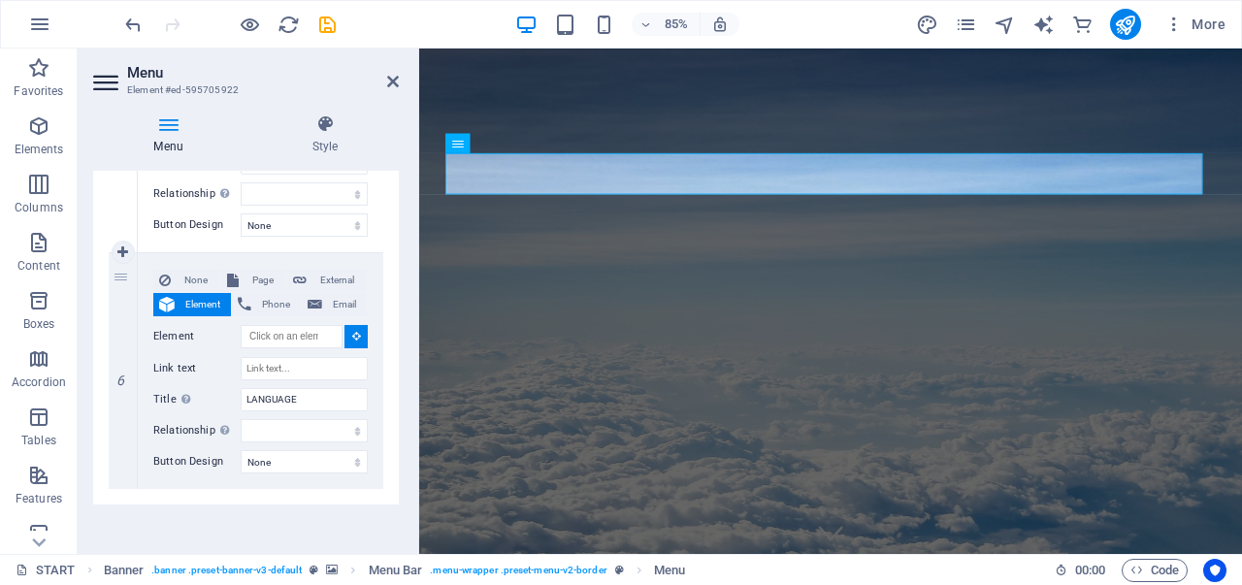
click at [0, 0] on icon at bounding box center [0, 0] width 0 height 0
select select
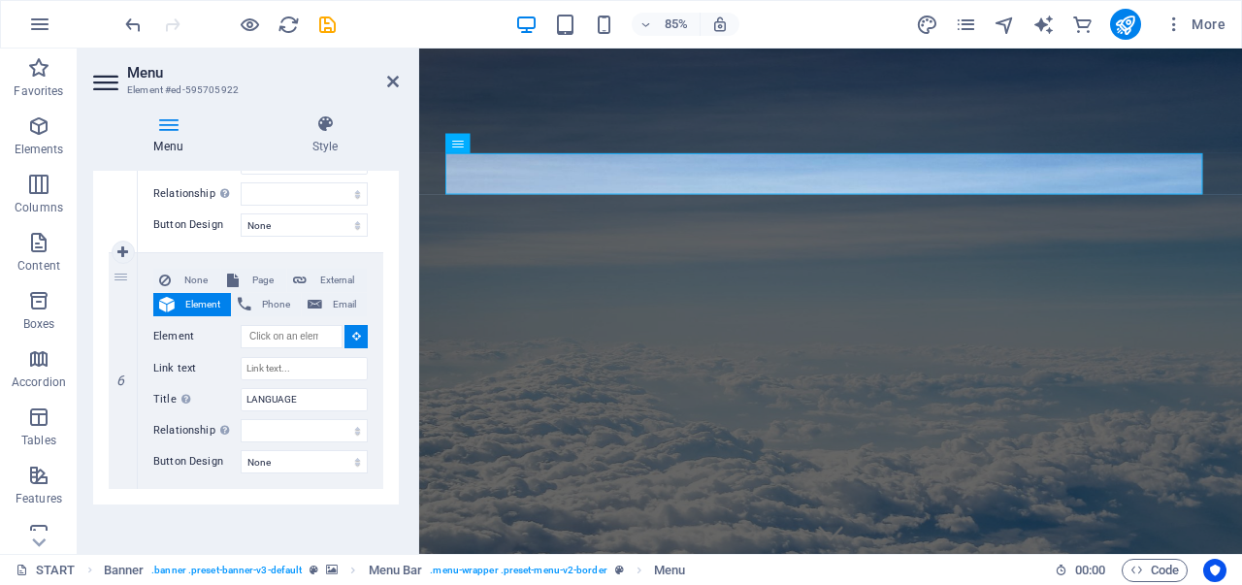
select select
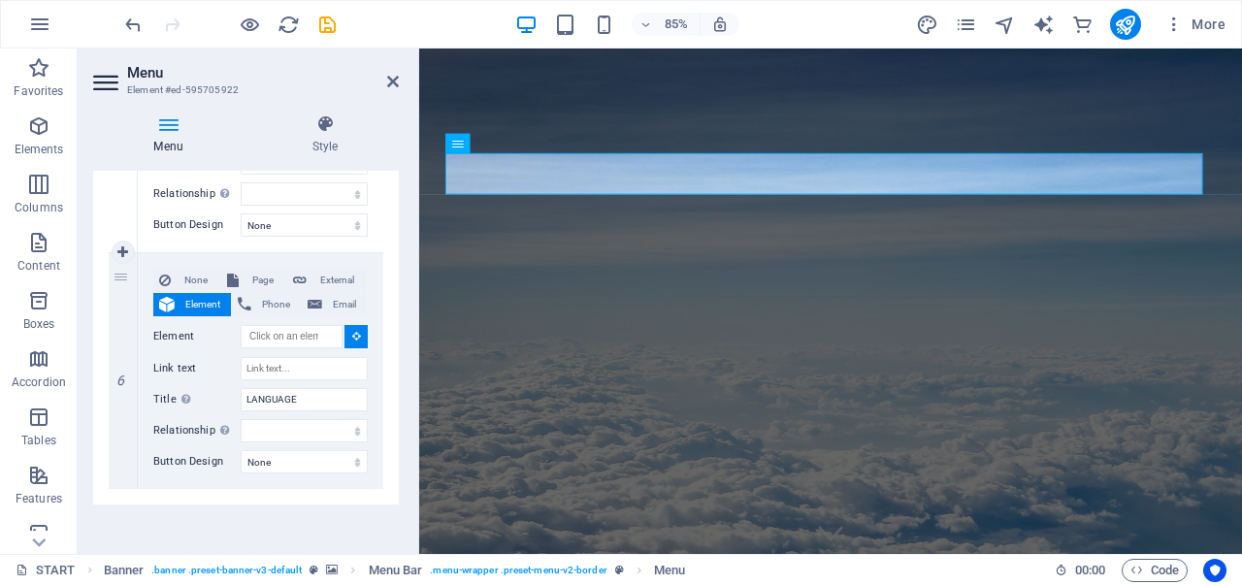
select select
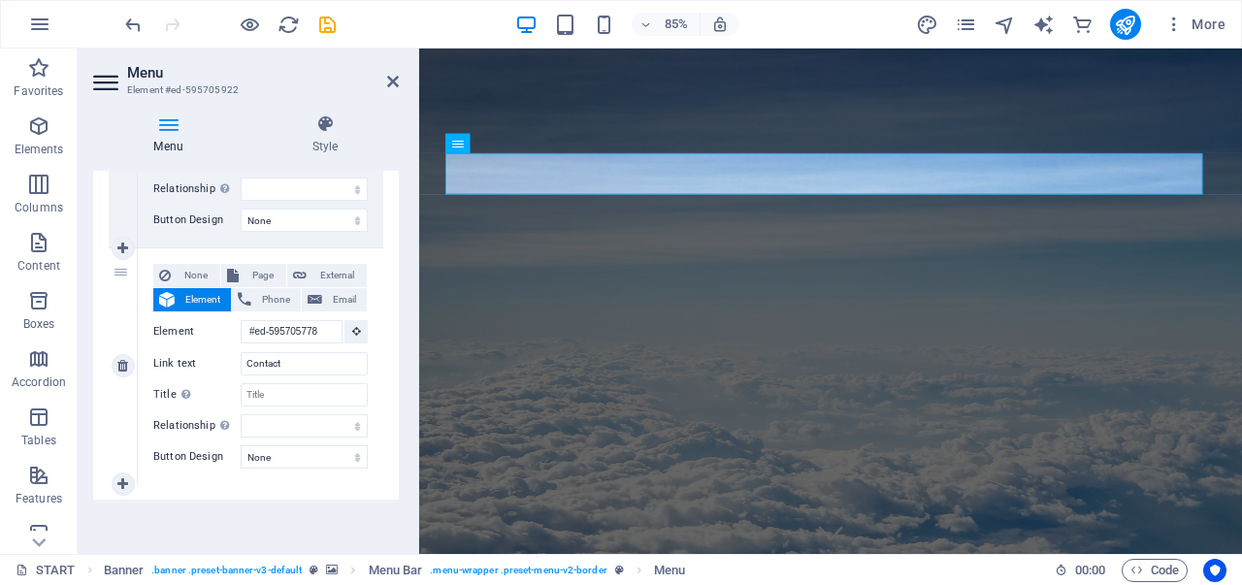
scroll to position [3147, 0]
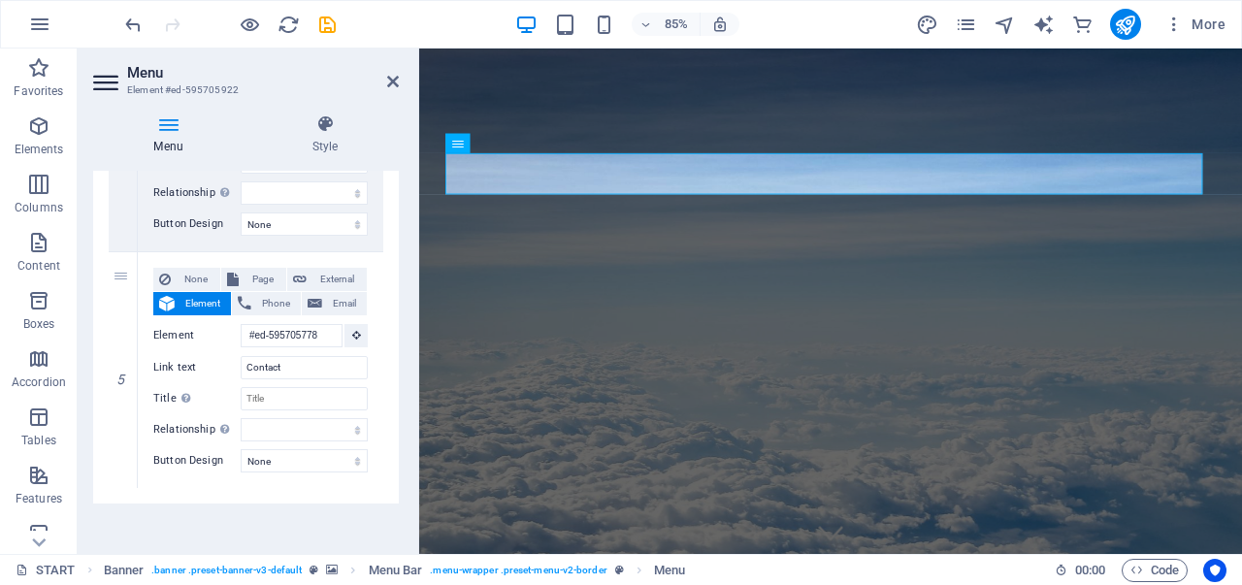
click at [136, 525] on div "Menu Auto Custom Create custom menu items for this menu. Recommended for one-pa…" at bounding box center [246, 355] width 306 height 368
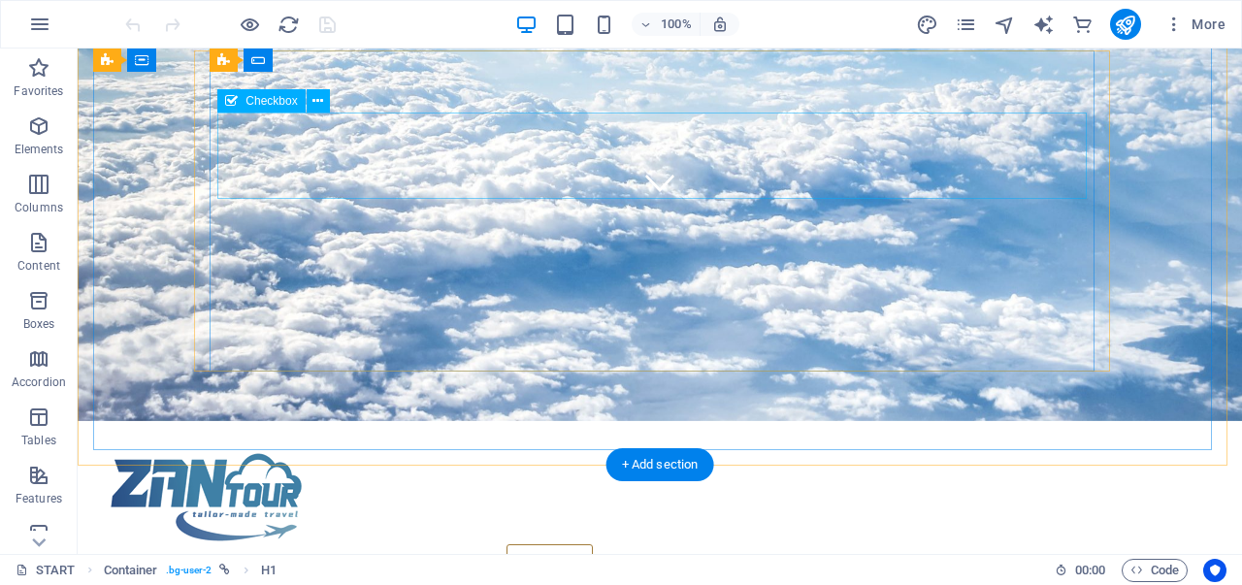
scroll to position [345, 0]
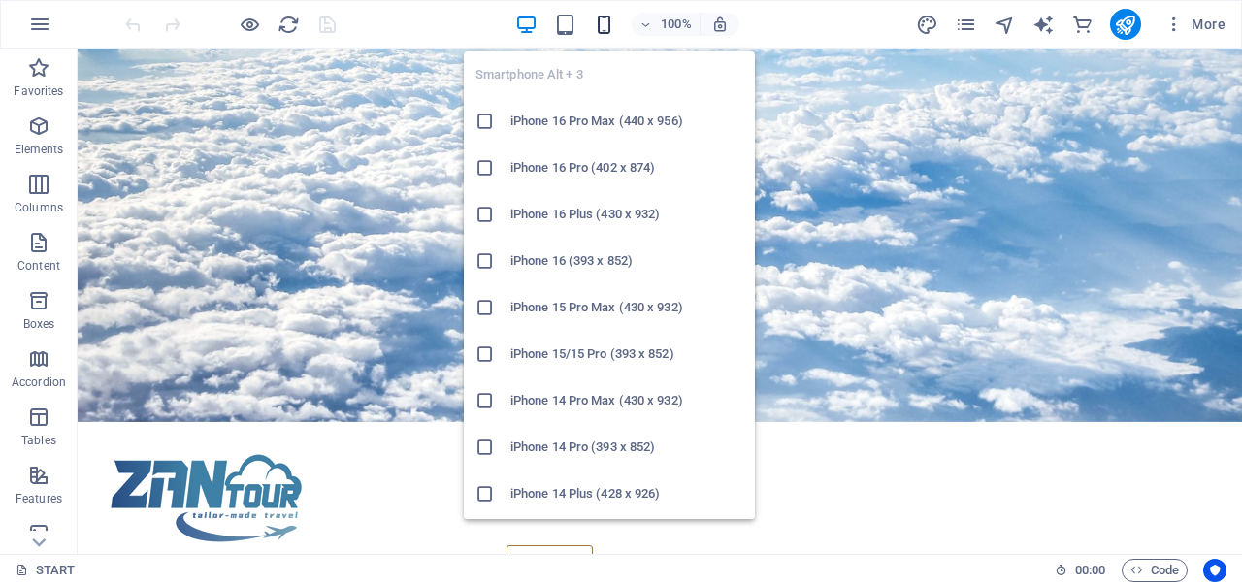
click at [612, 17] on icon "button" at bounding box center [604, 25] width 22 height 22
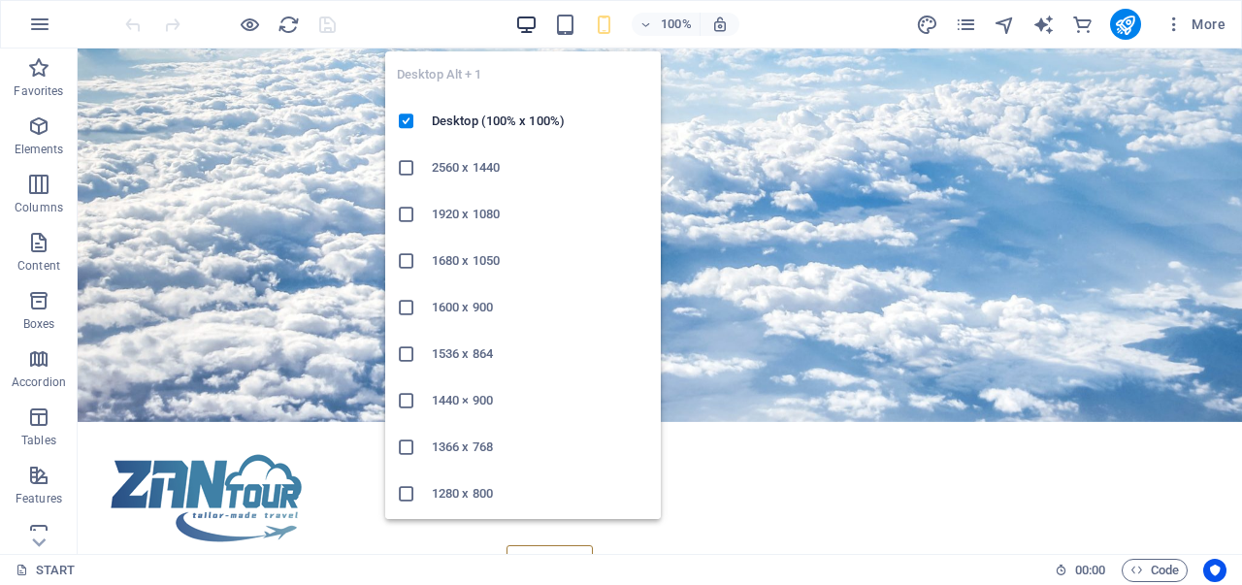
click at [522, 22] on icon "button" at bounding box center [526, 25] width 22 height 22
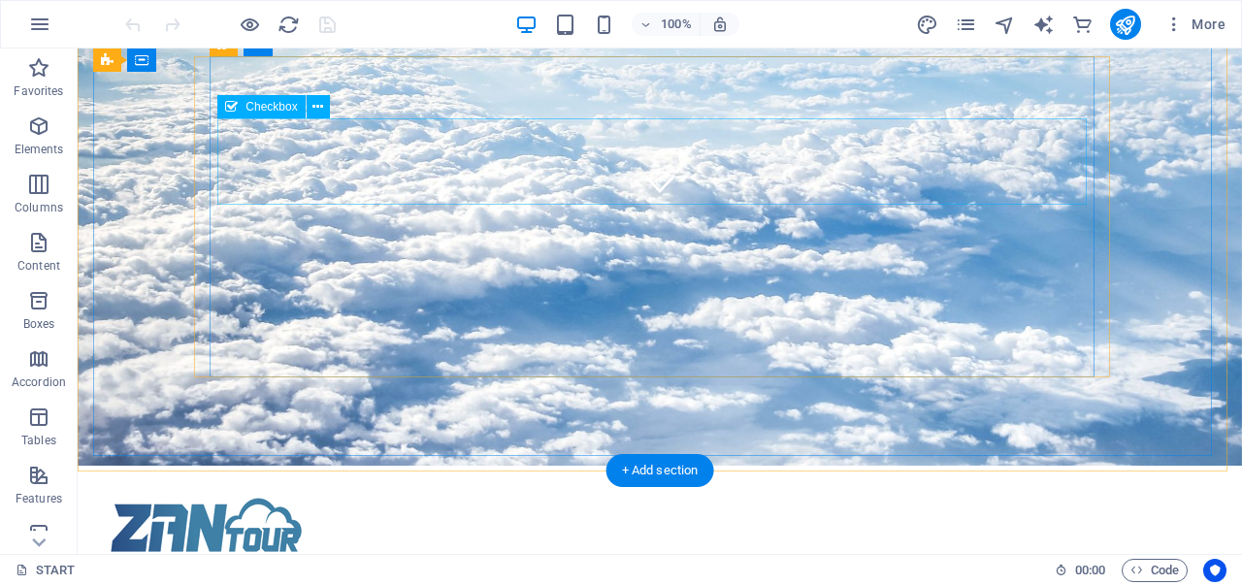
scroll to position [0, 0]
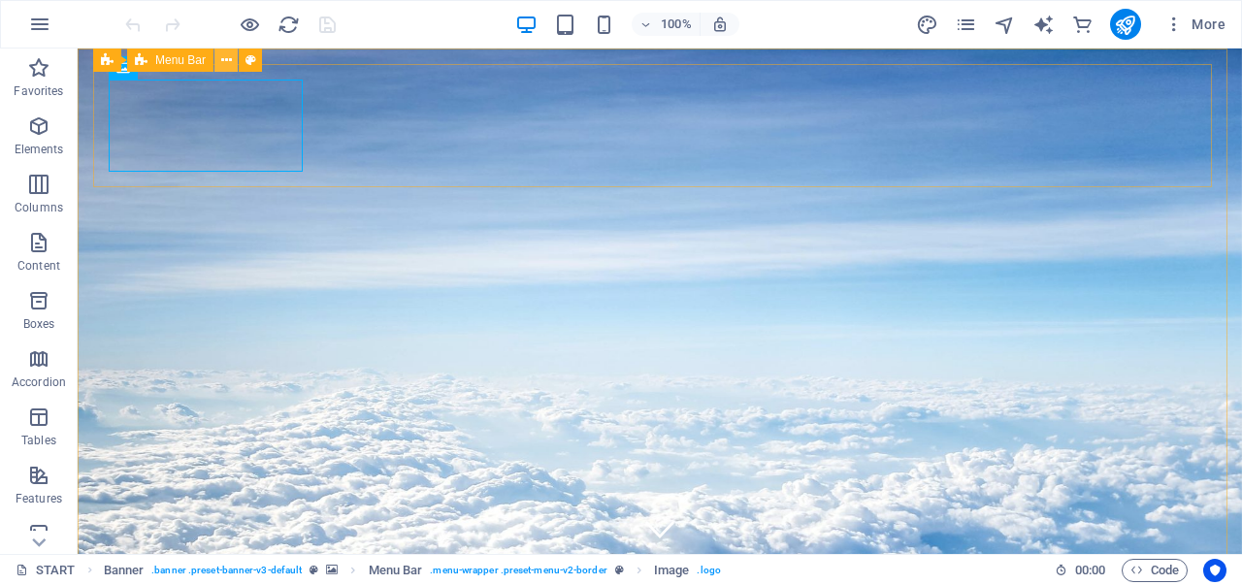
click at [225, 55] on icon at bounding box center [226, 60] width 11 height 20
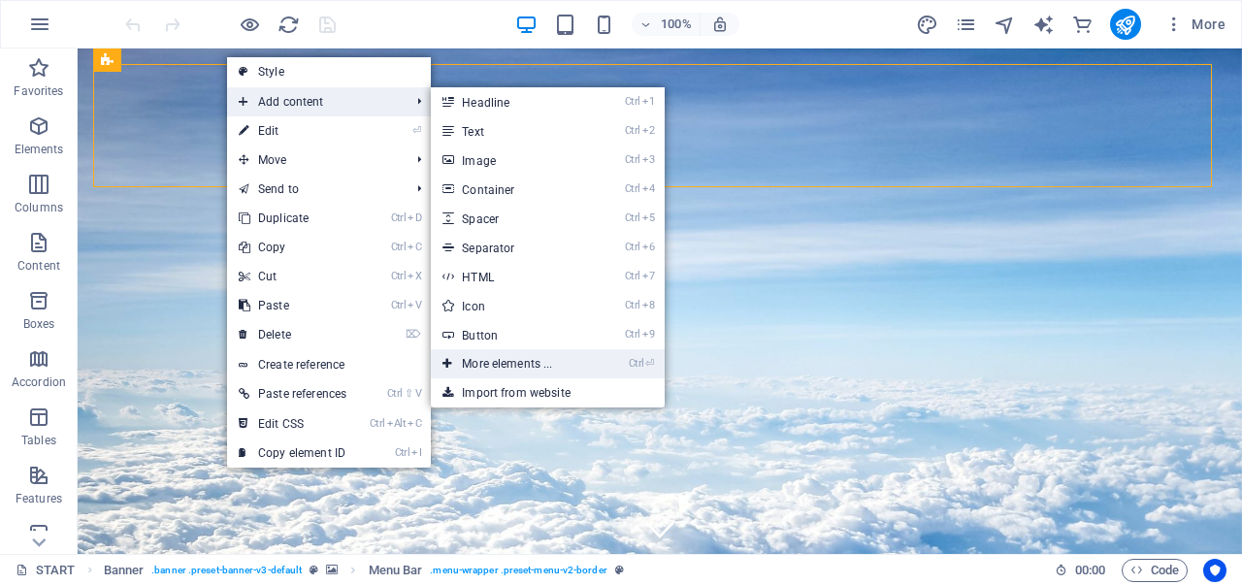
click at [535, 365] on link "Ctrl ⏎ More elements ..." at bounding box center [511, 363] width 160 height 29
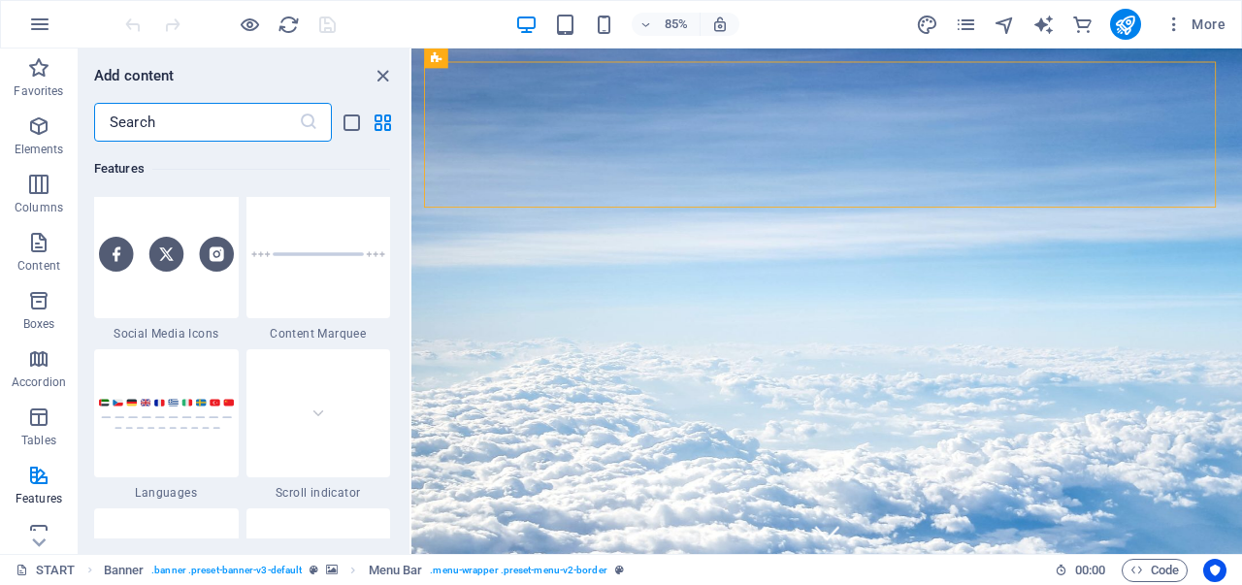
scroll to position [8840, 0]
click at [176, 402] on img at bounding box center [166, 415] width 135 height 32
click at [411, 402] on div "Drag here to replace the existing content. Press “Ctrl” if you want to create a…" at bounding box center [826, 301] width 830 height 505
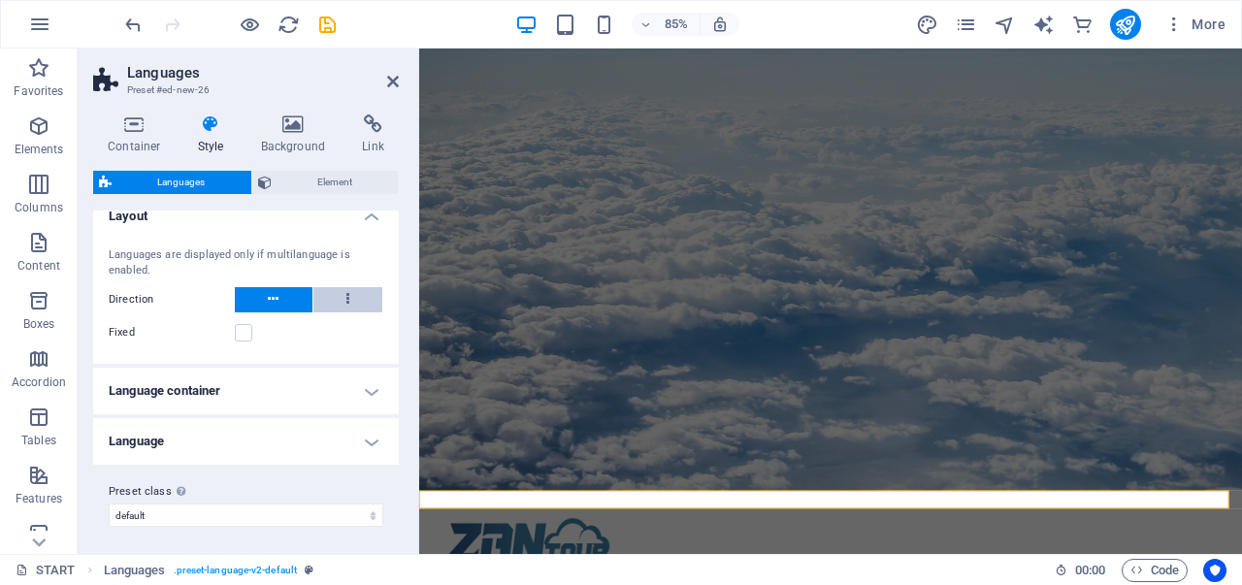
scroll to position [19, 0]
click at [346, 292] on button at bounding box center [348, 297] width 70 height 25
click at [275, 294] on icon at bounding box center [273, 296] width 11 height 23
click at [351, 385] on h4 "Language container" at bounding box center [246, 389] width 306 height 47
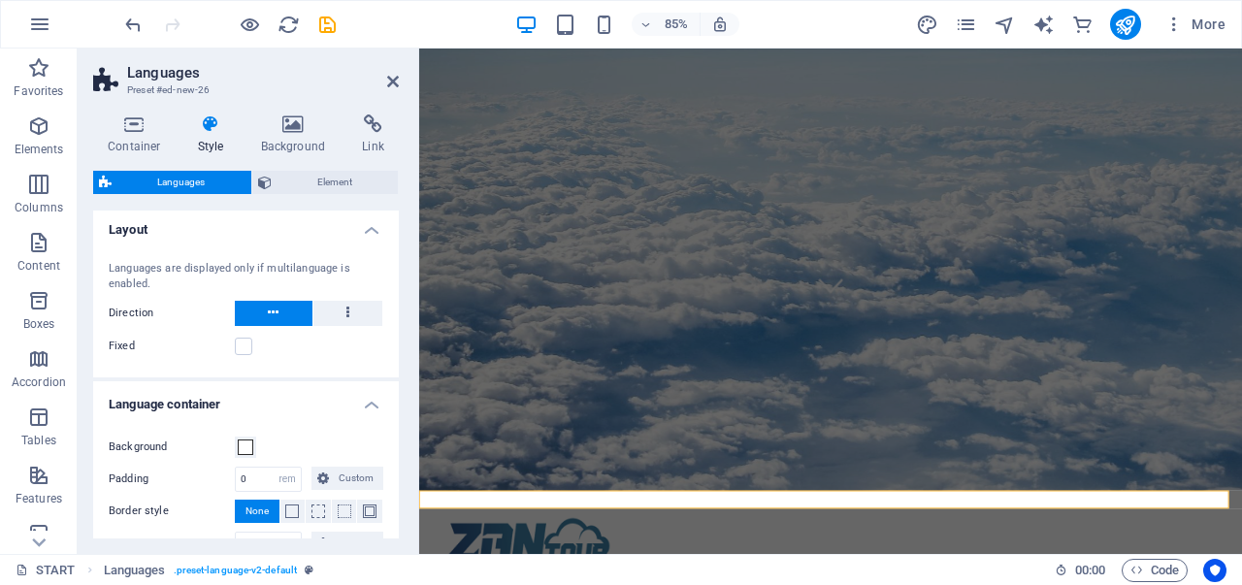
scroll to position [0, 0]
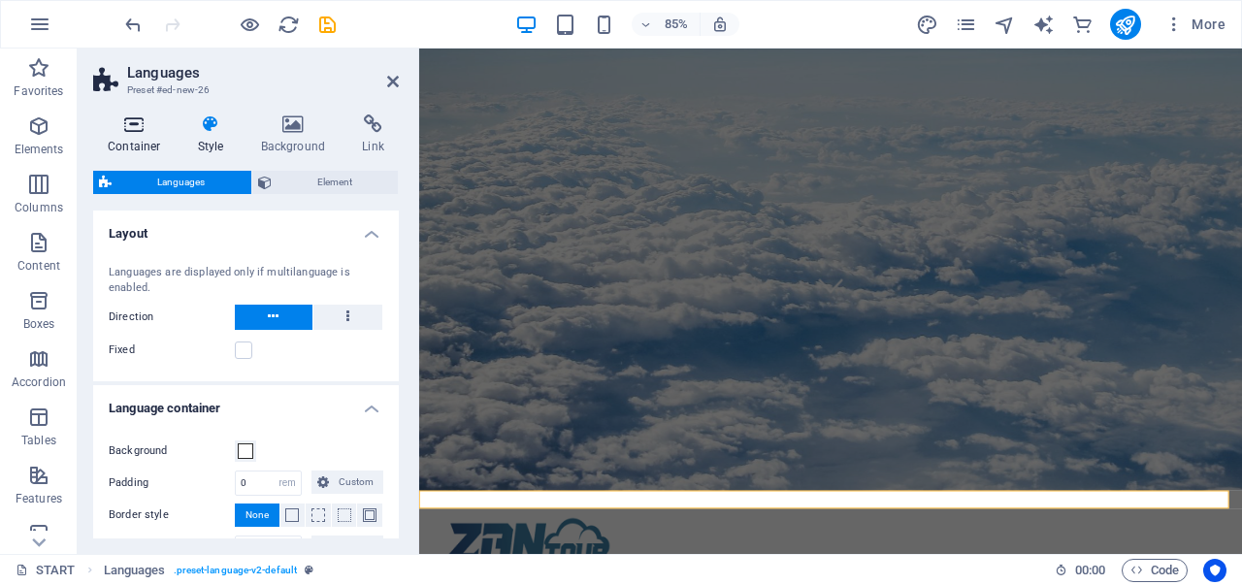
click at [133, 138] on h4 "Container" at bounding box center [138, 134] width 90 height 41
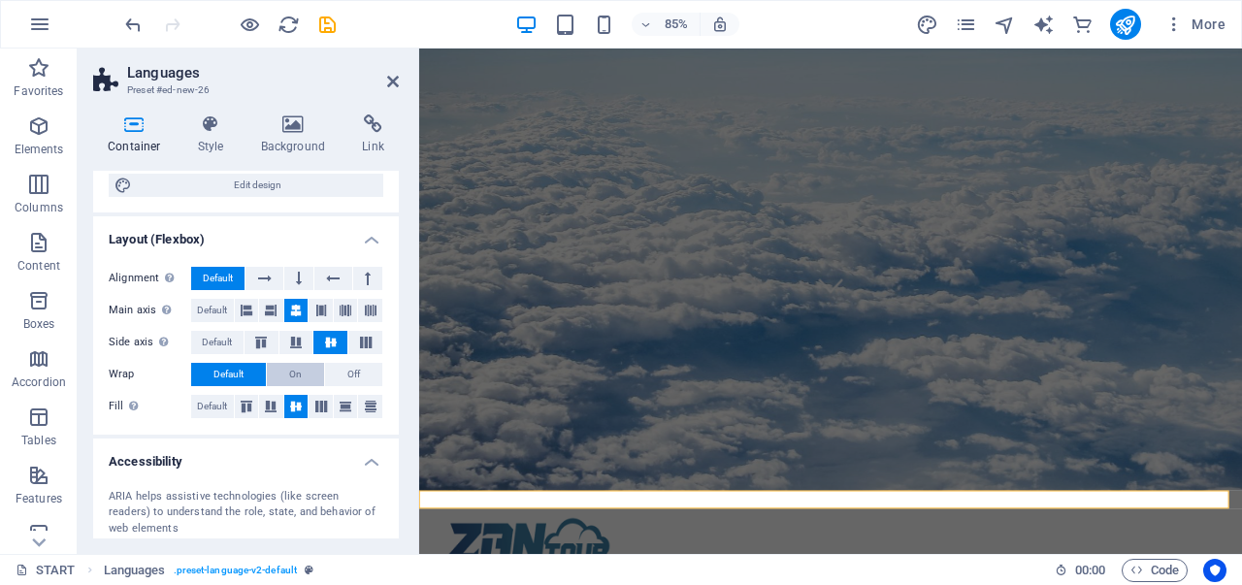
scroll to position [123, 0]
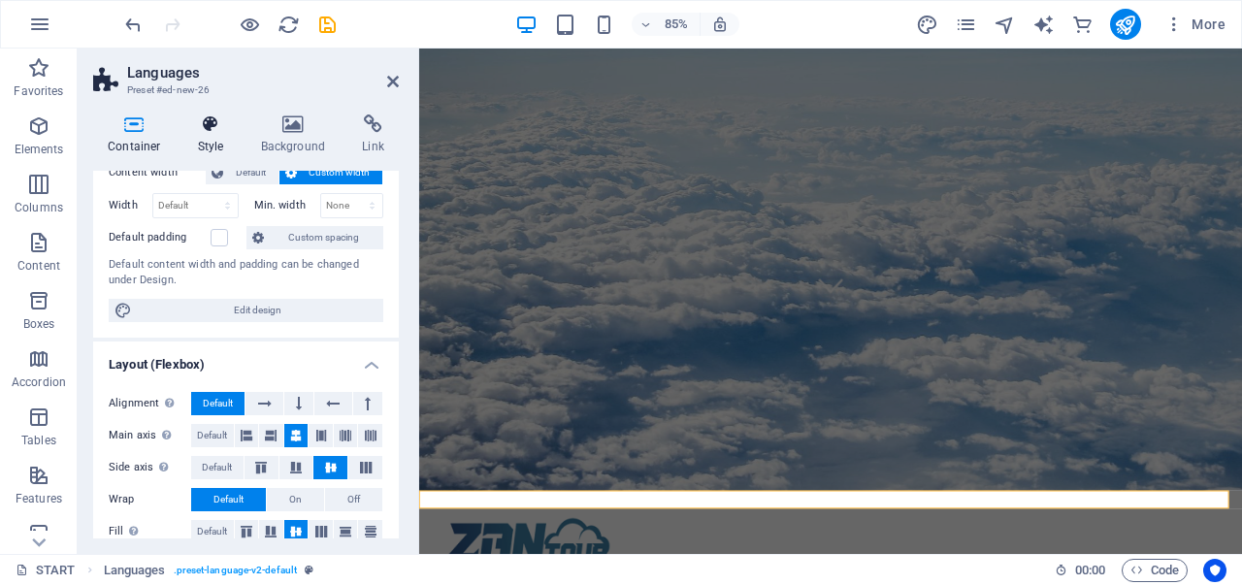
click at [209, 141] on h4 "Style" at bounding box center [214, 134] width 63 height 41
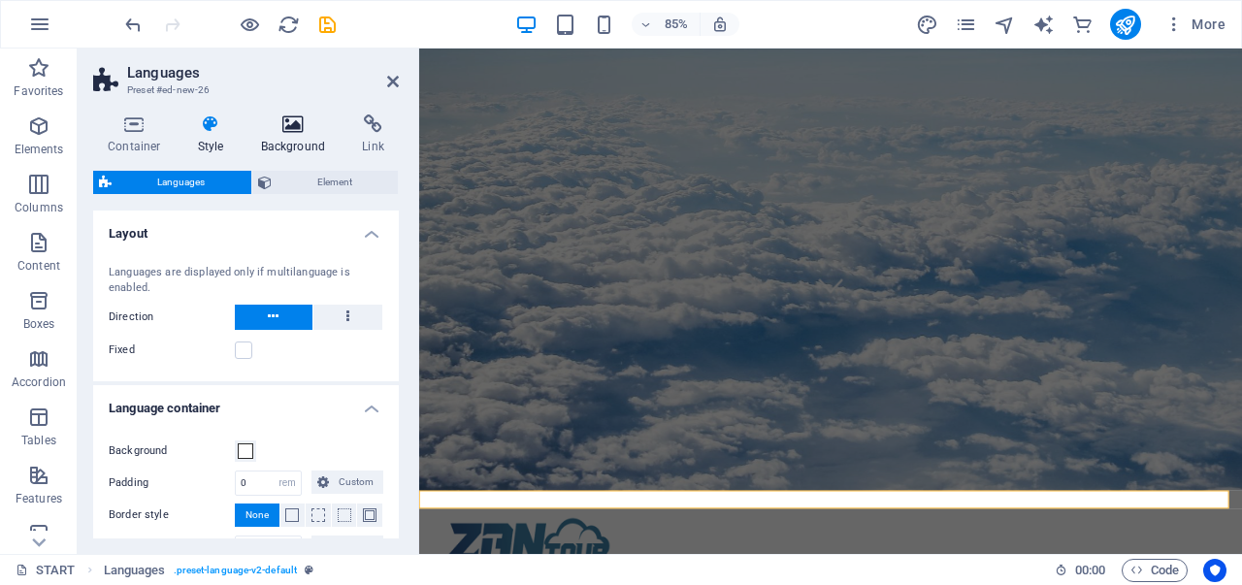
click at [286, 142] on h4 "Background" at bounding box center [297, 134] width 102 height 41
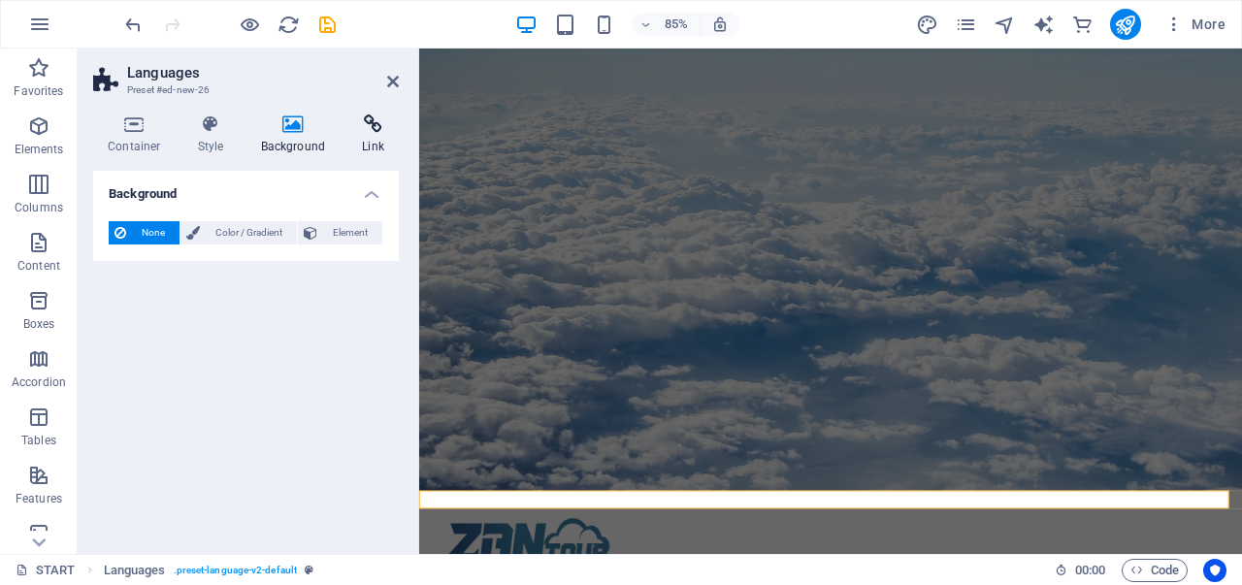
click at [374, 137] on h4 "Link" at bounding box center [372, 134] width 51 height 41
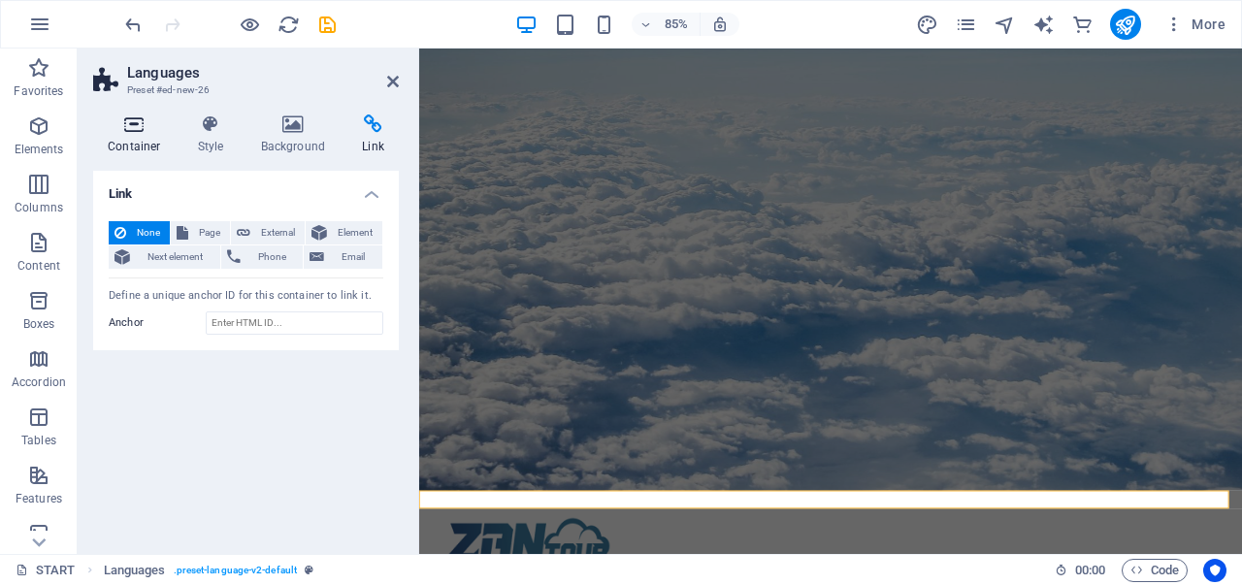
click at [152, 132] on icon at bounding box center [134, 123] width 82 height 19
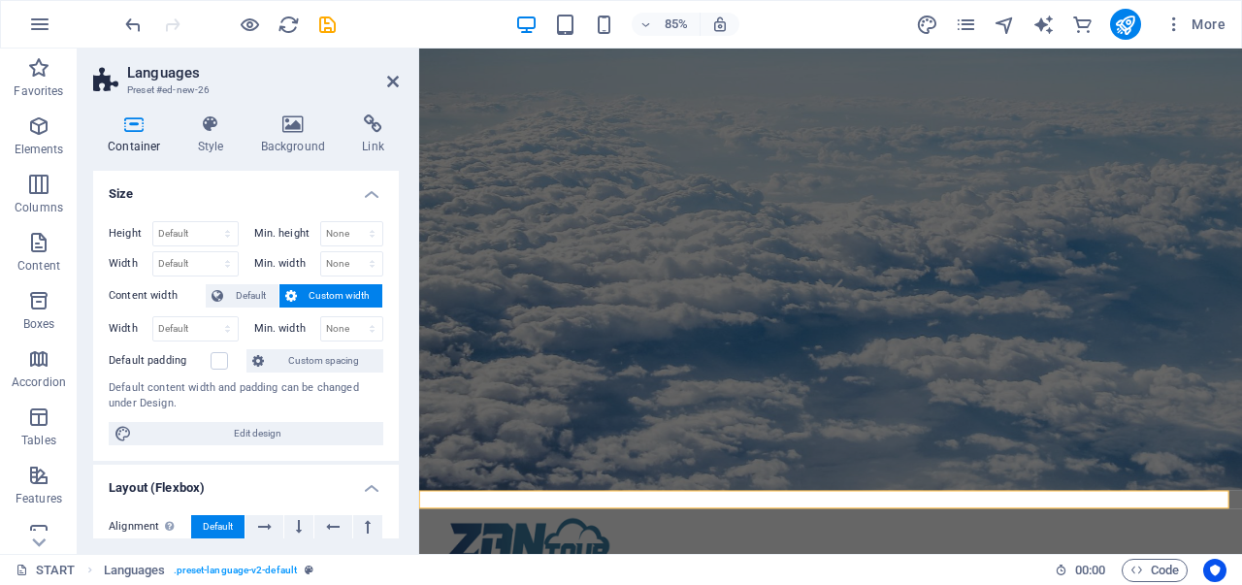
scroll to position [0, 0]
click at [231, 131] on icon at bounding box center [210, 123] width 55 height 19
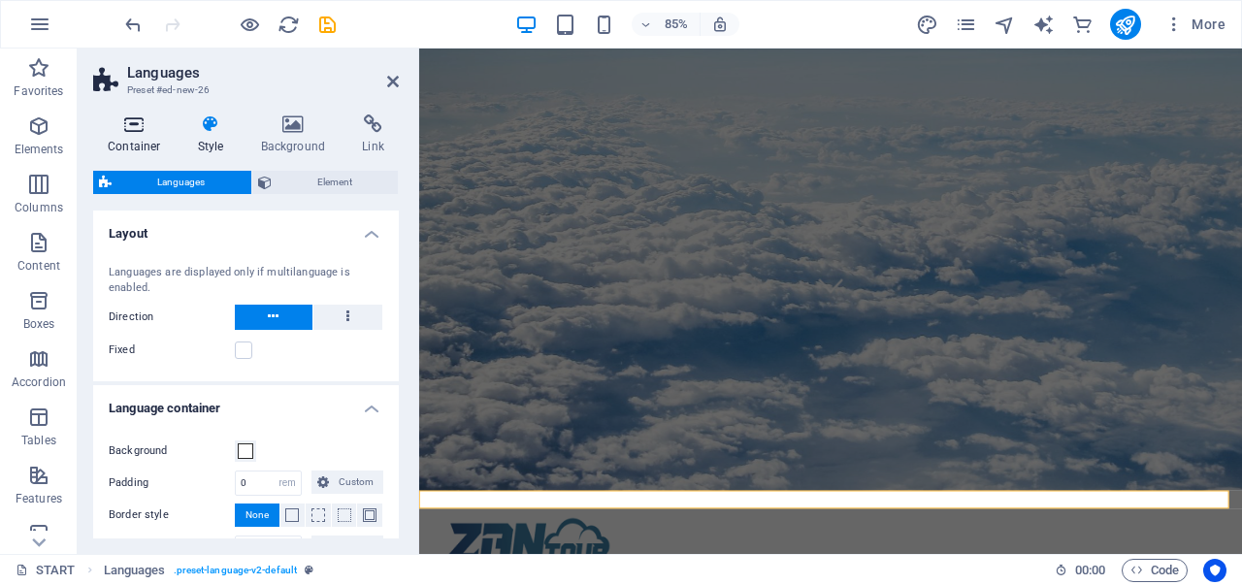
click at [118, 131] on icon at bounding box center [134, 123] width 82 height 19
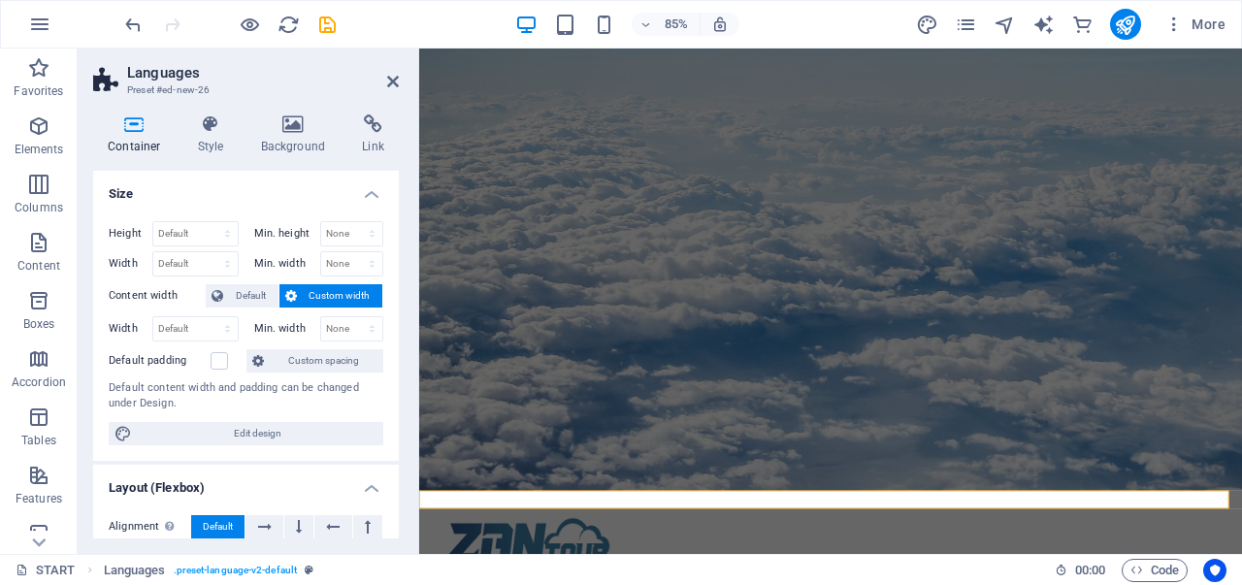
click at [151, 141] on h4 "Container" at bounding box center [138, 134] width 90 height 41
click at [208, 140] on h4 "Style" at bounding box center [214, 134] width 63 height 41
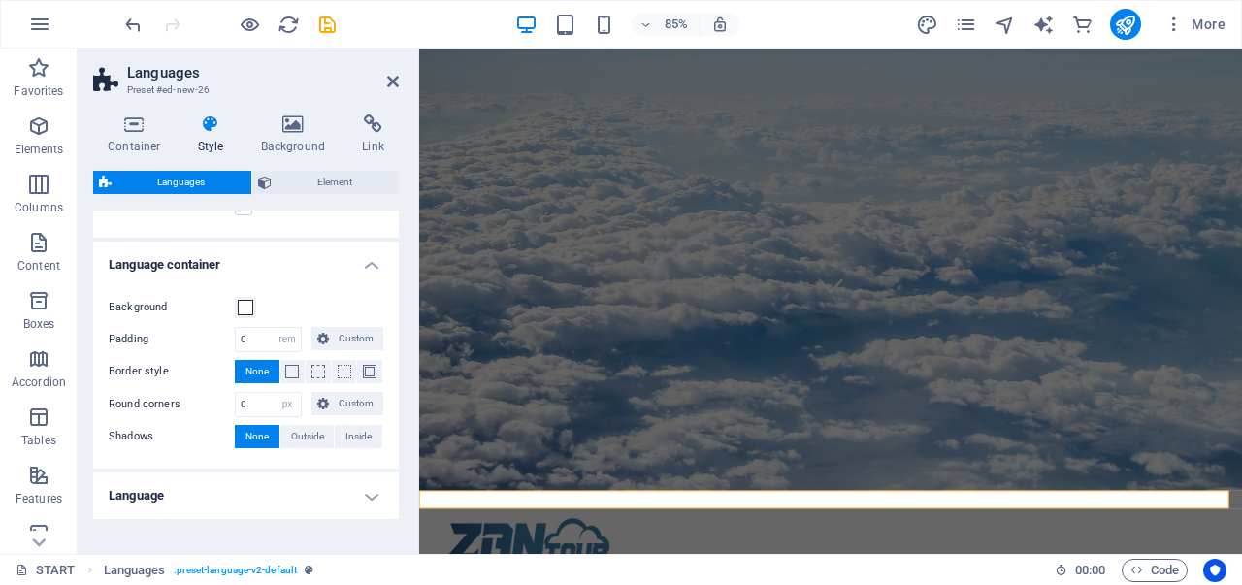
scroll to position [199, 0]
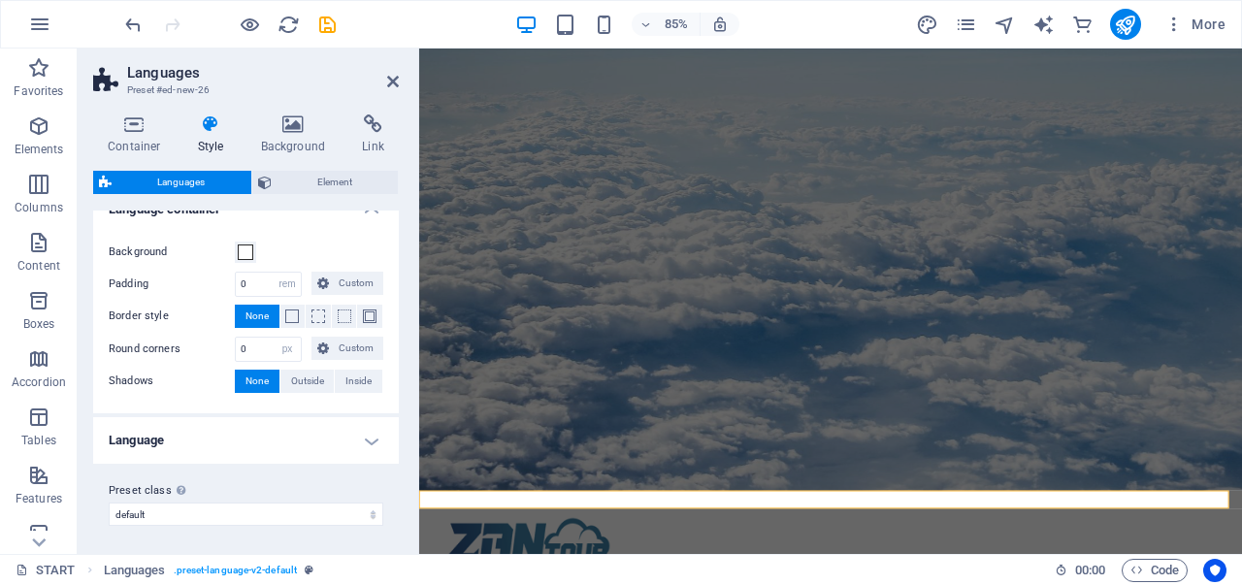
click at [353, 437] on h4 "Language" at bounding box center [246, 440] width 306 height 47
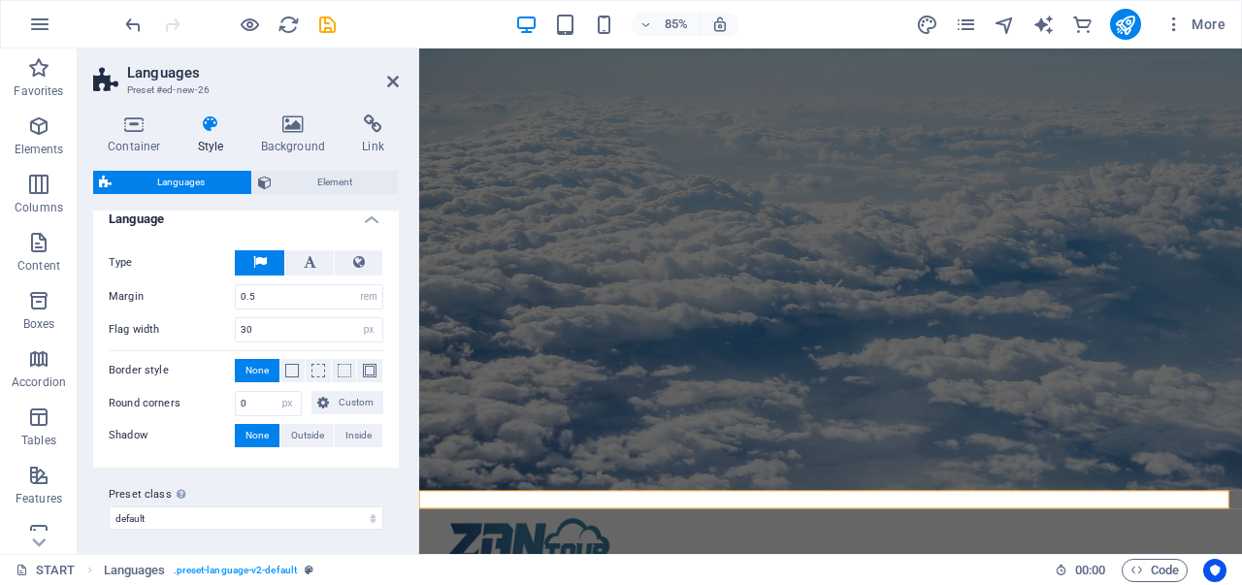
scroll to position [421, 0]
click at [133, 127] on icon at bounding box center [134, 123] width 82 height 19
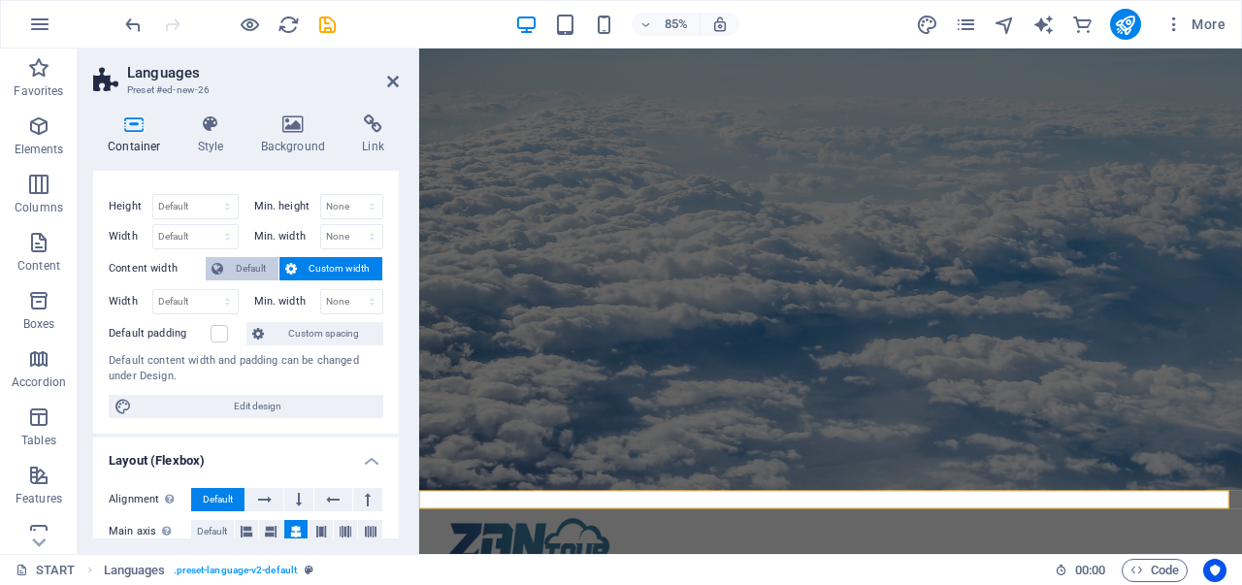
scroll to position [0, 0]
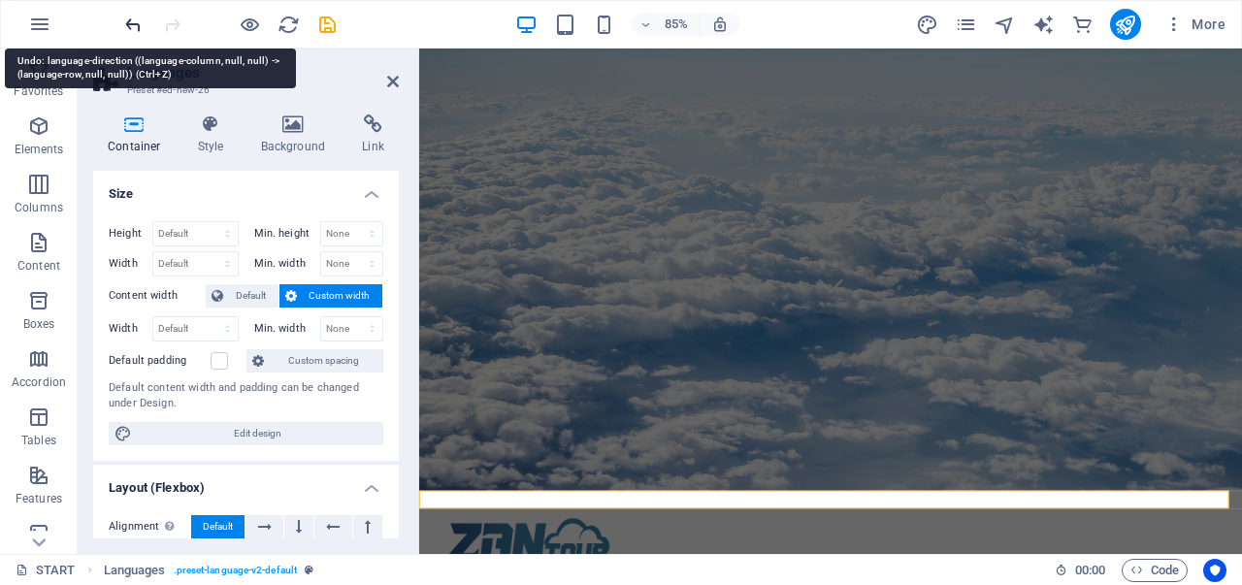
click at [125, 16] on icon "undo" at bounding box center [133, 25] width 22 height 22
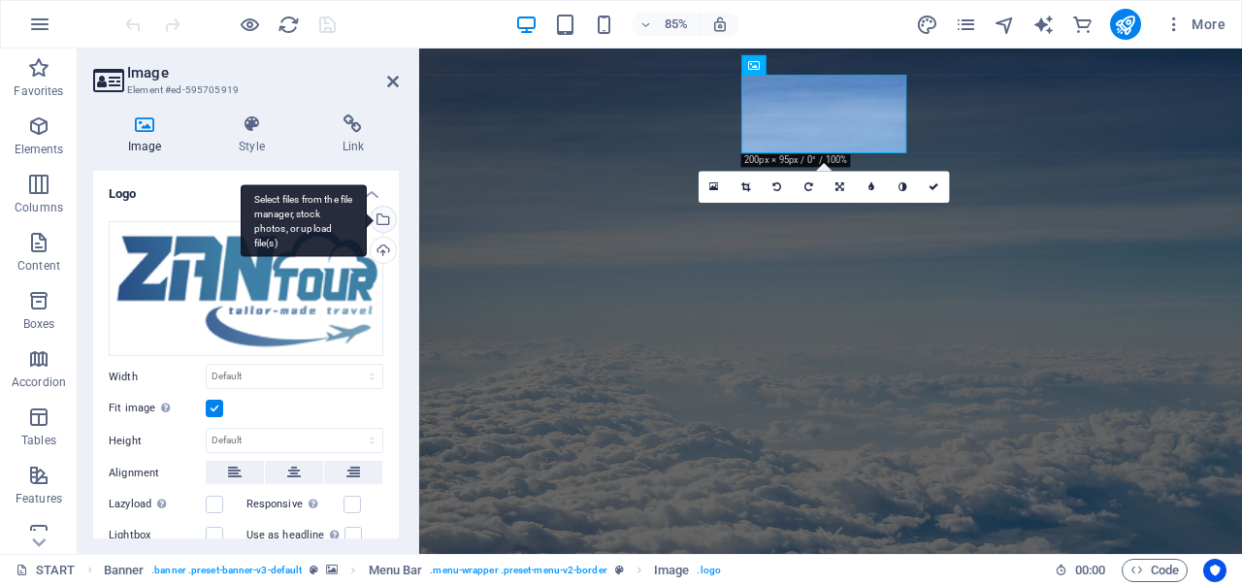
click at [374, 210] on div "Select files from the file manager, stock photos, or upload file(s)" at bounding box center [381, 221] width 29 height 29
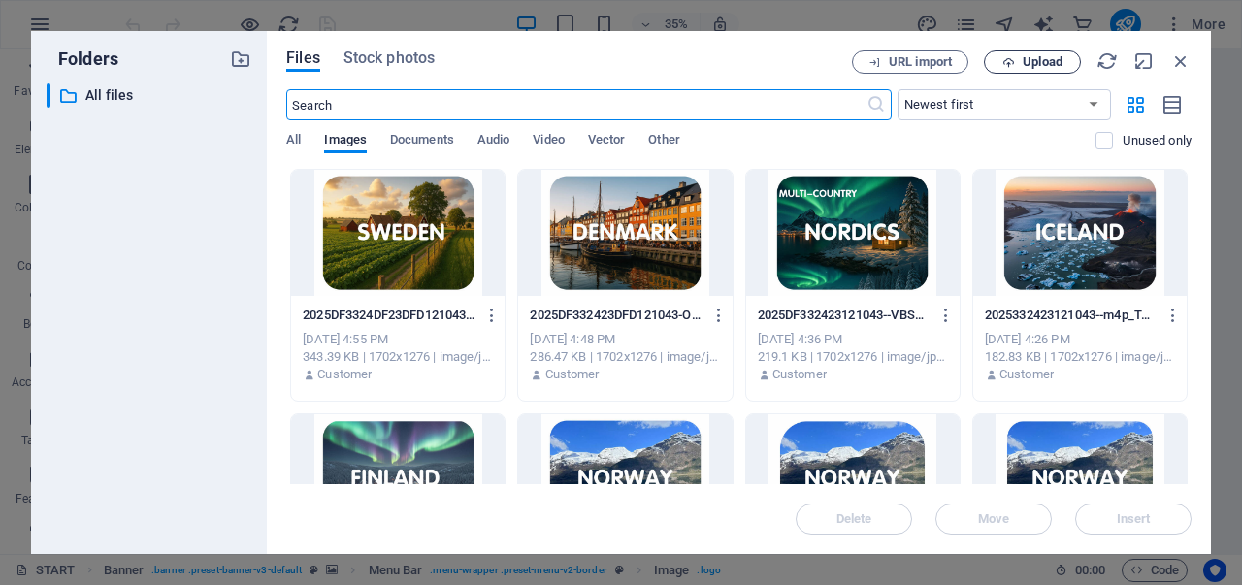
click at [1030, 68] on span "Upload" at bounding box center [1042, 62] width 40 height 12
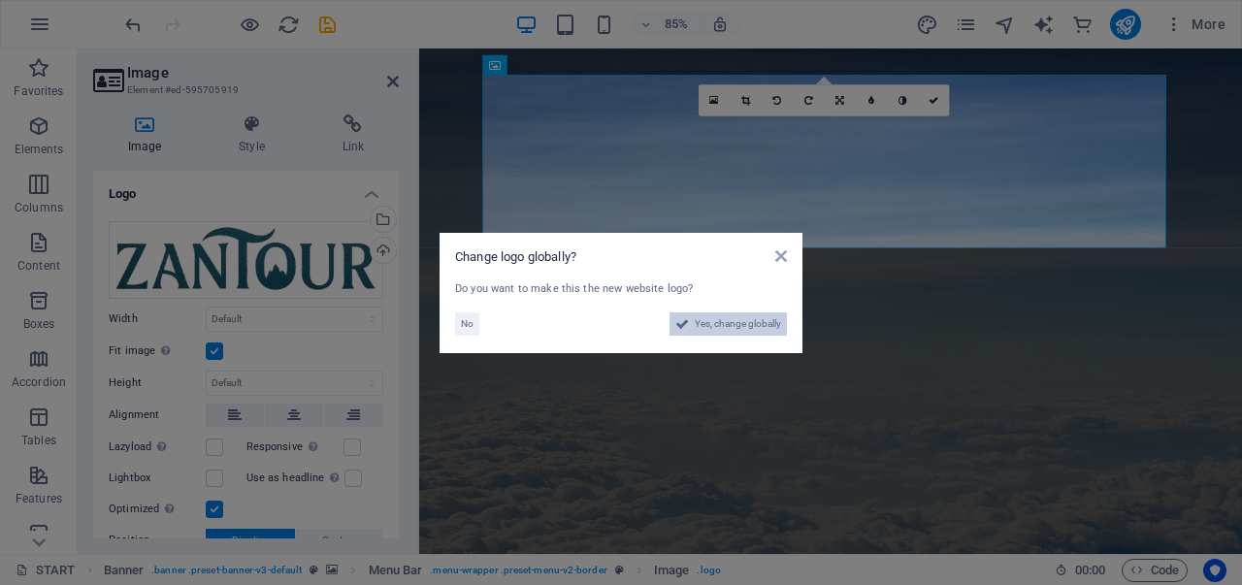
drag, startPoint x: 714, startPoint y: 329, endPoint x: 846, endPoint y: 802, distance: 491.4
click at [715, 329] on span "Yes, change globally" at bounding box center [738, 323] width 86 height 23
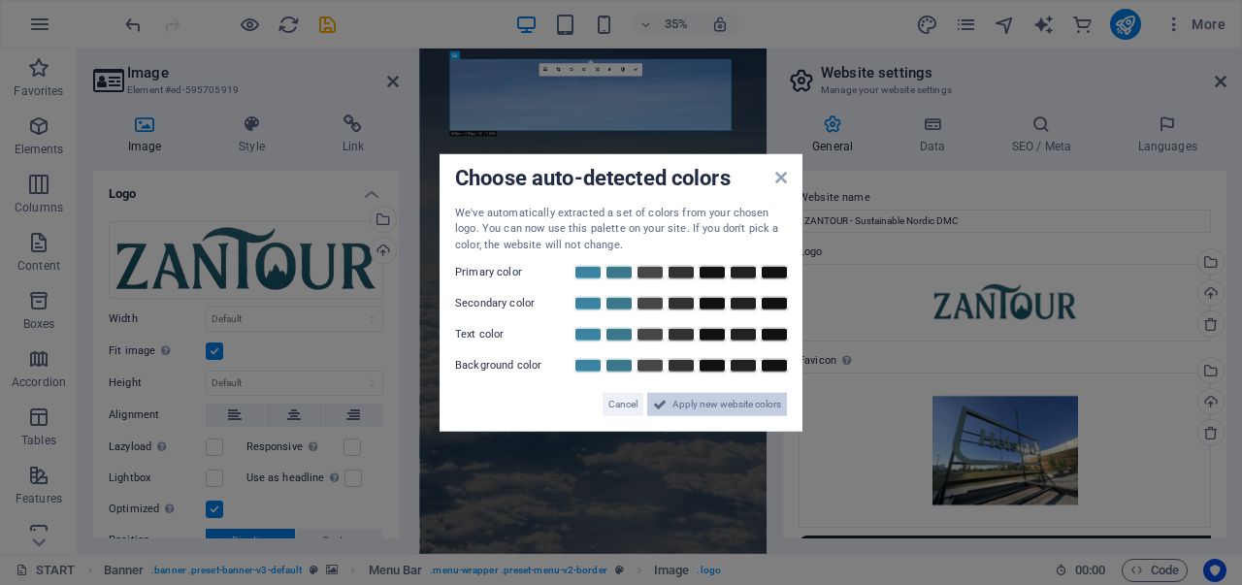
click at [710, 408] on span "Apply new website colors" at bounding box center [726, 404] width 109 height 23
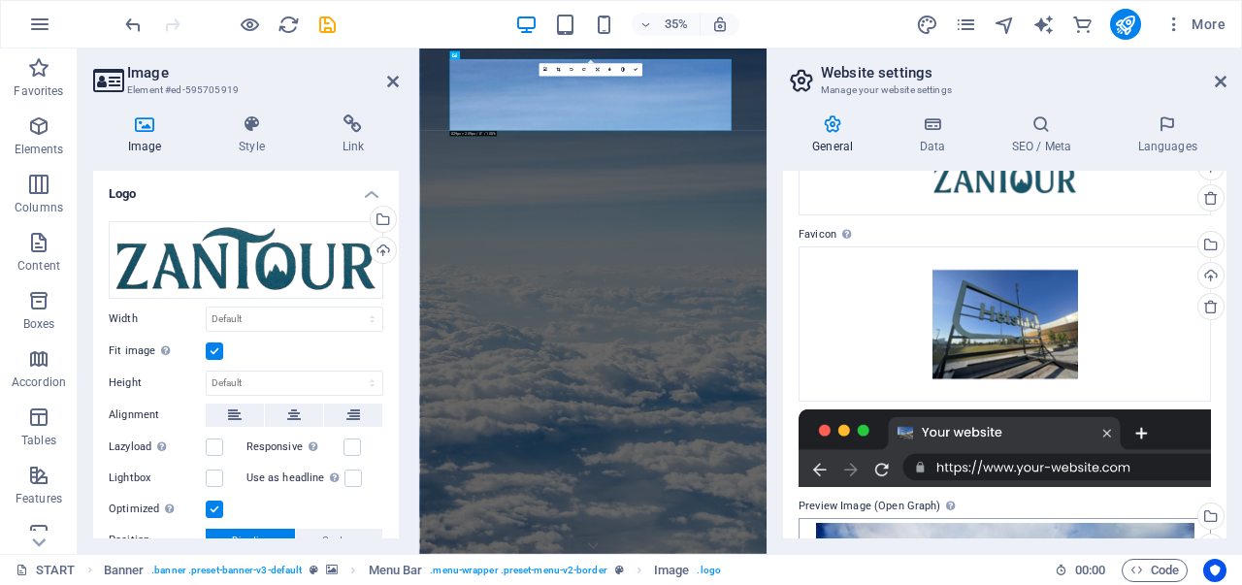
scroll to position [122, 0]
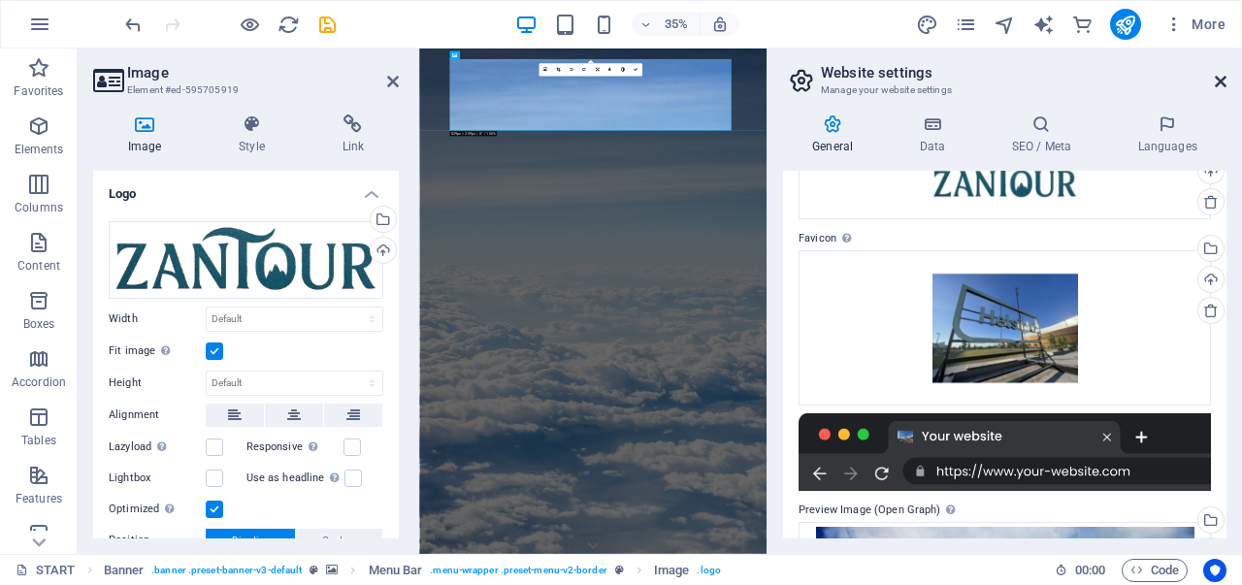
click at [1224, 87] on icon at bounding box center [1220, 82] width 12 height 16
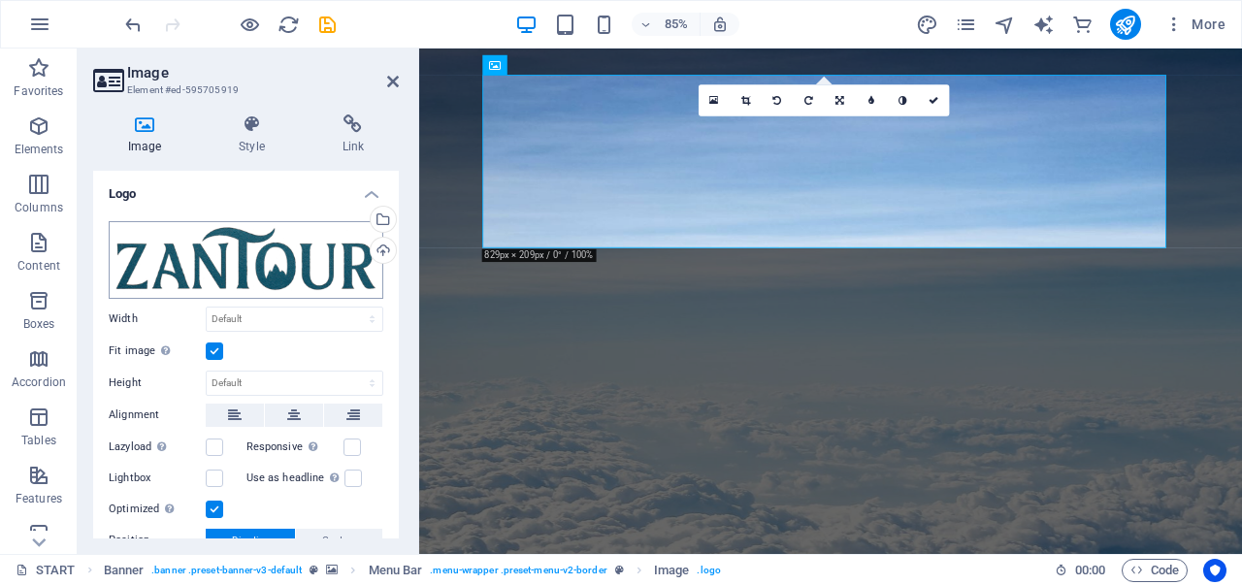
scroll to position [97, 0]
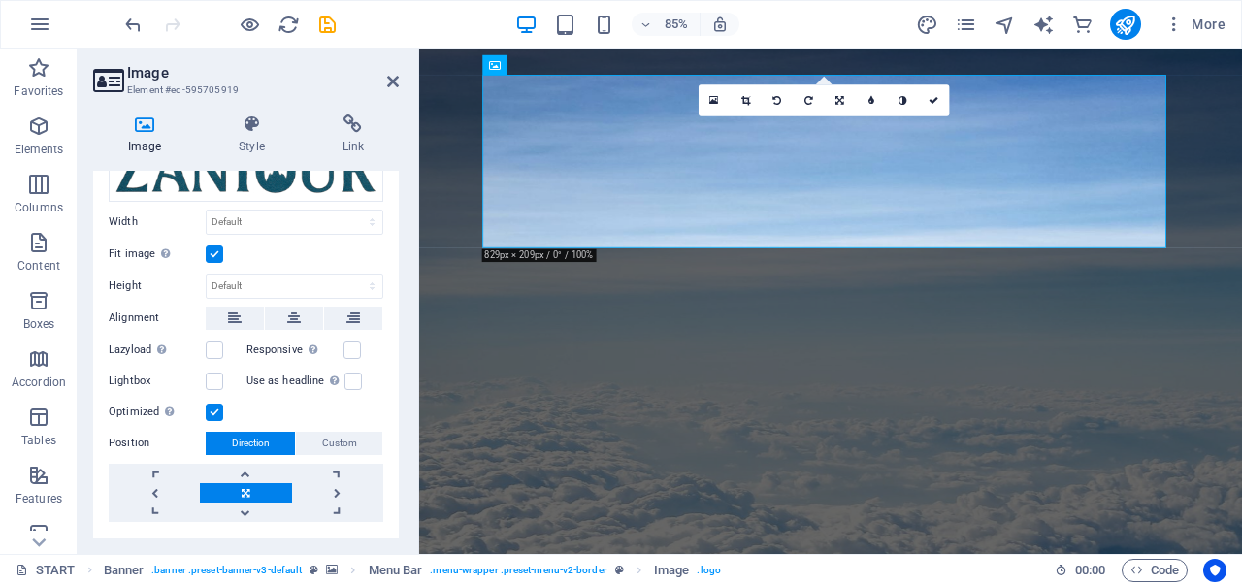
click at [217, 256] on label at bounding box center [214, 253] width 17 height 17
click at [0, 0] on input "Fit image Automatically fit image to a fixed width and height" at bounding box center [0, 0] width 0 height 0
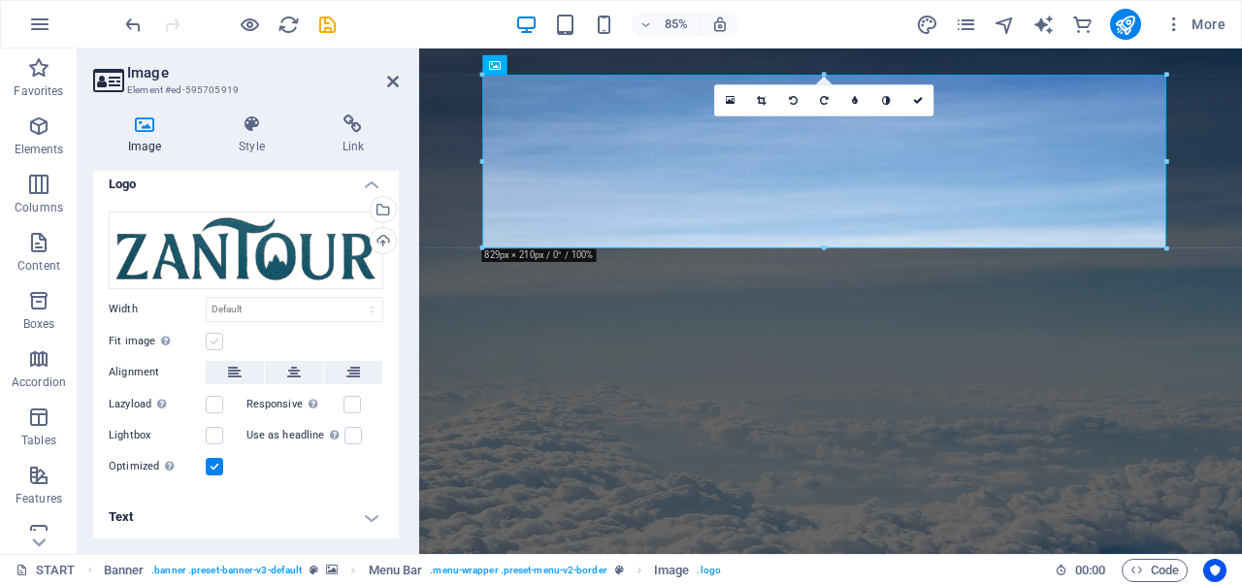
click at [210, 333] on label at bounding box center [214, 341] width 17 height 17
click at [0, 0] on input "Fit image Automatically fit image to a fixed width and height" at bounding box center [0, 0] width 0 height 0
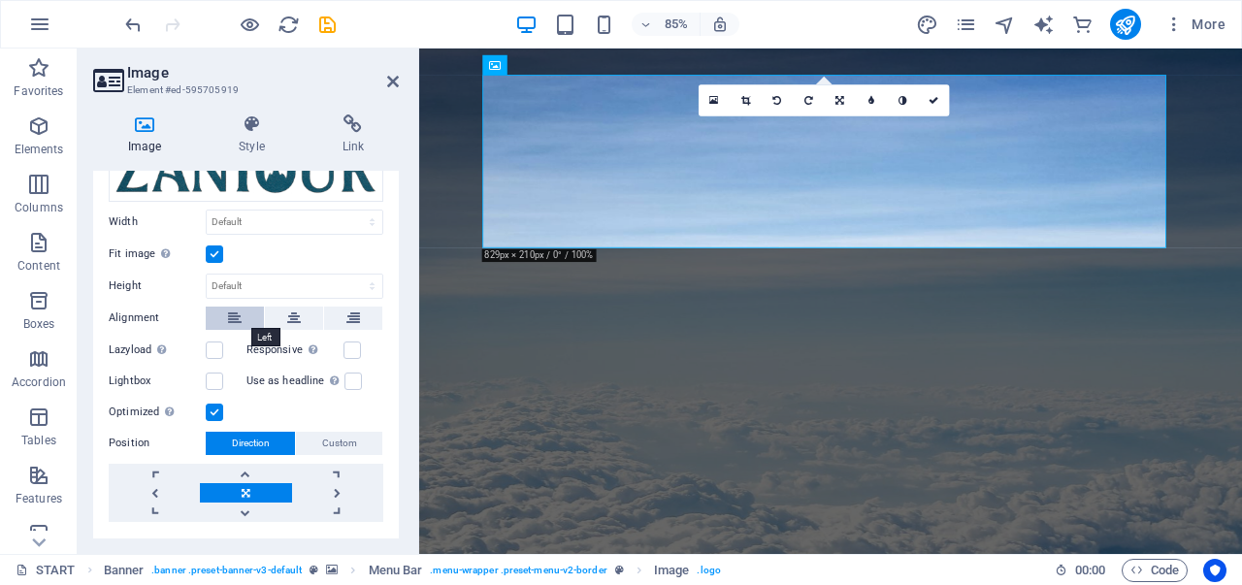
scroll to position [140, 0]
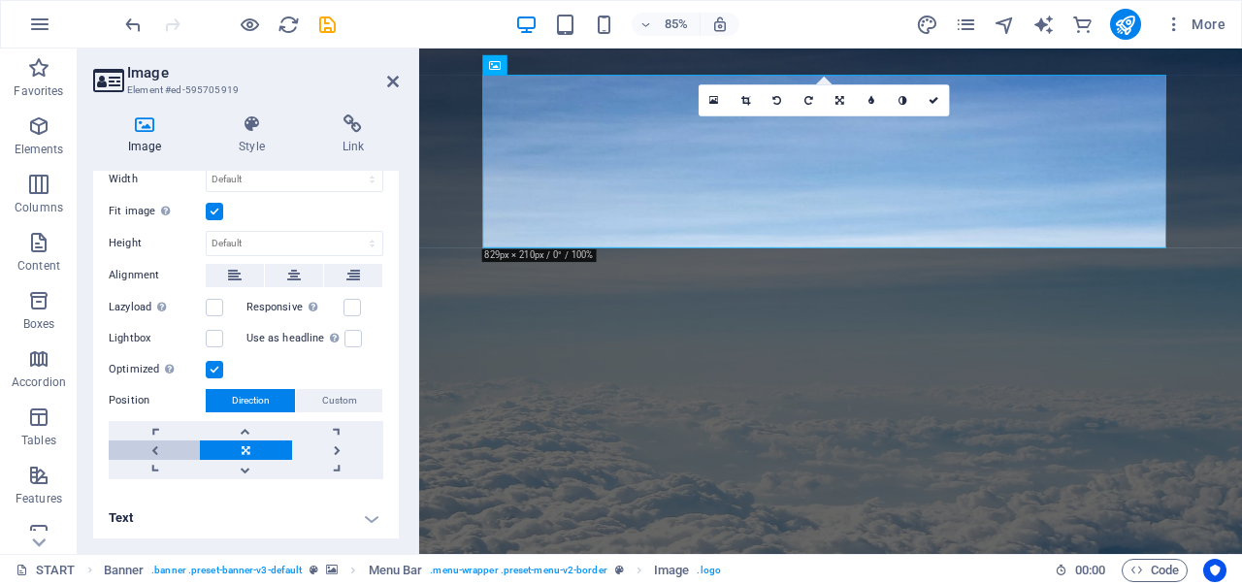
click at [154, 446] on link at bounding box center [154, 449] width 91 height 19
click at [246, 440] on link at bounding box center [245, 449] width 91 height 19
click at [192, 451] on link at bounding box center [154, 449] width 91 height 19
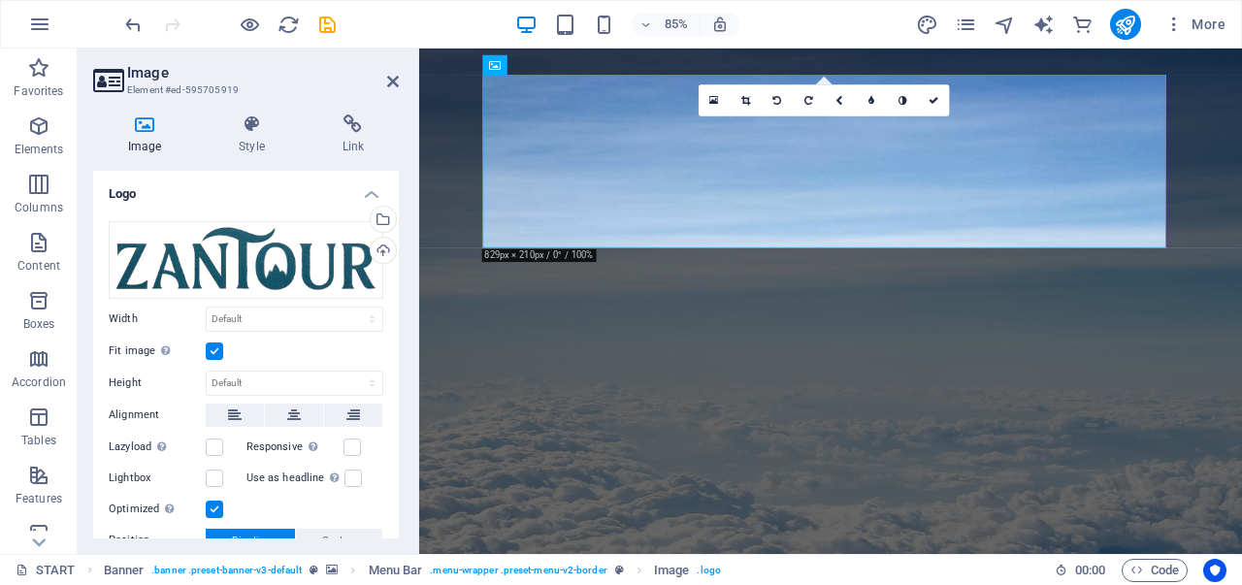
scroll to position [0, 0]
click at [931, 95] on icon at bounding box center [933, 100] width 10 height 10
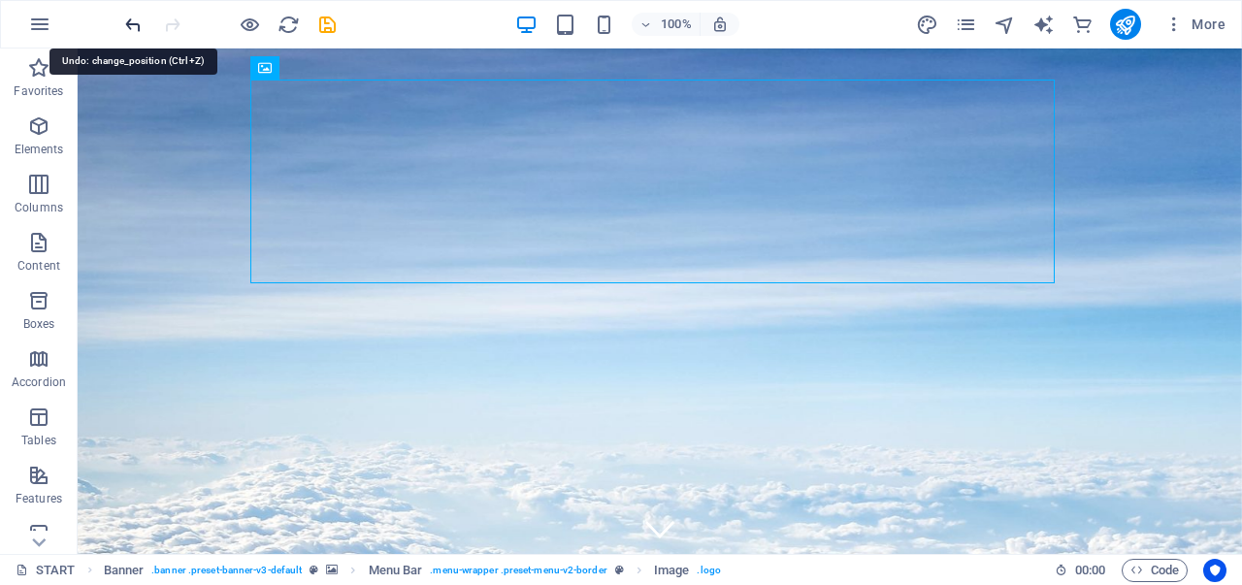
click at [133, 29] on icon "undo" at bounding box center [133, 25] width 22 height 22
click at [136, 24] on icon "undo" at bounding box center [133, 25] width 22 height 22
click at [125, 22] on icon "undo" at bounding box center [133, 25] width 22 height 22
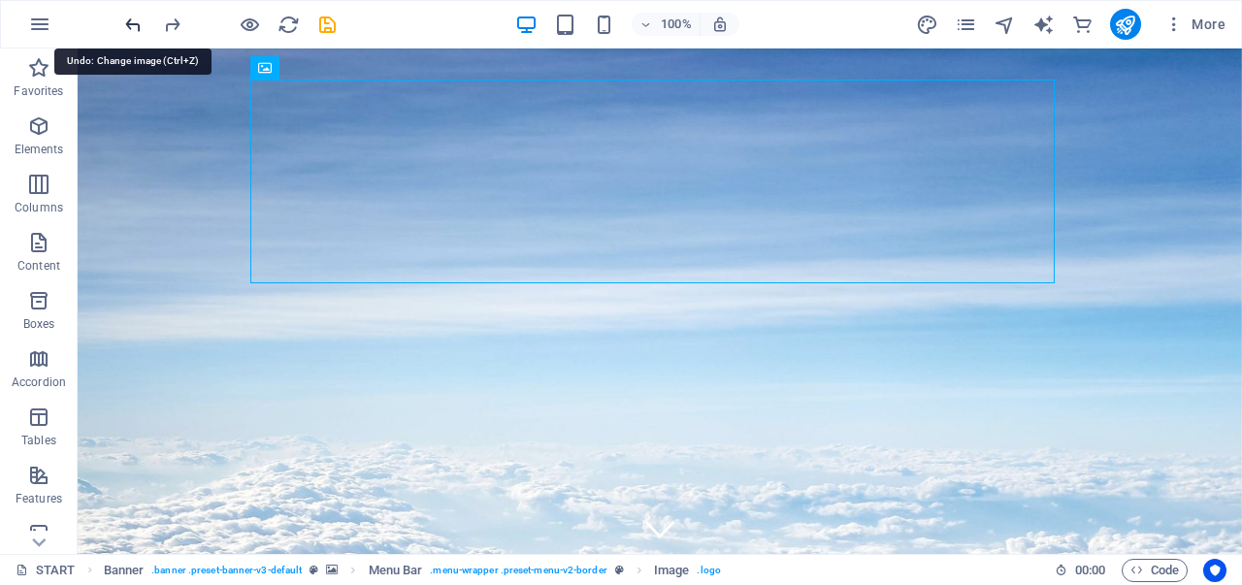
click at [133, 22] on icon "undo" at bounding box center [133, 25] width 22 height 22
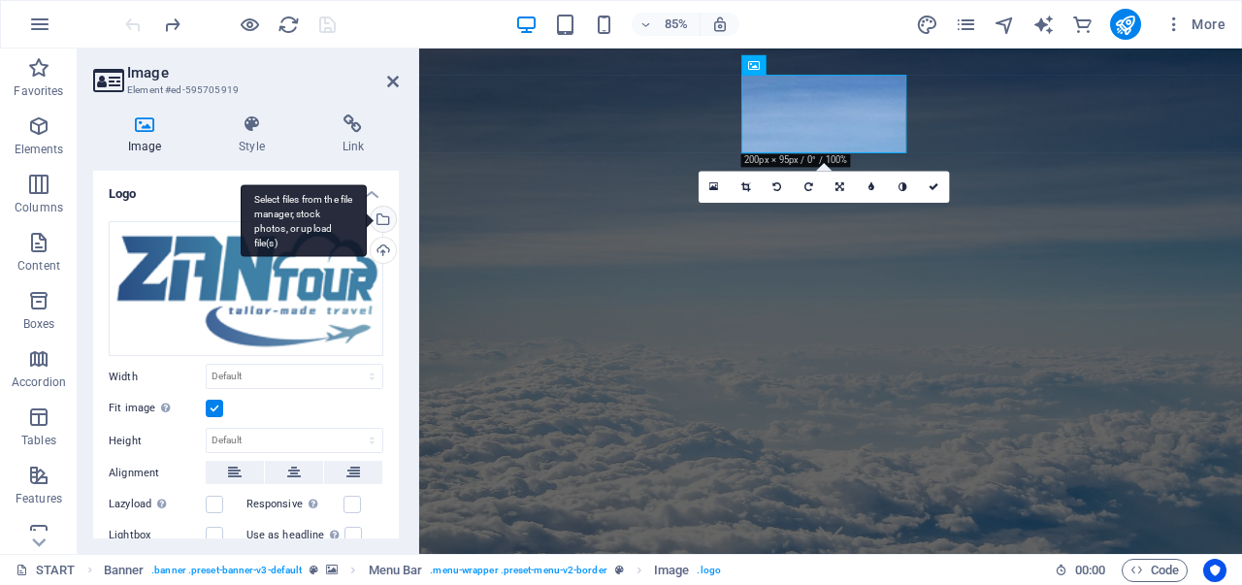
click at [378, 217] on div "Select files from the file manager, stock photos, or upload file(s)" at bounding box center [381, 221] width 29 height 29
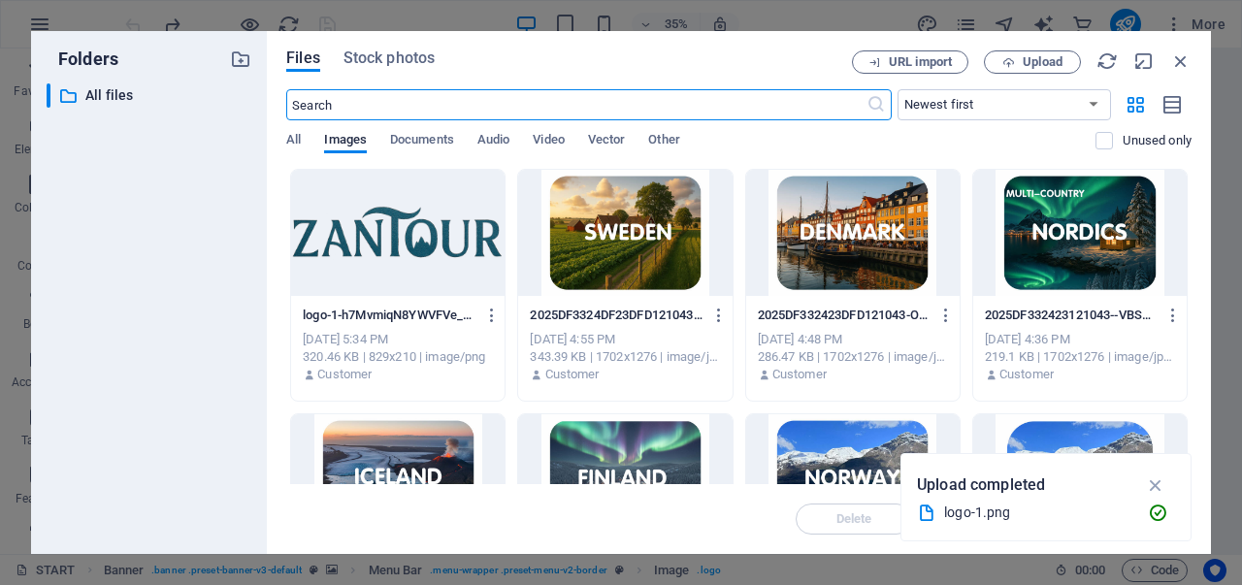
click at [428, 235] on div at bounding box center [397, 233] width 213 height 126
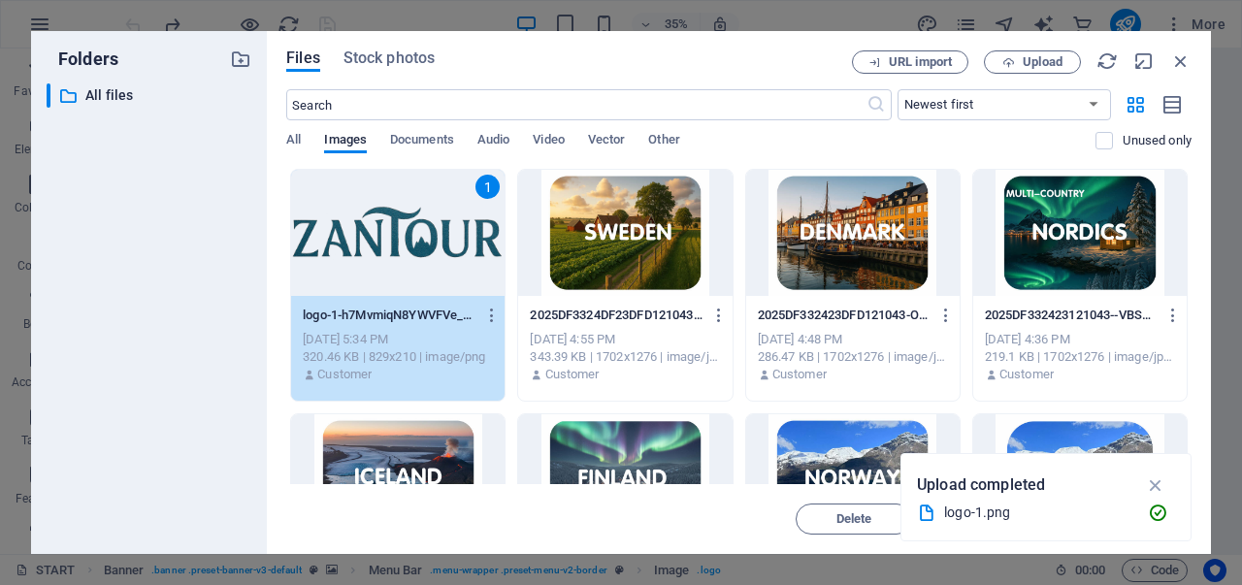
click at [428, 235] on div "1" at bounding box center [397, 233] width 213 height 126
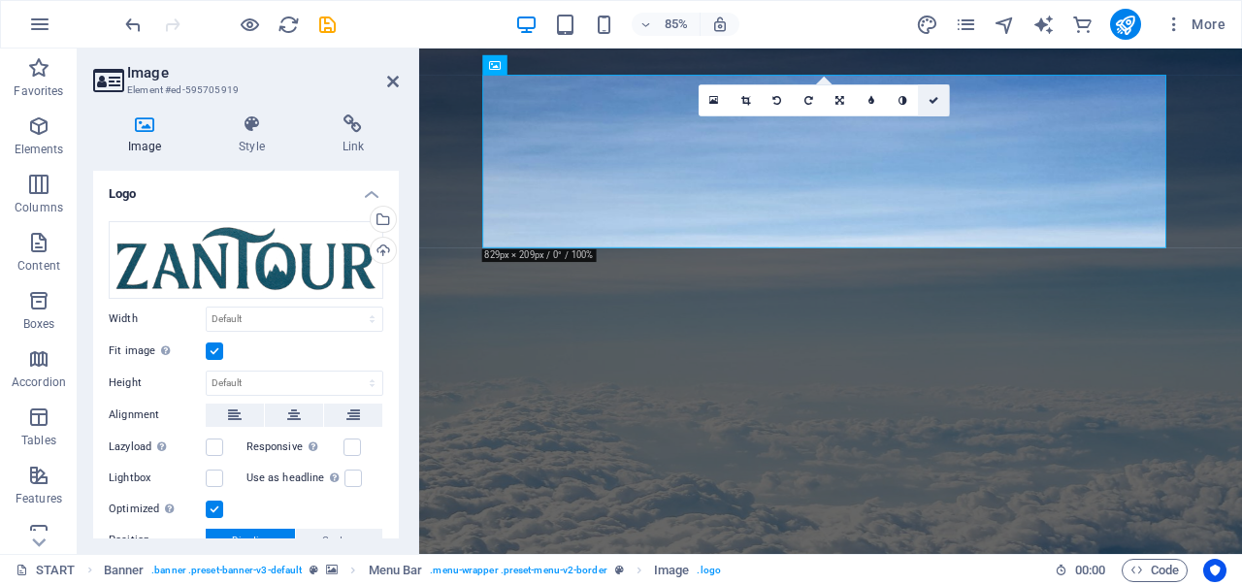
click at [934, 102] on icon at bounding box center [933, 100] width 10 height 10
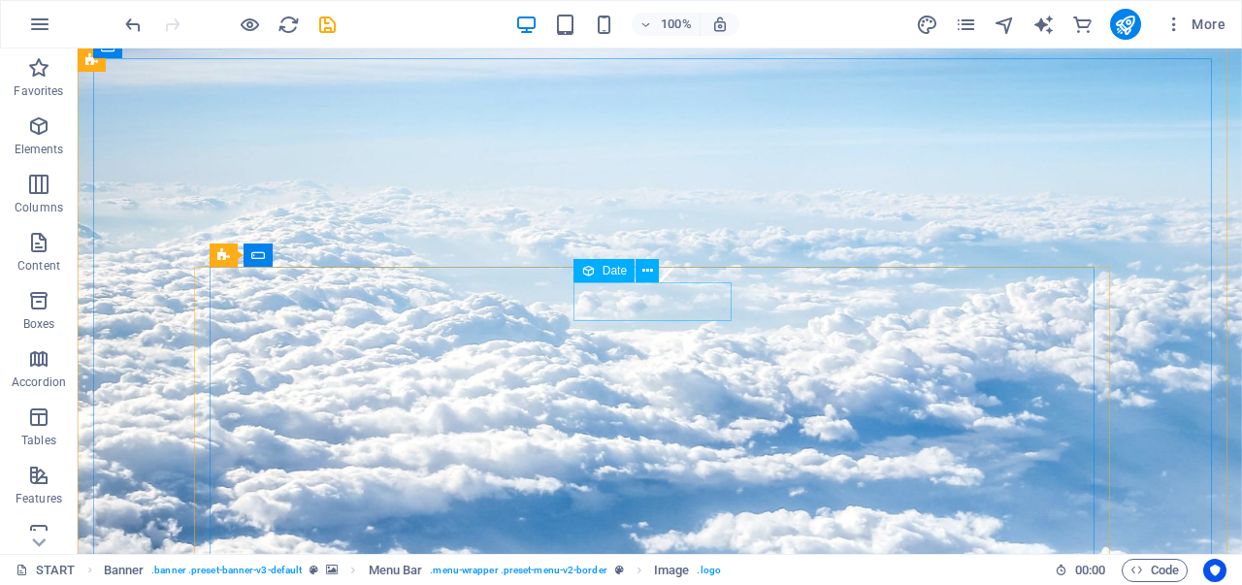
scroll to position [291, 0]
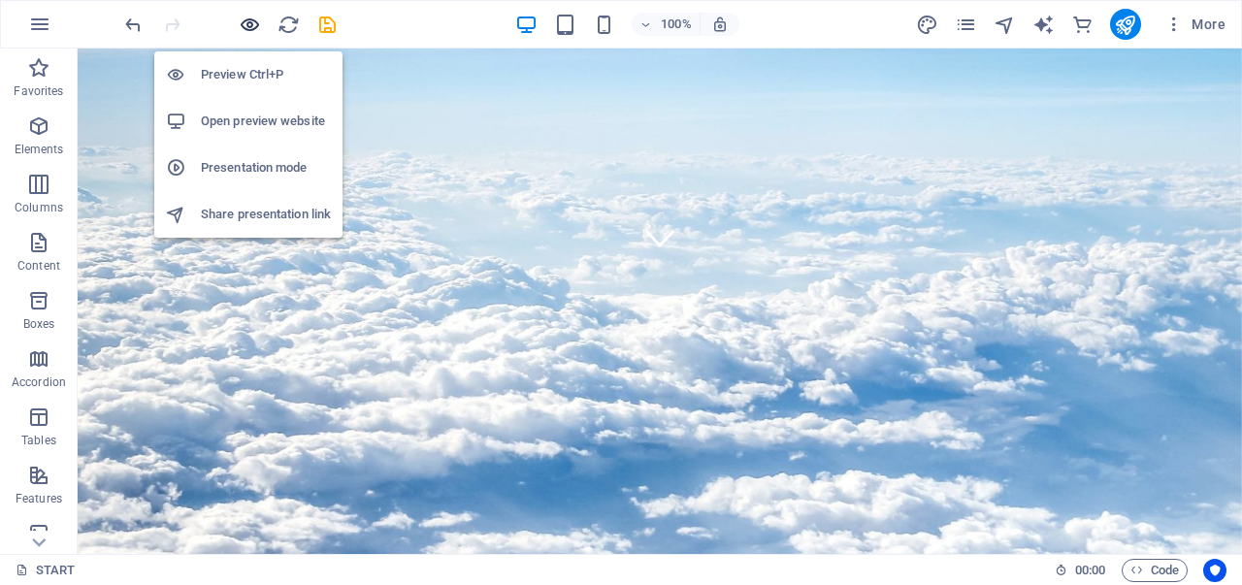
click at [254, 26] on icon "button" at bounding box center [250, 25] width 22 height 22
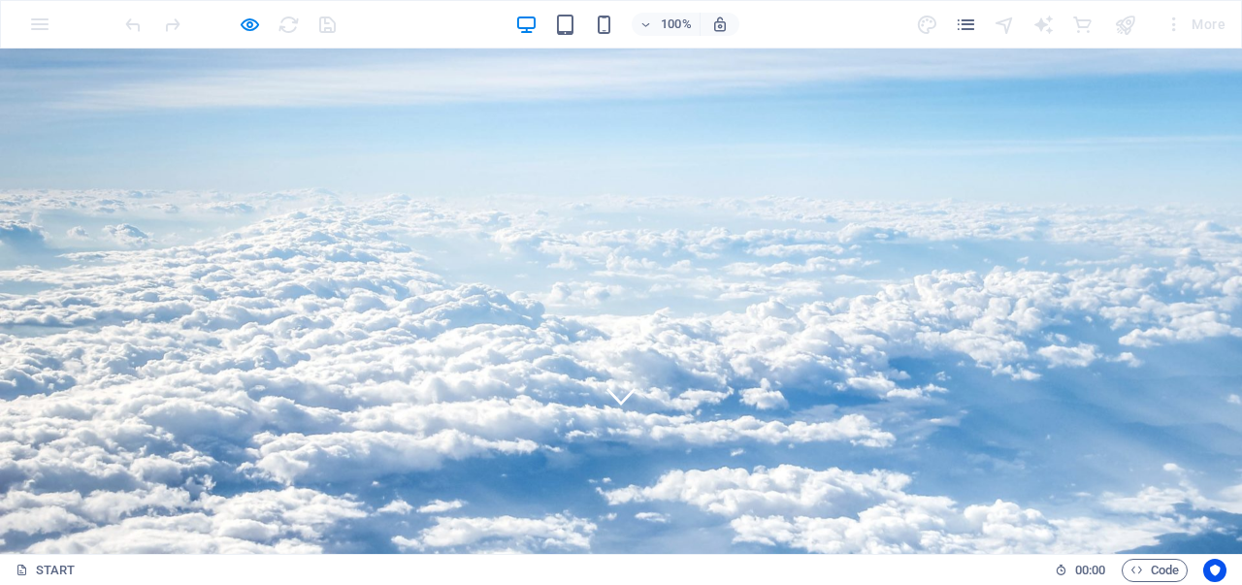
scroll to position [0, 0]
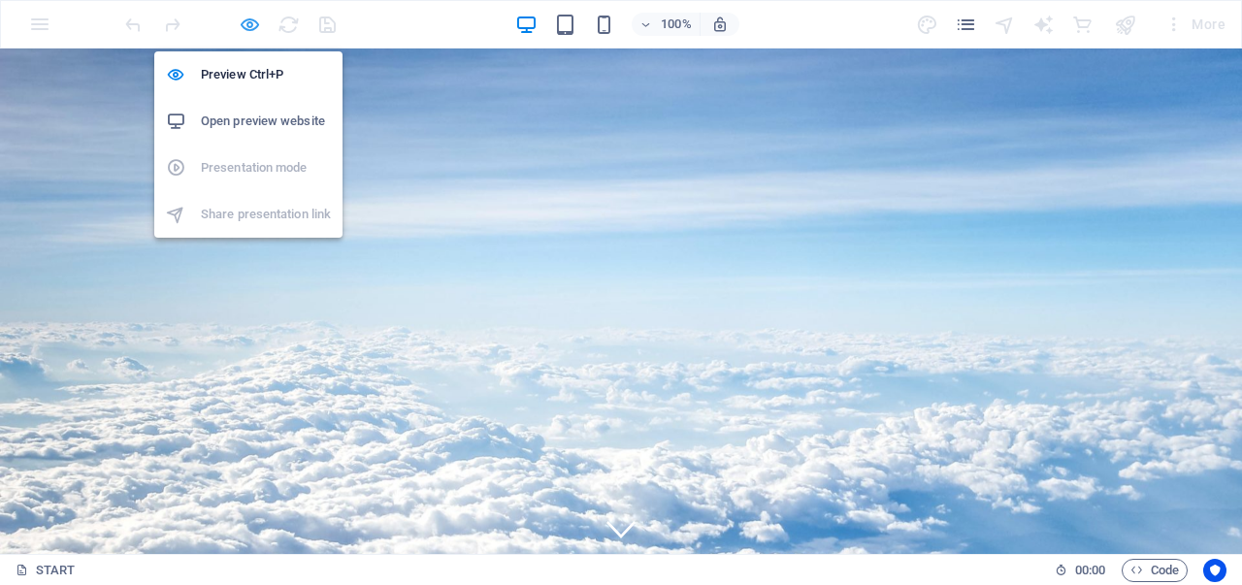
click at [243, 22] on icon "button" at bounding box center [250, 25] width 22 height 22
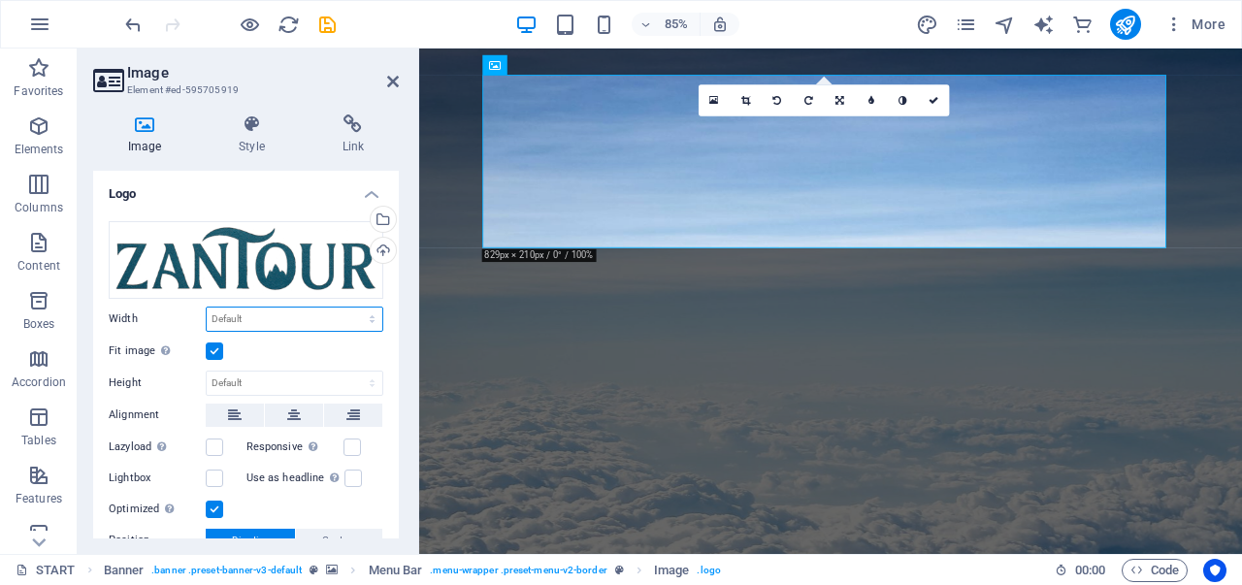
click at [283, 312] on select "Default auto px rem % em vh vw" at bounding box center [295, 318] width 176 height 23
click at [207, 307] on select "Default auto px rem % em vh vw" at bounding box center [295, 318] width 176 height 23
click at [287, 331] on div "Drag files here, click to choose files or select files from Files or our free s…" at bounding box center [246, 420] width 306 height 429
click at [291, 321] on select "Default auto px rem % em vh vw" at bounding box center [295, 318] width 176 height 23
click at [207, 307] on select "Default auto px rem % em vh vw" at bounding box center [295, 318] width 176 height 23
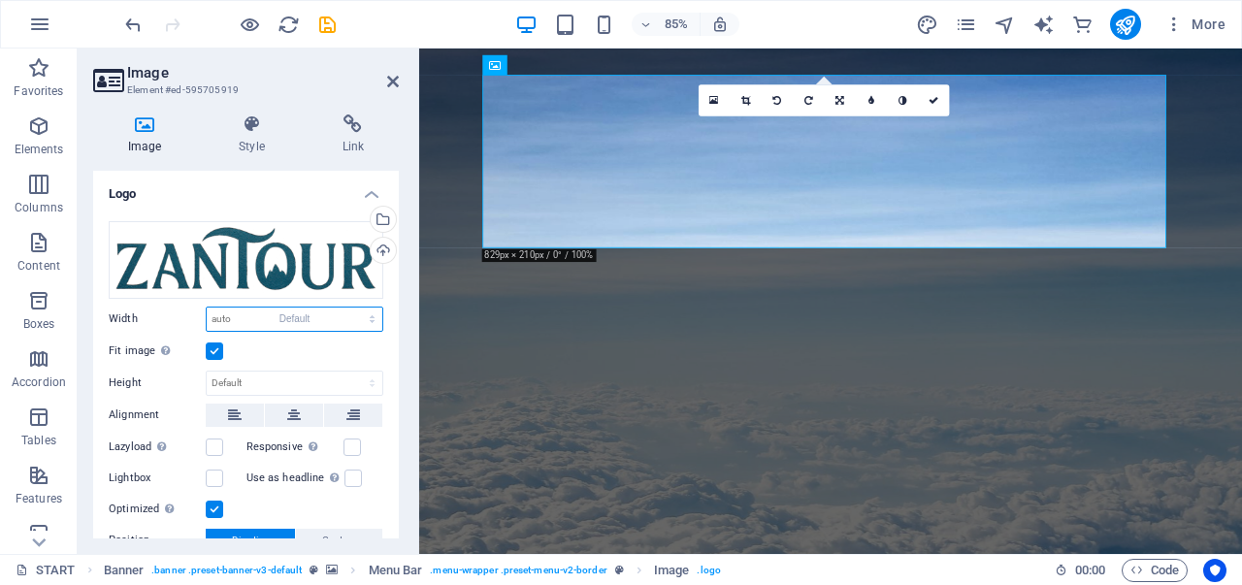
select select "DISABLED_OPTION_VALUE"
click at [211, 348] on label at bounding box center [214, 350] width 17 height 17
click at [0, 0] on input "Fit image Automatically fit image to a fixed width and height" at bounding box center [0, 0] width 0 height 0
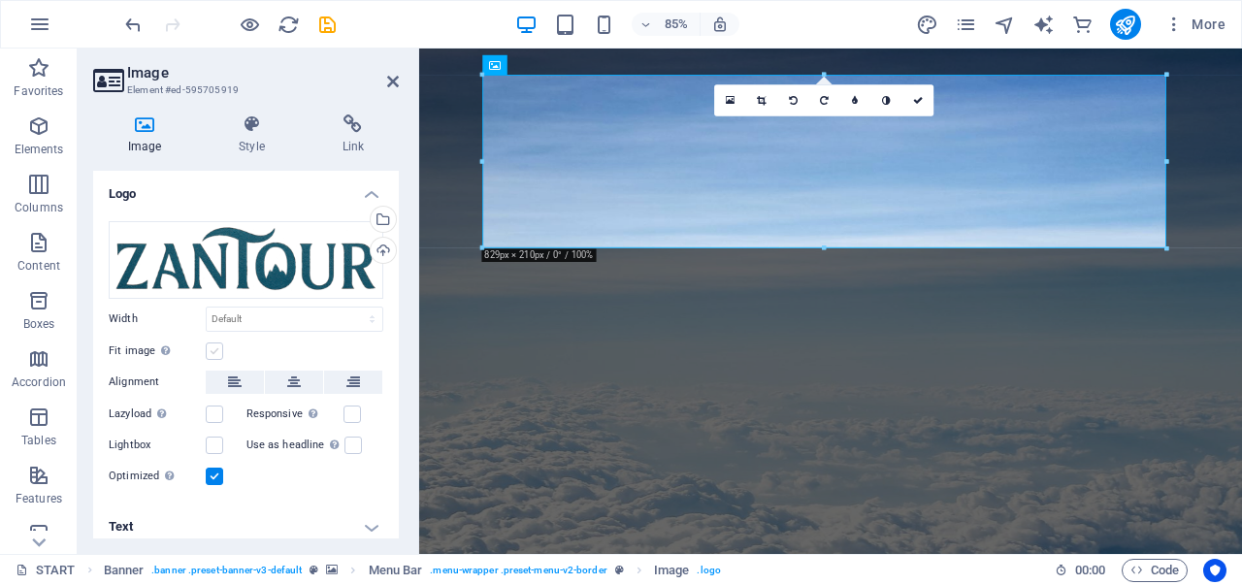
click at [211, 348] on label at bounding box center [214, 350] width 17 height 17
click at [0, 0] on input "Fit image Automatically fit image to a fixed width and height" at bounding box center [0, 0] width 0 height 0
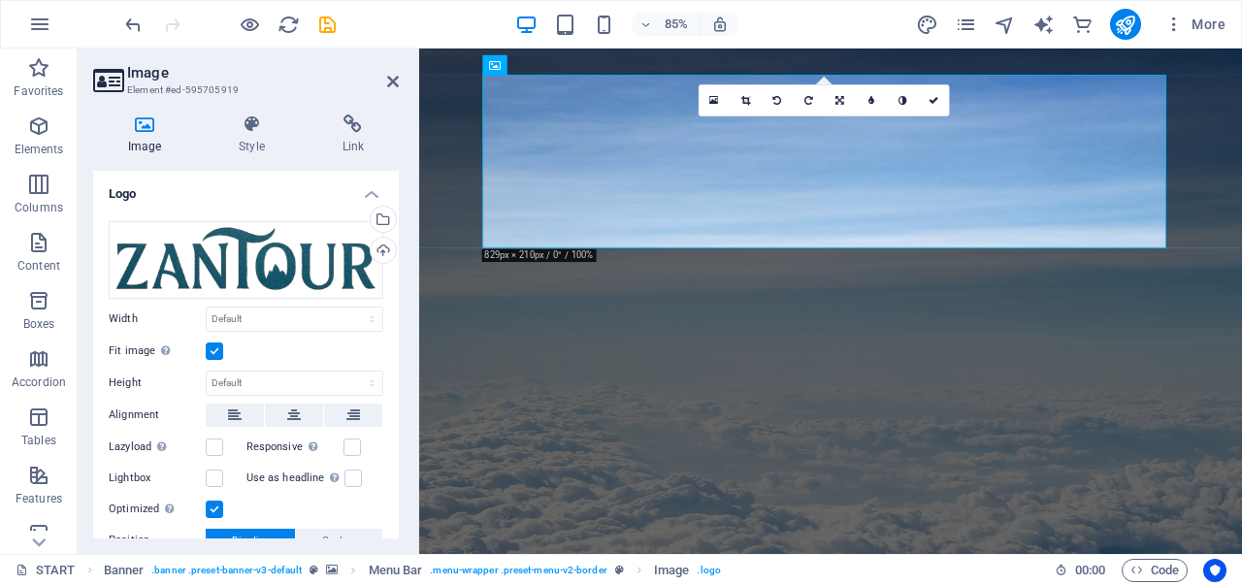
click at [211, 348] on label at bounding box center [214, 350] width 17 height 17
click at [0, 0] on input "Fit image Automatically fit image to a fixed width and height" at bounding box center [0, 0] width 0 height 0
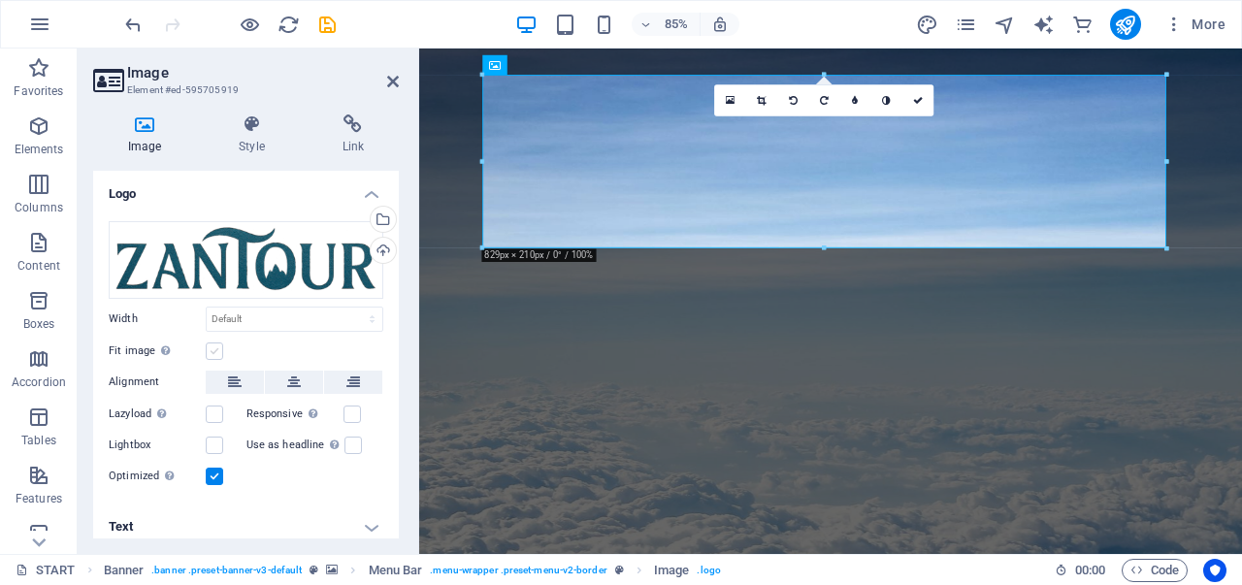
click at [211, 348] on label at bounding box center [214, 350] width 17 height 17
click at [0, 0] on input "Fit image Automatically fit image to a fixed width and height" at bounding box center [0, 0] width 0 height 0
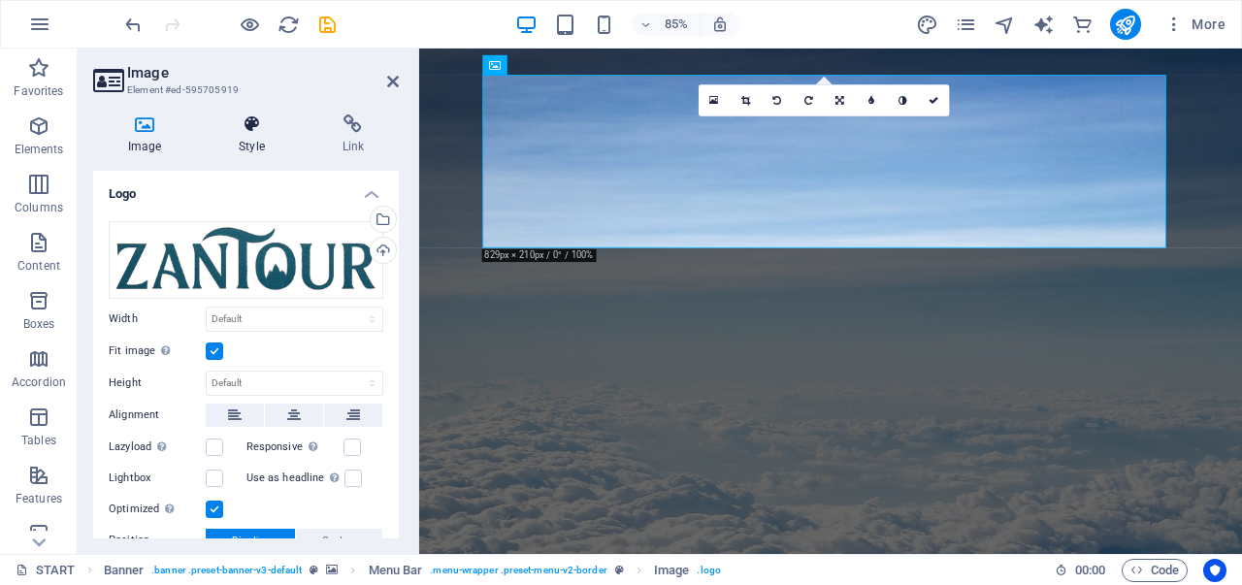
click at [253, 142] on h4 "Style" at bounding box center [255, 134] width 103 height 41
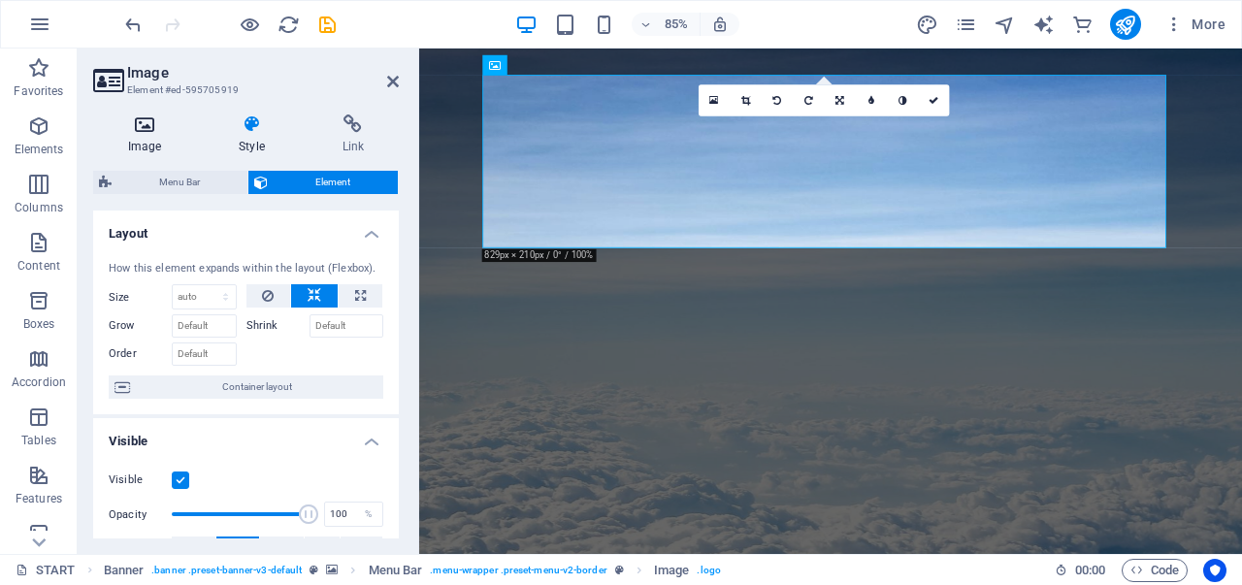
click at [164, 133] on icon at bounding box center [144, 123] width 103 height 19
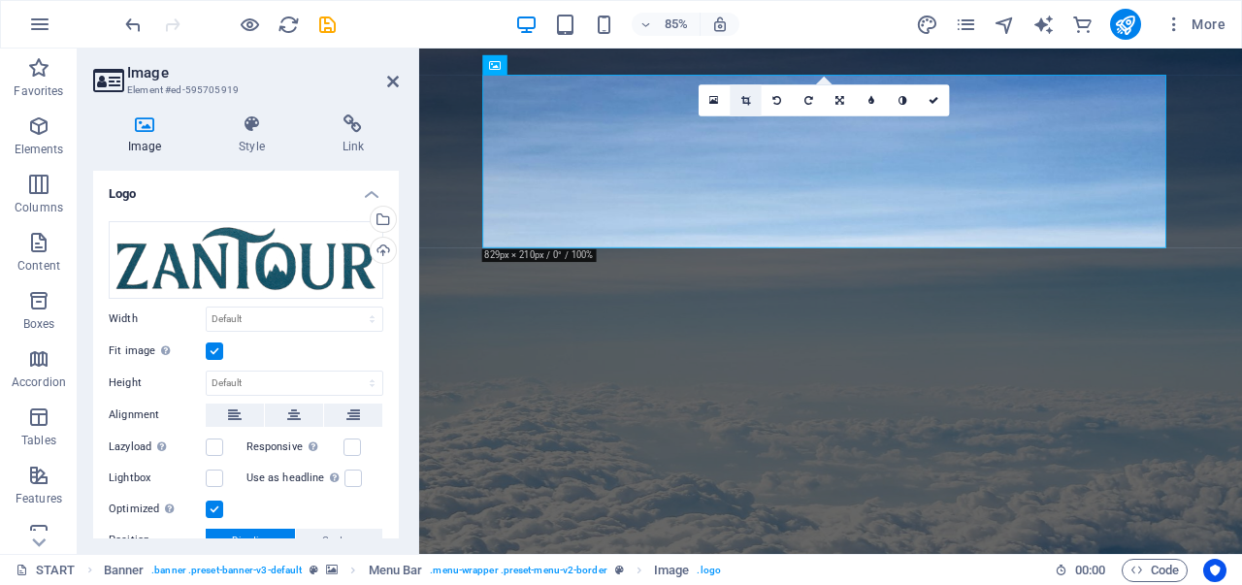
click at [745, 98] on icon at bounding box center [745, 100] width 9 height 10
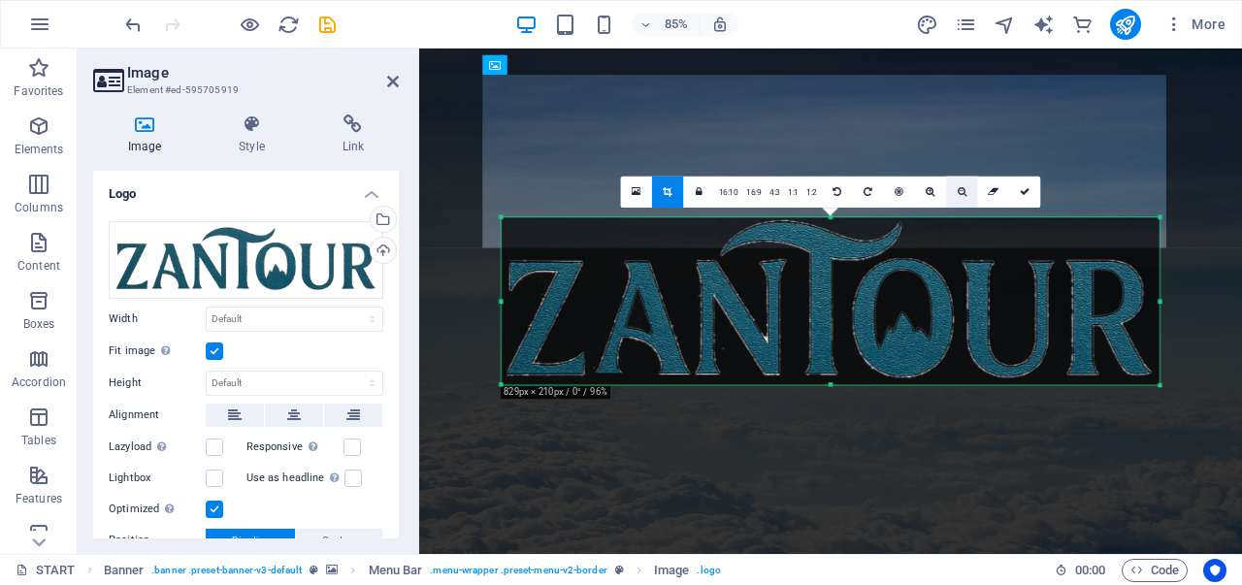
click at [957, 188] on icon at bounding box center [961, 192] width 9 height 10
click at [640, 191] on icon at bounding box center [635, 192] width 9 height 12
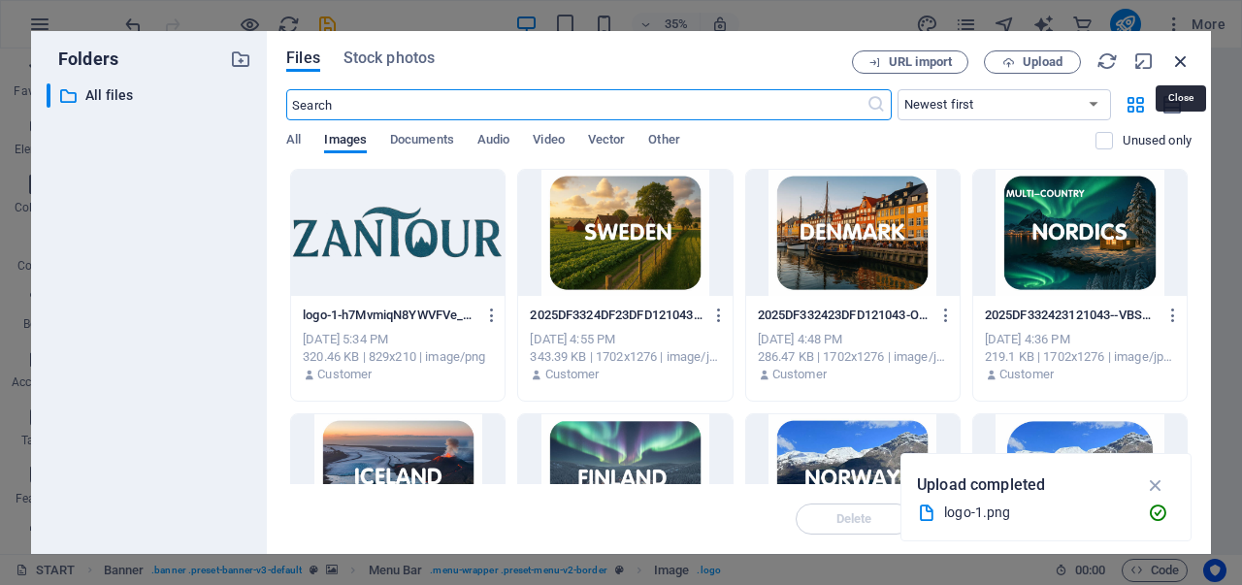
click at [1180, 63] on icon "button" at bounding box center [1180, 60] width 21 height 21
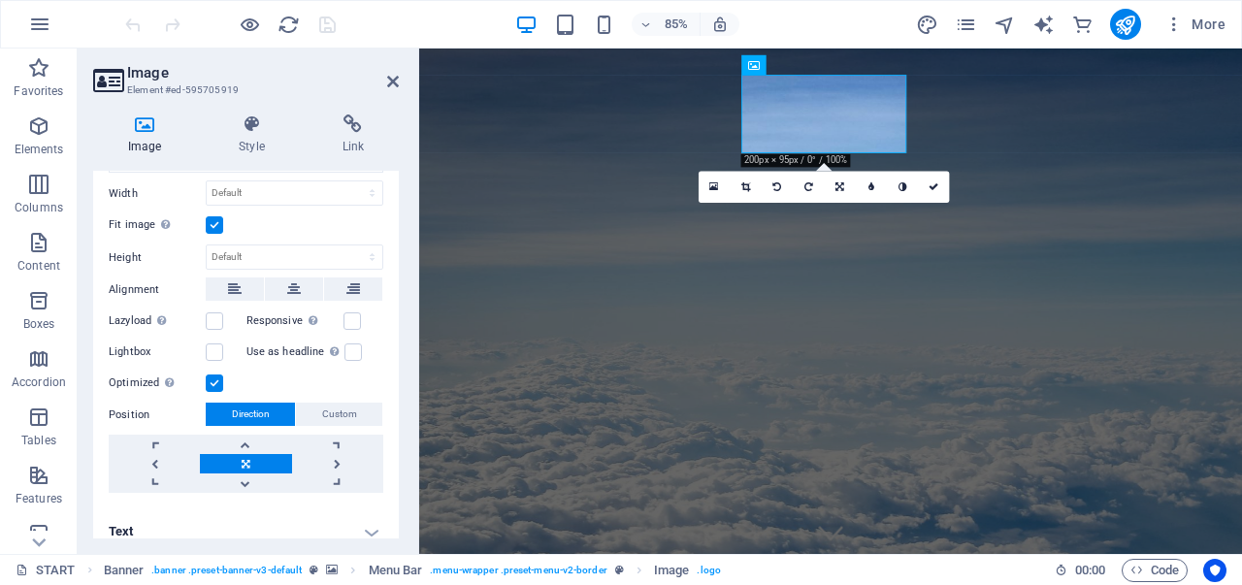
scroll to position [196, 0]
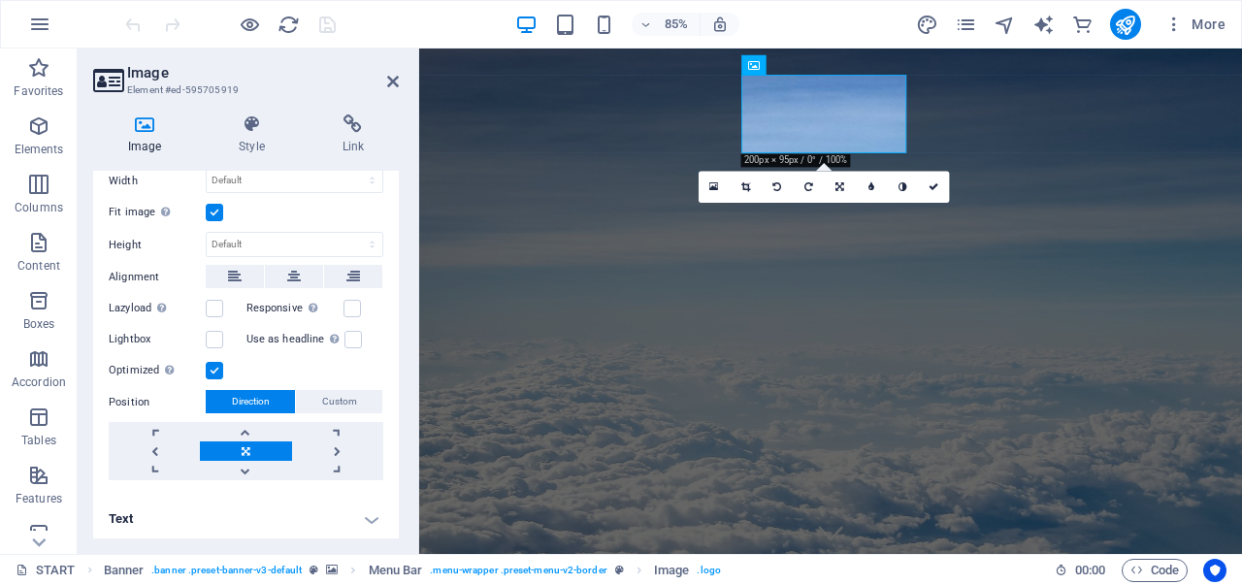
click at [357, 505] on h4 "Text" at bounding box center [246, 519] width 306 height 47
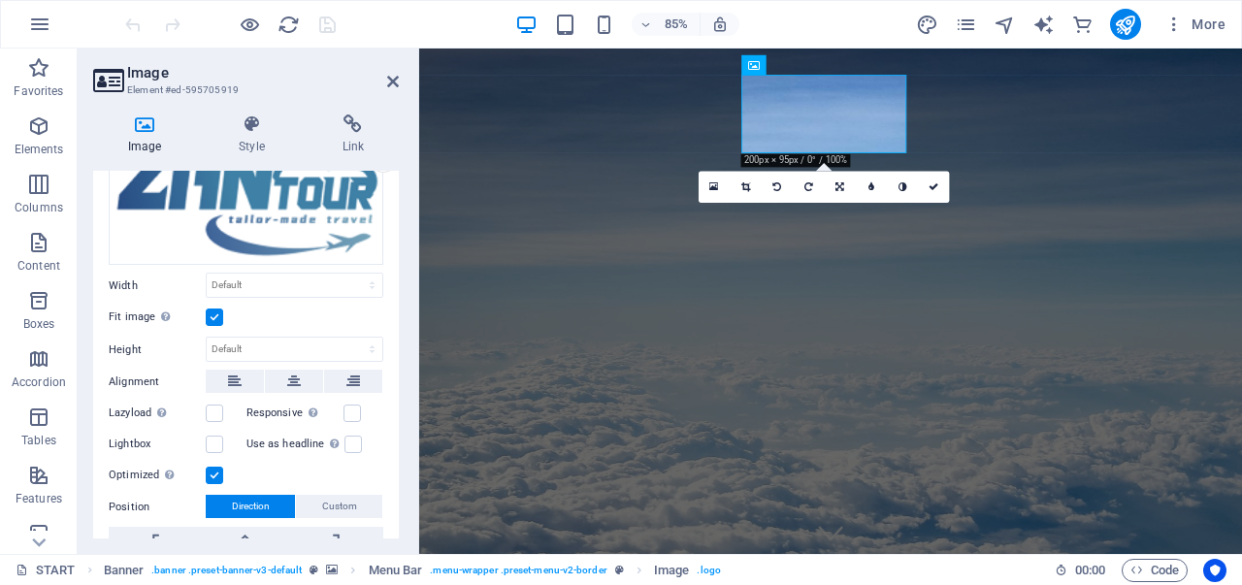
scroll to position [87, 0]
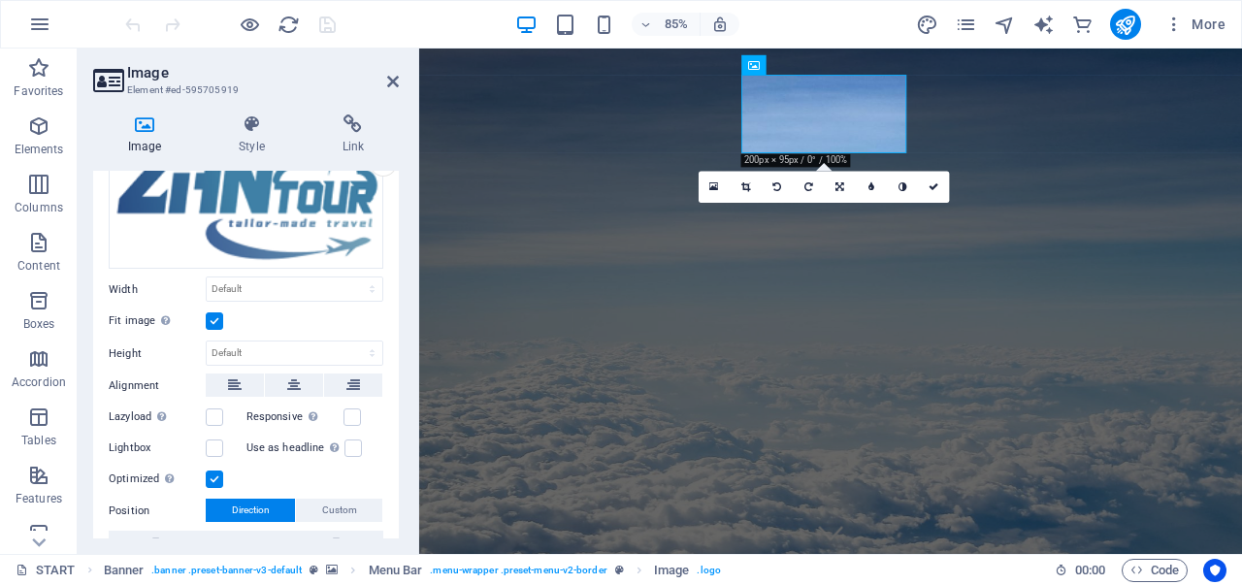
click at [262, 154] on div "Image Style Link Logo Drag files here, click to choose files or select files fr…" at bounding box center [246, 326] width 306 height 424
click at [257, 146] on h4 "Style" at bounding box center [255, 134] width 103 height 41
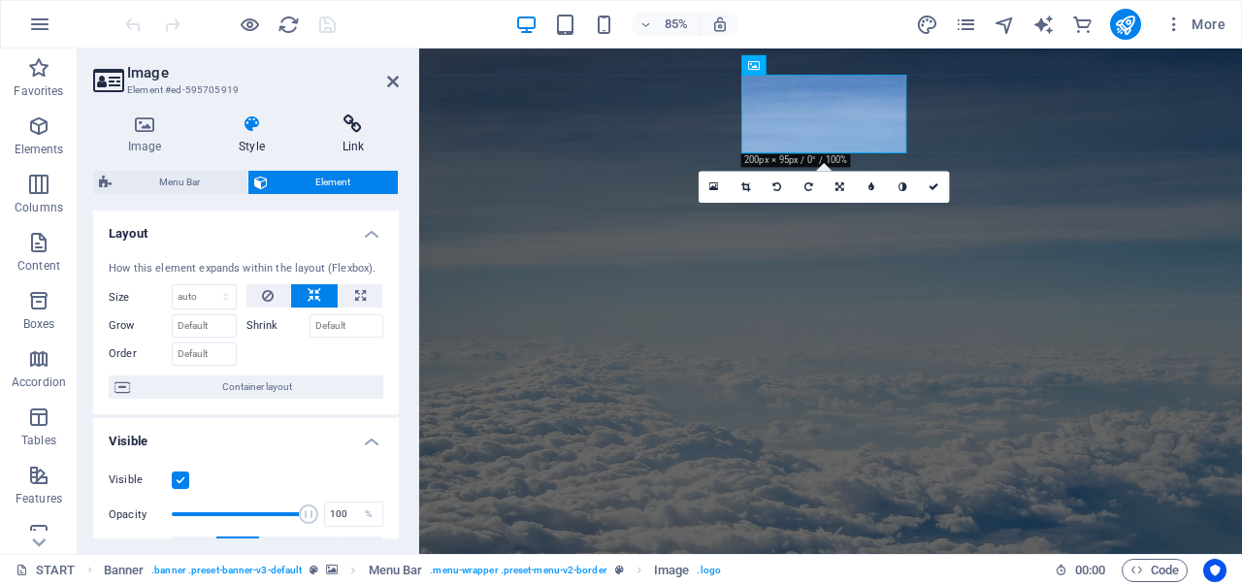
click at [330, 134] on h4 "Link" at bounding box center [352, 134] width 91 height 41
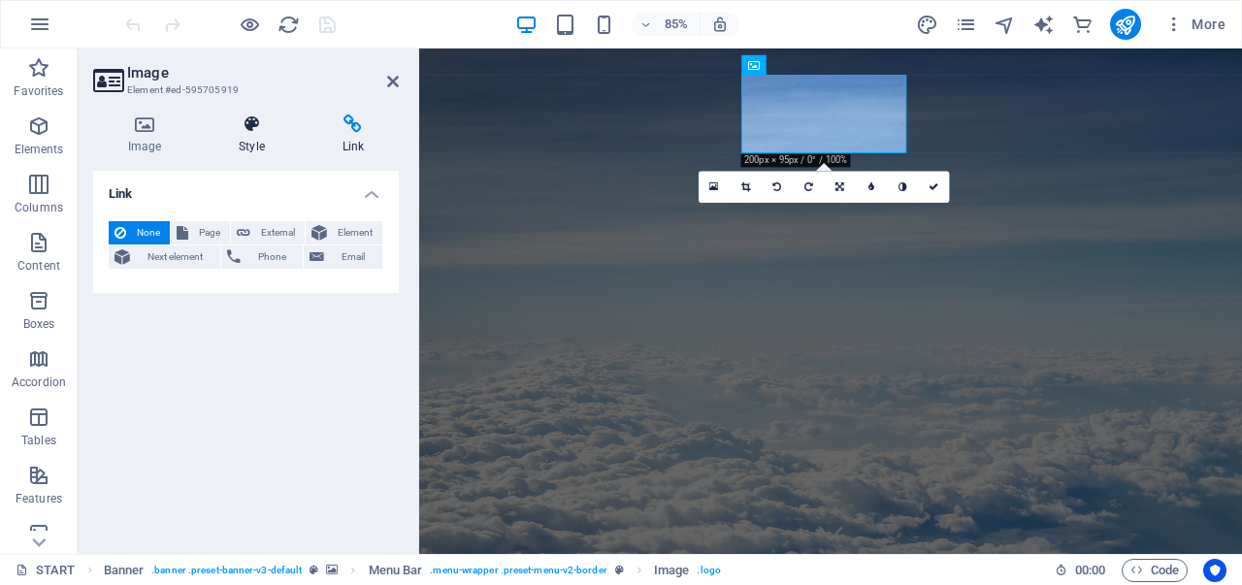
click at [249, 148] on h4 "Style" at bounding box center [255, 134] width 103 height 41
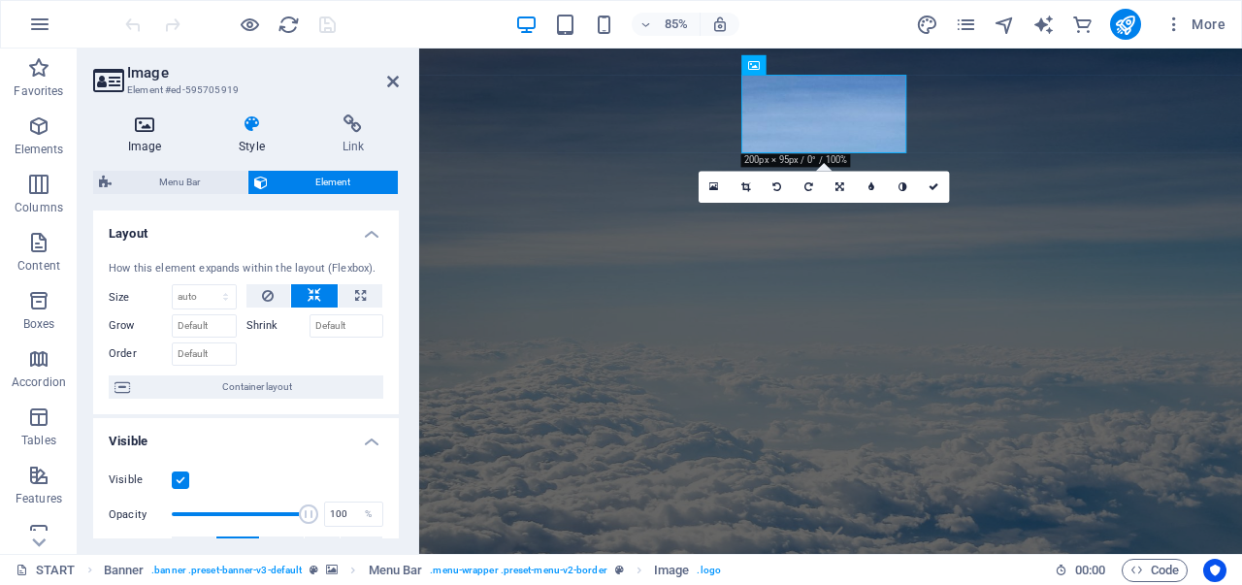
click at [140, 137] on h4 "Image" at bounding box center [148, 134] width 111 height 41
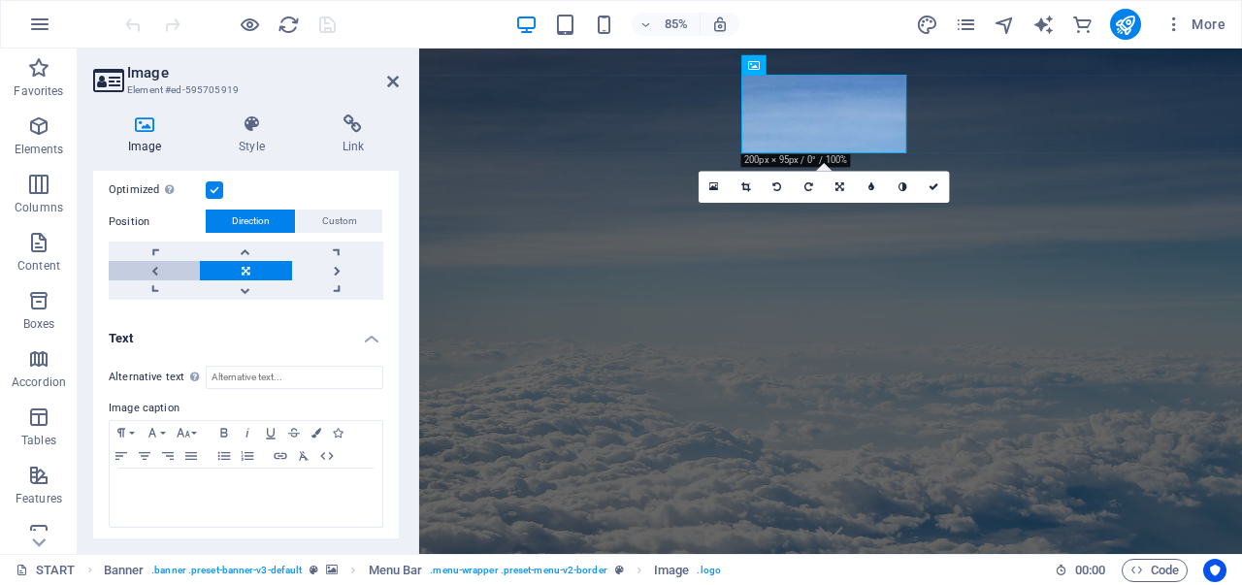
scroll to position [378, 0]
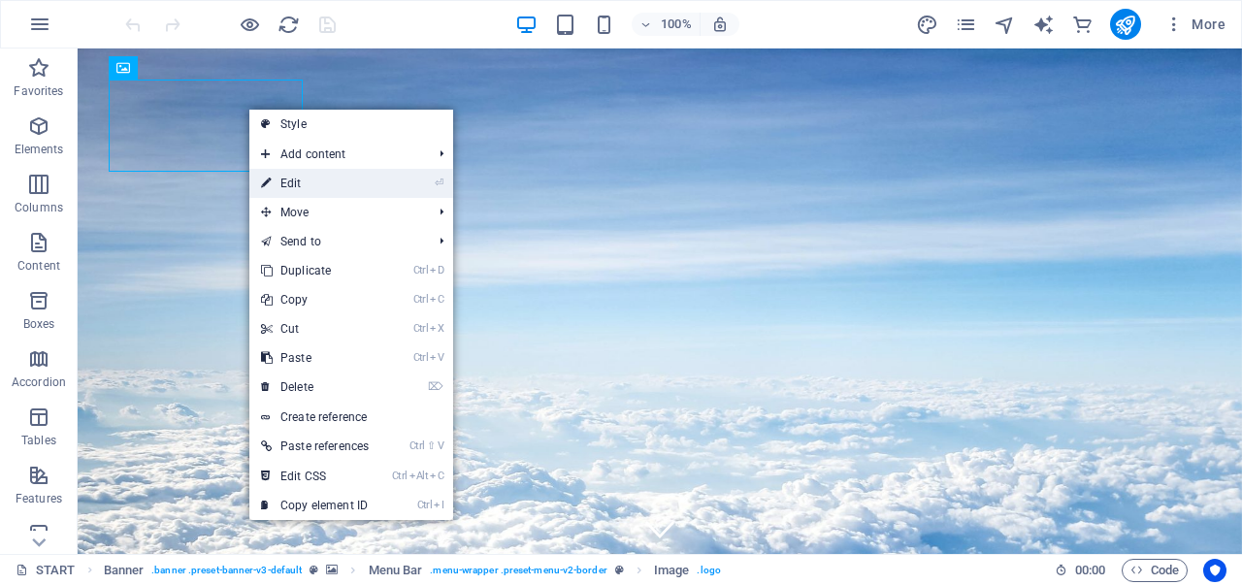
click at [333, 175] on link "⏎ Edit" at bounding box center [314, 183] width 131 height 29
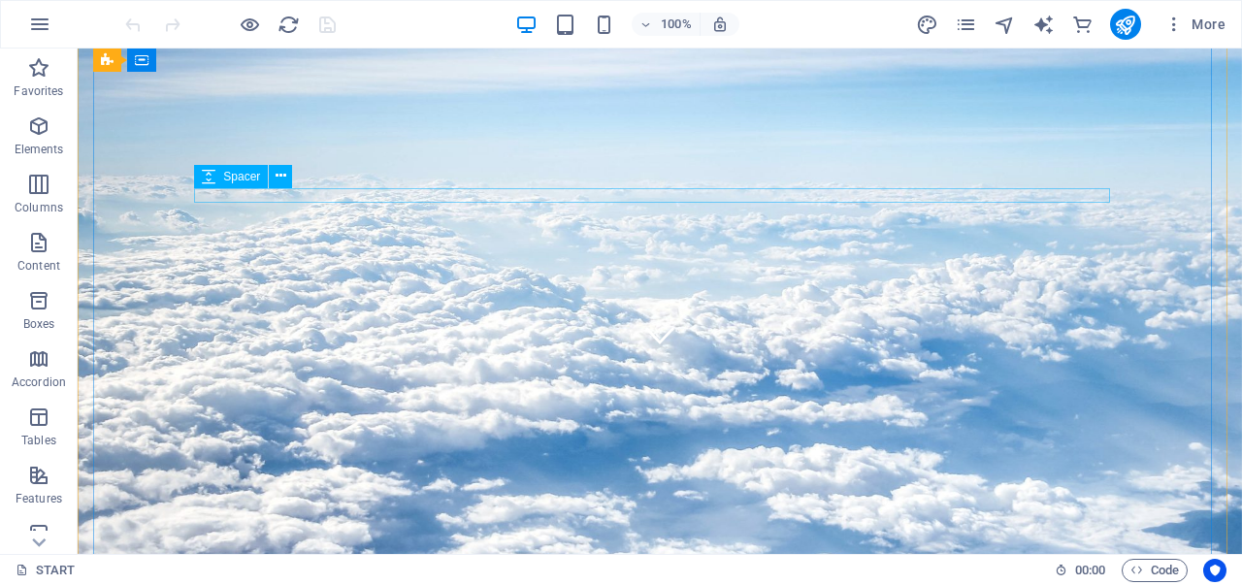
scroll to position [0, 0]
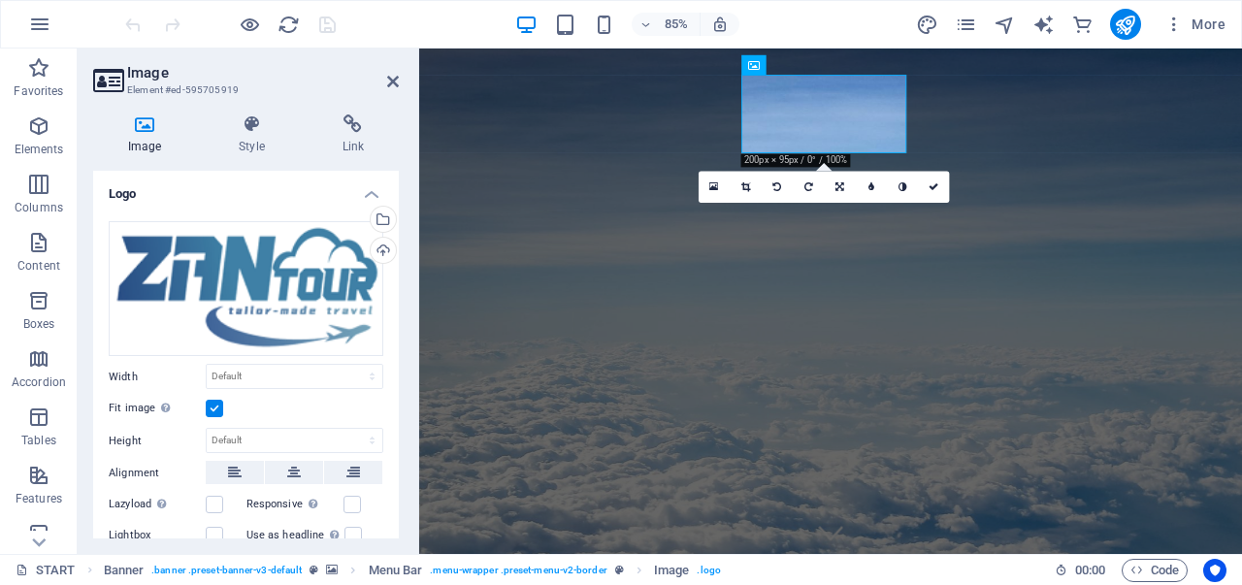
click at [778, 583] on div "START Banner . banner .preset-banner-v3-default Menu Bar . menu-wrapper .preset…" at bounding box center [621, 569] width 1242 height 31
click at [233, 322] on div "Drag files here, click to choose files or select files from Files or our free s…" at bounding box center [246, 289] width 275 height 136
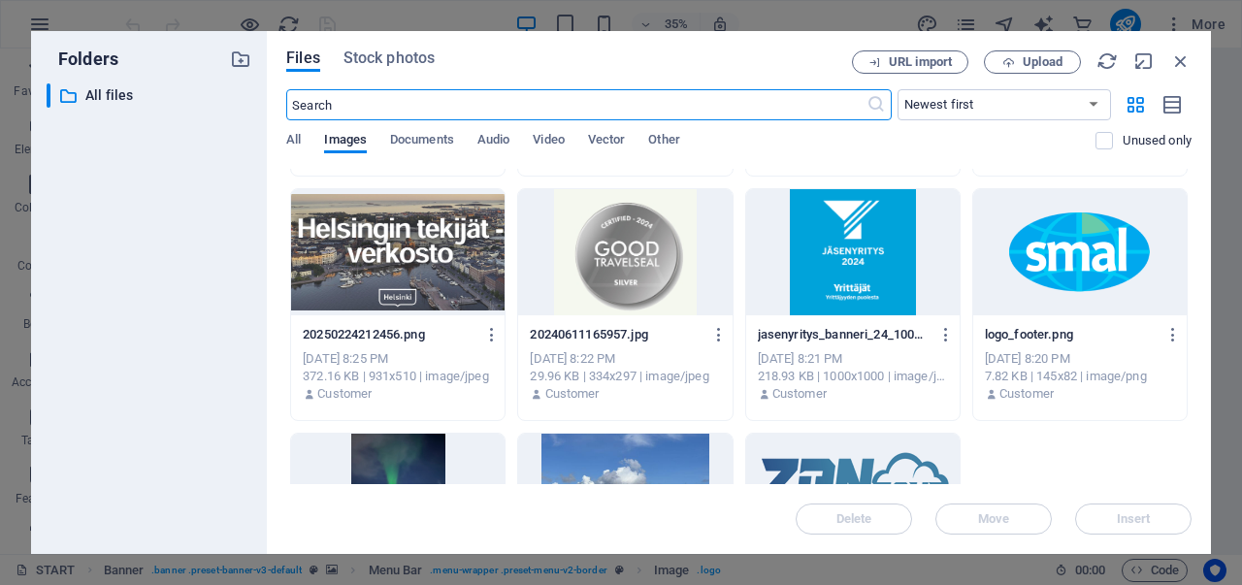
scroll to position [2605, 0]
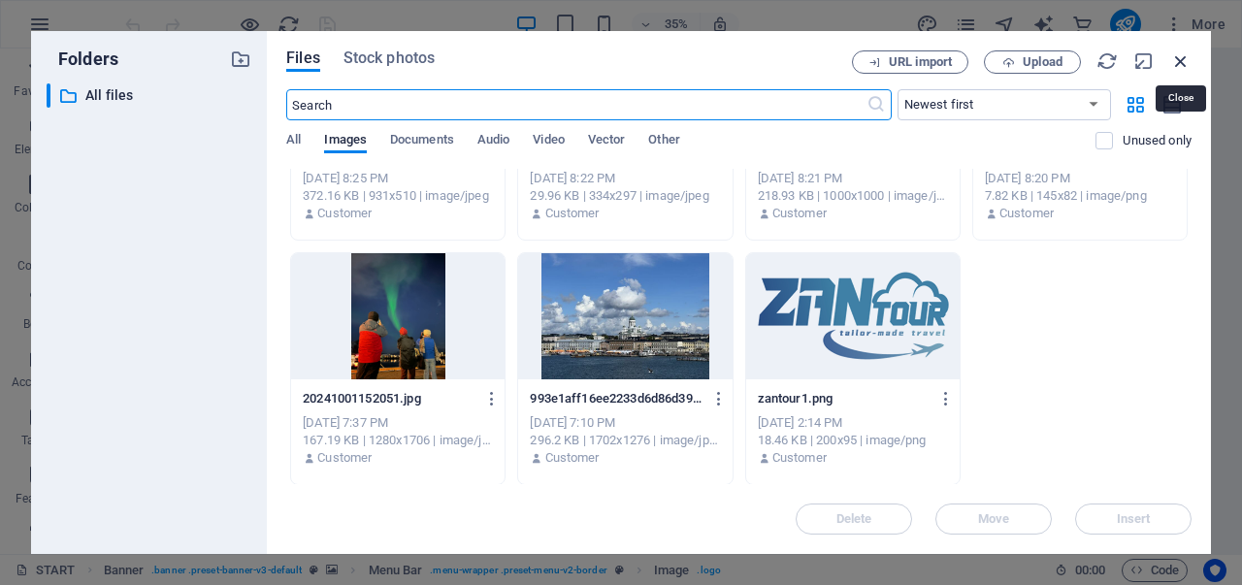
click at [1177, 59] on icon "button" at bounding box center [1180, 60] width 21 height 21
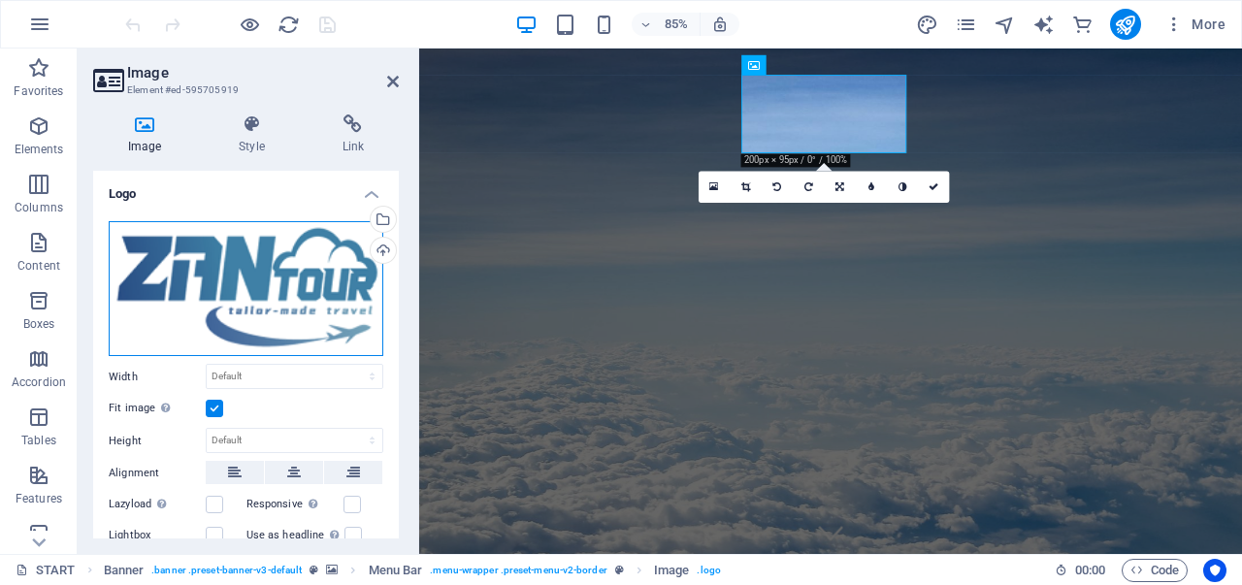
click at [295, 277] on div "Drag files here, click to choose files or select files from Files or our free s…" at bounding box center [246, 289] width 275 height 136
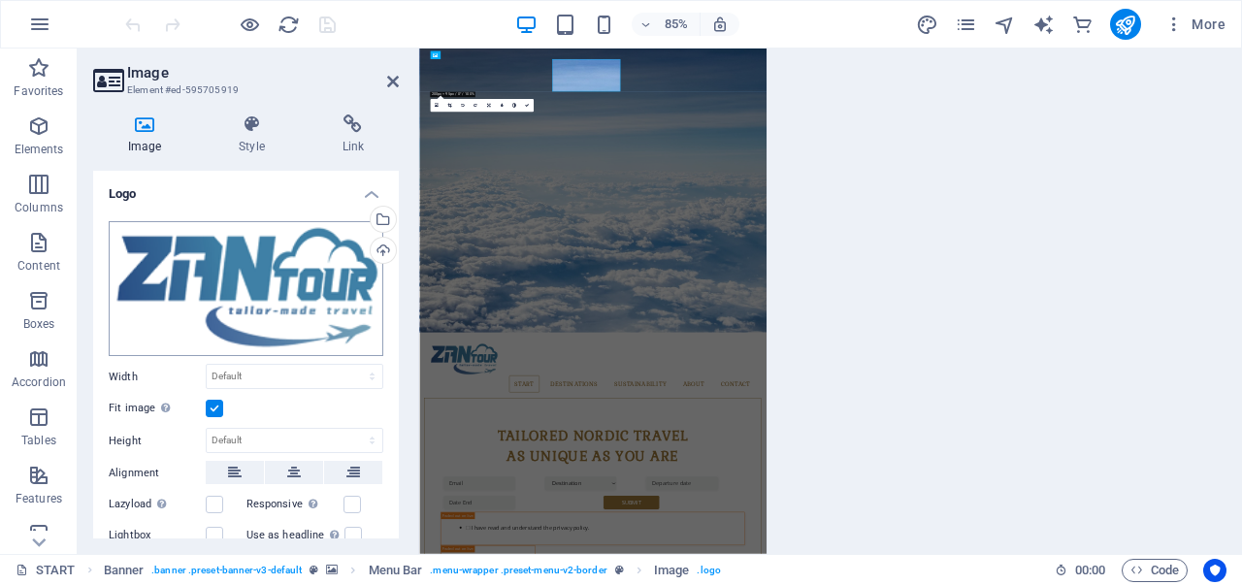
click at [295, 277] on body "ZANTOUR DMC START (en) Favorites Elements Columns Content Boxes Accordion Table…" at bounding box center [621, 292] width 1242 height 585
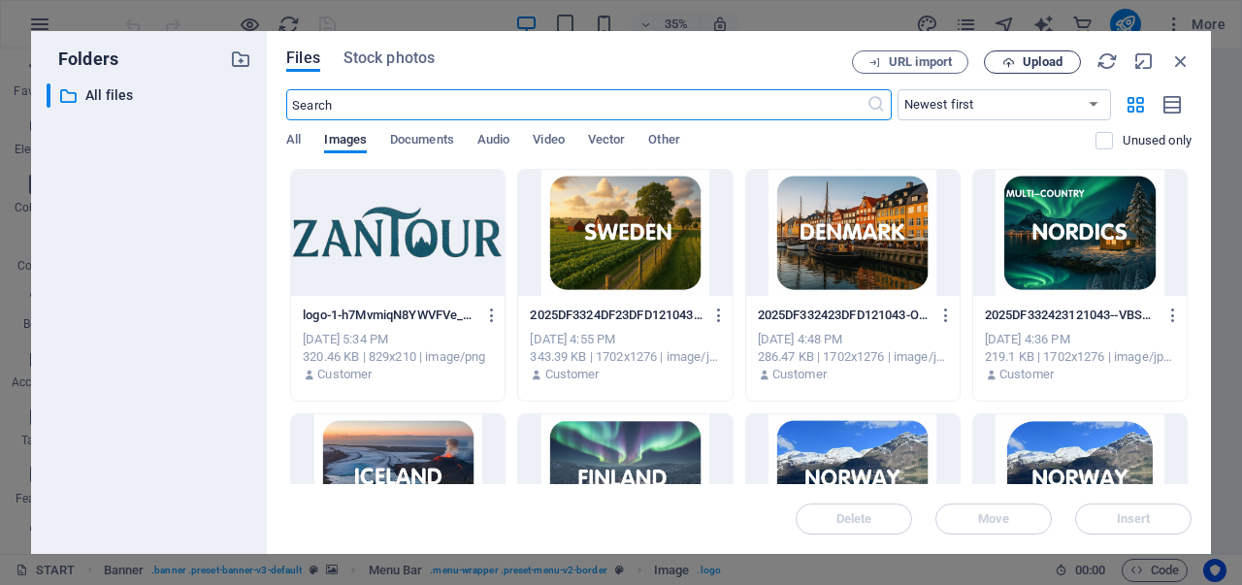
click at [1024, 65] on span "Upload" at bounding box center [1042, 62] width 40 height 12
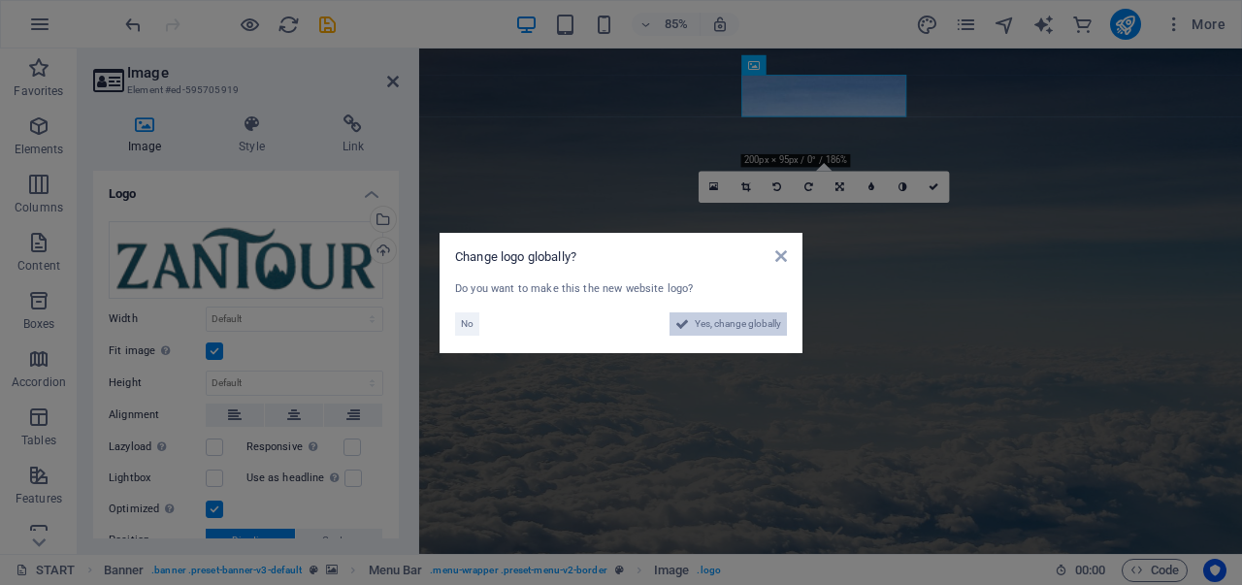
click at [749, 329] on span "Yes, change globally" at bounding box center [738, 323] width 86 height 23
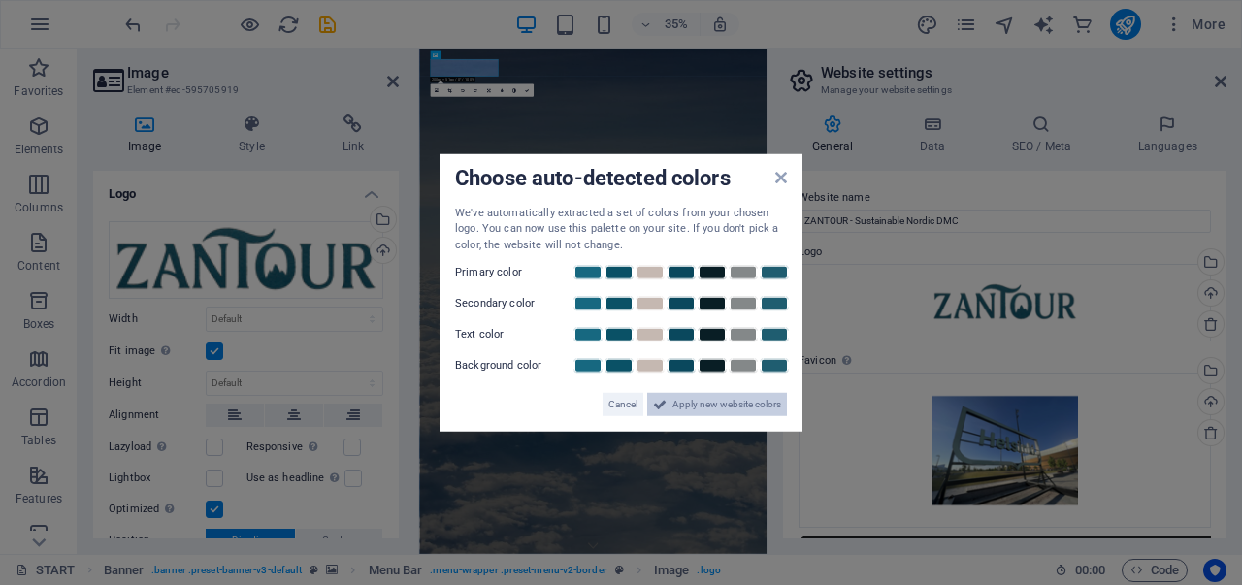
click at [704, 399] on span "Apply new website colors" at bounding box center [726, 404] width 109 height 23
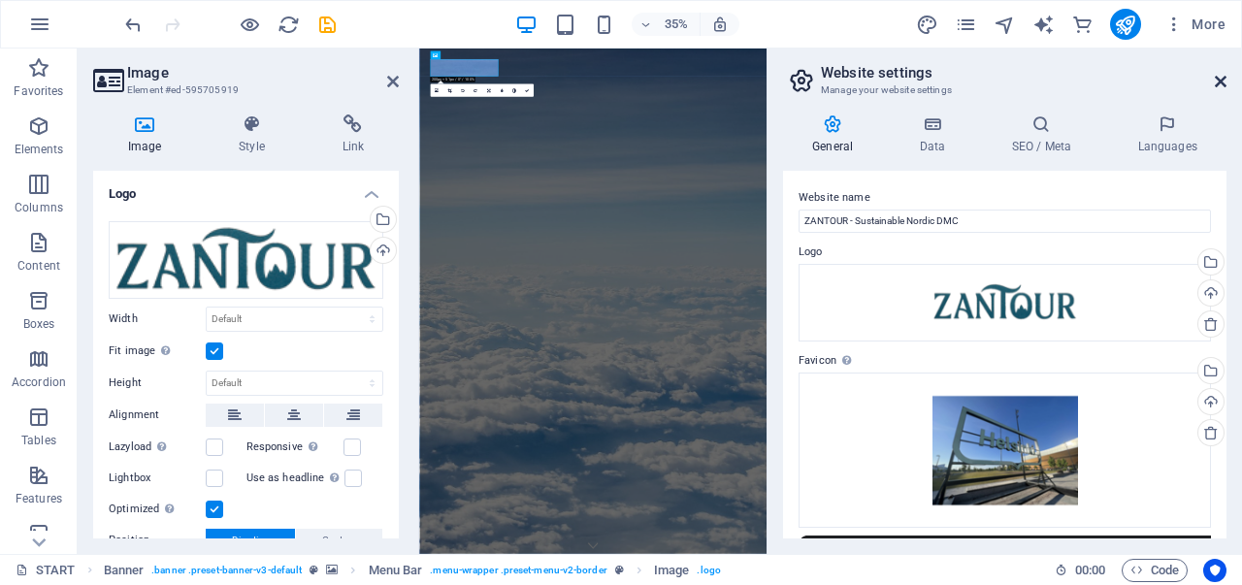
click at [1220, 81] on icon at bounding box center [1220, 82] width 12 height 16
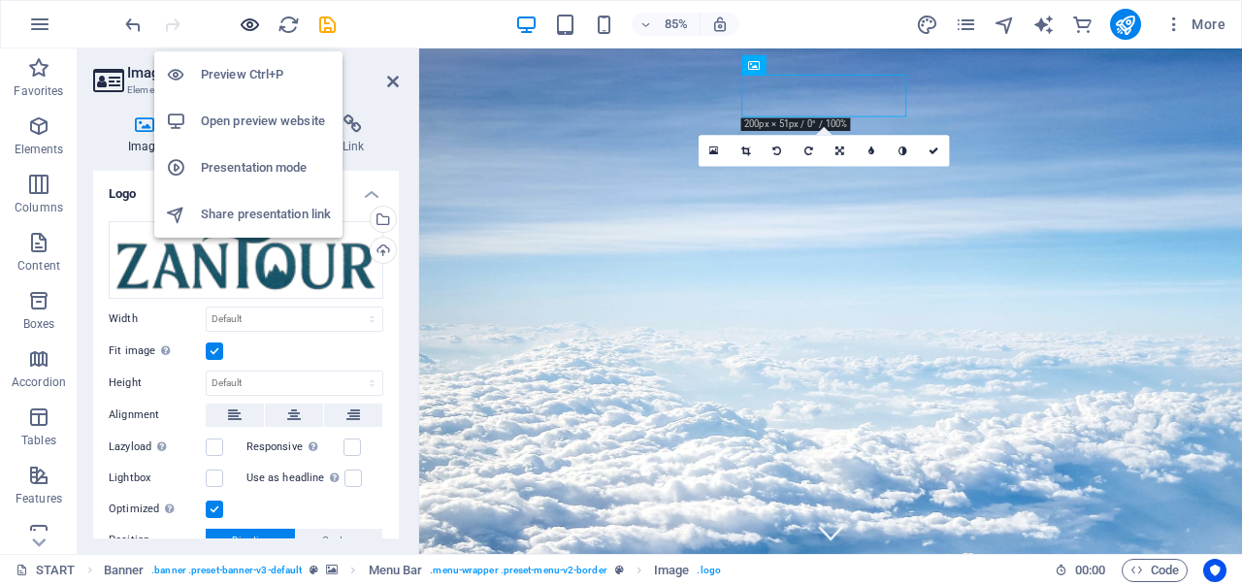
click at [254, 23] on icon "button" at bounding box center [250, 25] width 22 height 22
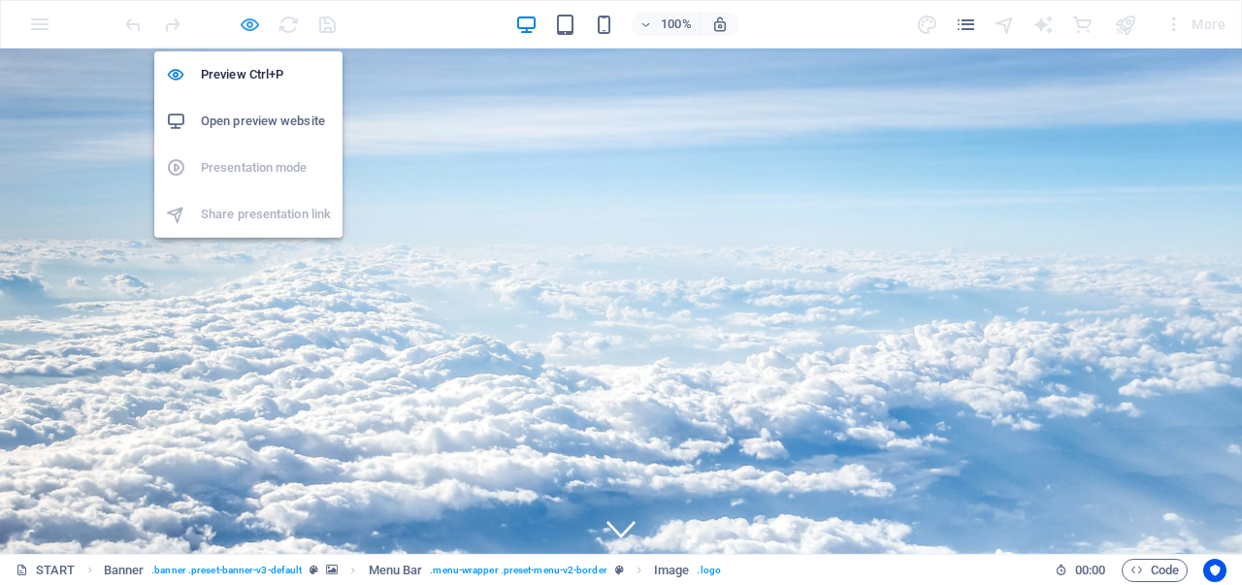
click at [254, 26] on icon "button" at bounding box center [250, 25] width 22 height 22
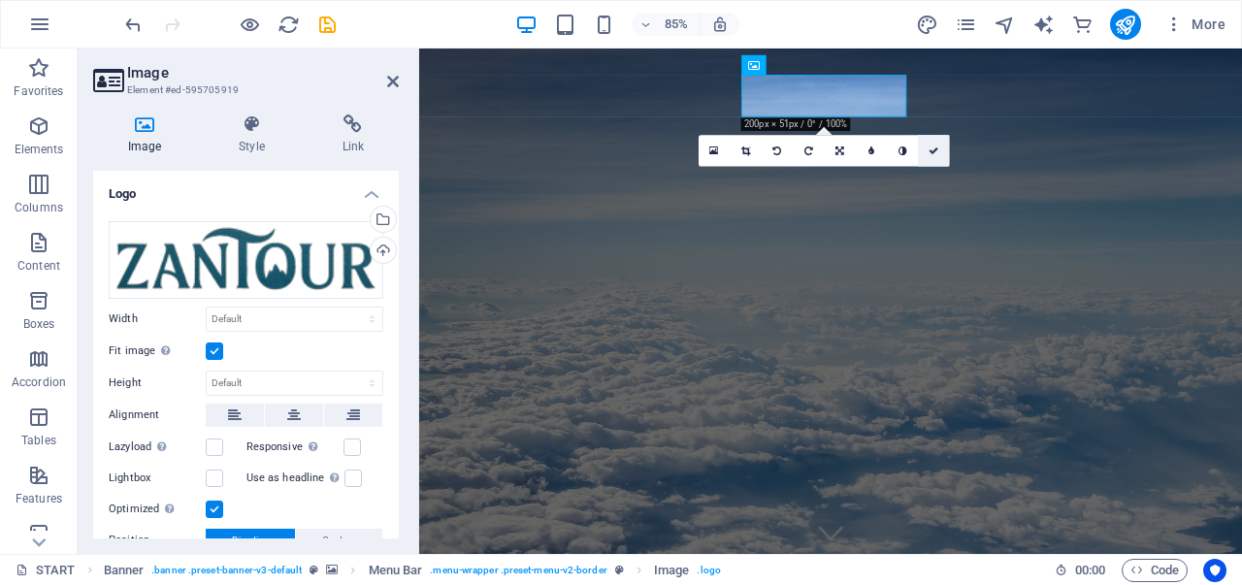
click at [934, 151] on icon at bounding box center [933, 151] width 10 height 10
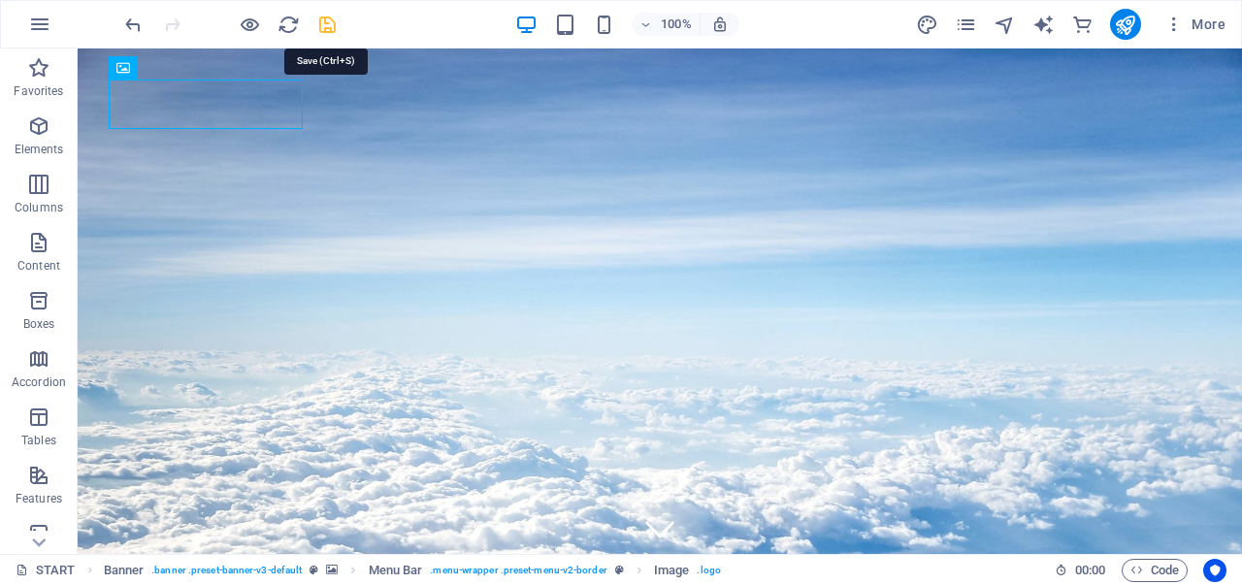
click at [326, 20] on icon "save" at bounding box center [327, 25] width 22 height 22
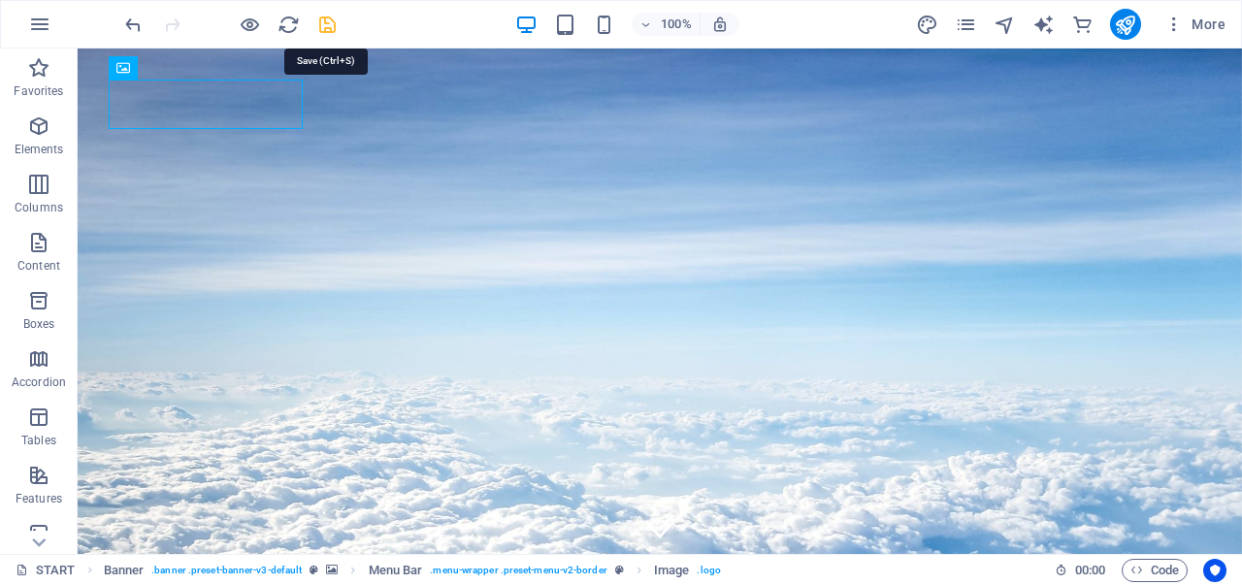
checkbox input "false"
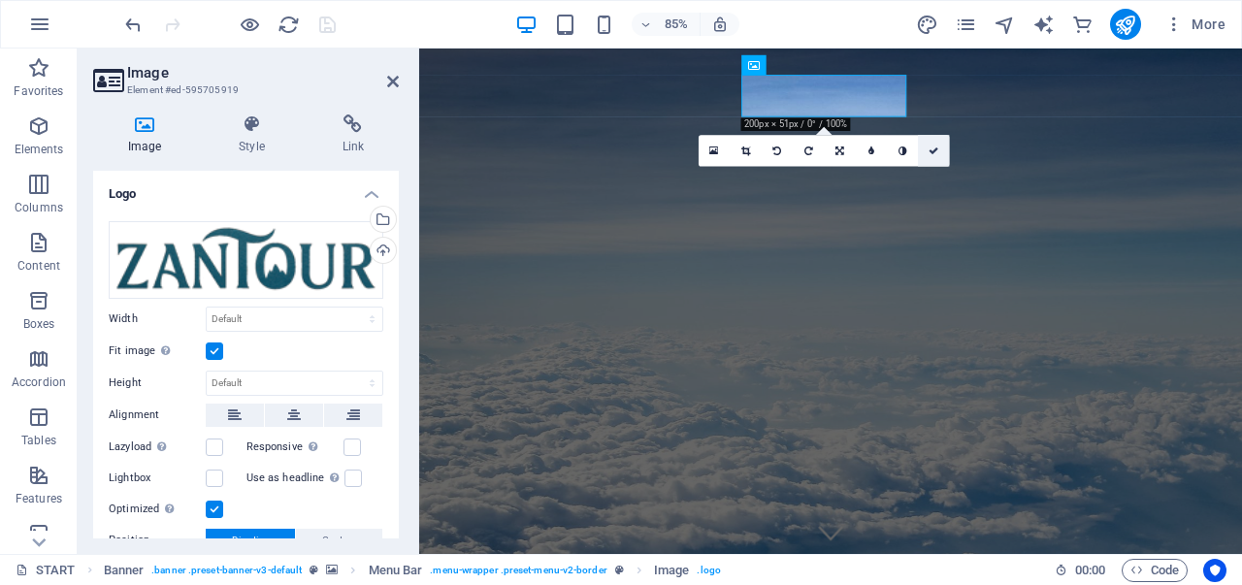
click at [930, 152] on icon at bounding box center [933, 151] width 10 height 10
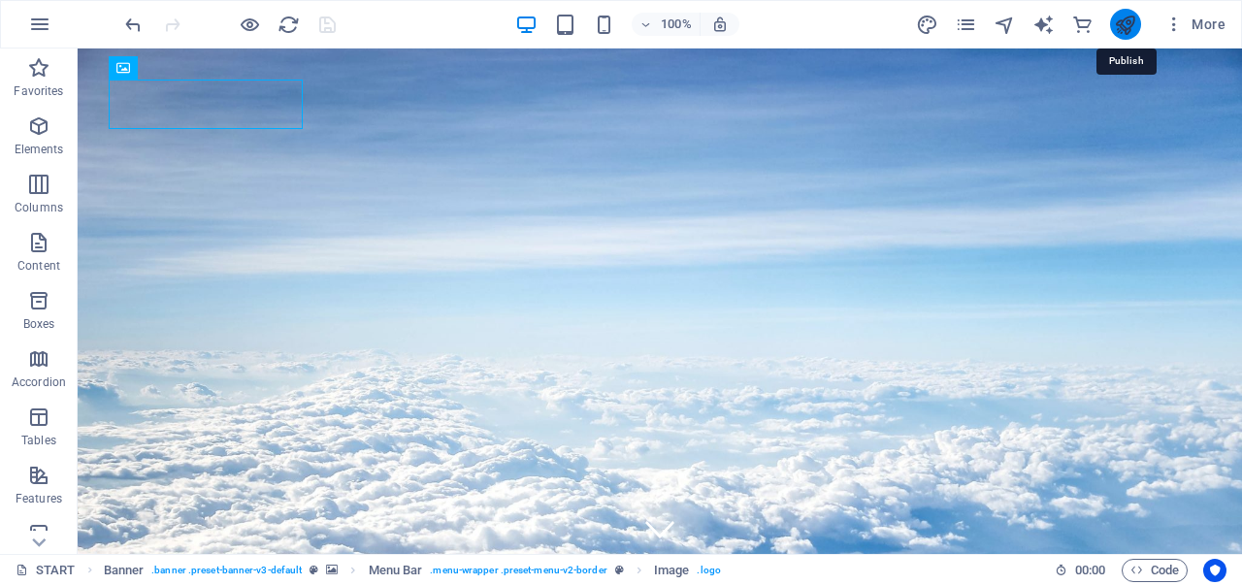
click at [1123, 22] on icon "publish" at bounding box center [1125, 25] width 22 height 22
